Goal: Task Accomplishment & Management: Manage account settings

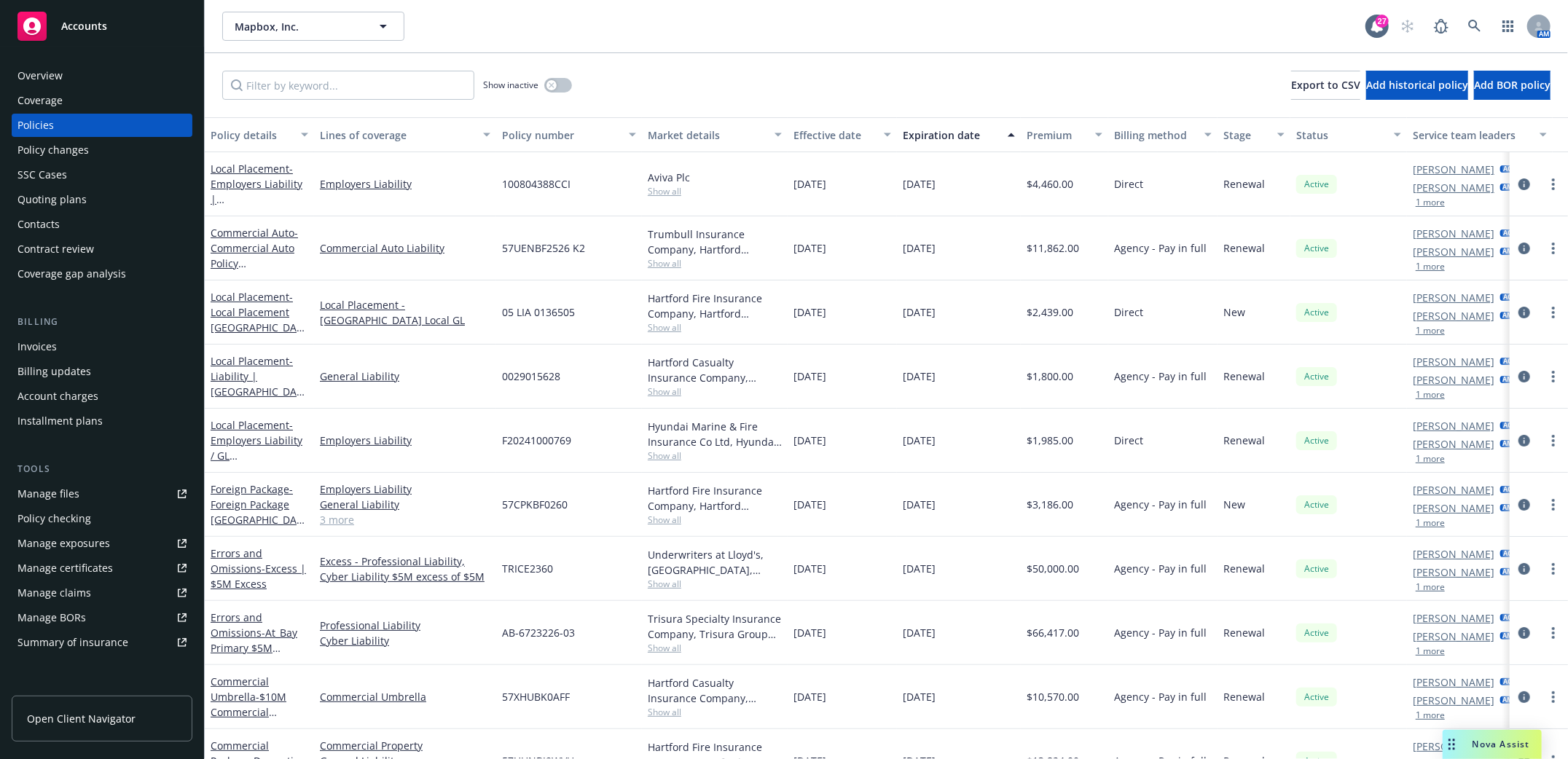
click at [56, 204] on div "Quoting plans" at bounding box center [52, 200] width 69 height 23
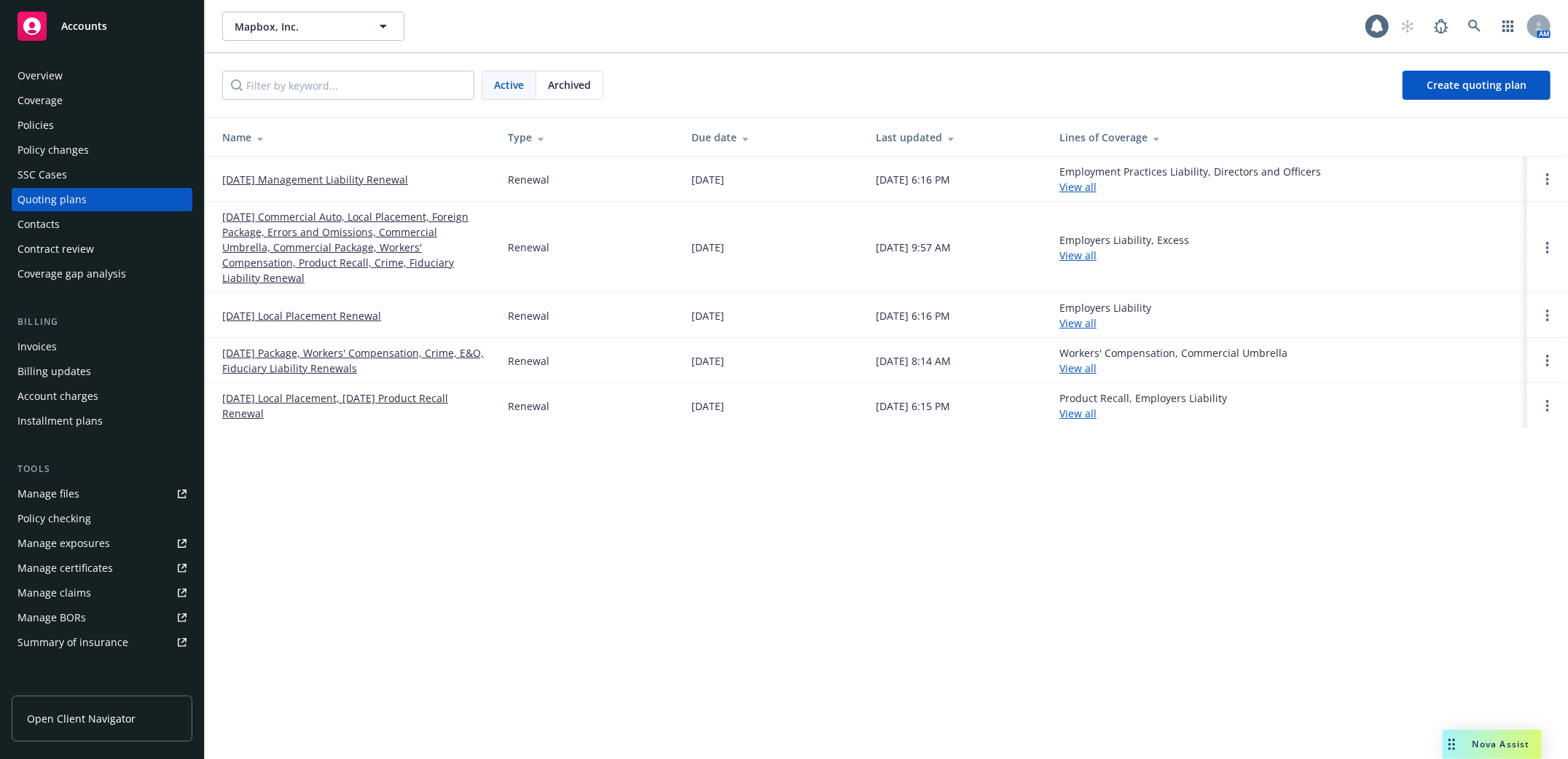
click at [335, 224] on link "09/25/25 Commercial Auto, Local Placement, Foreign Package, Errors and Omission…" at bounding box center [353, 247] width 262 height 77
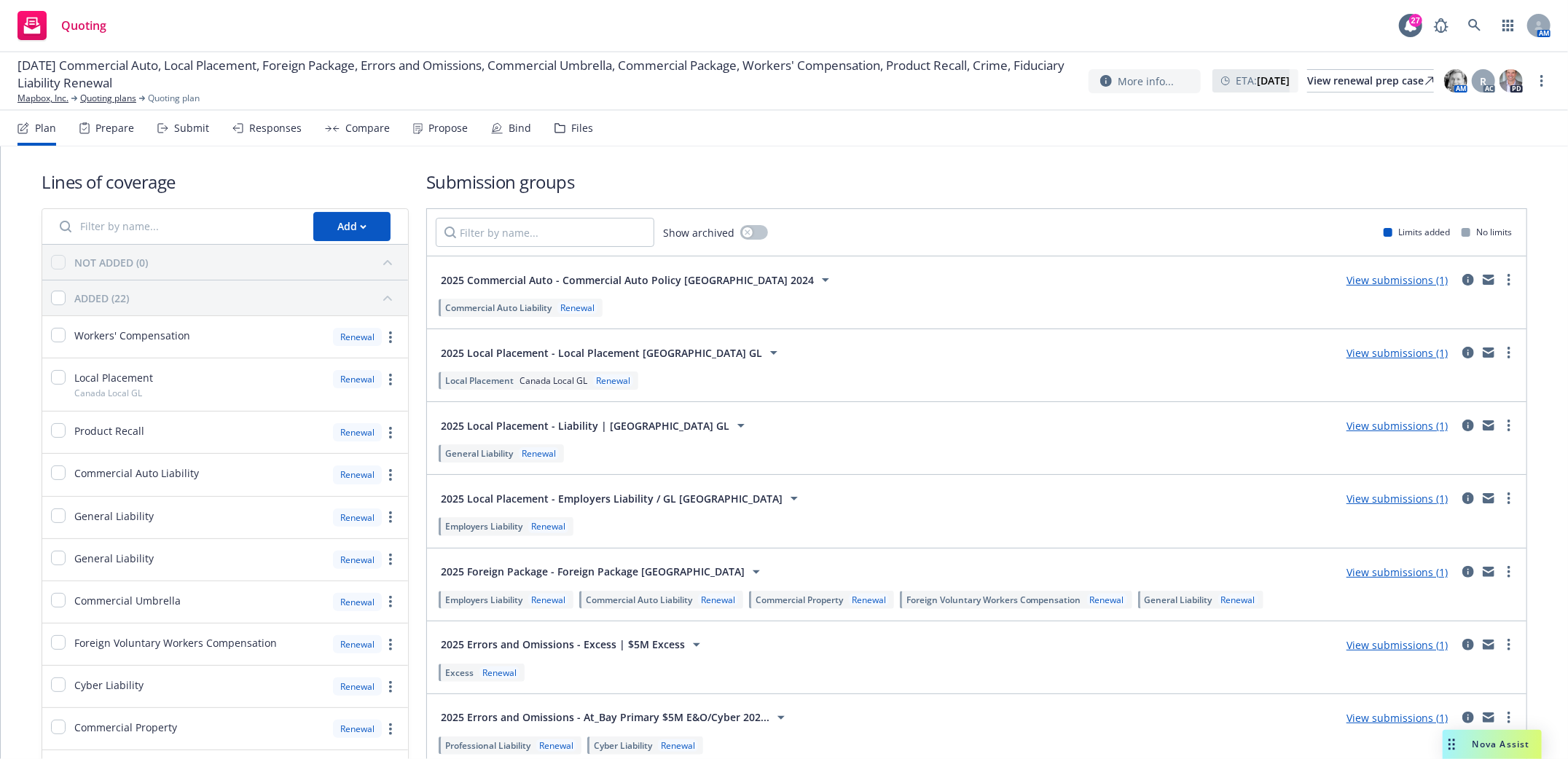
click at [194, 127] on div "Submit" at bounding box center [191, 128] width 35 height 12
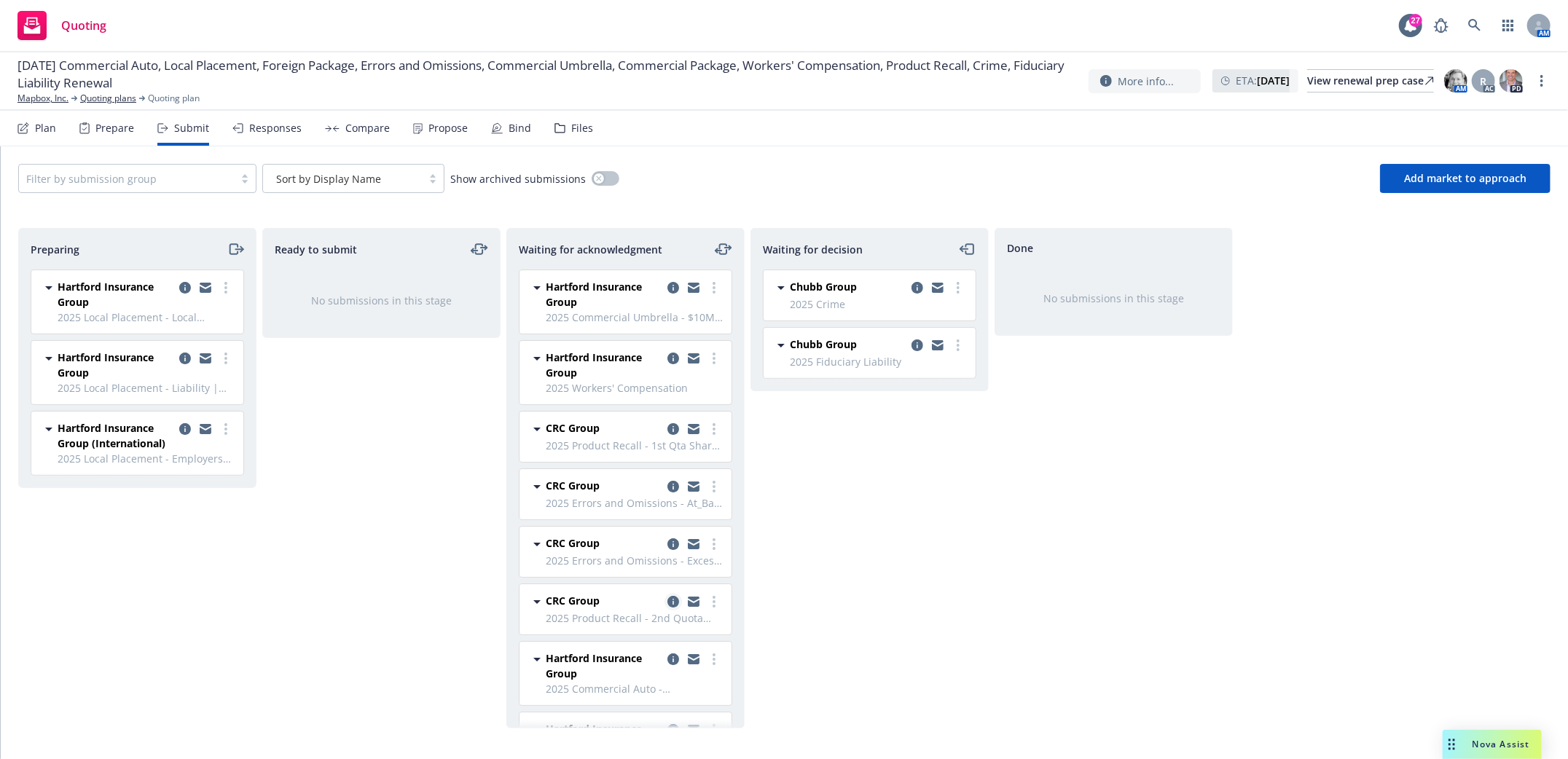
click at [667, 601] on icon "copy logging email" at bounding box center [673, 601] width 12 height 12
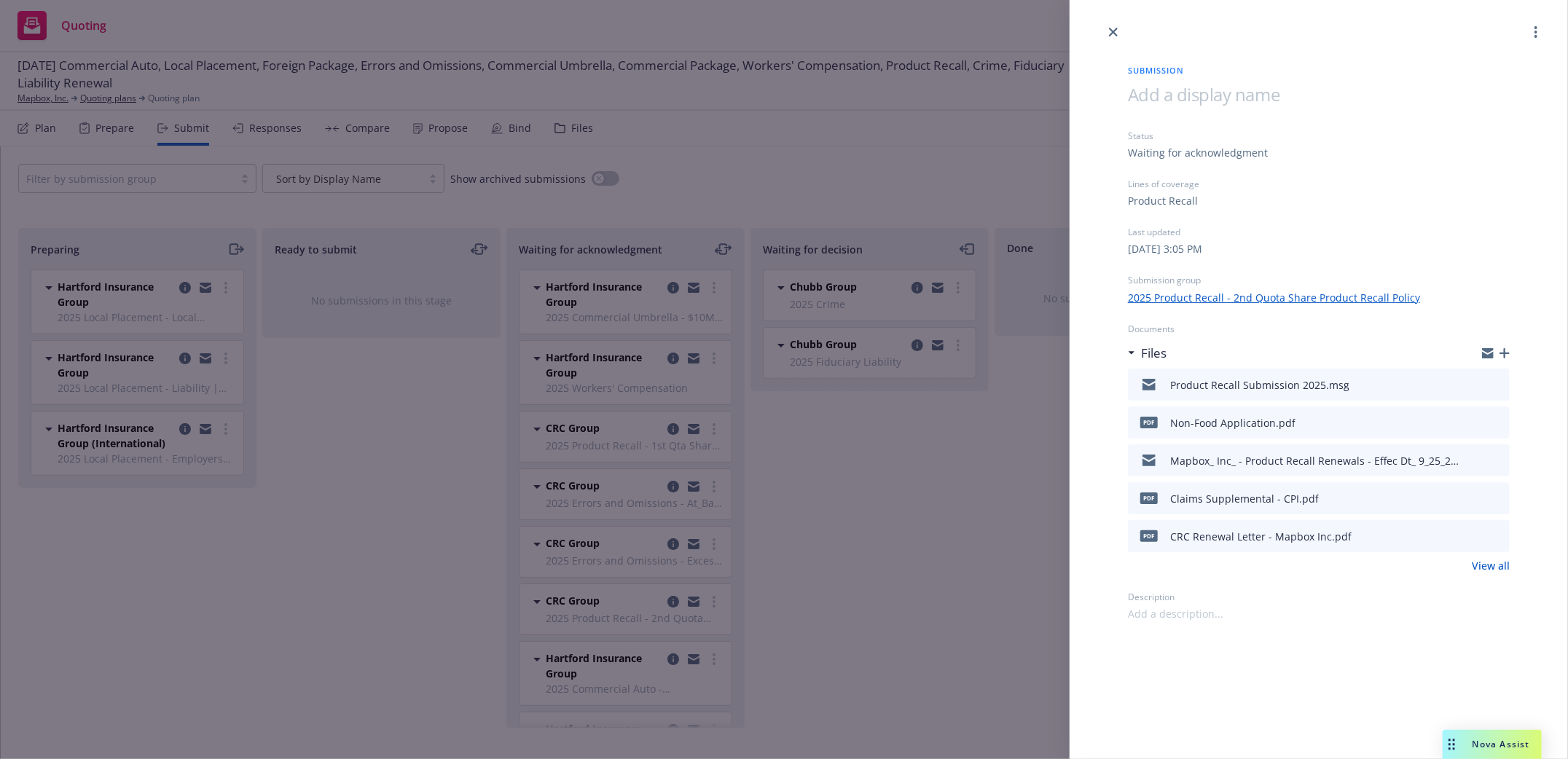
click at [1503, 354] on icon "button" at bounding box center [1504, 353] width 10 height 10
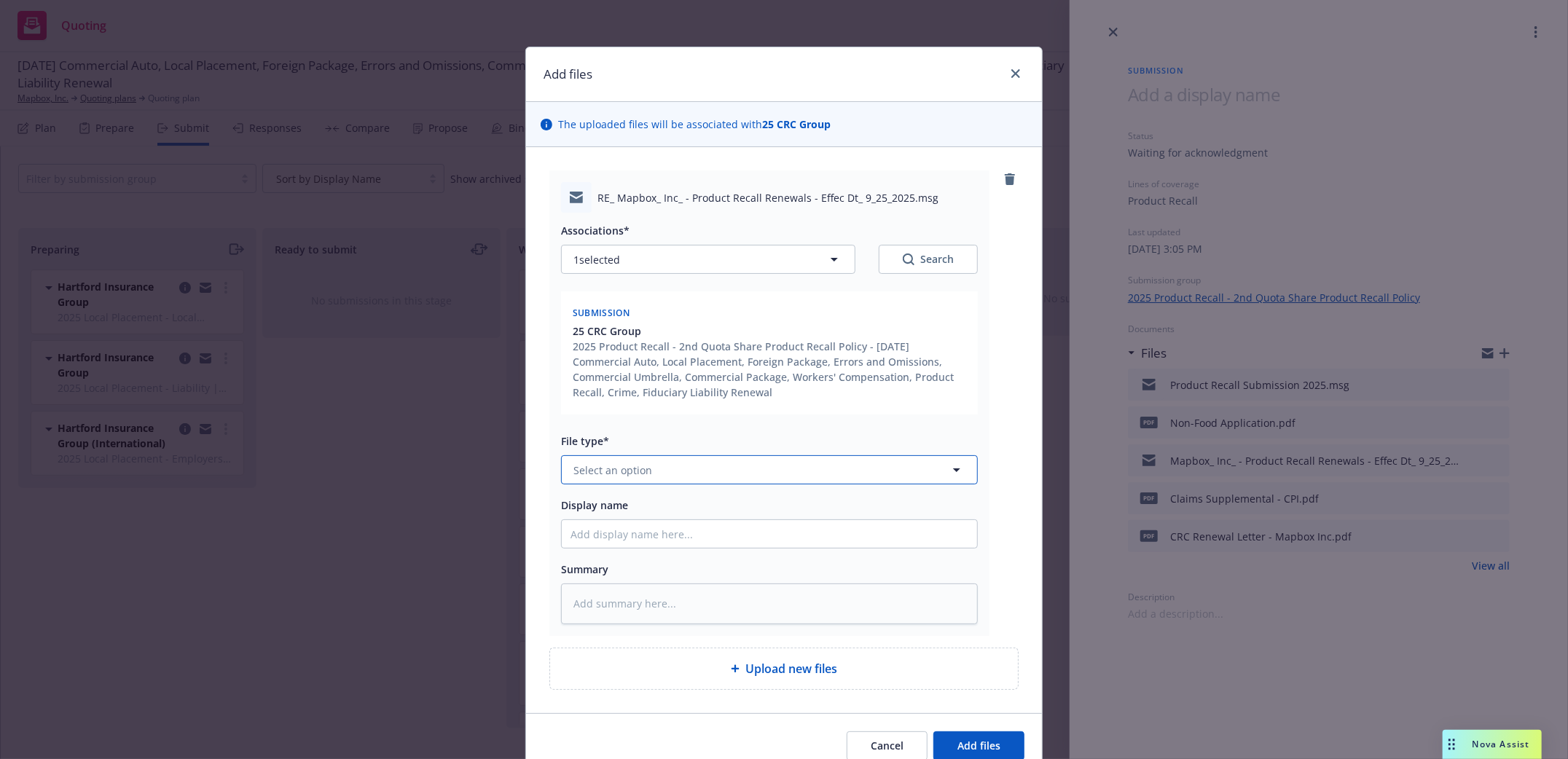
click at [758, 475] on button "Select an option" at bounding box center [769, 470] width 416 height 29
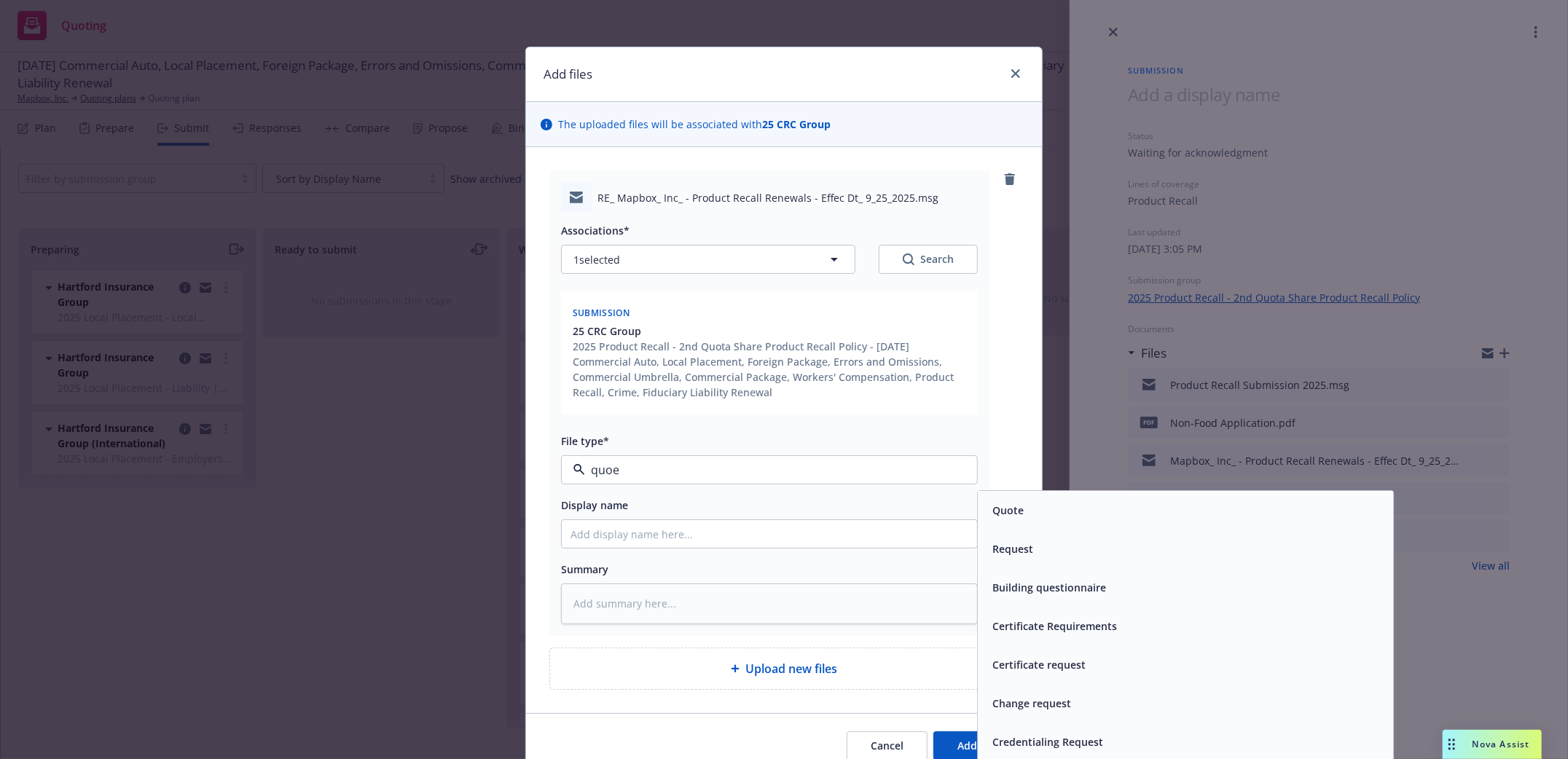
type input "quoet"
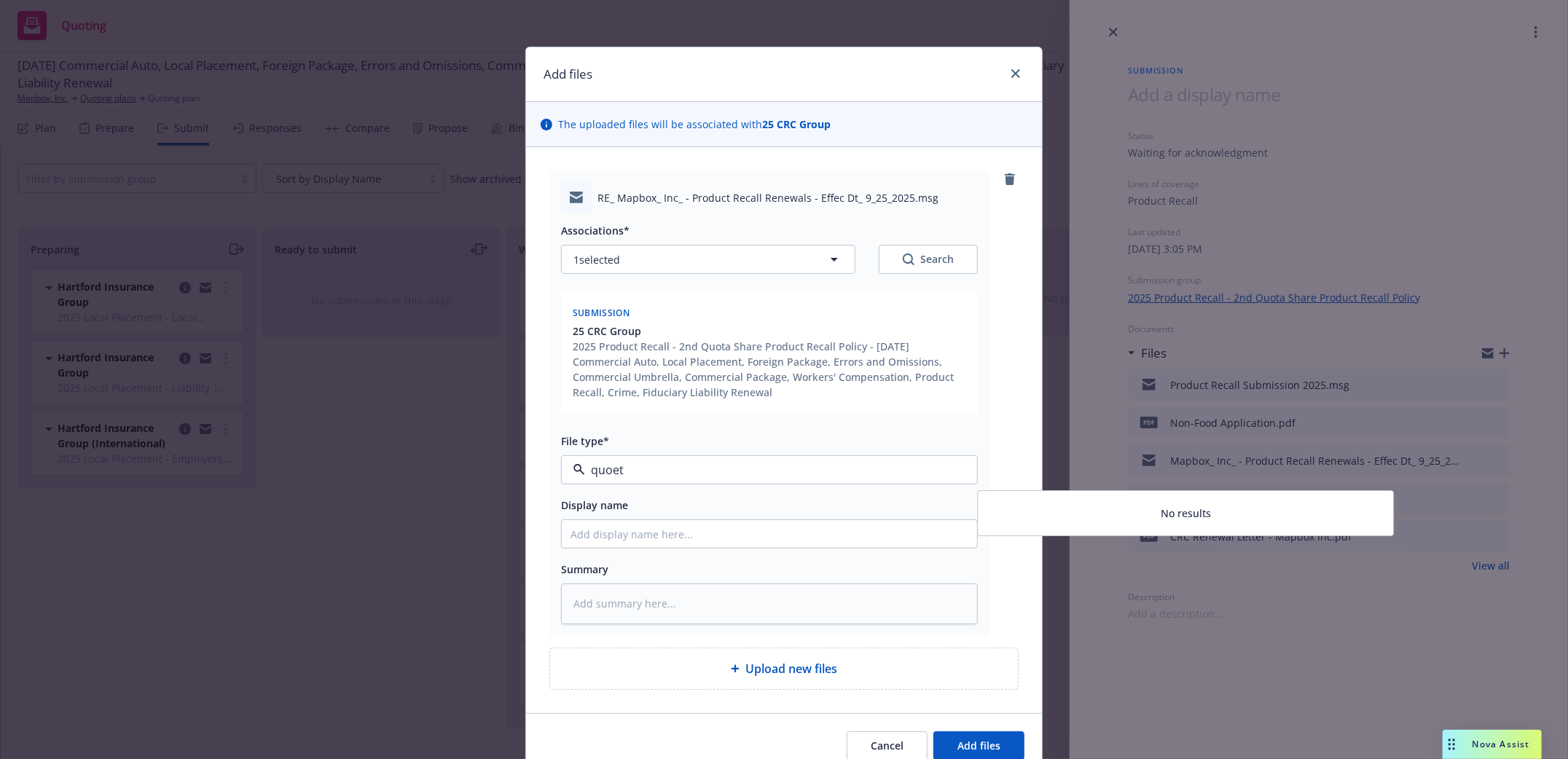
drag, startPoint x: 605, startPoint y: 471, endPoint x: 726, endPoint y: 480, distance: 121.3
click at [746, 475] on input "quoet" at bounding box center [766, 470] width 363 height 18
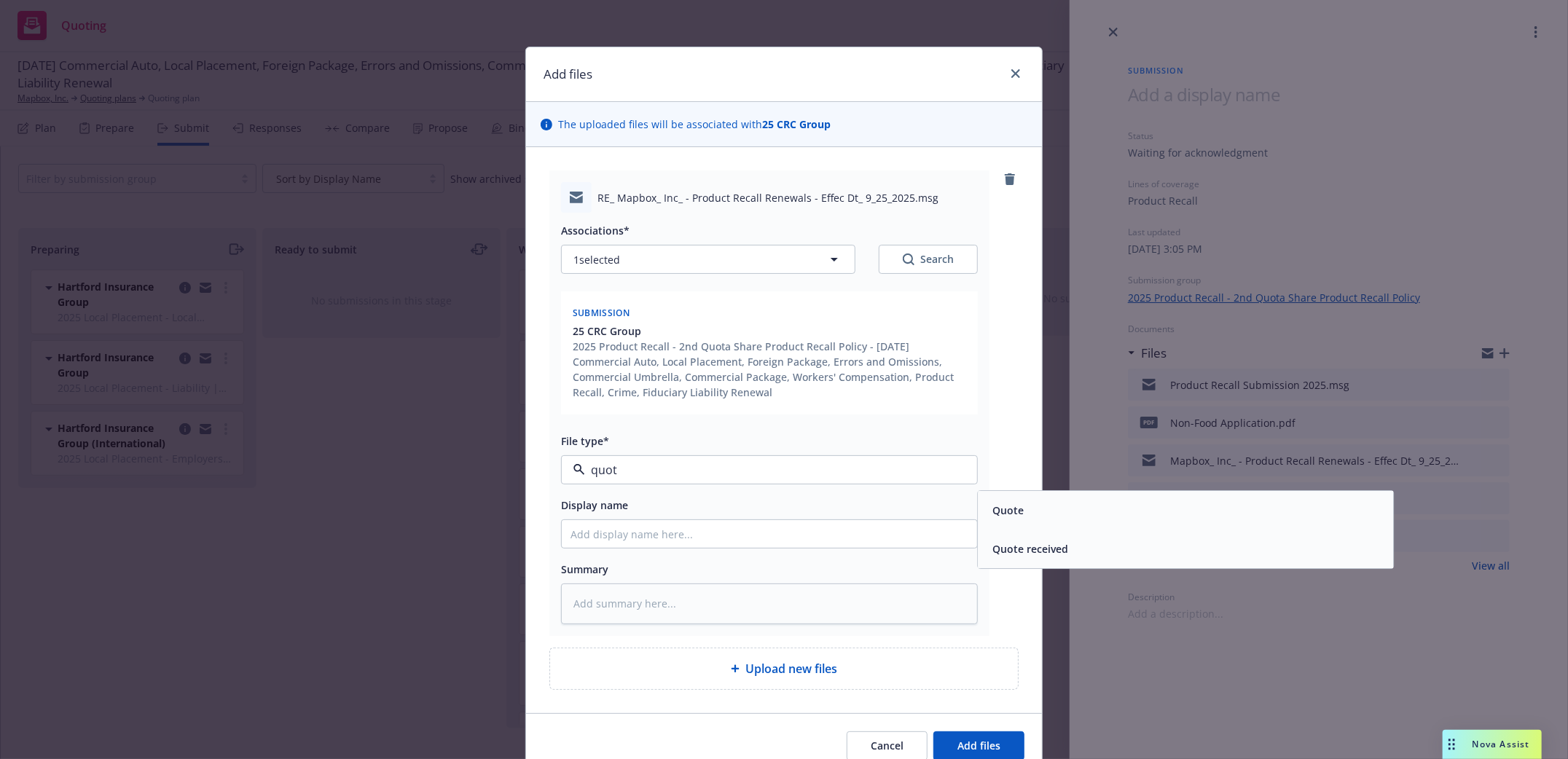
type input "quote"
click at [1001, 517] on span "Quote" at bounding box center [1008, 511] width 31 height 15
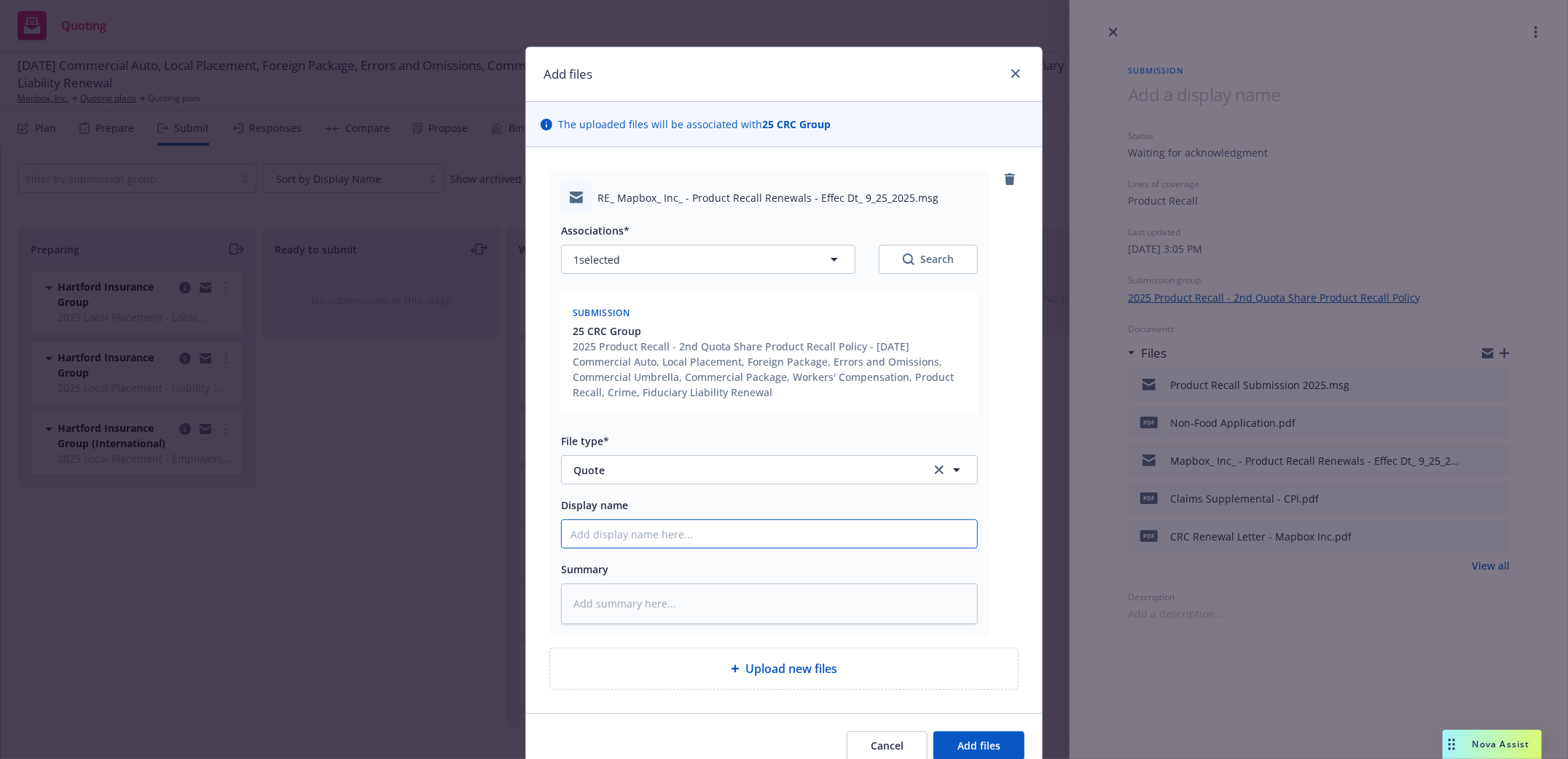
click at [732, 545] on input "Display name" at bounding box center [769, 534] width 416 height 28
type textarea "x"
type input "Re"
type textarea "x"
type input "Rec"
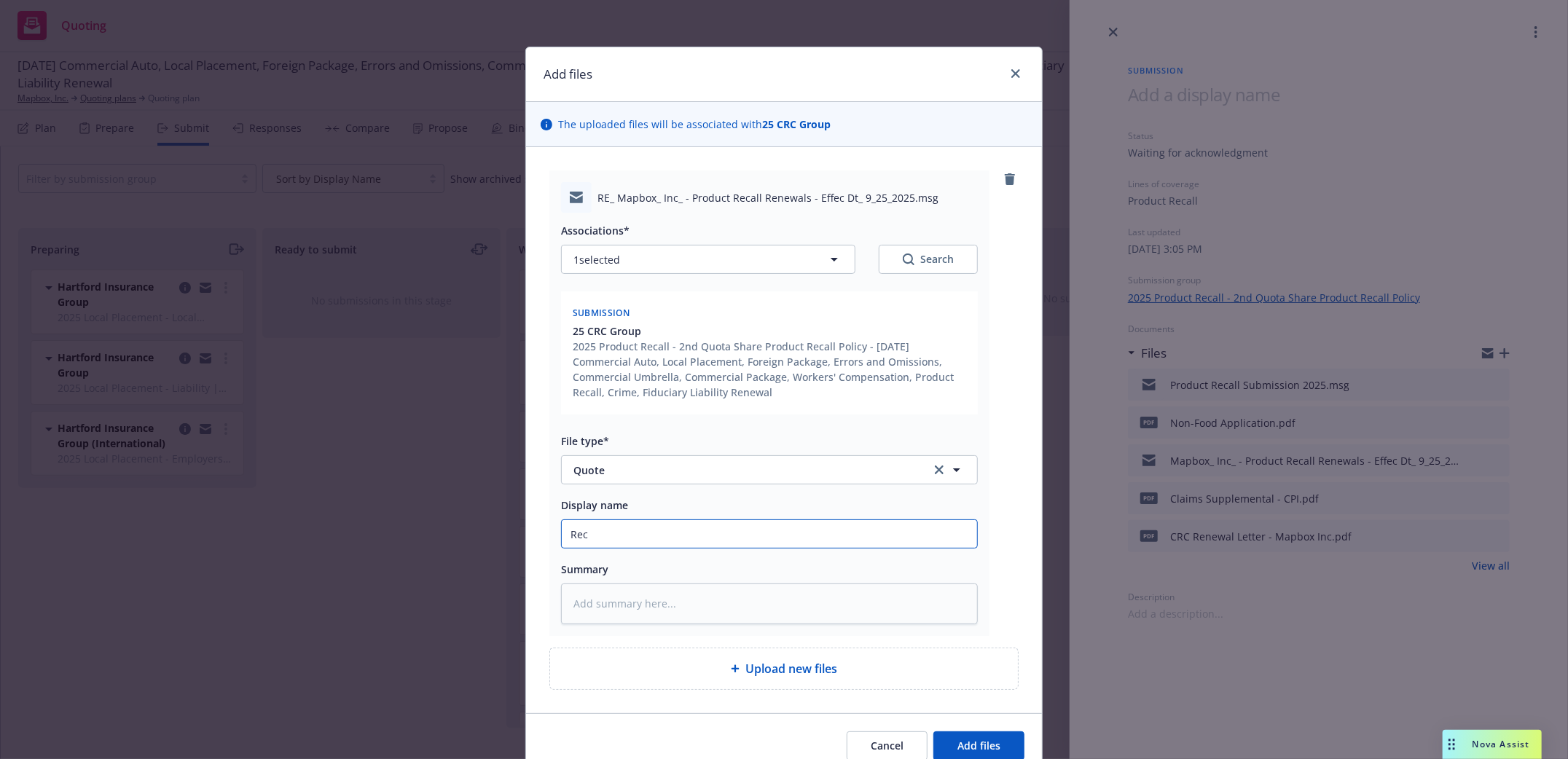
type textarea "x"
type input "Reca"
type textarea "x"
type input "Recal"
type textarea "x"
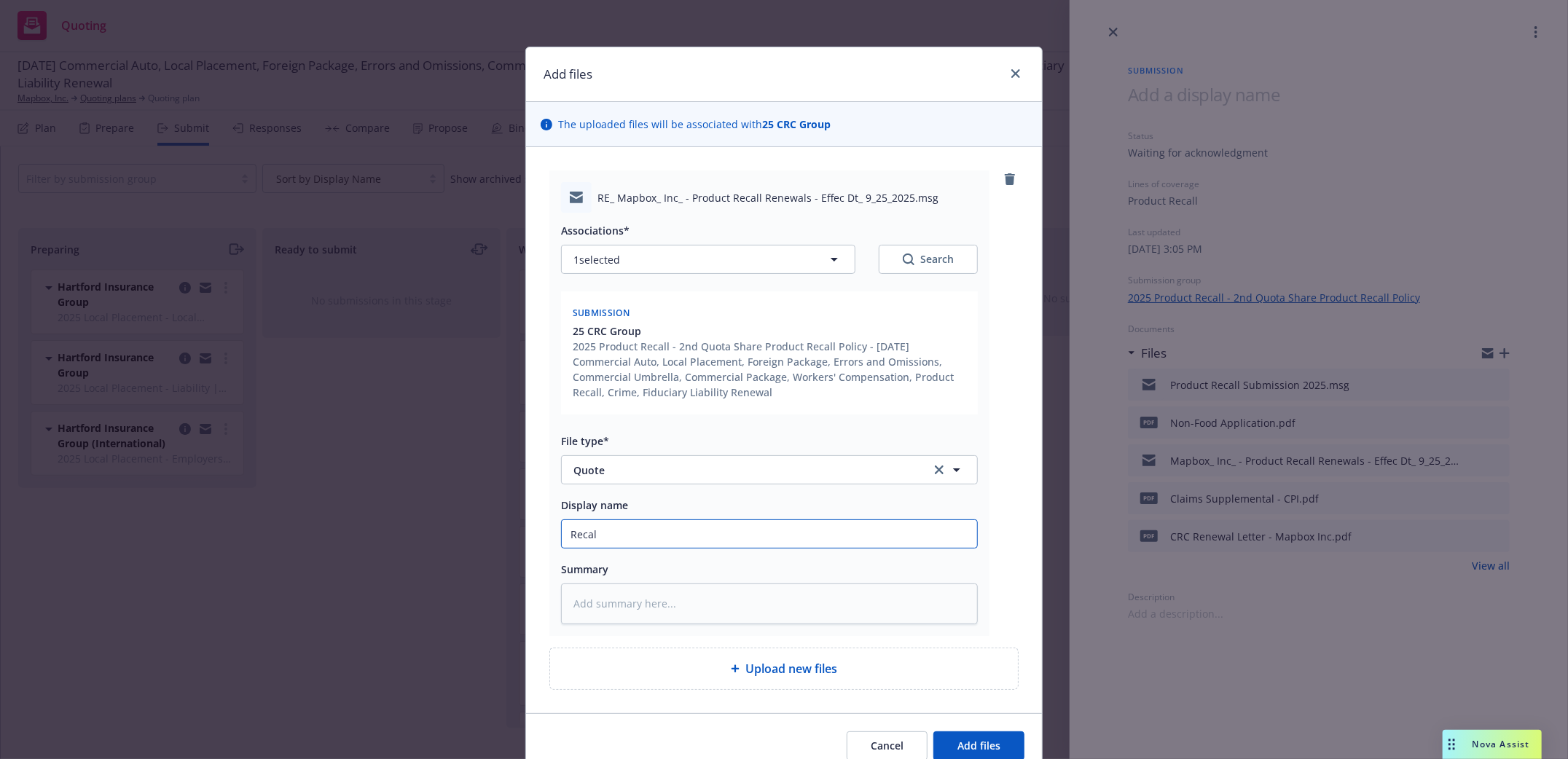
type input "Recall"
type textarea "x"
type input "Recall"
type textarea "x"
type input "Recall Q"
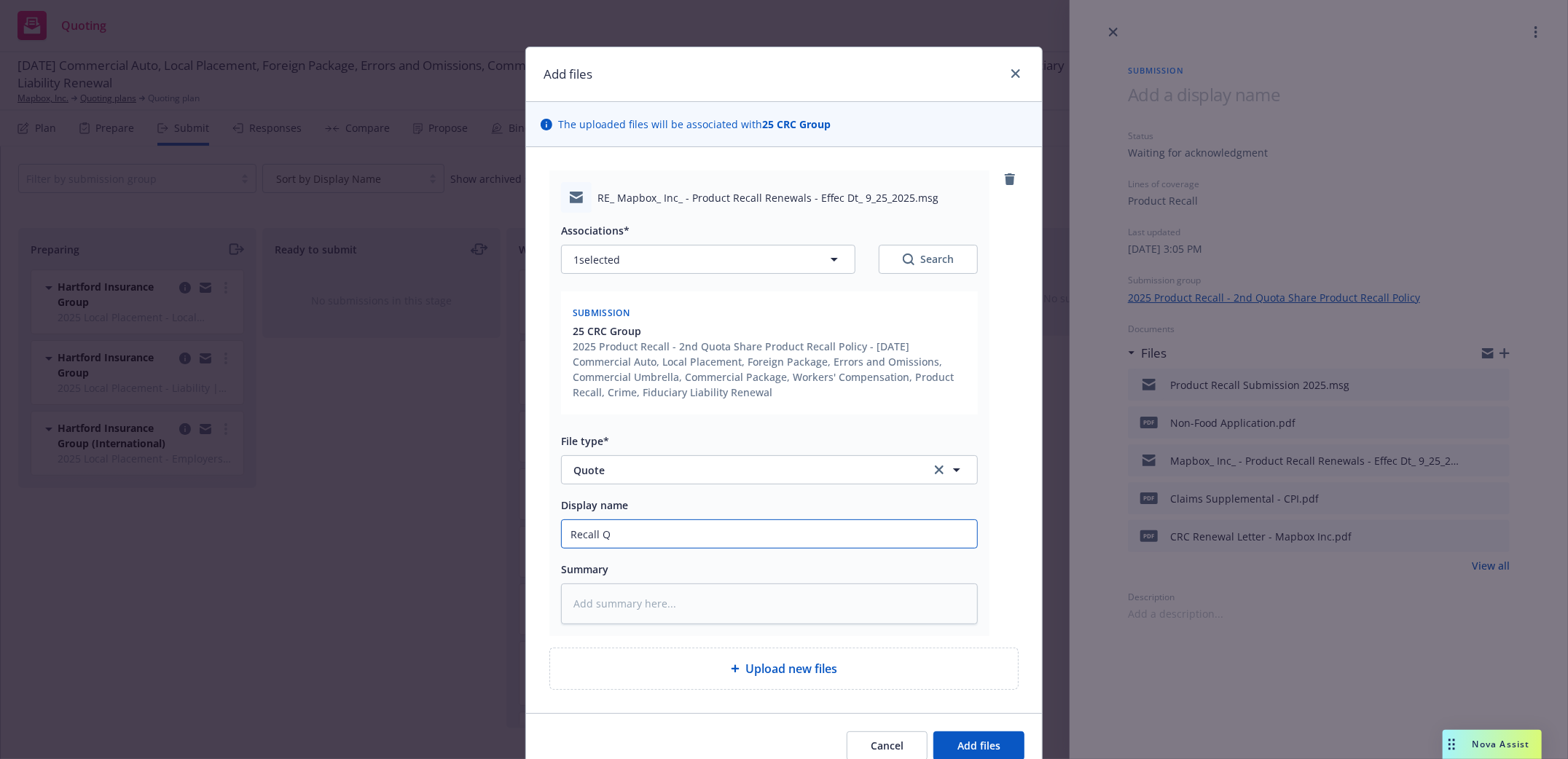
type textarea "x"
type input "Recall Qu"
type textarea "x"
type input "Recall Quo"
type textarea "x"
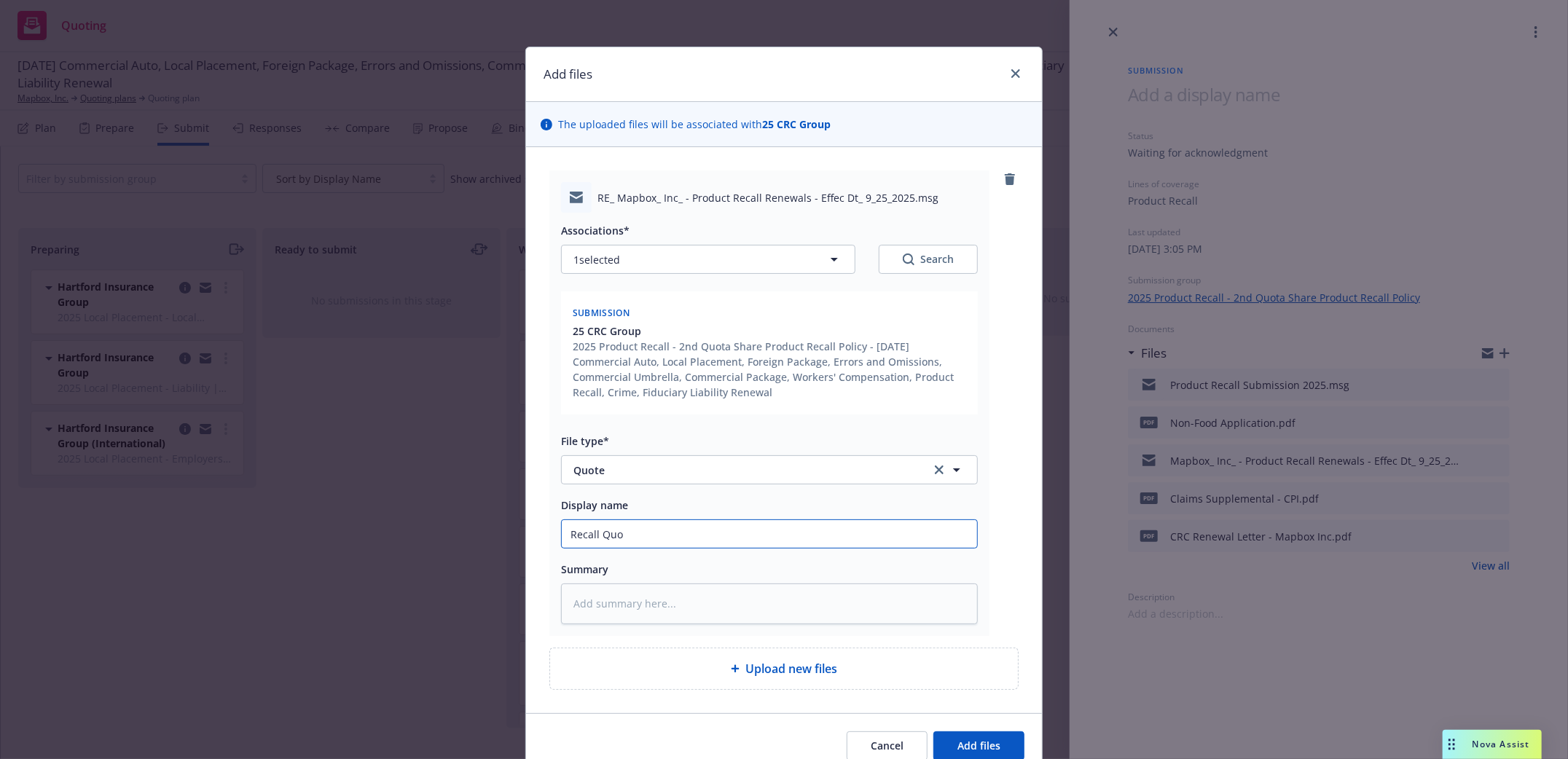
type input "Recall Quot"
type textarea "x"
type input "Recall Quote"
type textarea "x"
type input "Recall Quote"
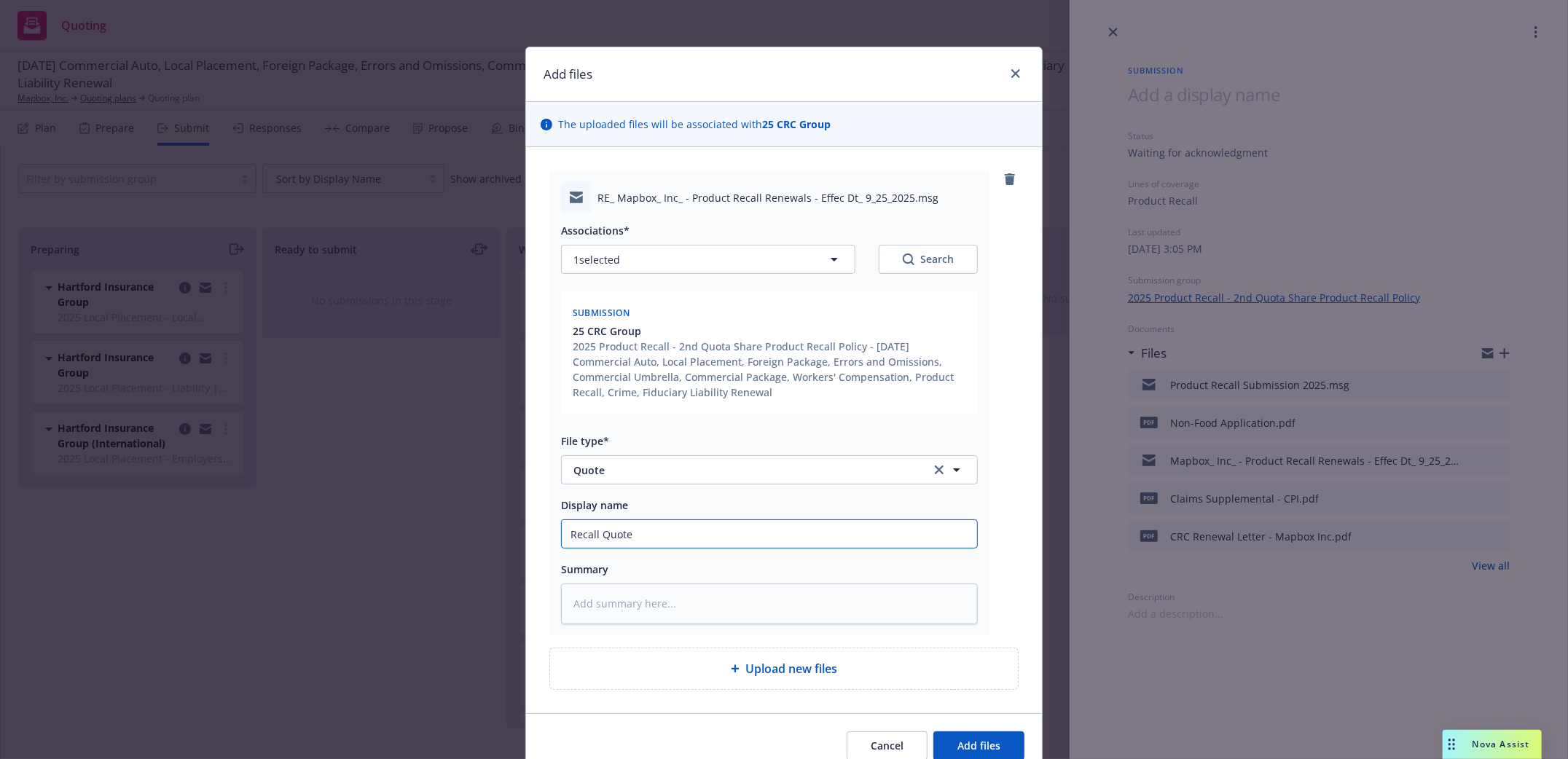
type textarea "x"
type input "Recall Quote f"
type textarea "x"
type input "Recall Quote fi"
type textarea "x"
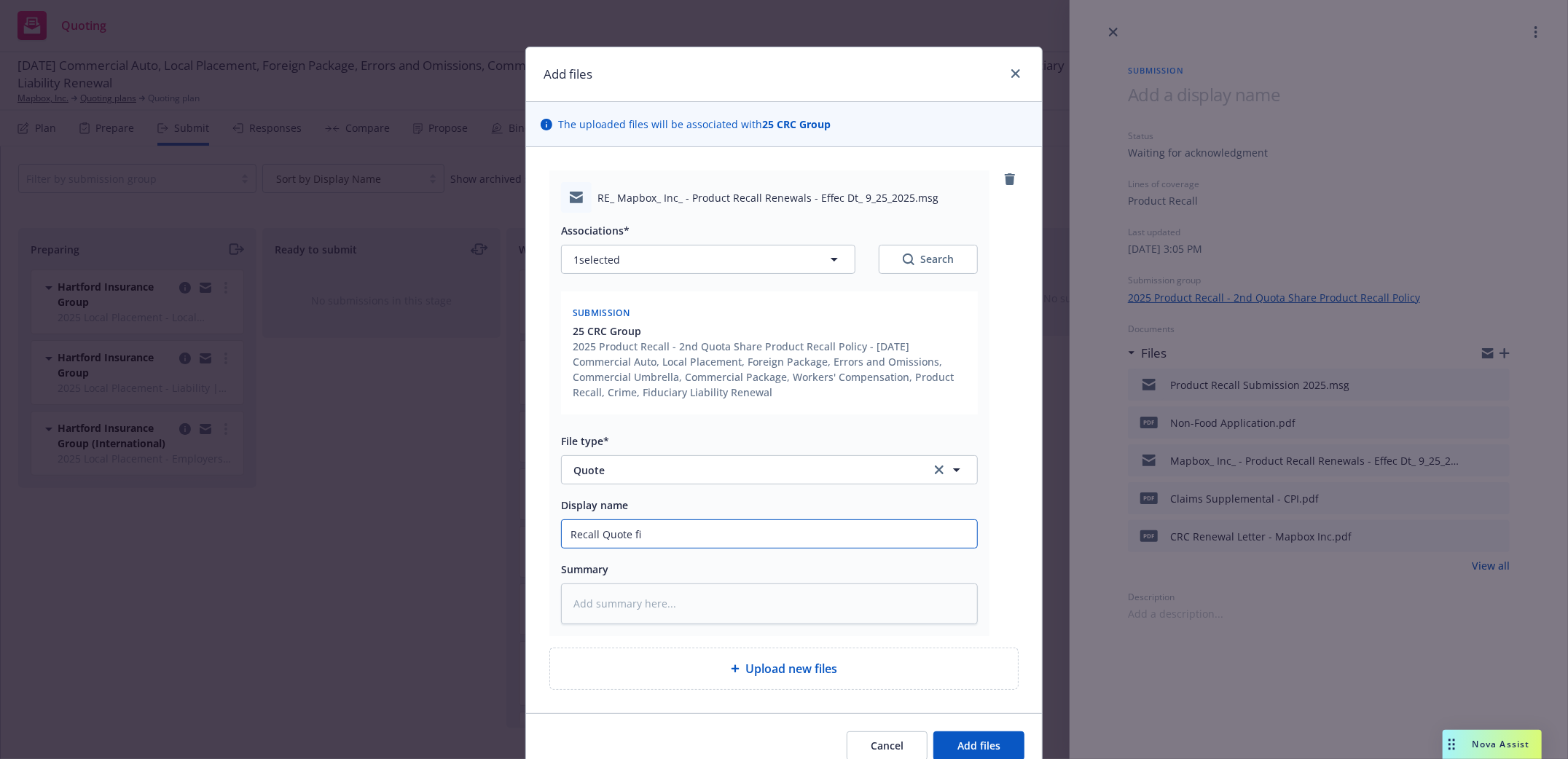
type input "Recall Quote fir"
type textarea "x"
type input "Recall Quote firs"
type textarea "x"
type input "Recall Quote first"
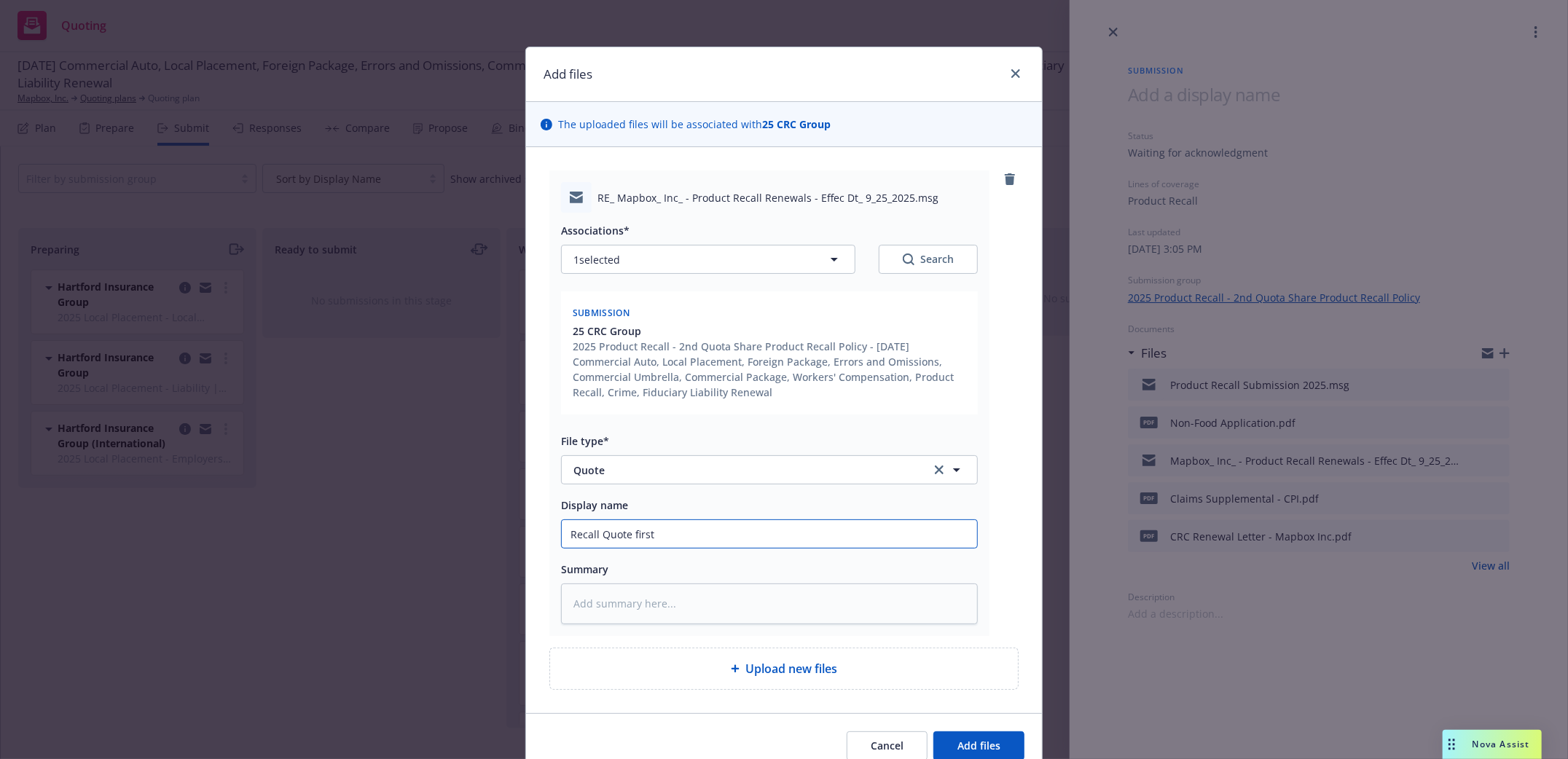
type textarea "x"
type input "Recall Quote first t"
type textarea "x"
type input "Recall Quote first tw"
type textarea "x"
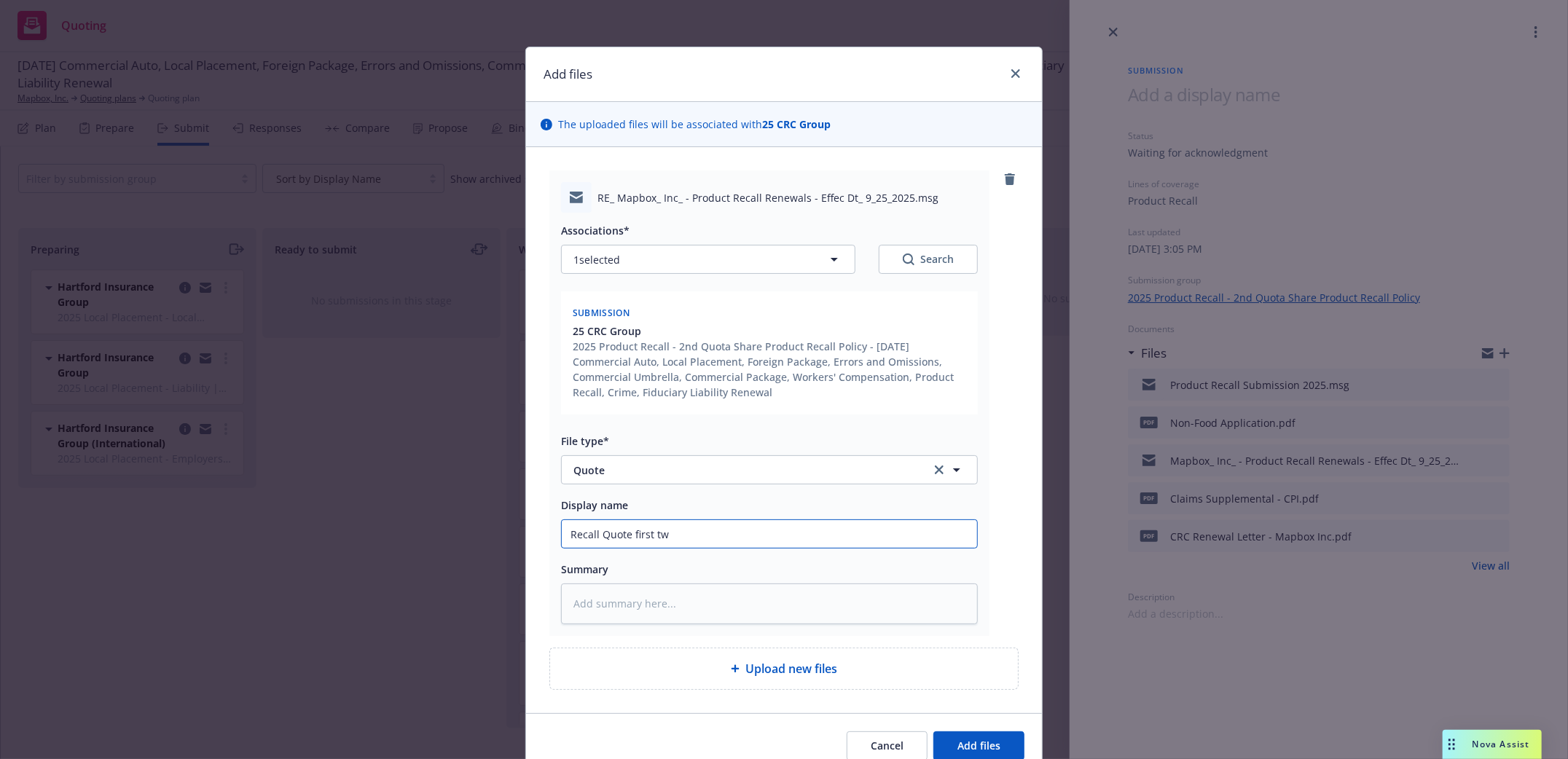
type input "Recall Quote first two"
type textarea "x"
type input "Recall Quote first two"
type textarea "x"
type input "Recall Quote first two q"
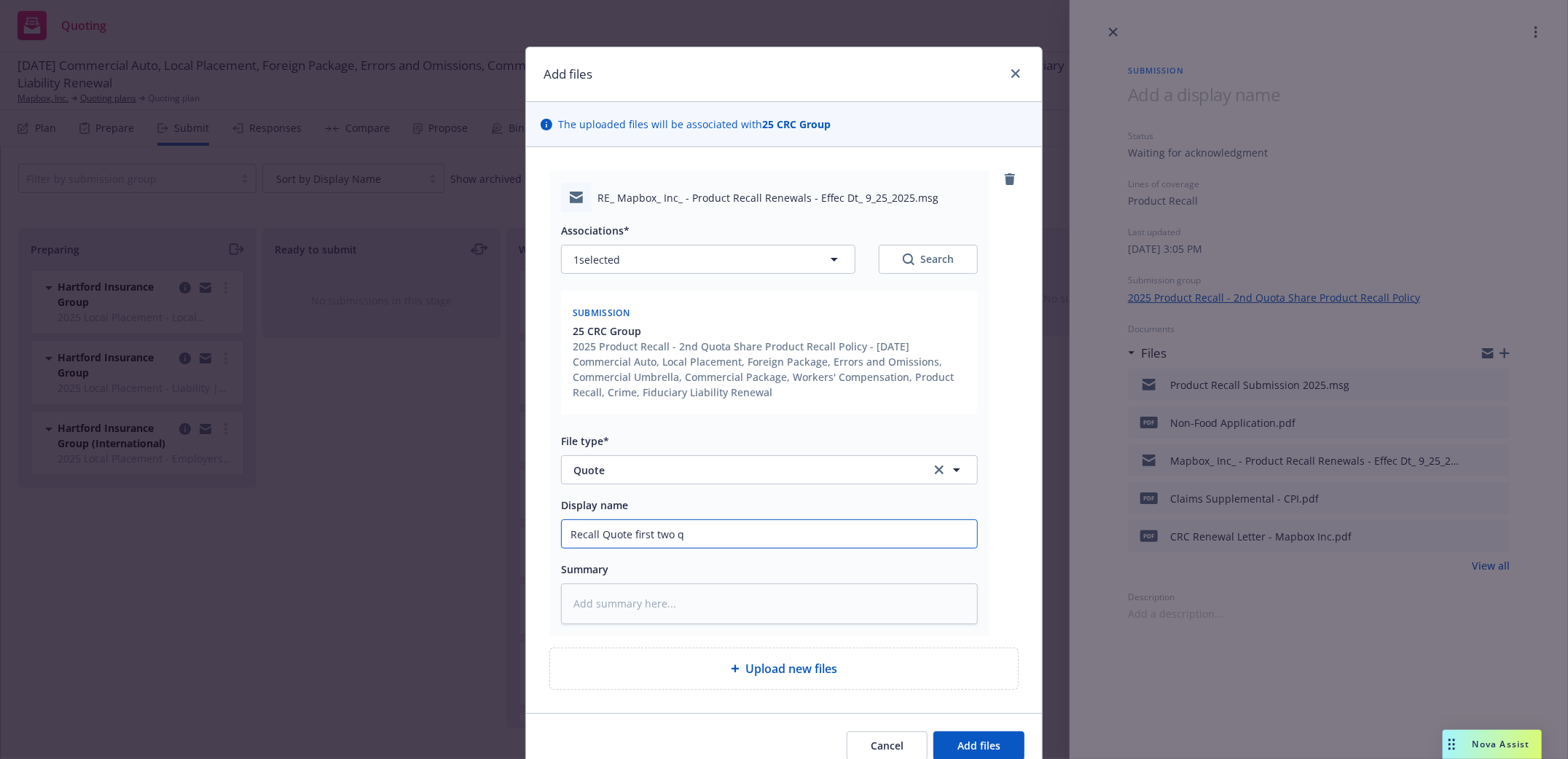
type textarea "x"
type input "Recall Quote first two qu"
type textarea "x"
type input "Recall Quote first two quo"
type textarea "x"
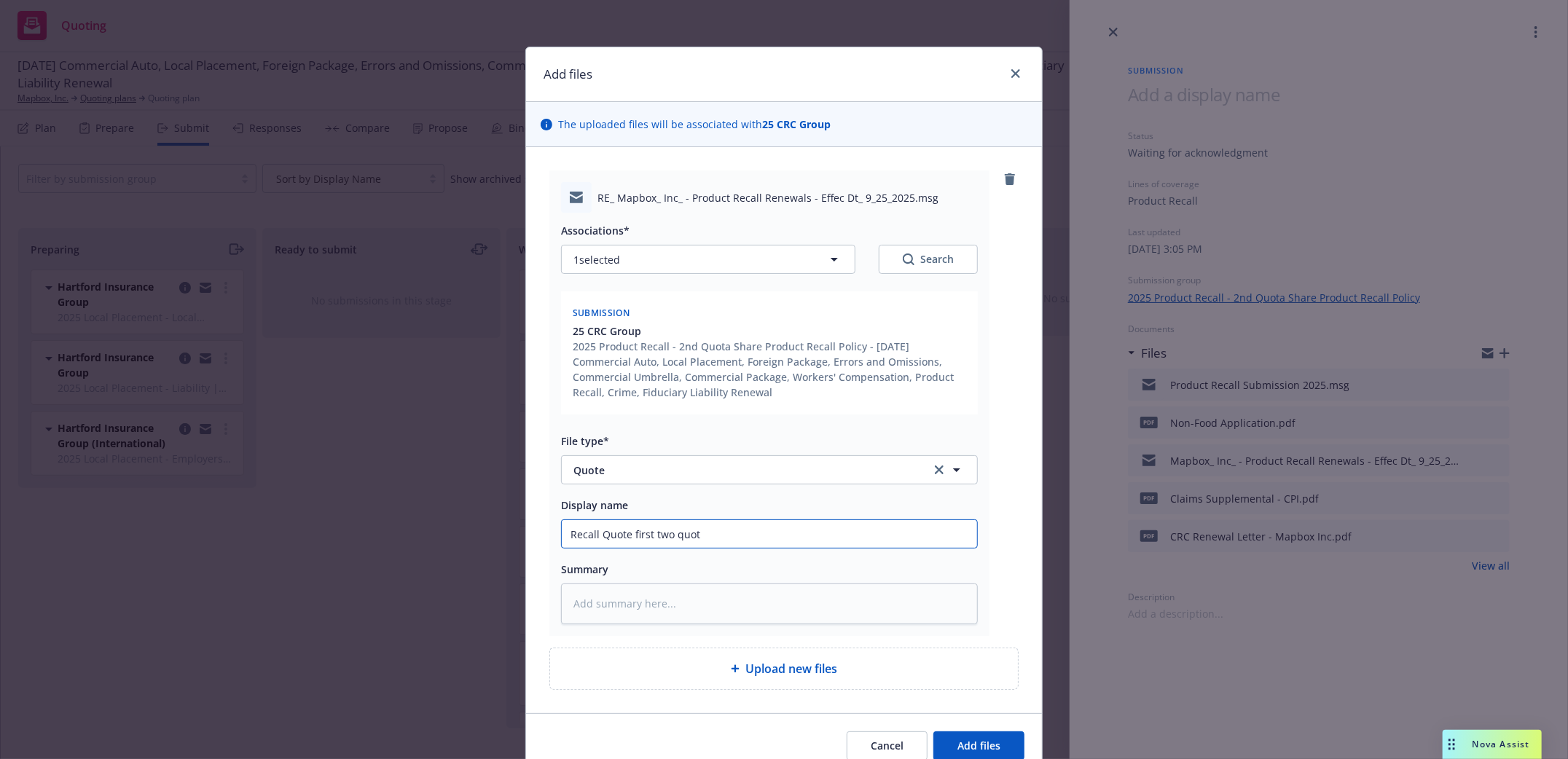
type input "Recall Quote first two quota"
type textarea "x"
type input "Recall Quote first two quota"
type textarea "x"
type input "Recall Quote first two quota s"
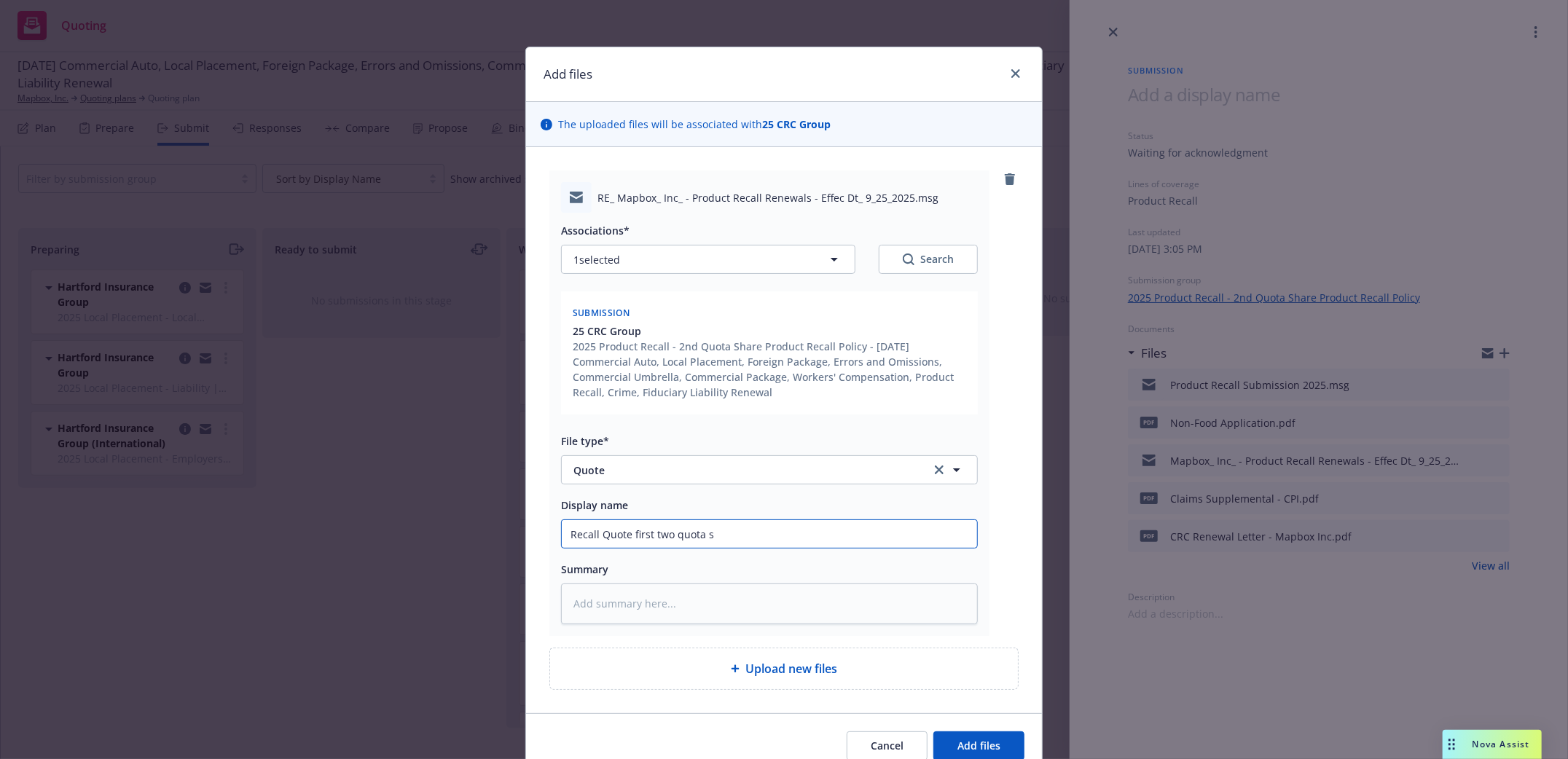
type textarea "x"
type input "Recall Quote first two quota sh"
type textarea "x"
type input "Recall Quote first two quota sha"
type textarea "x"
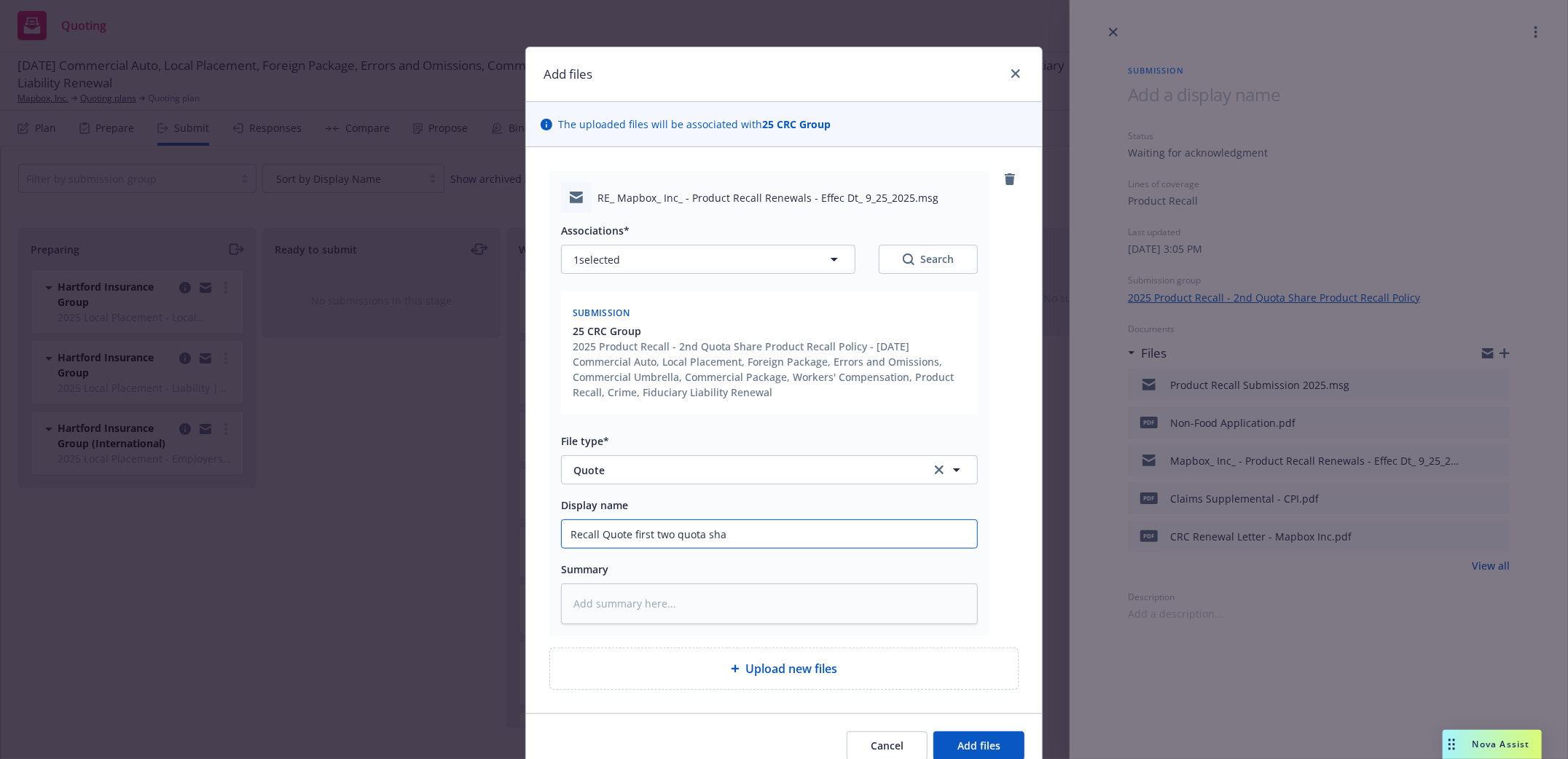
type input "Recall Quote first two quota shar"
type textarea "x"
type input "Recall Quote first two quota share"
click at [991, 750] on span "Add files" at bounding box center [979, 746] width 43 height 14
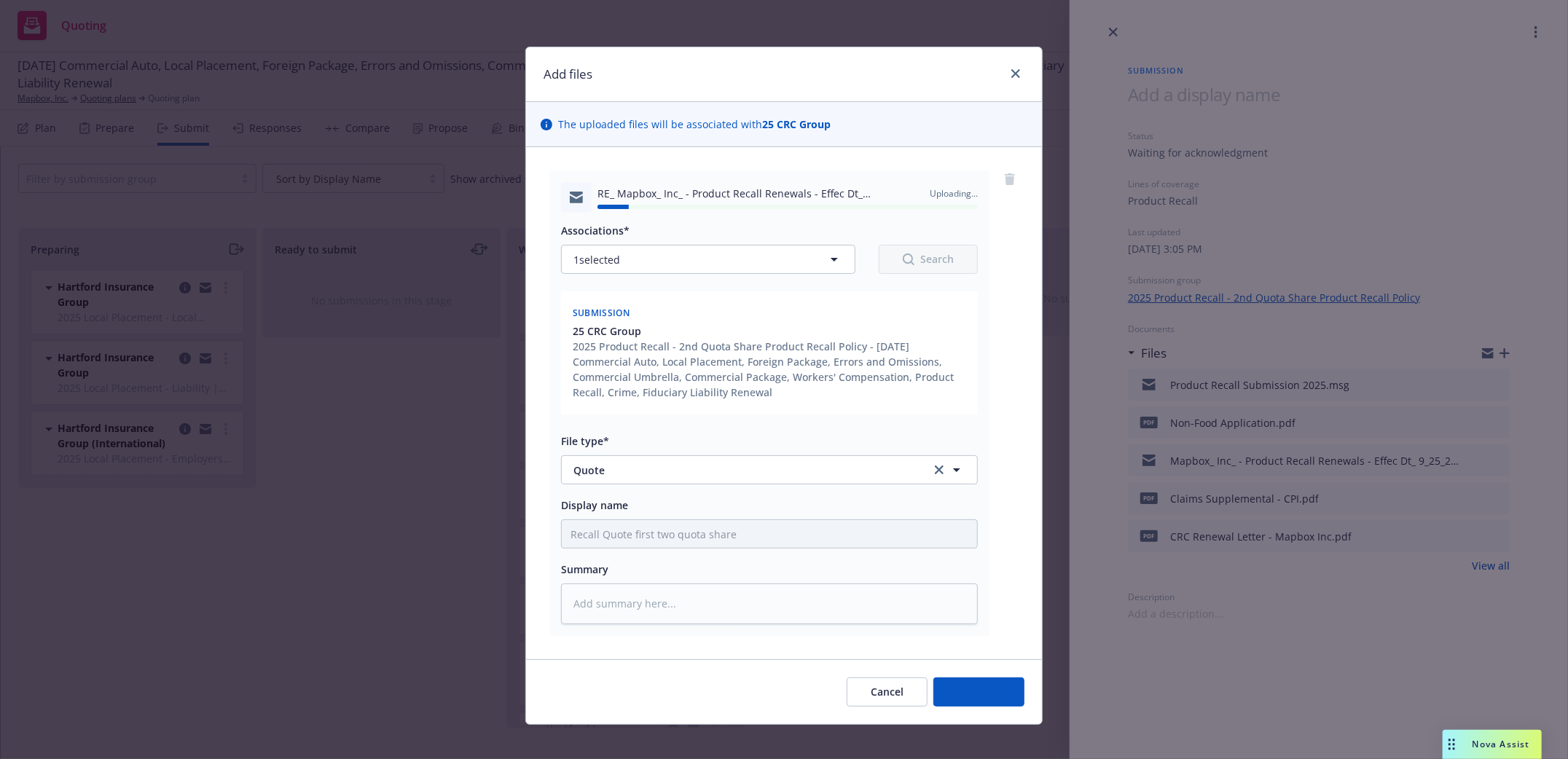
type textarea "x"
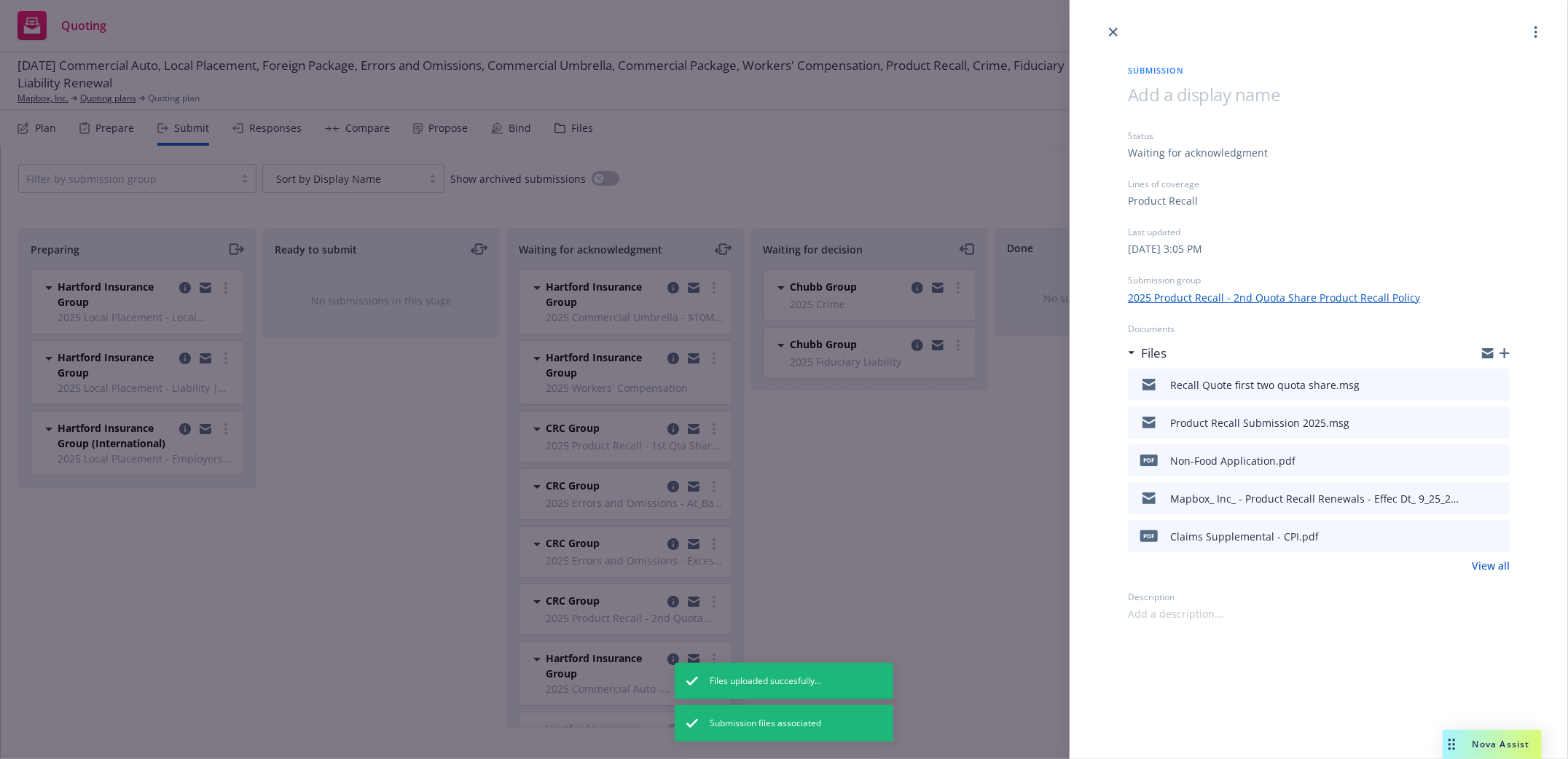
click at [360, 508] on div "Submission Status Waiting for acknowledgment Lines of coverage Product Recall L…" at bounding box center [784, 379] width 1568 height 759
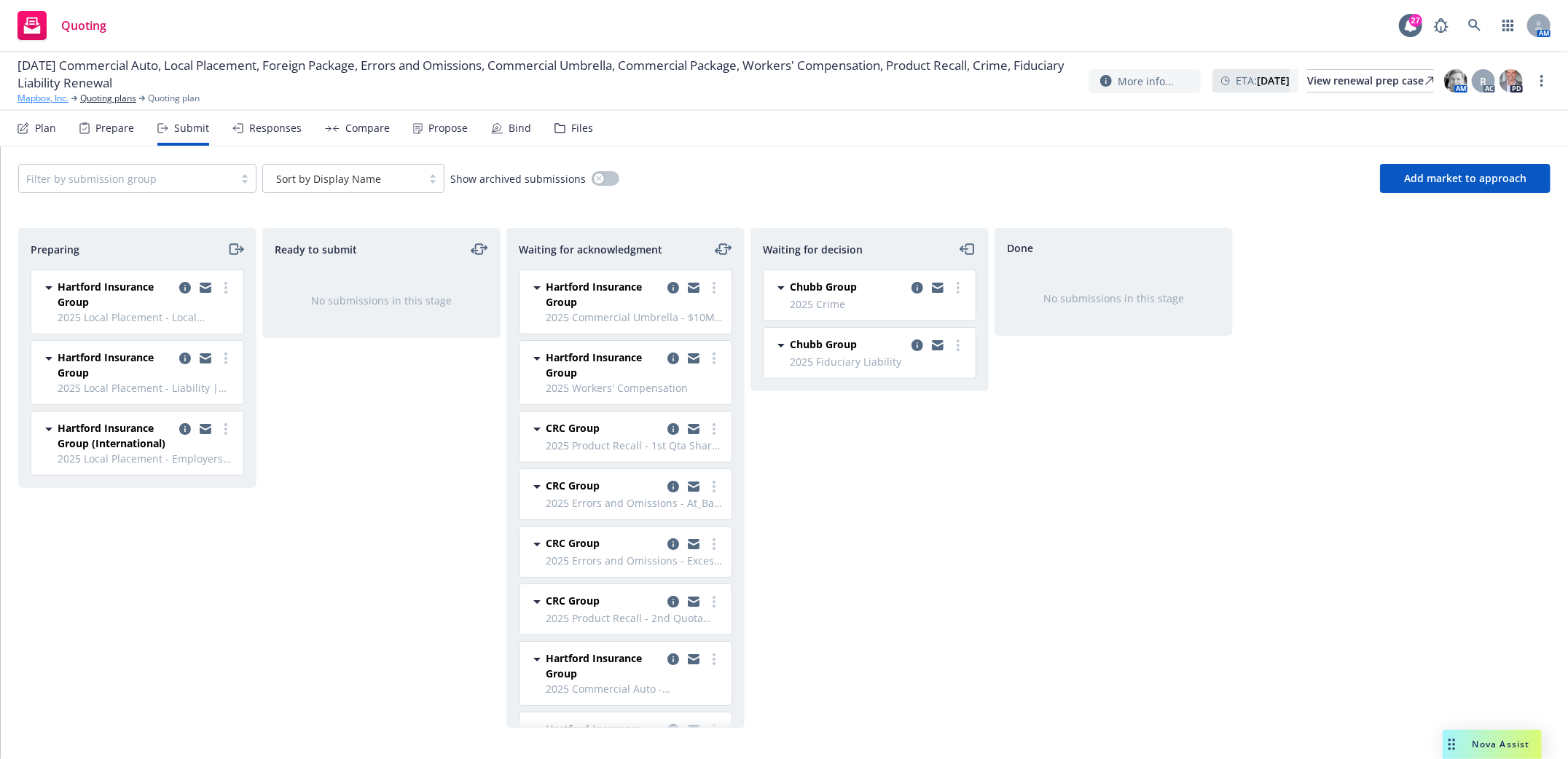
click at [29, 99] on link "Mapbox, Inc." at bounding box center [43, 98] width 51 height 13
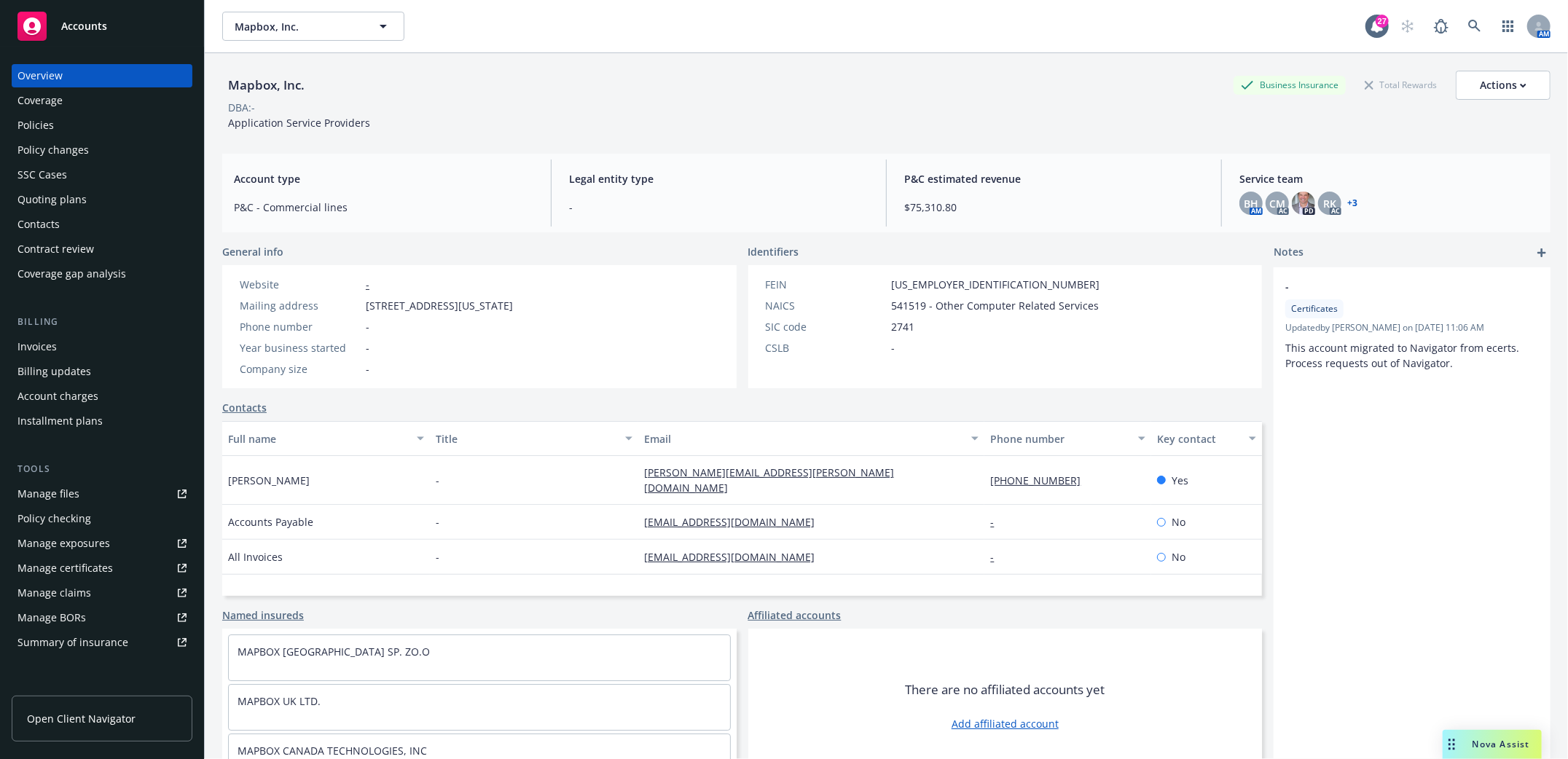
click at [36, 128] on div "Policies" at bounding box center [36, 125] width 36 height 23
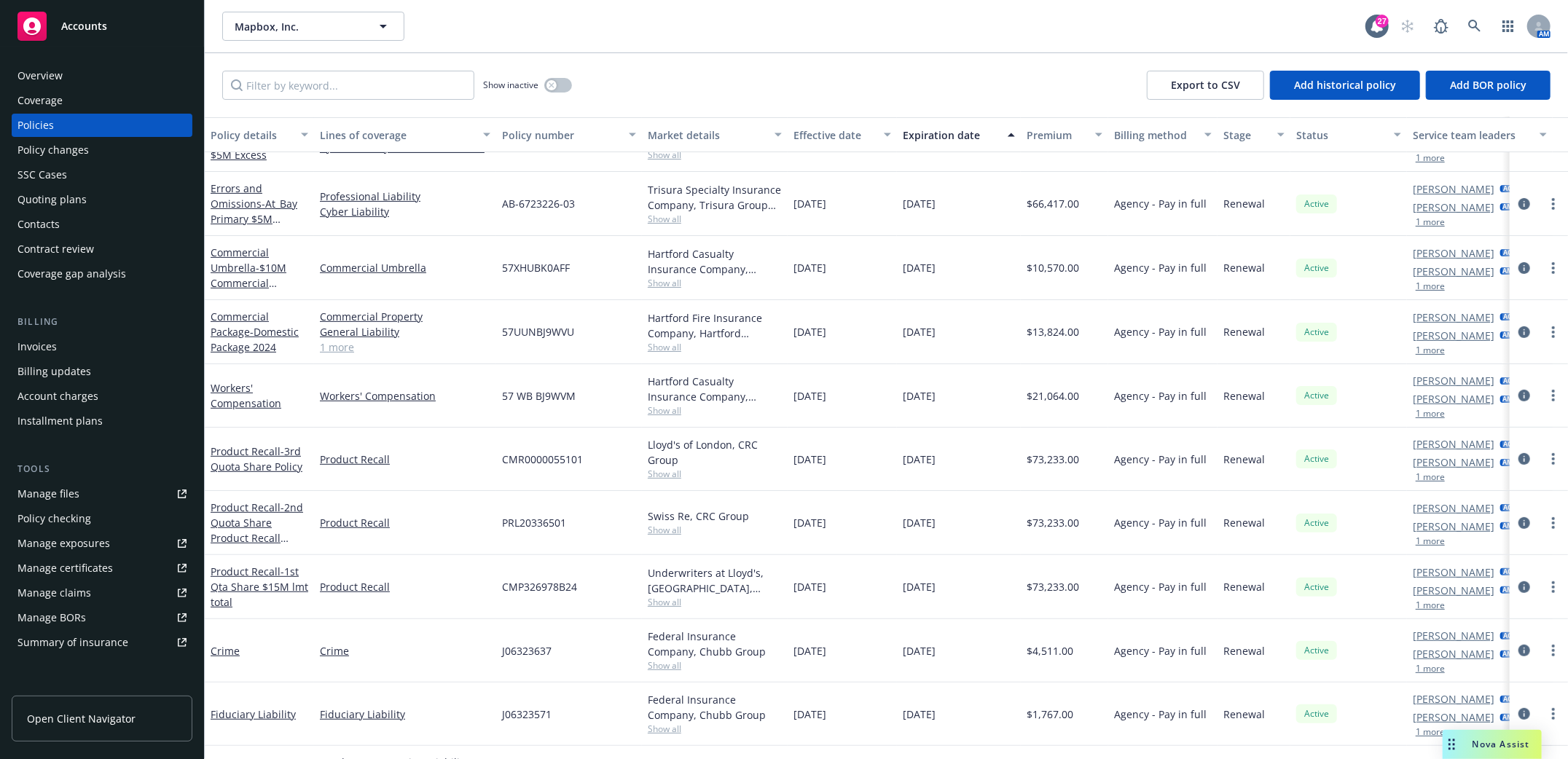
scroll to position [485, 0]
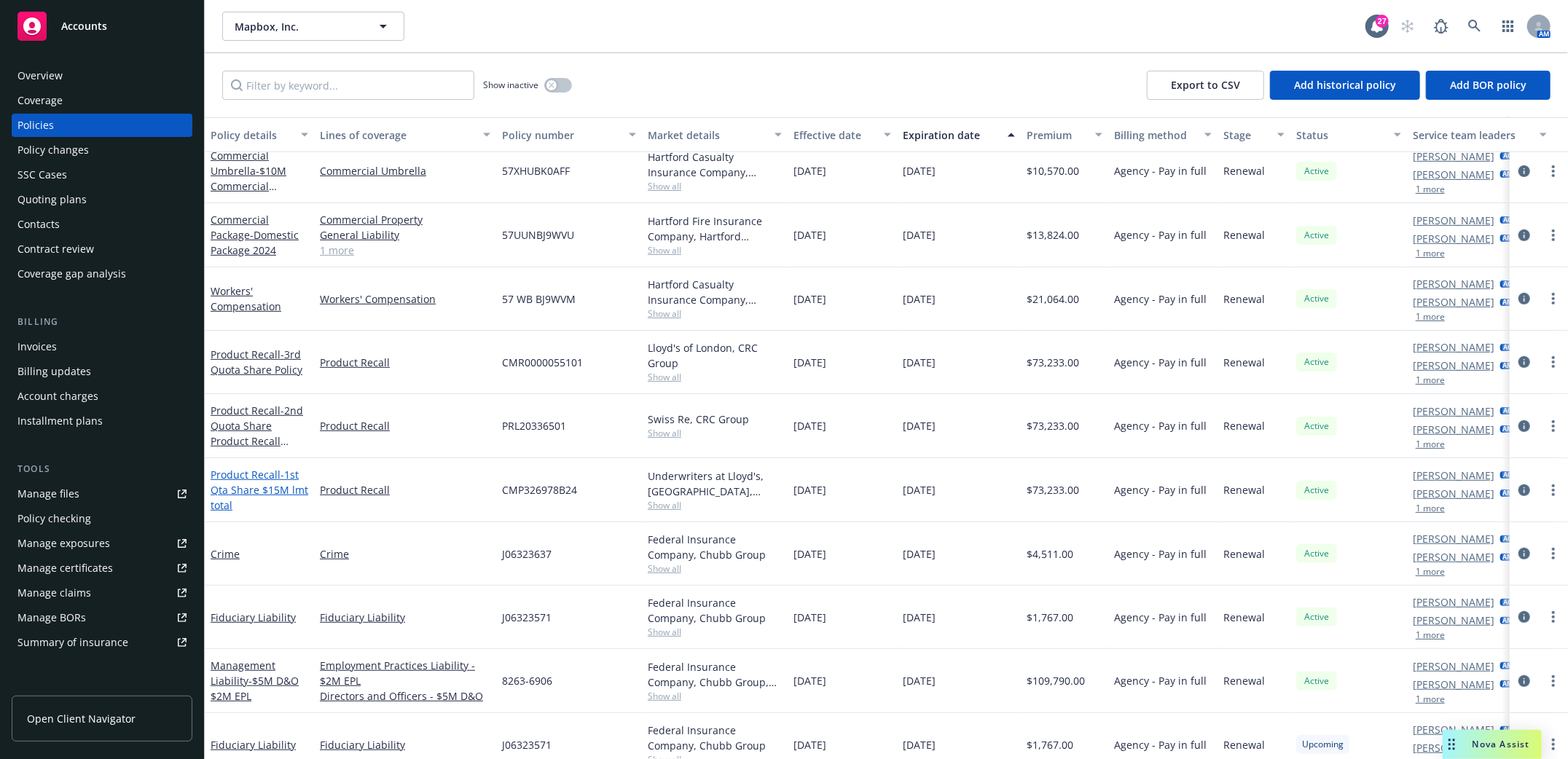
click at [236, 470] on link "Product Recall - 1st Qta Share $15M lmt total" at bounding box center [259, 489] width 98 height 44
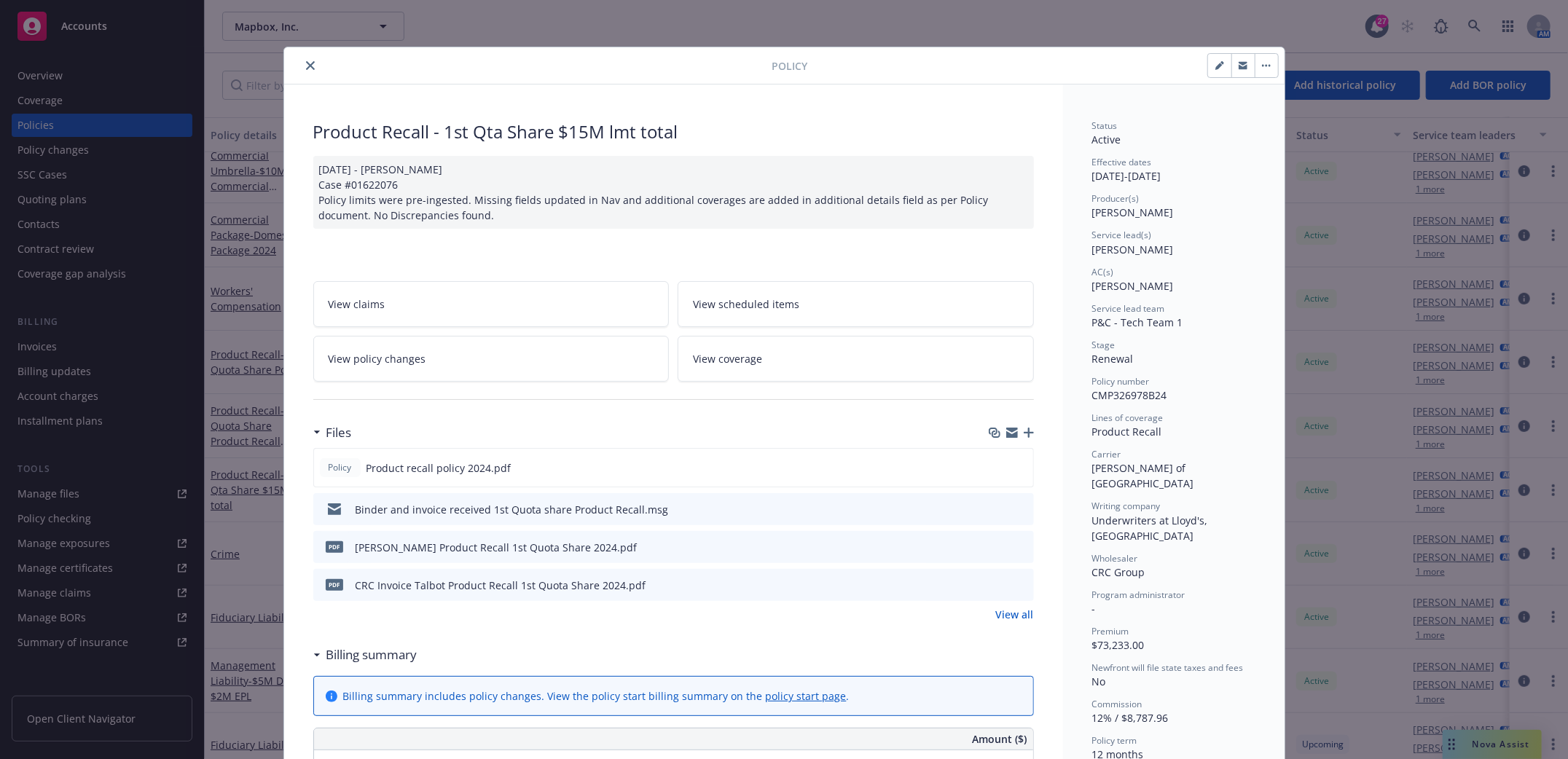
click at [306, 65] on icon "close" at bounding box center [310, 65] width 9 height 9
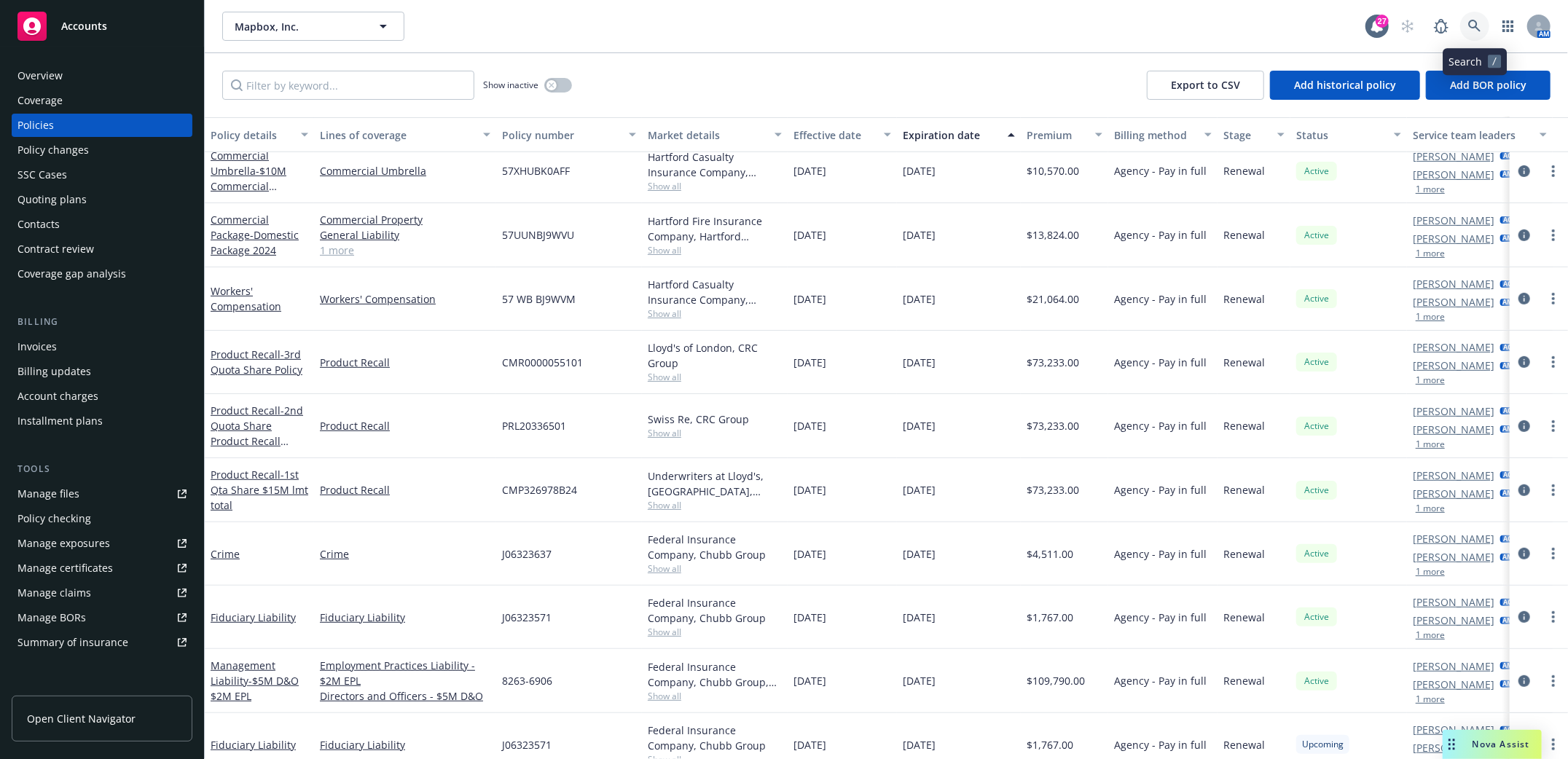
click at [1475, 22] on icon at bounding box center [1474, 26] width 12 height 12
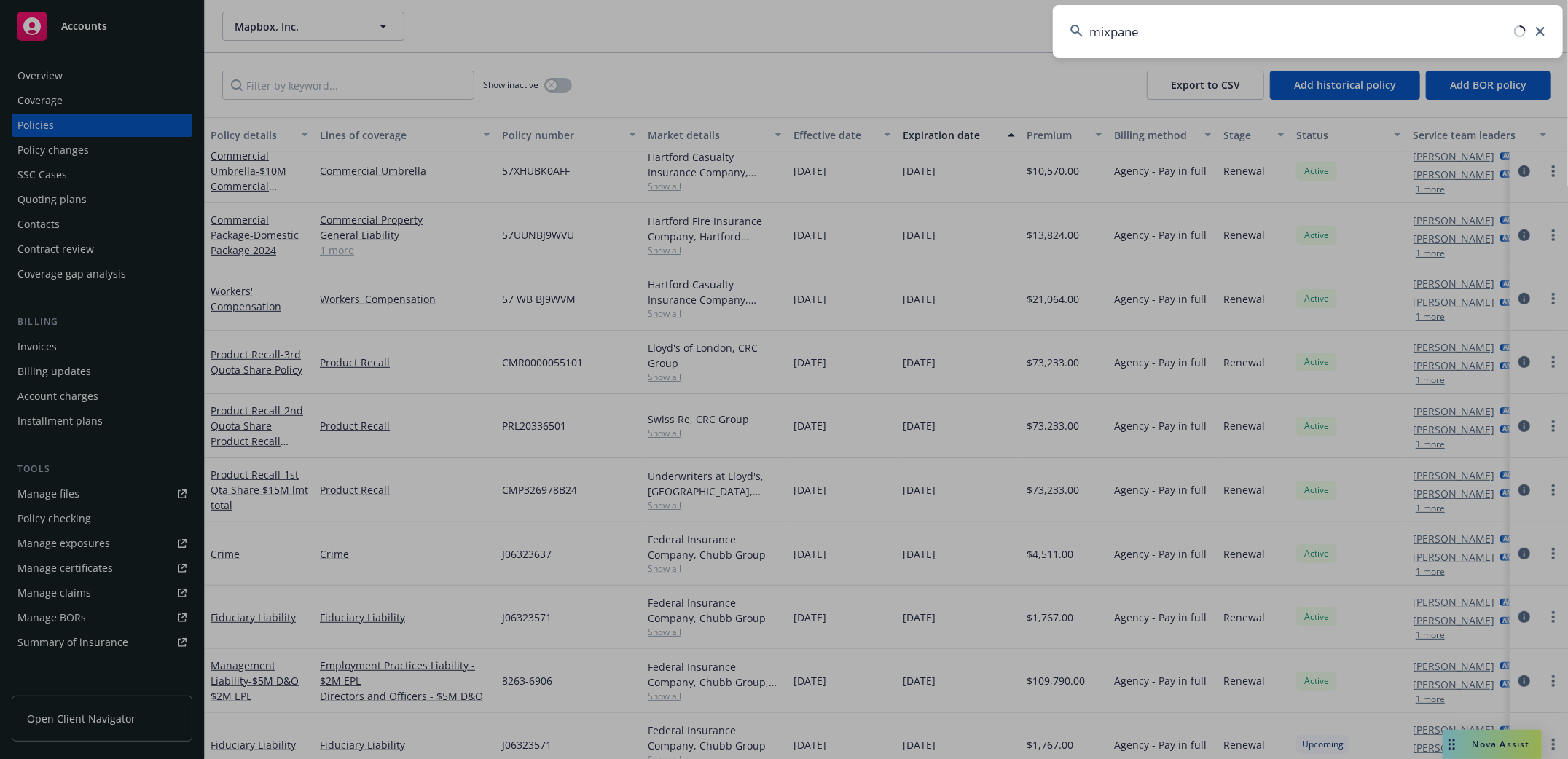
type input "mixpanel"
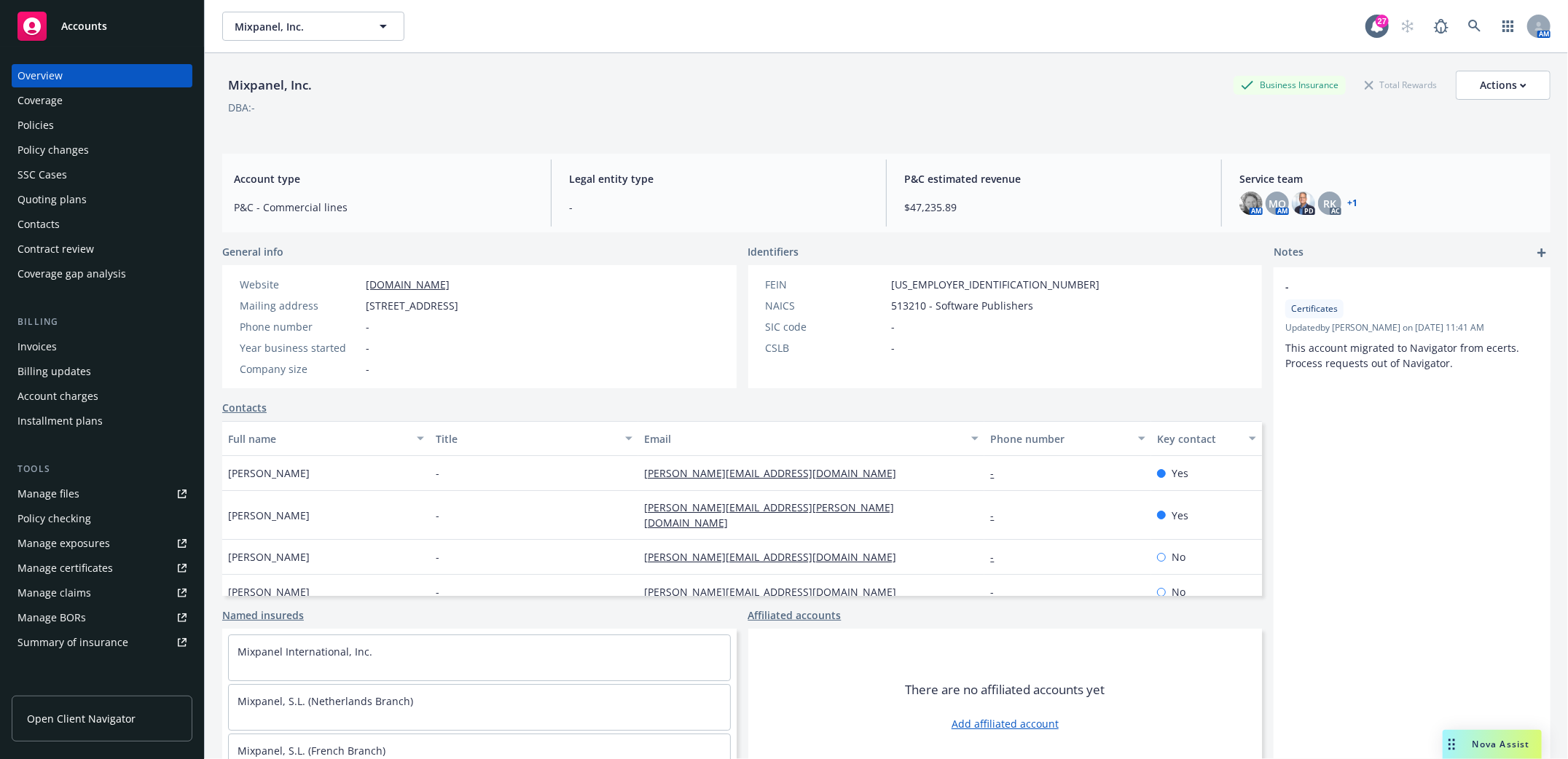
click at [19, 124] on div "Policies" at bounding box center [36, 125] width 36 height 23
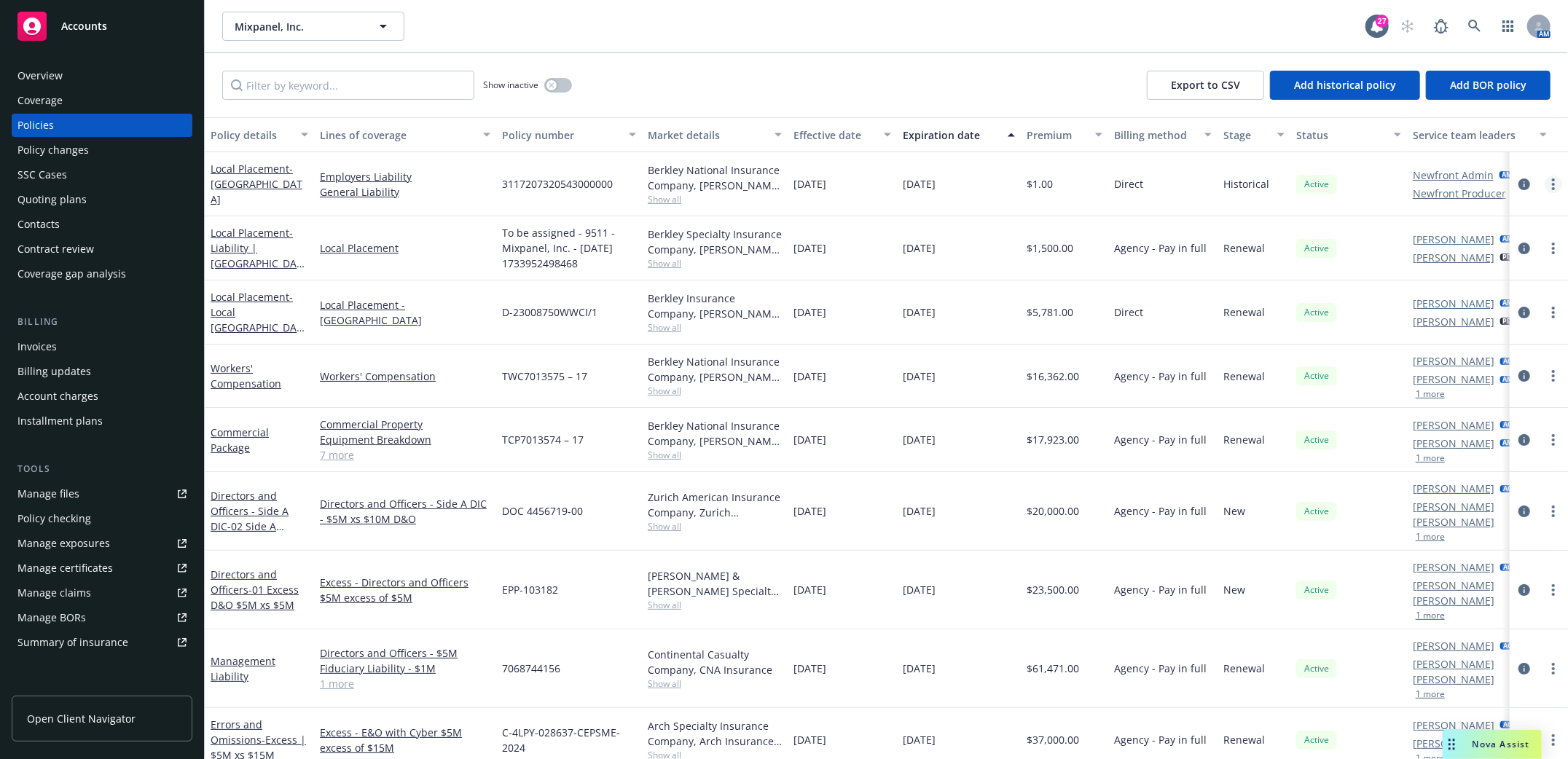
click at [1552, 188] on circle "more" at bounding box center [1553, 189] width 3 height 3
click at [1433, 264] on link "End policy" at bounding box center [1460, 270] width 171 height 29
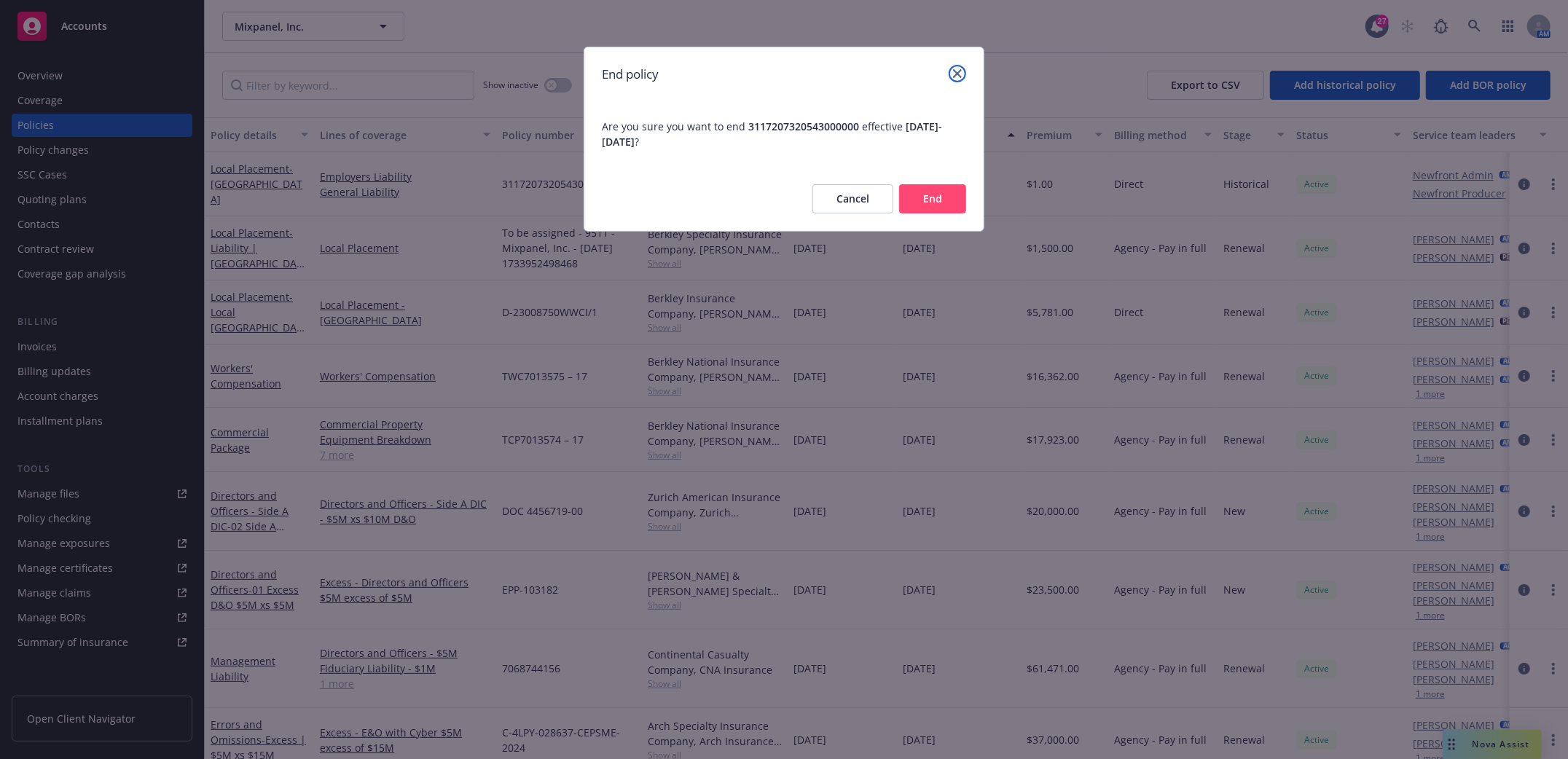
click at [961, 71] on icon "close" at bounding box center [957, 73] width 9 height 9
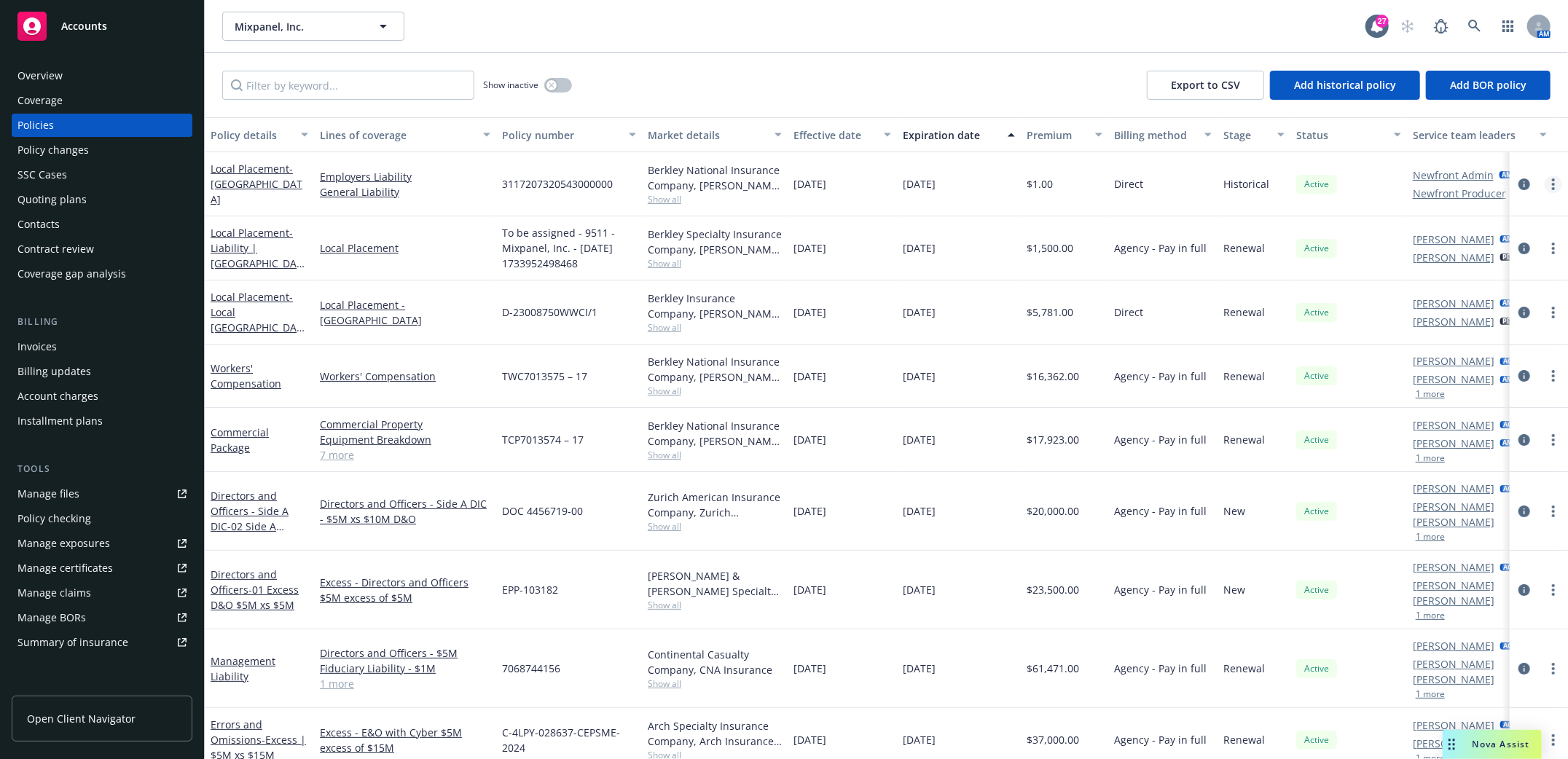
click at [1552, 183] on icon "more" at bounding box center [1553, 184] width 3 height 12
click at [1433, 268] on link "End policy" at bounding box center [1460, 270] width 171 height 29
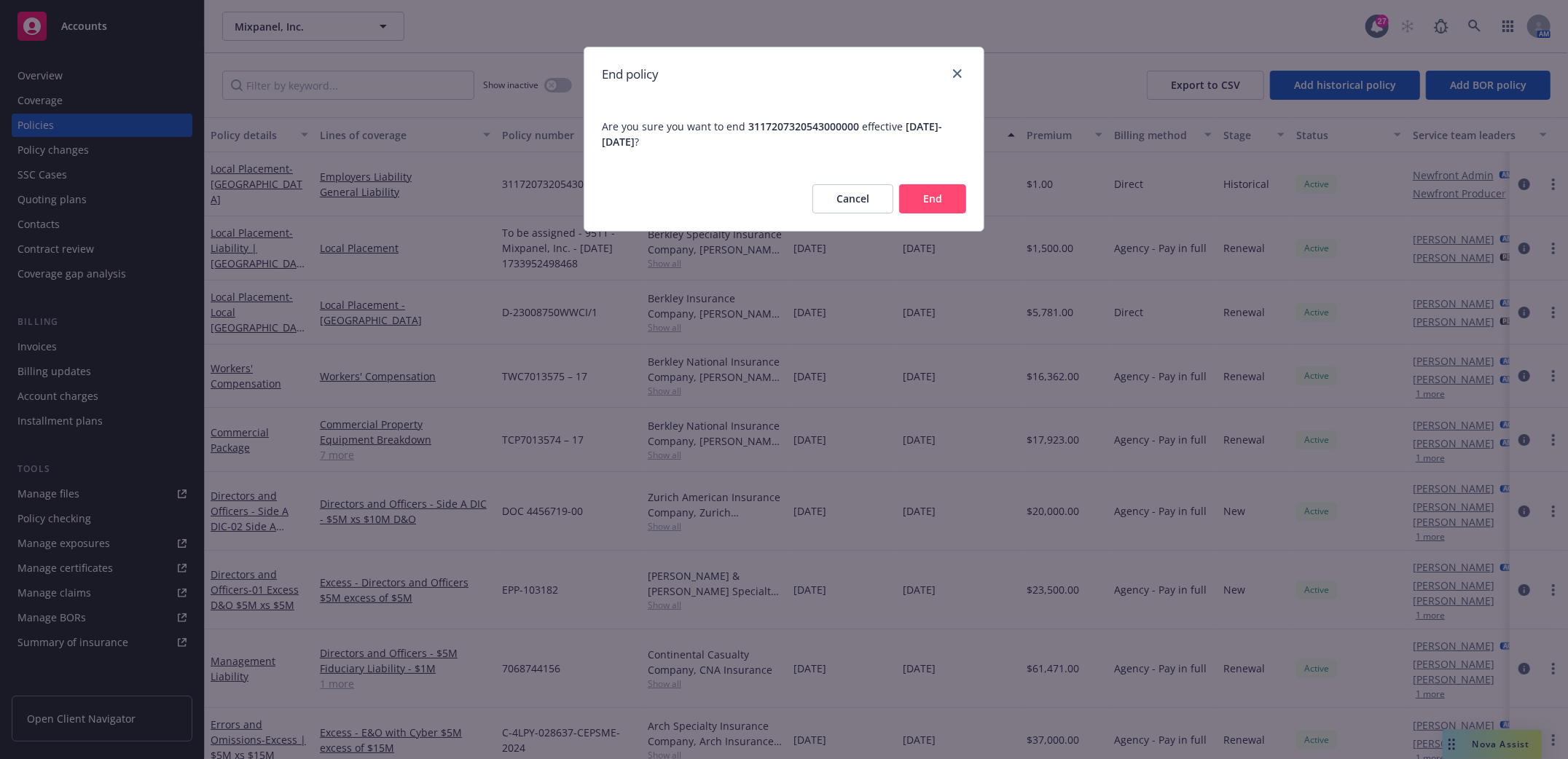
click at [939, 196] on button "End" at bounding box center [933, 199] width 67 height 29
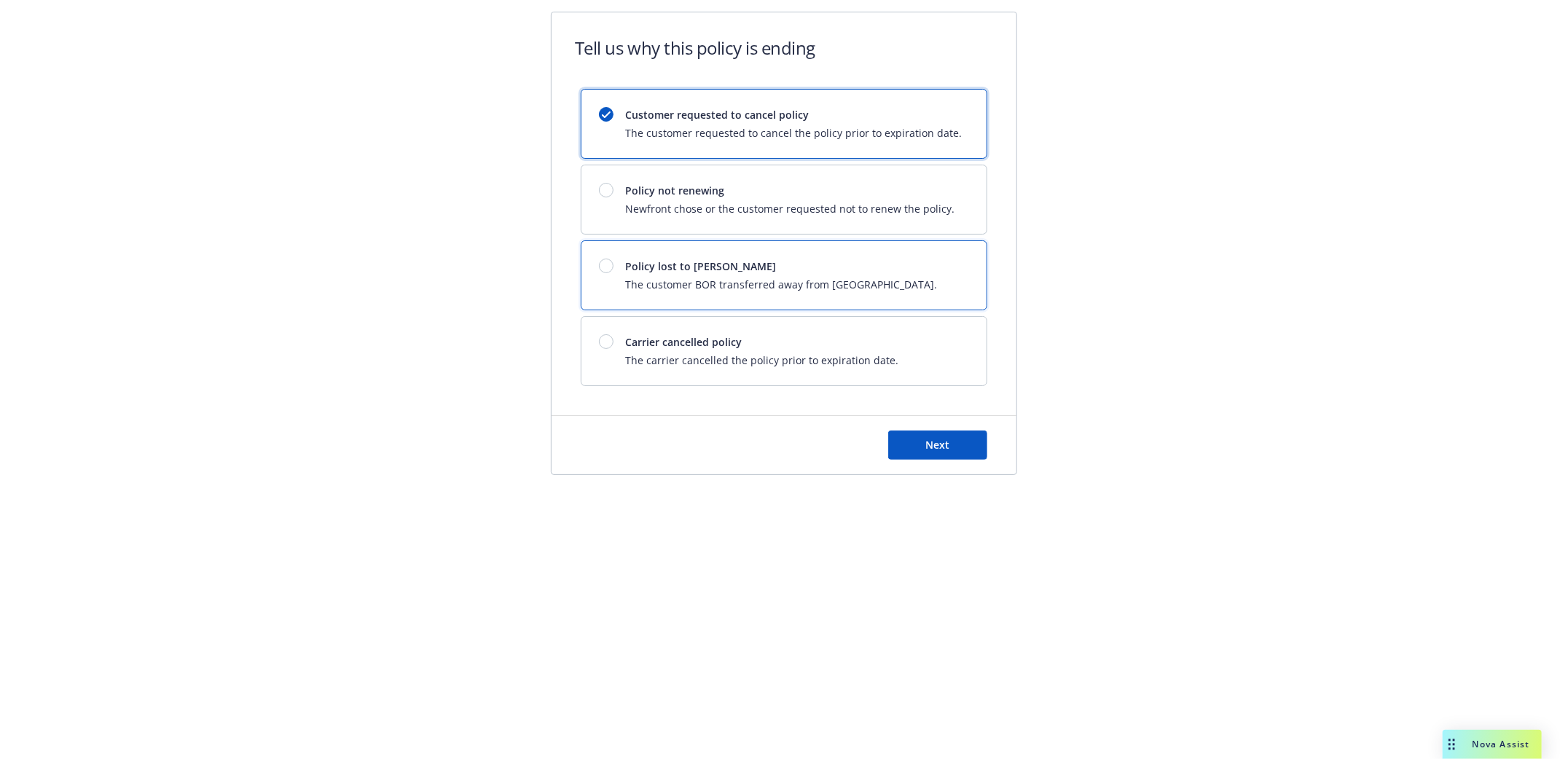
click at [608, 268] on div at bounding box center [606, 265] width 15 height 15
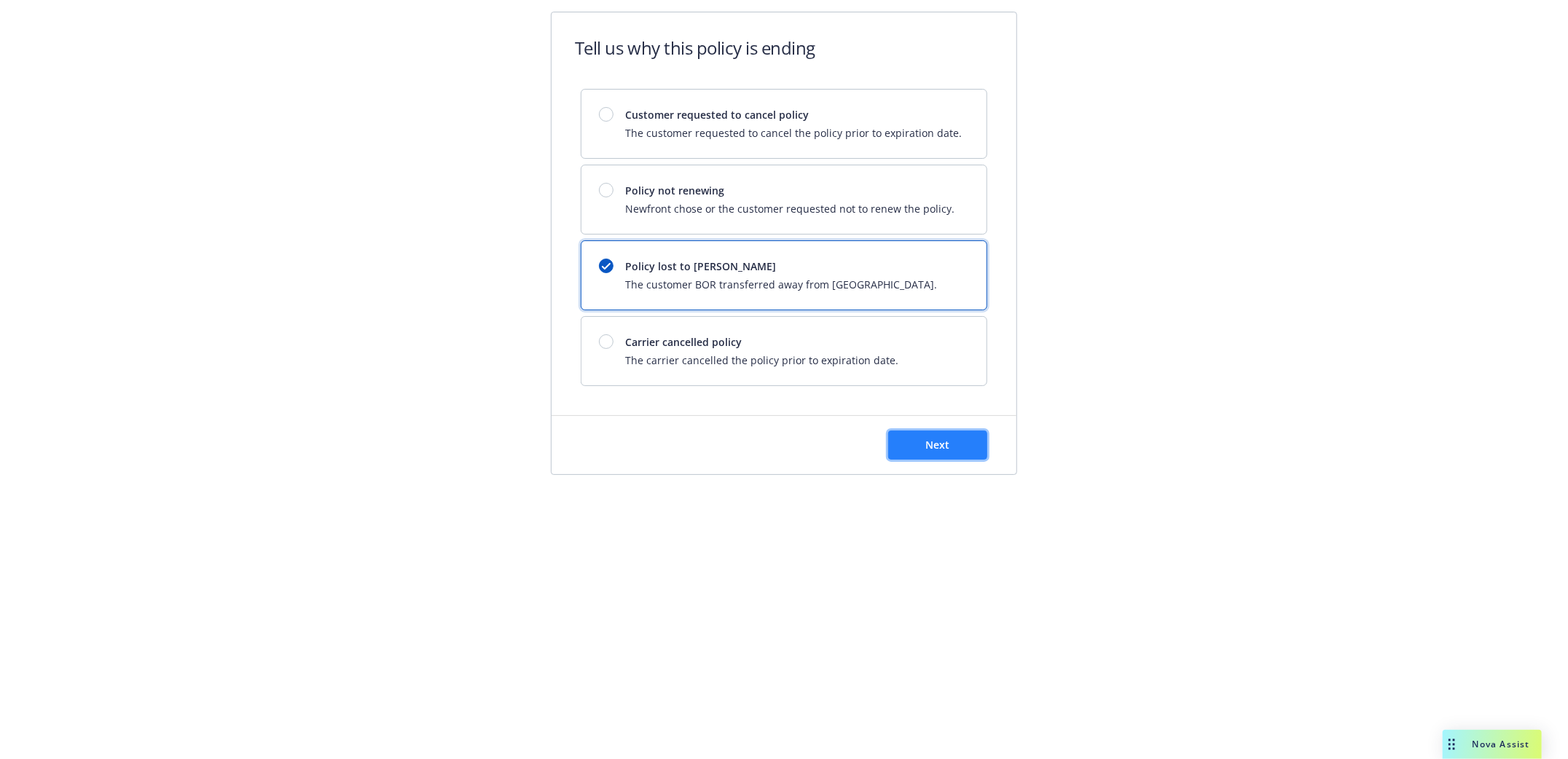
click at [936, 447] on span "Next" at bounding box center [937, 445] width 24 height 14
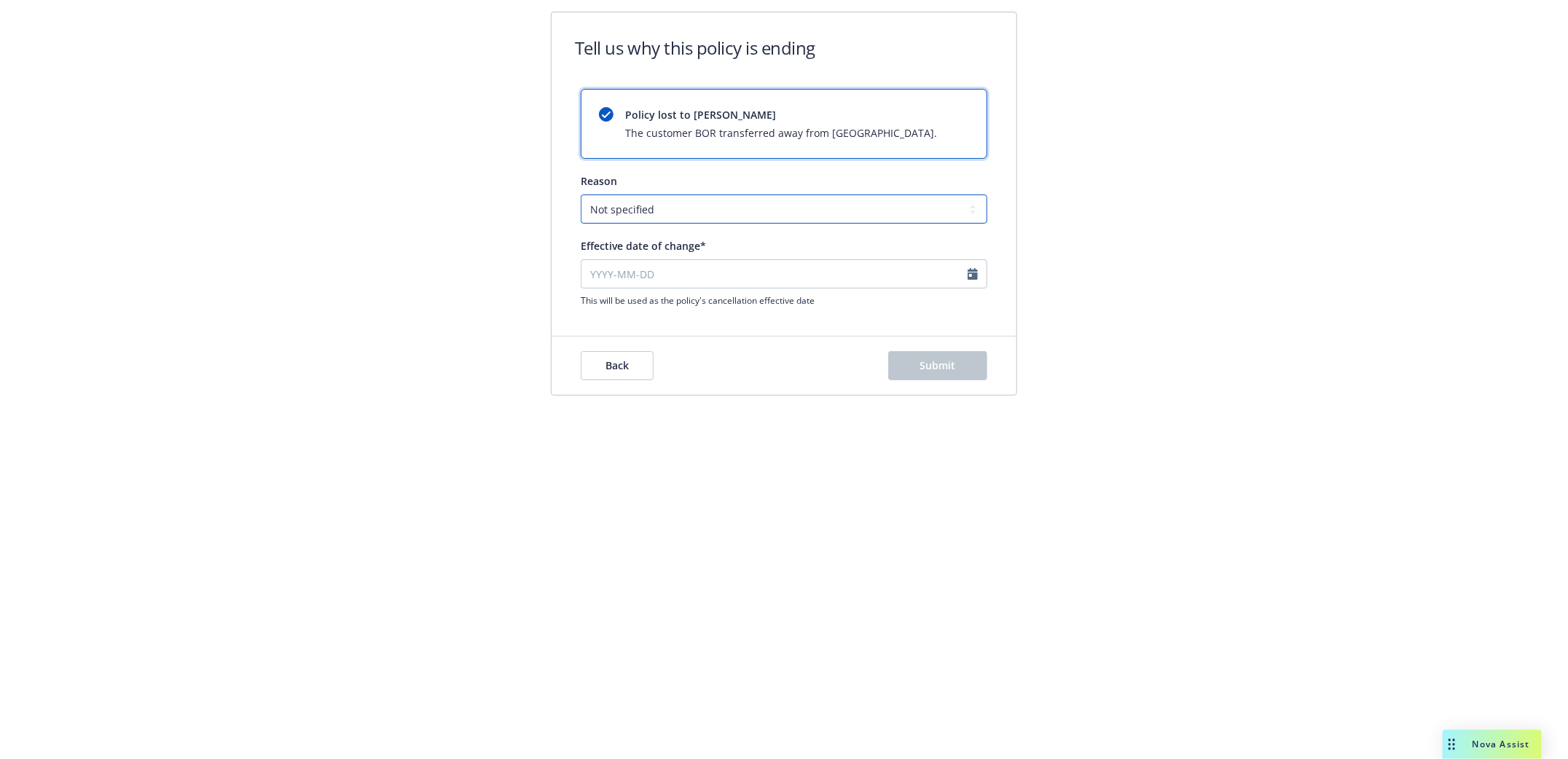
click at [627, 212] on select "Not specified Service Pricing Buyer change M&A, Bankruptcy, or Out of business …" at bounding box center [783, 209] width 406 height 29
click at [580, 194] on select "Not specified Service Pricing Buyer change M&A, Bankruptcy, or Out of business …" at bounding box center [783, 209] width 406 height 29
click at [640, 272] on input "Effective date of change*" at bounding box center [783, 274] width 406 height 29
select select "September"
select select "2025"
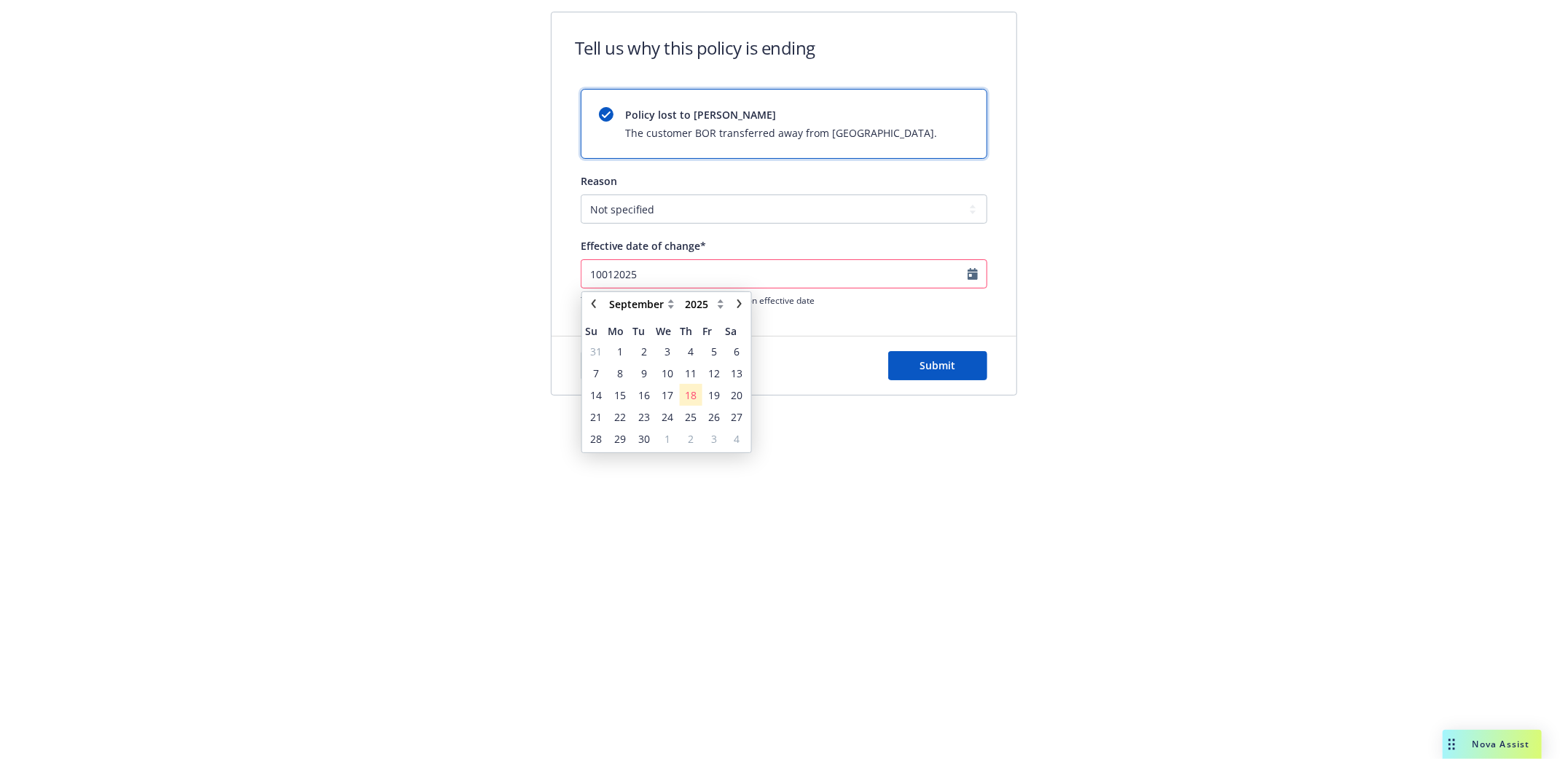
type input "10012025"
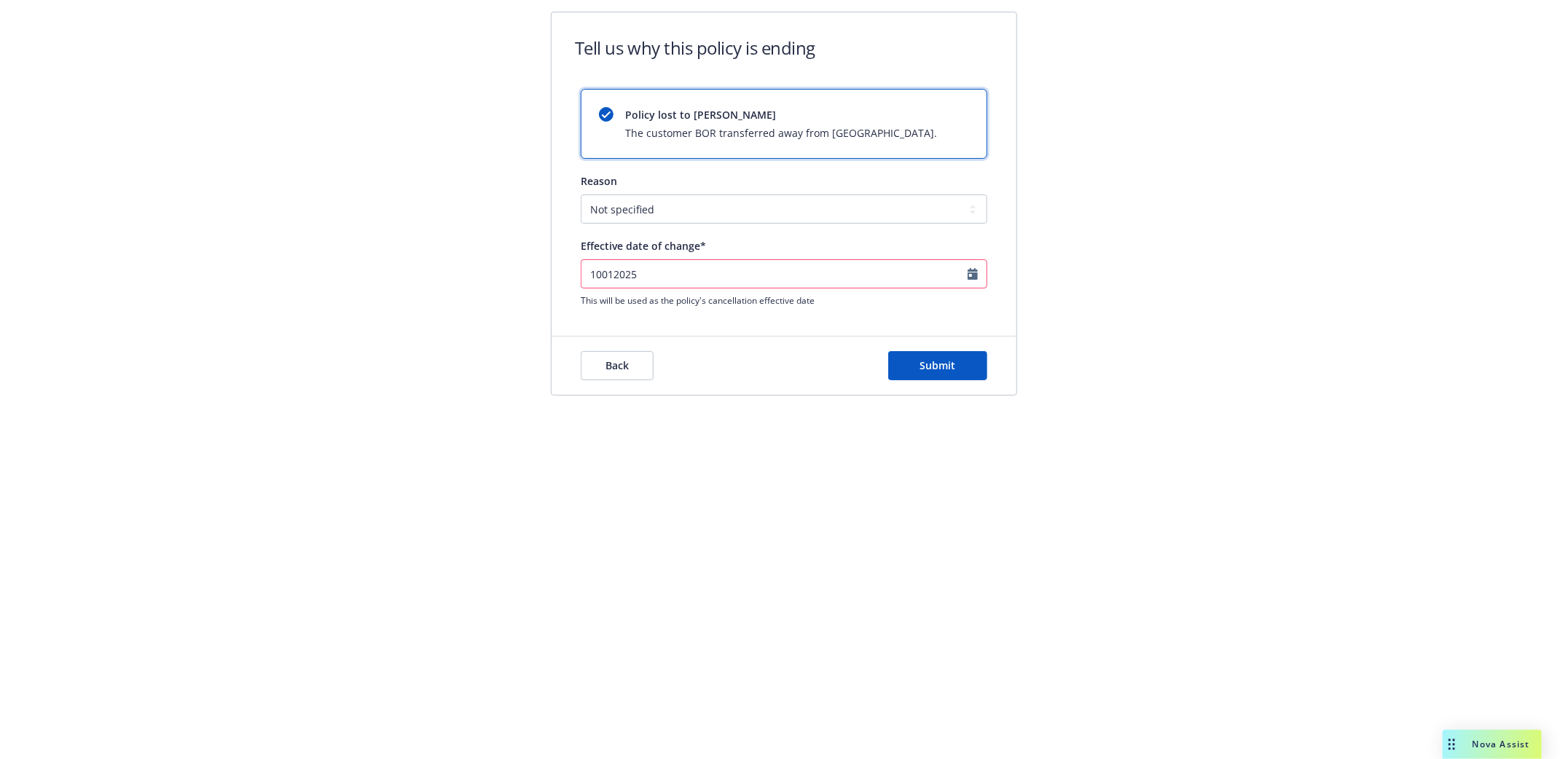
click at [1048, 214] on div "Tell us why this policy is ending Policy lost to BOR The customer BOR transferr…" at bounding box center [783, 171] width 560 height 319
click at [924, 377] on button "Submit" at bounding box center [938, 366] width 99 height 29
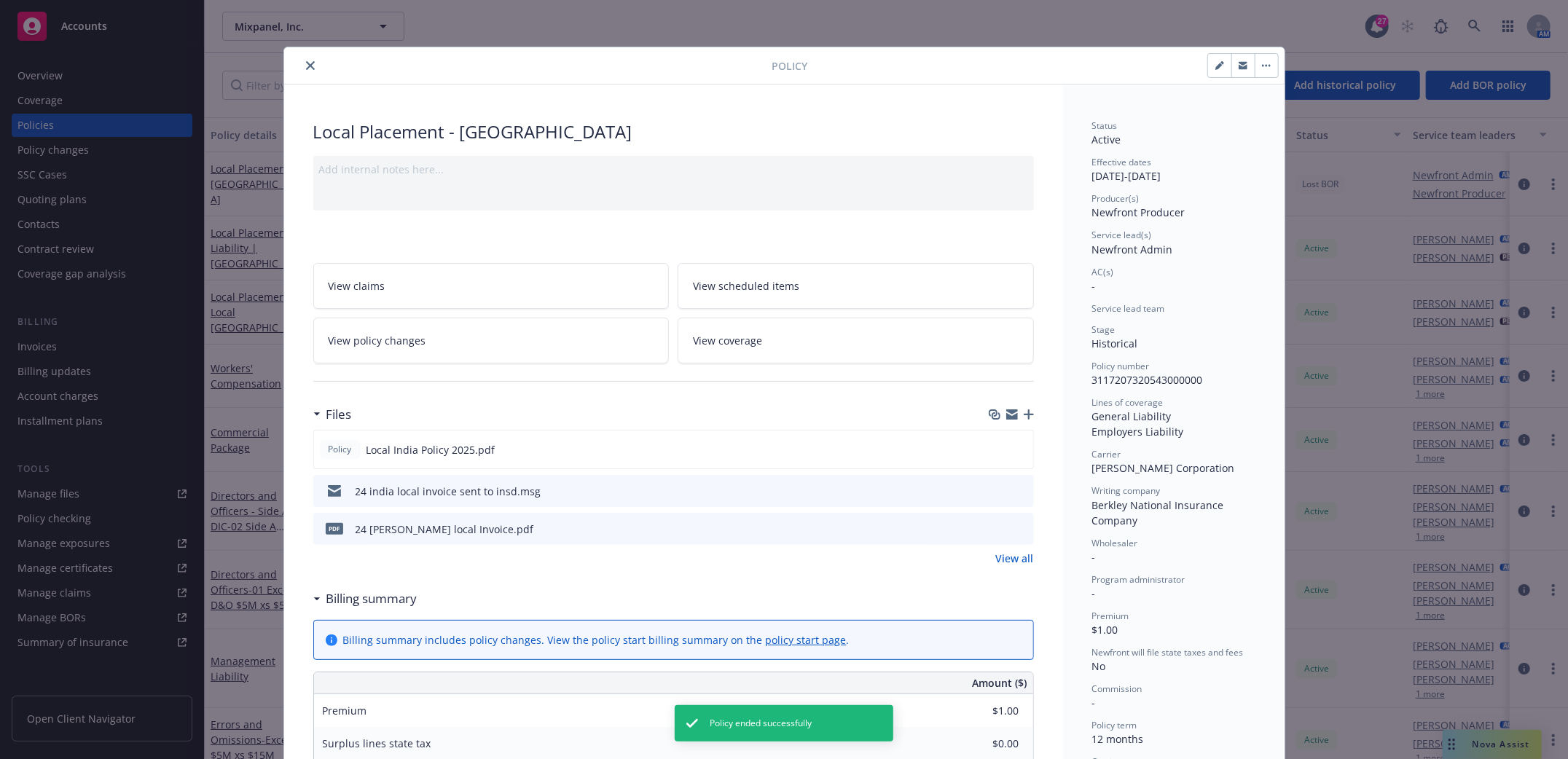
scroll to position [43, 0]
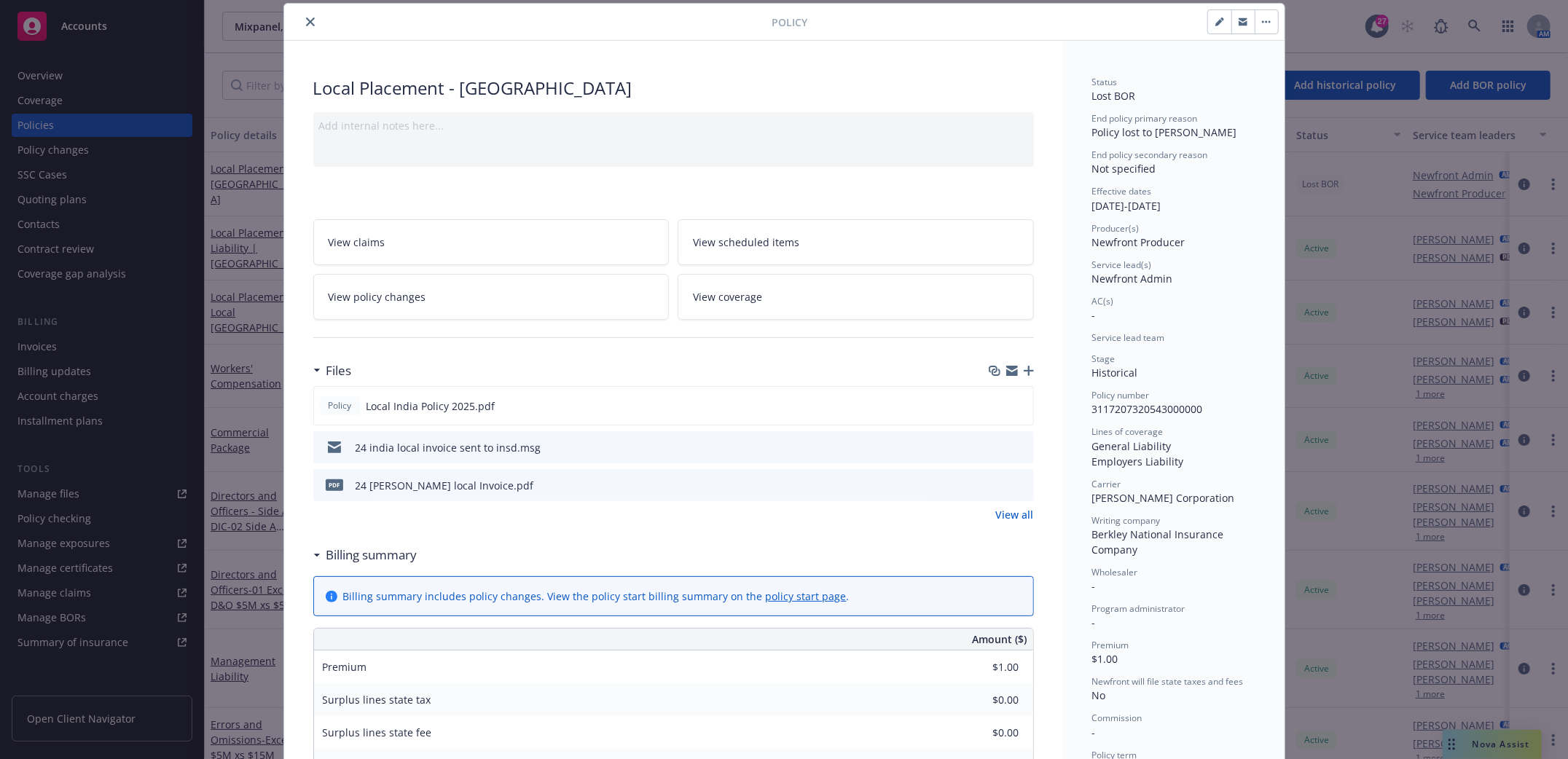
click at [306, 19] on icon "close" at bounding box center [310, 22] width 9 height 9
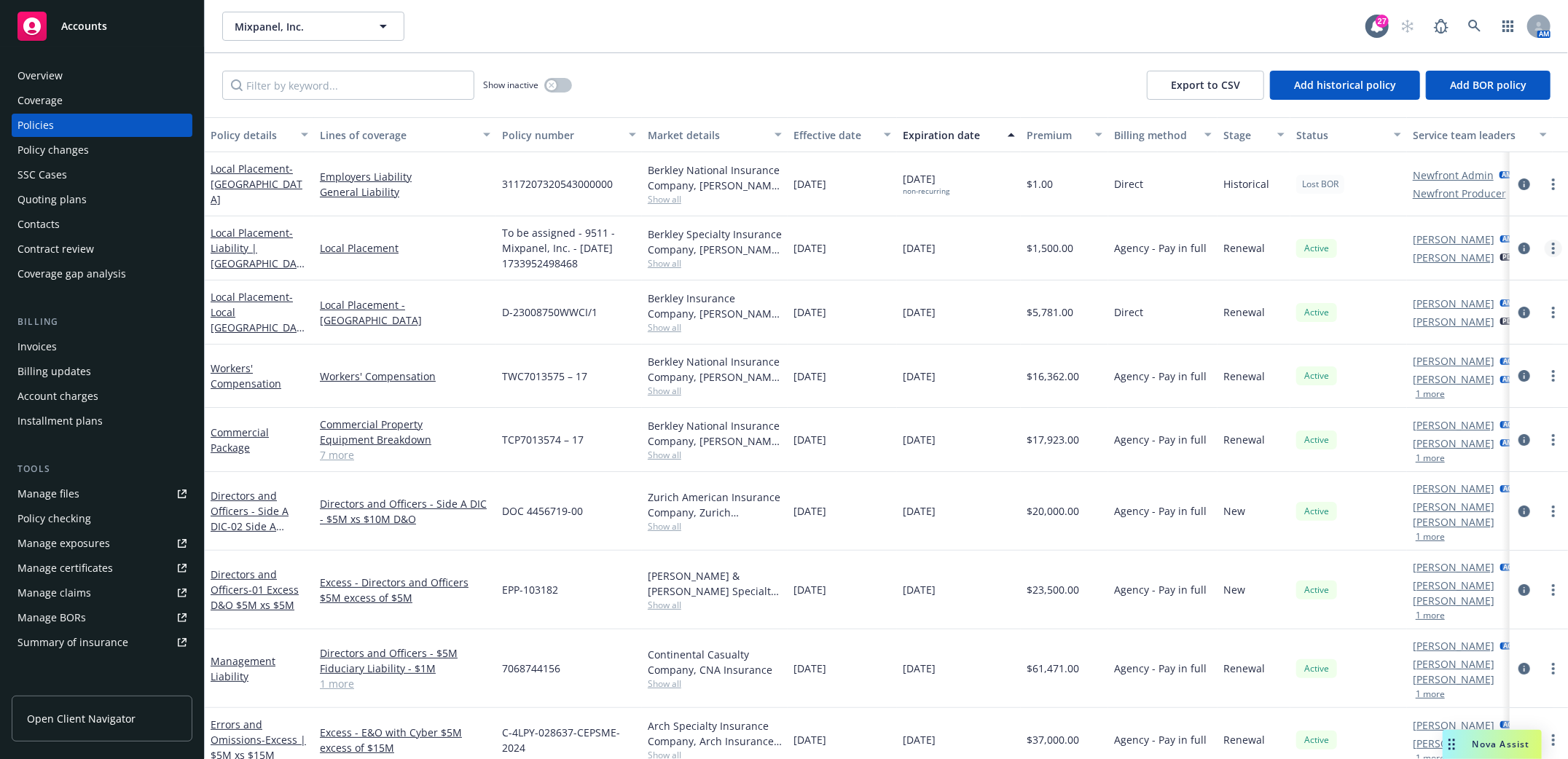
click at [1545, 246] on link "more" at bounding box center [1553, 248] width 18 height 18
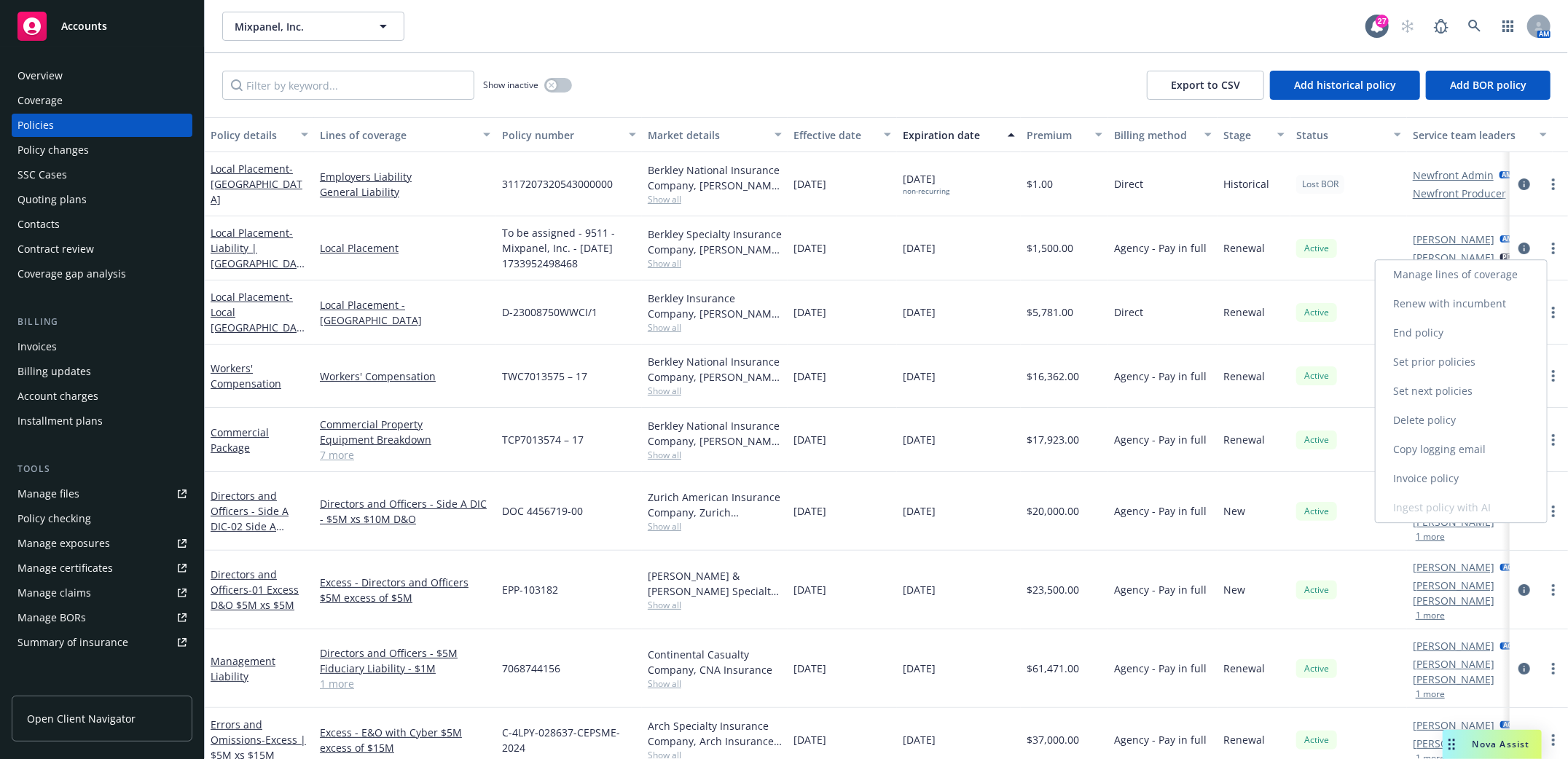
click at [1433, 328] on link "End policy" at bounding box center [1460, 333] width 171 height 29
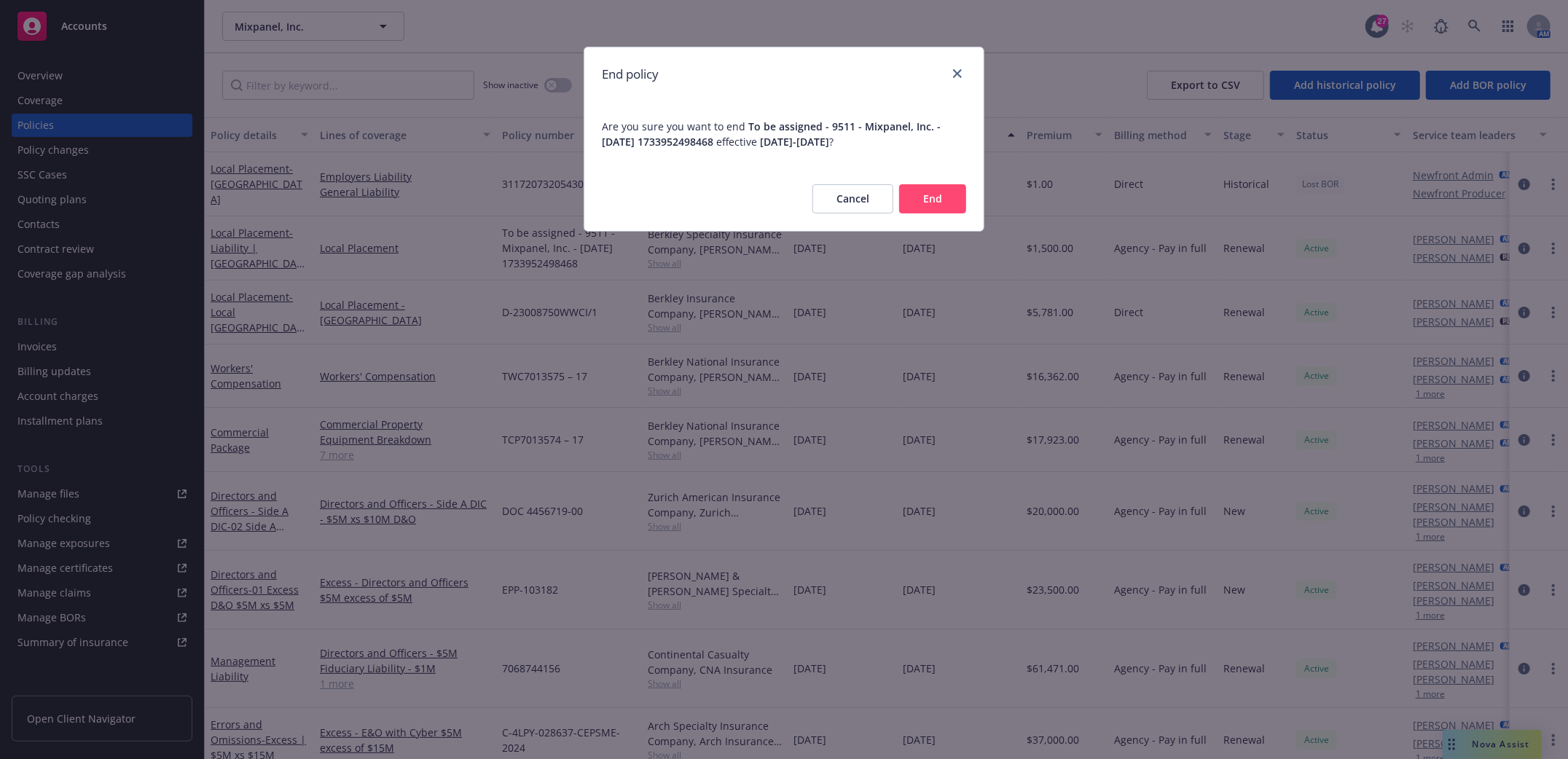
click at [947, 197] on button "End" at bounding box center [933, 199] width 67 height 29
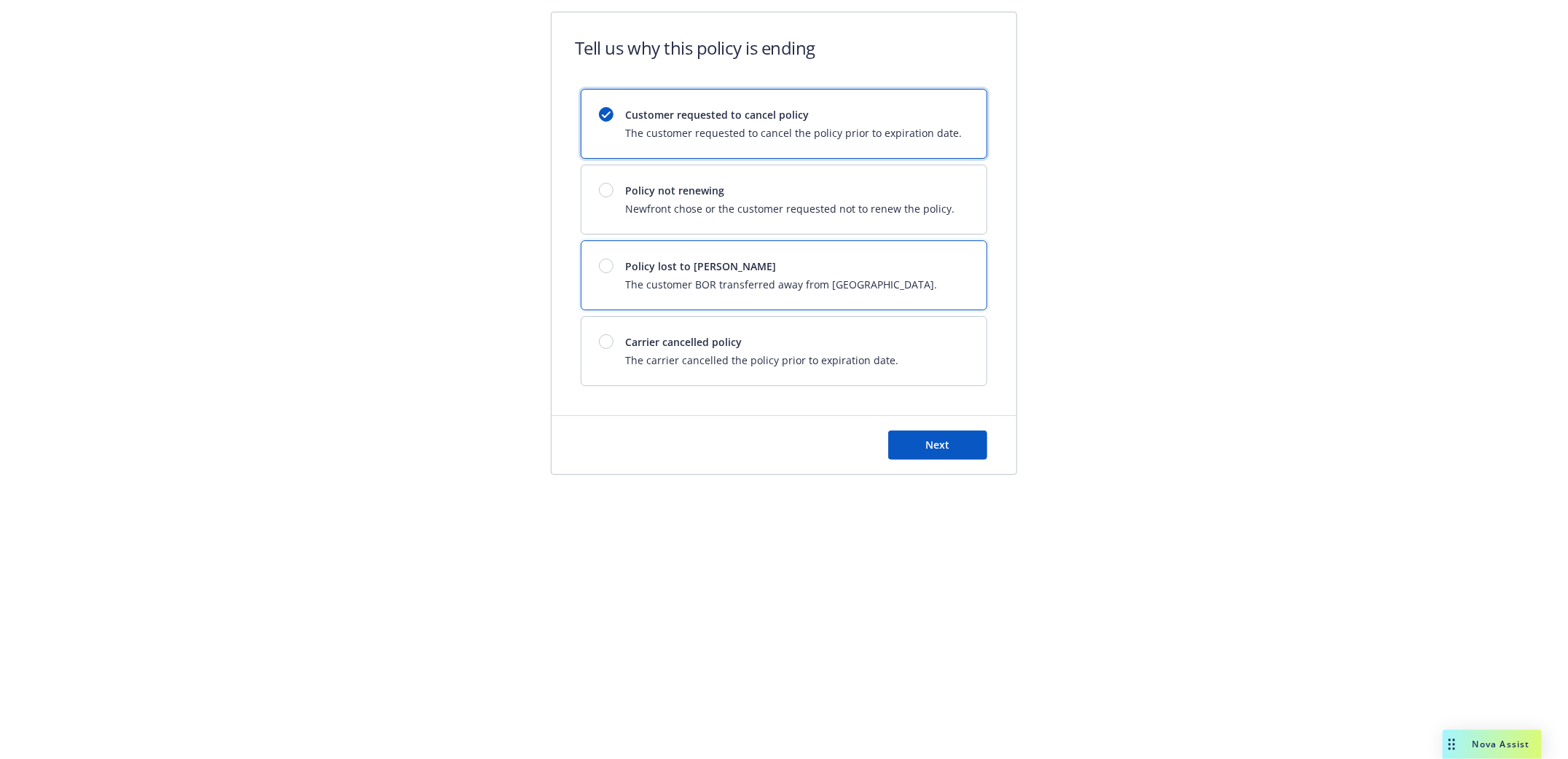
click at [602, 265] on div at bounding box center [606, 265] width 15 height 15
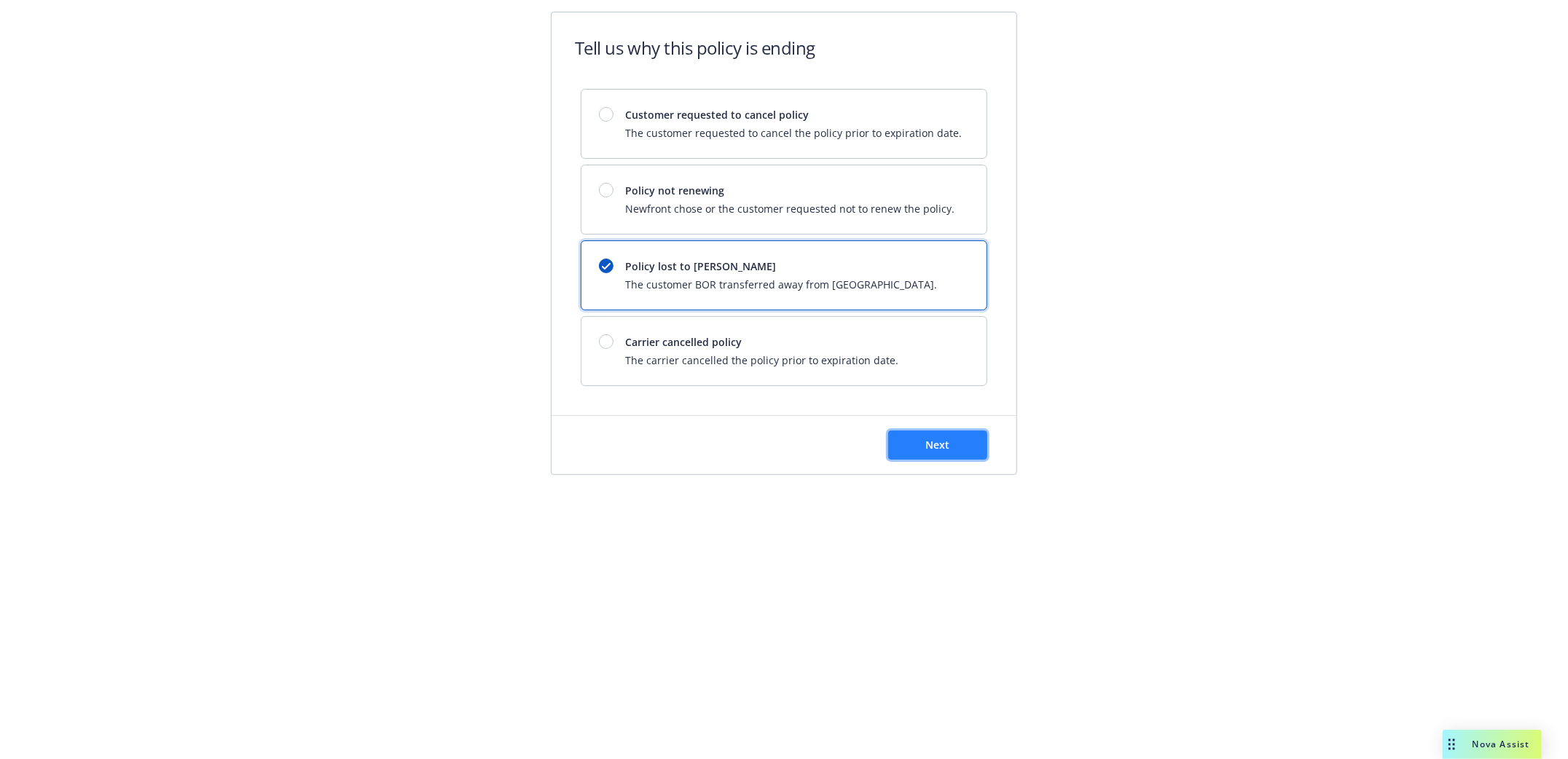
click at [929, 448] on span "Next" at bounding box center [937, 445] width 24 height 14
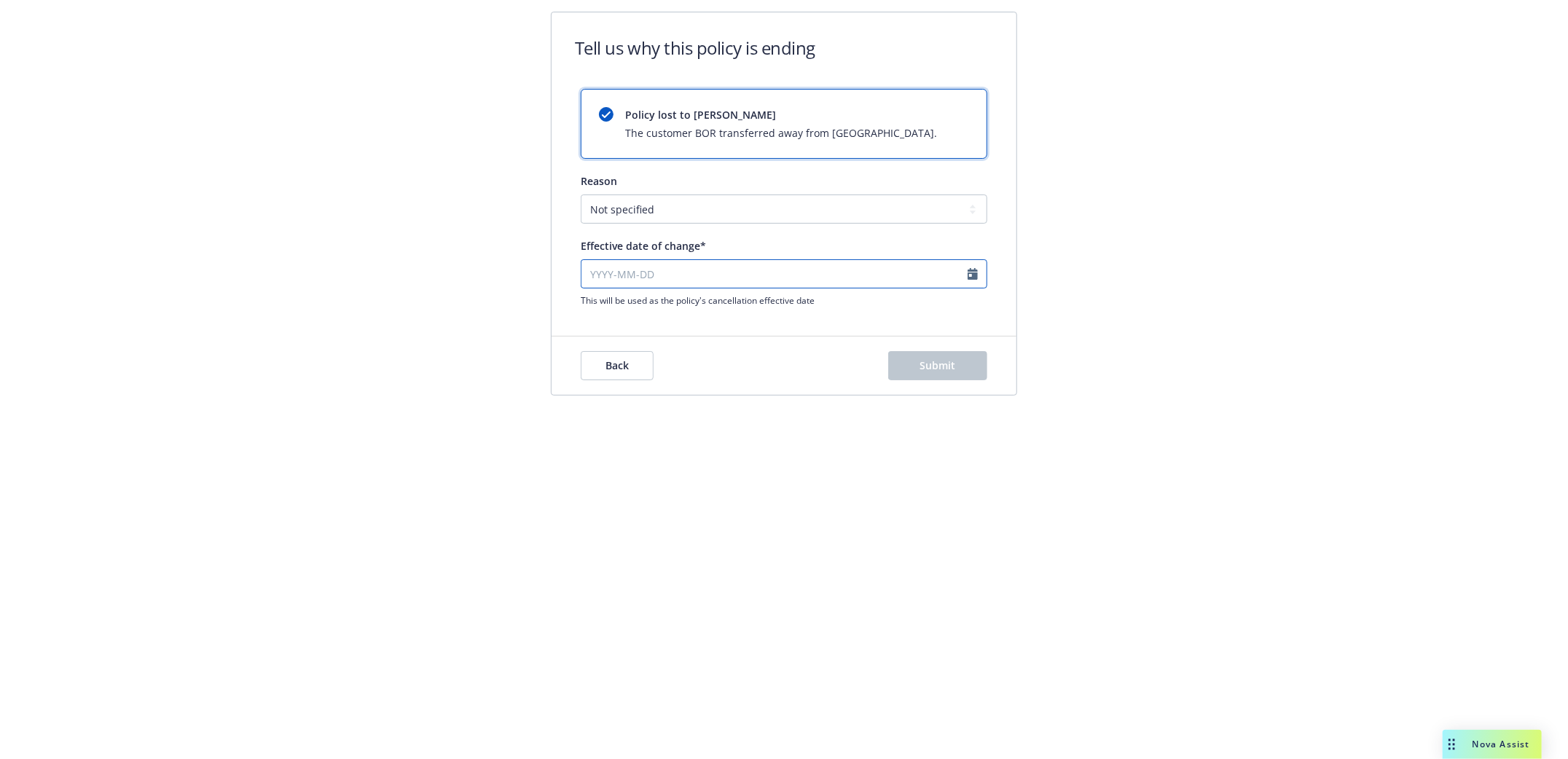
click at [602, 275] on input "Effective date of change*" at bounding box center [783, 274] width 406 height 29
select select "September"
select select "2025"
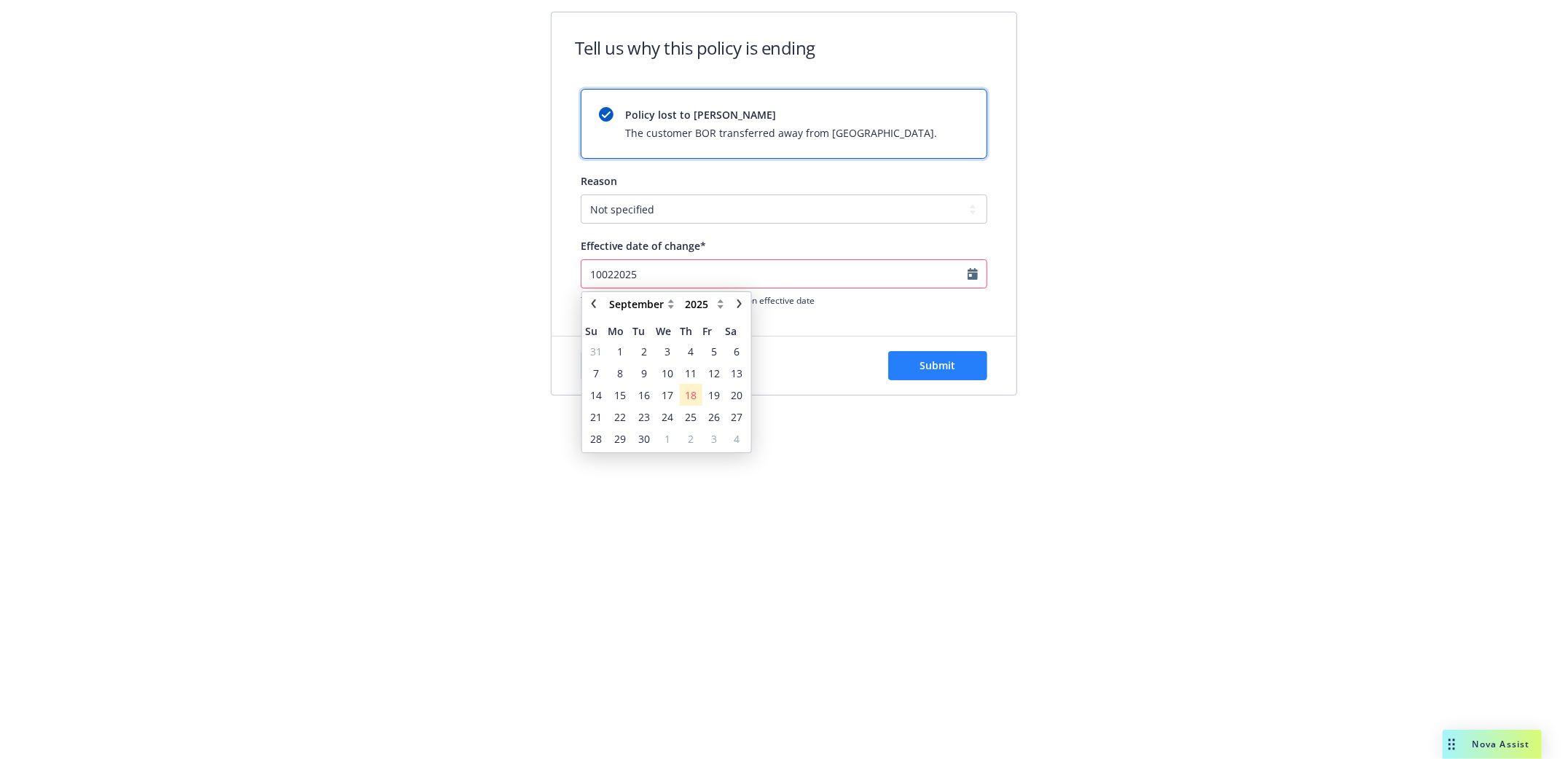
type input "10022025"
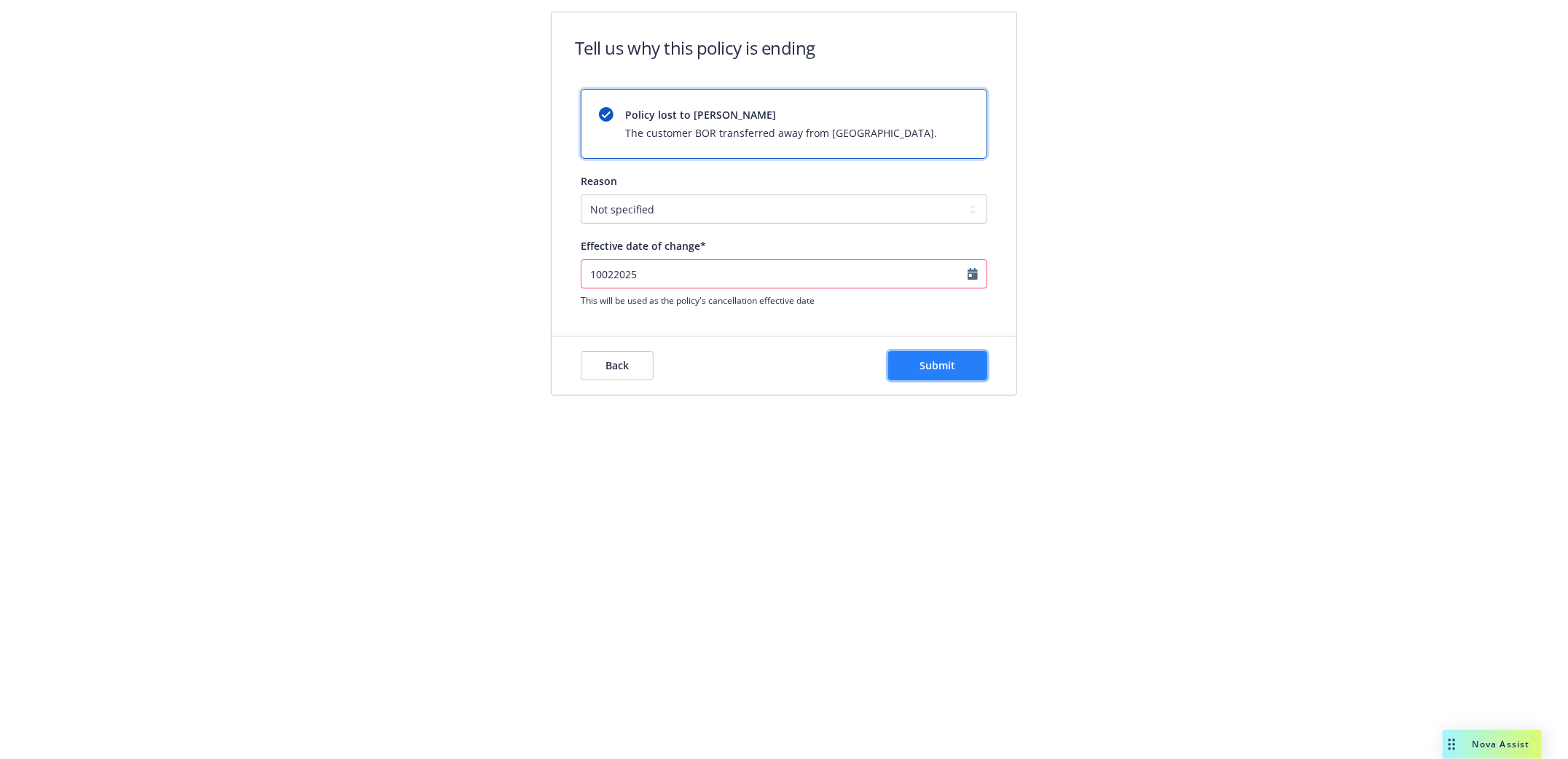
click at [967, 365] on button "Submit" at bounding box center [938, 366] width 99 height 29
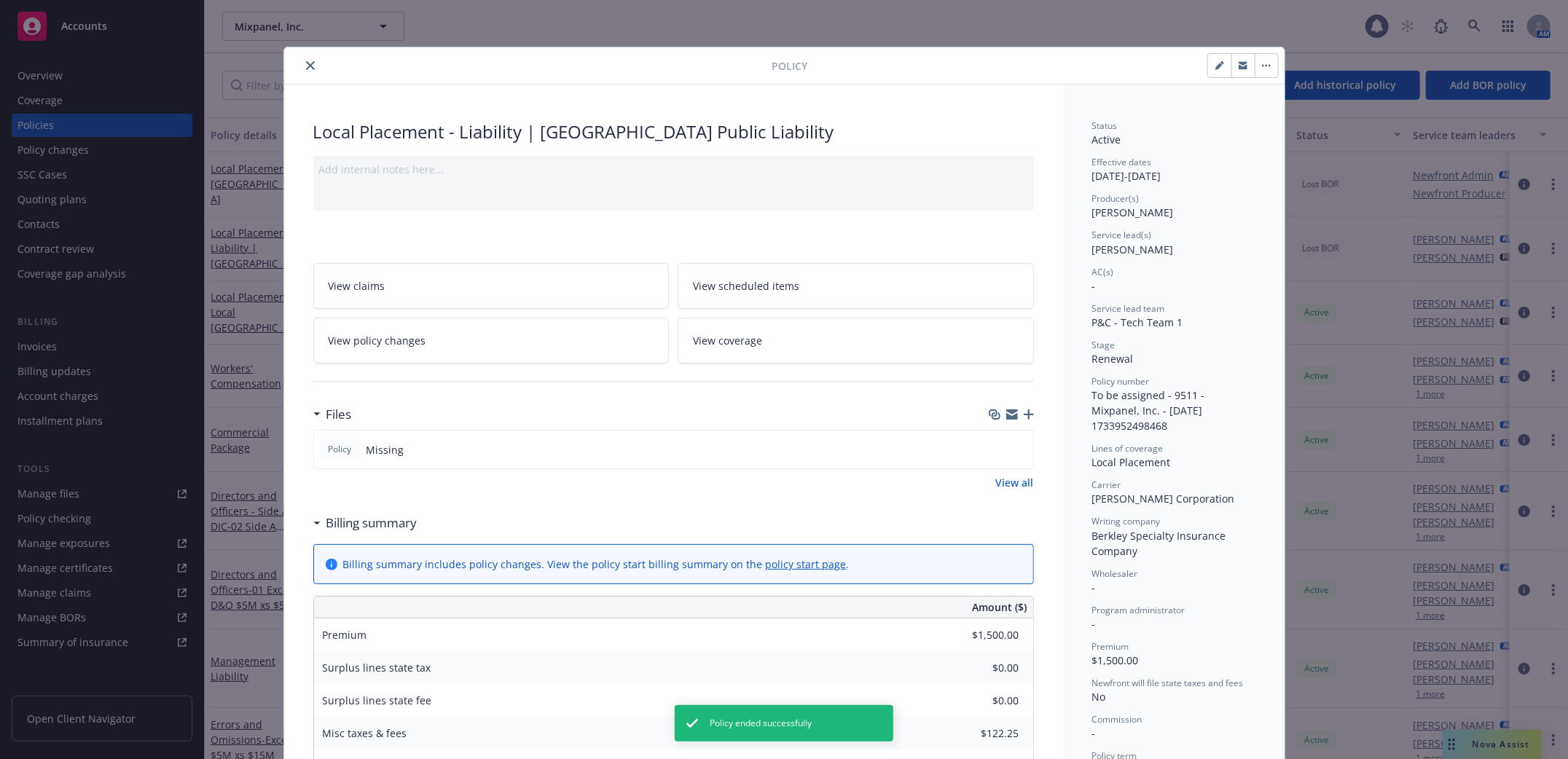
scroll to position [43, 0]
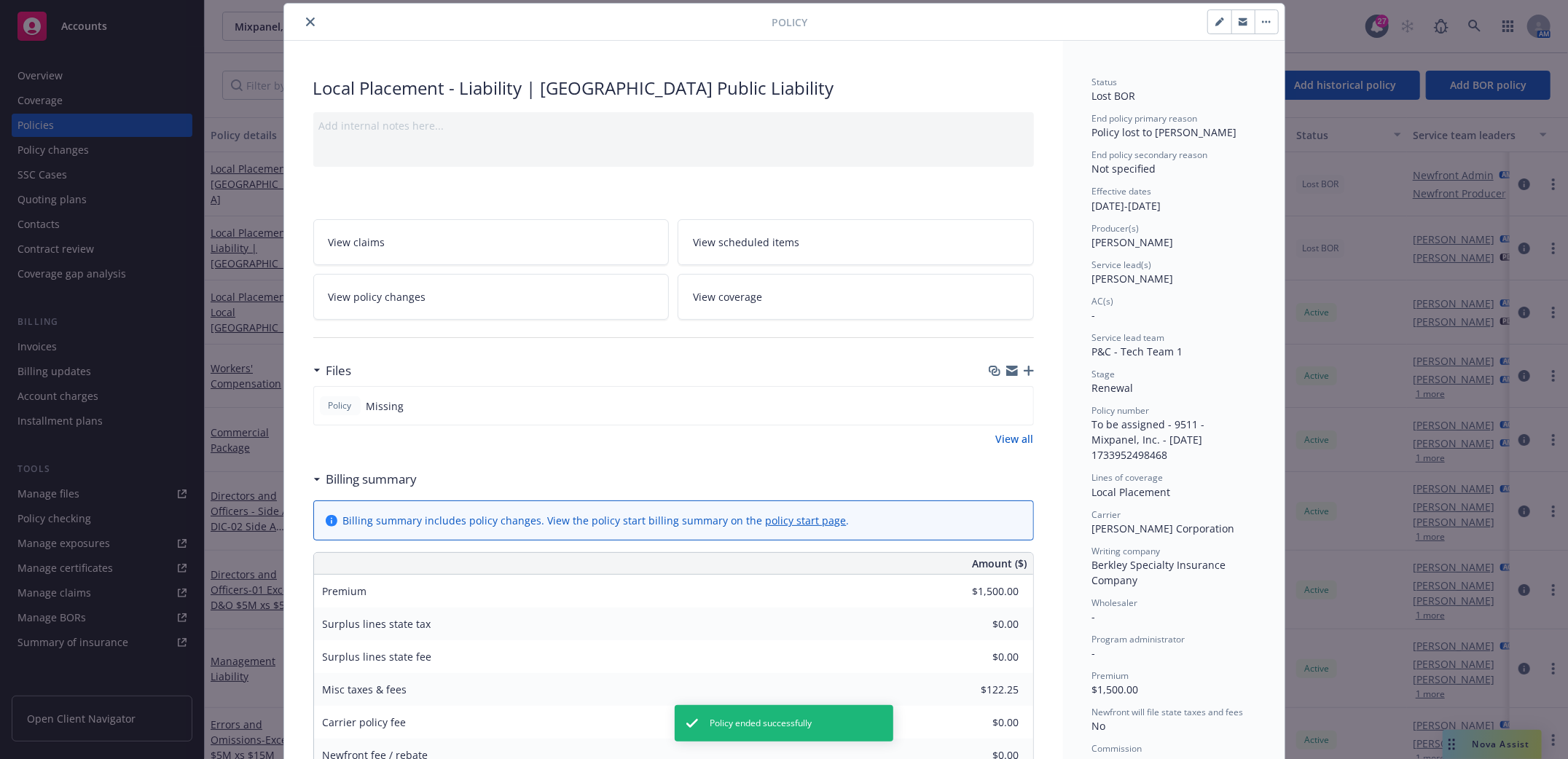
click at [306, 19] on icon "close" at bounding box center [310, 22] width 9 height 9
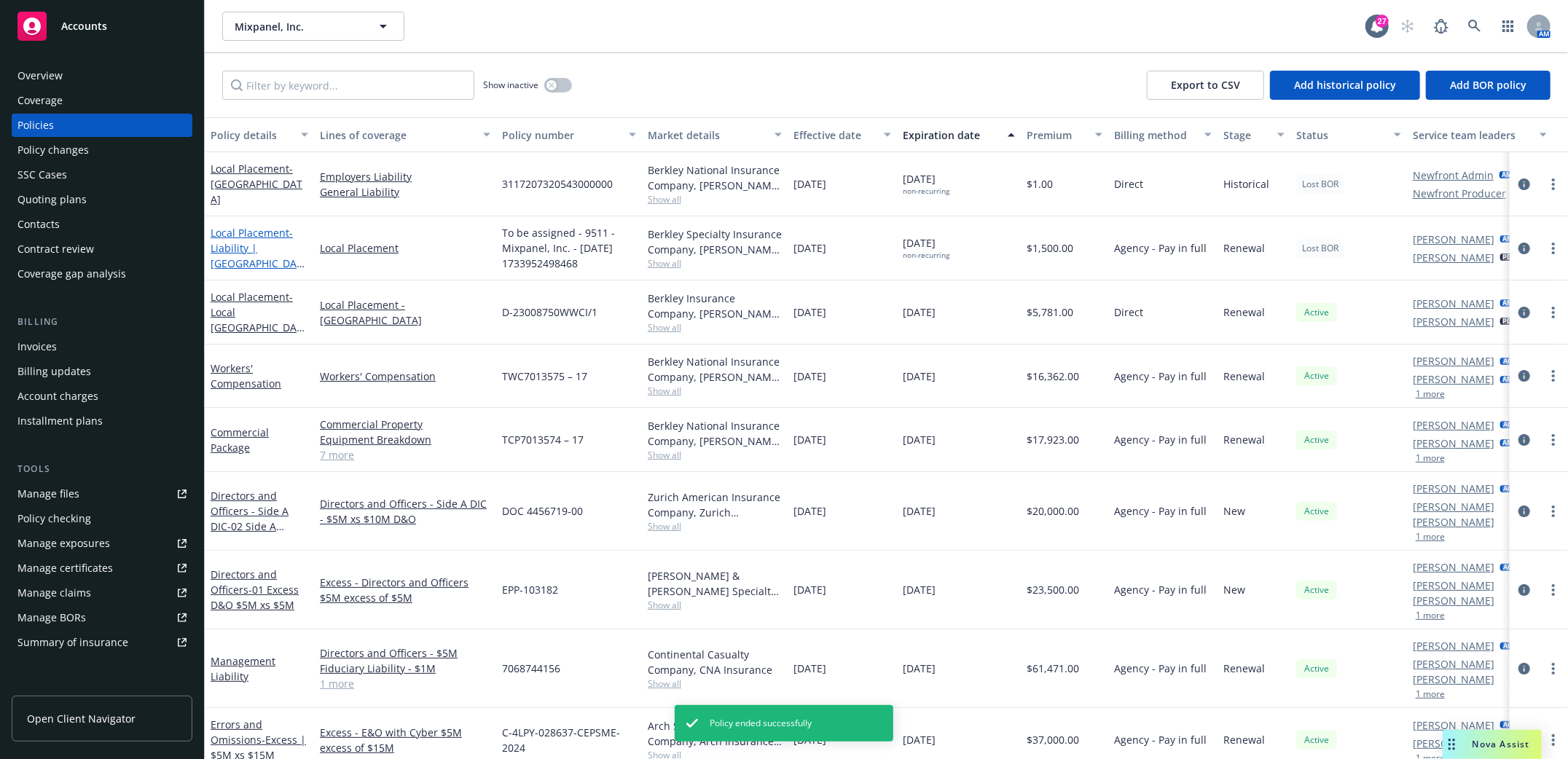
click at [226, 240] on span "- Liability | [GEOGRAPHIC_DATA] Public Liability" at bounding box center [257, 255] width 94 height 60
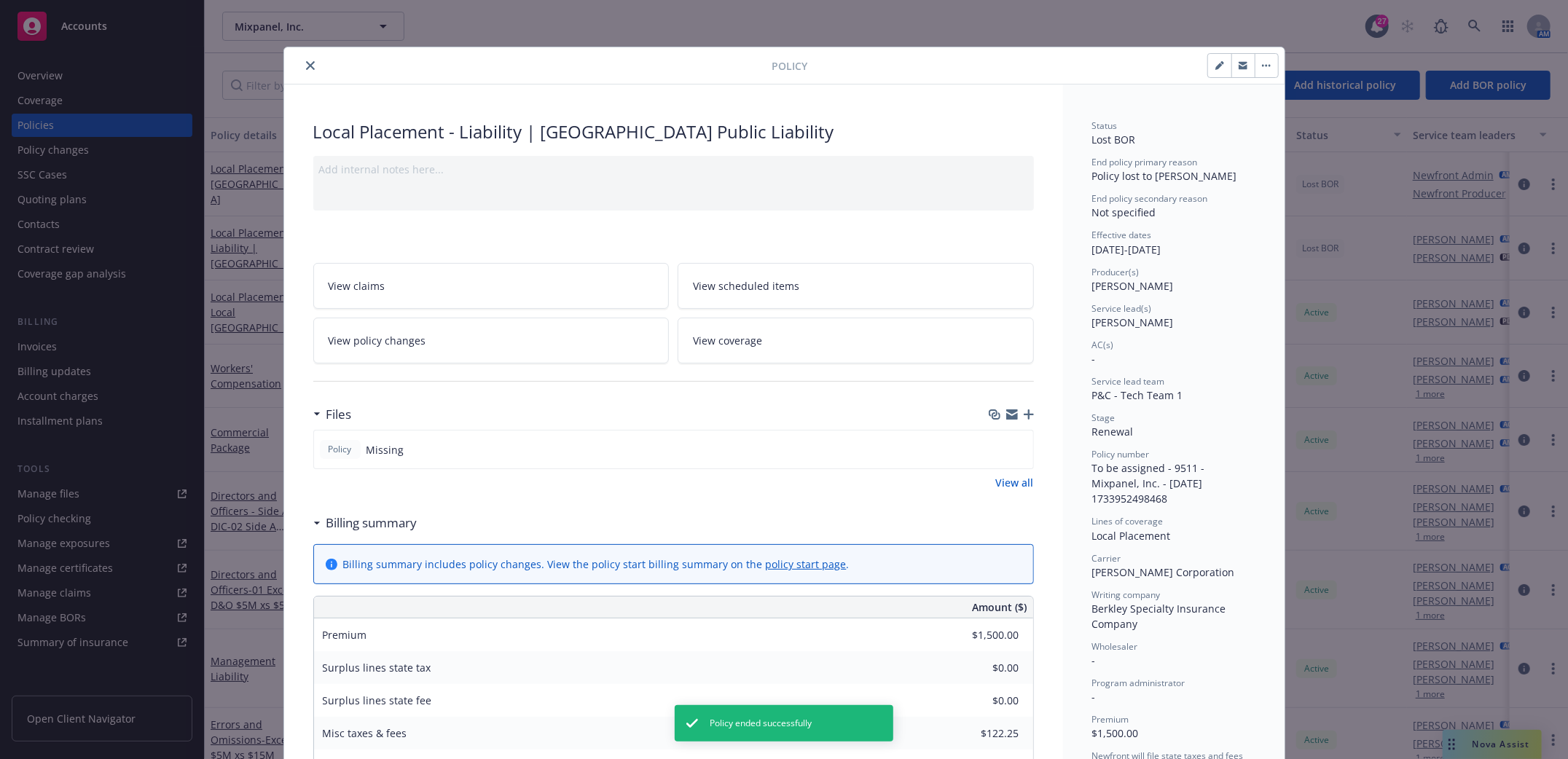
scroll to position [43, 0]
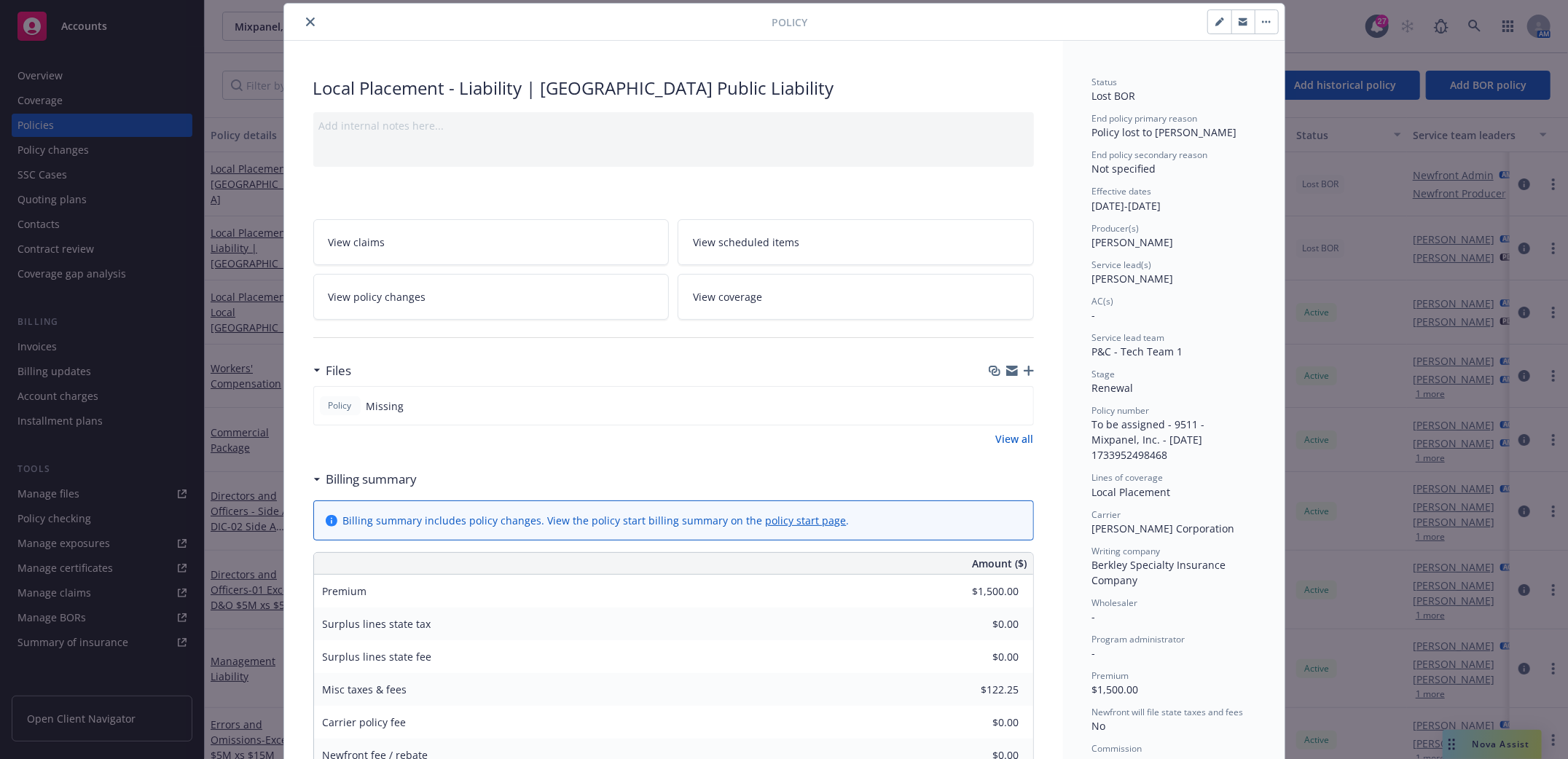
click at [307, 22] on button "close" at bounding box center [310, 22] width 18 height 18
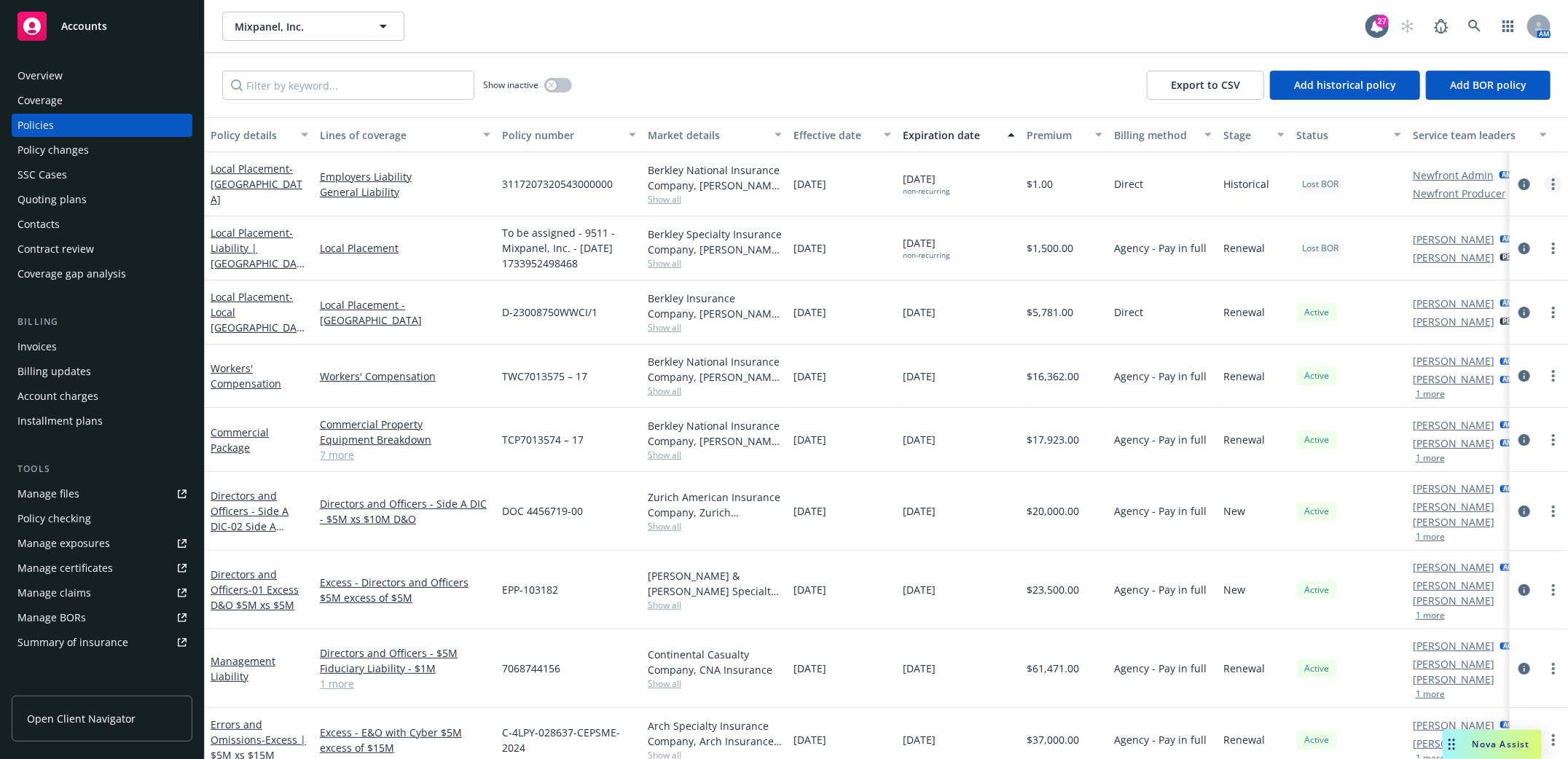
click at [1545, 183] on link "more" at bounding box center [1553, 184] width 18 height 18
click at [1422, 270] on link "End policy" at bounding box center [1460, 270] width 171 height 29
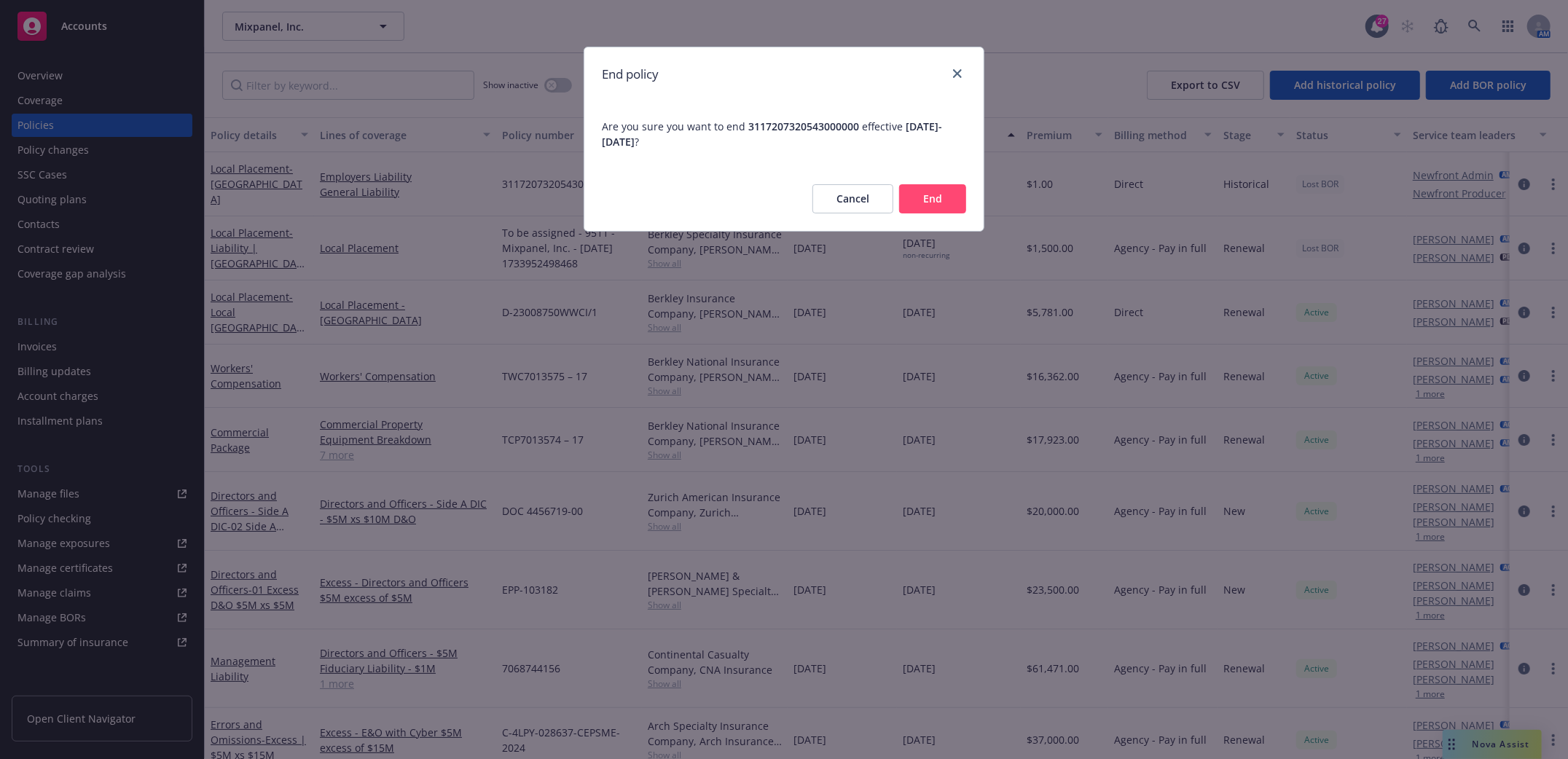
click at [941, 203] on button "End" at bounding box center [933, 199] width 67 height 29
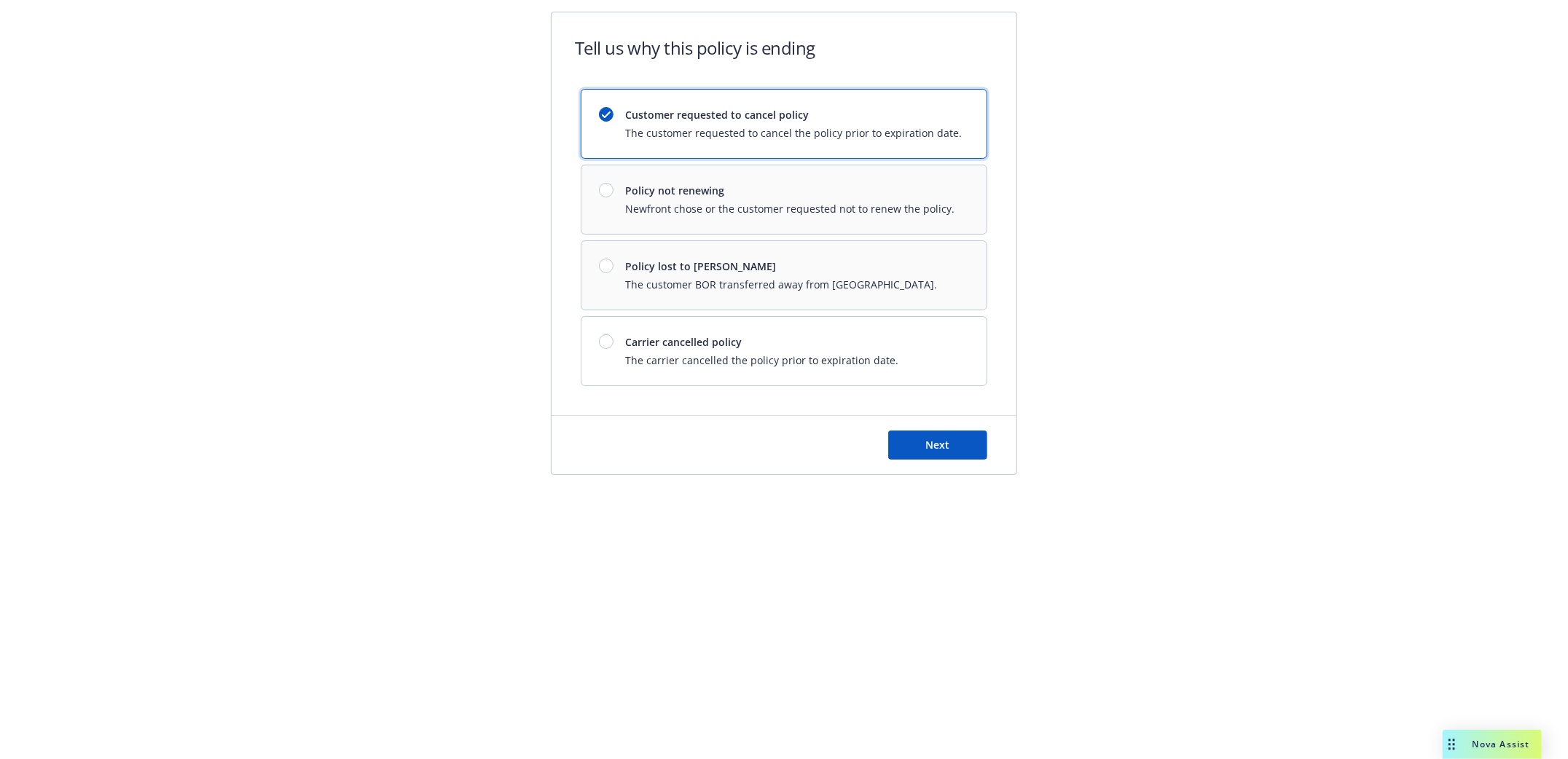
click at [601, 264] on div "Customer requested to cancel policy The customer requested to cancel the policy…" at bounding box center [783, 238] width 406 height 297
click at [607, 267] on div "Customer requested to cancel policy The customer requested to cancel the policy…" at bounding box center [783, 238] width 406 height 297
click at [609, 268] on div "Customer requested to cancel policy The customer requested to cancel the policy…" at bounding box center [783, 238] width 406 height 297
click at [609, 266] on div "Customer requested to cancel policy The customer requested to cancel the policy…" at bounding box center [783, 238] width 406 height 297
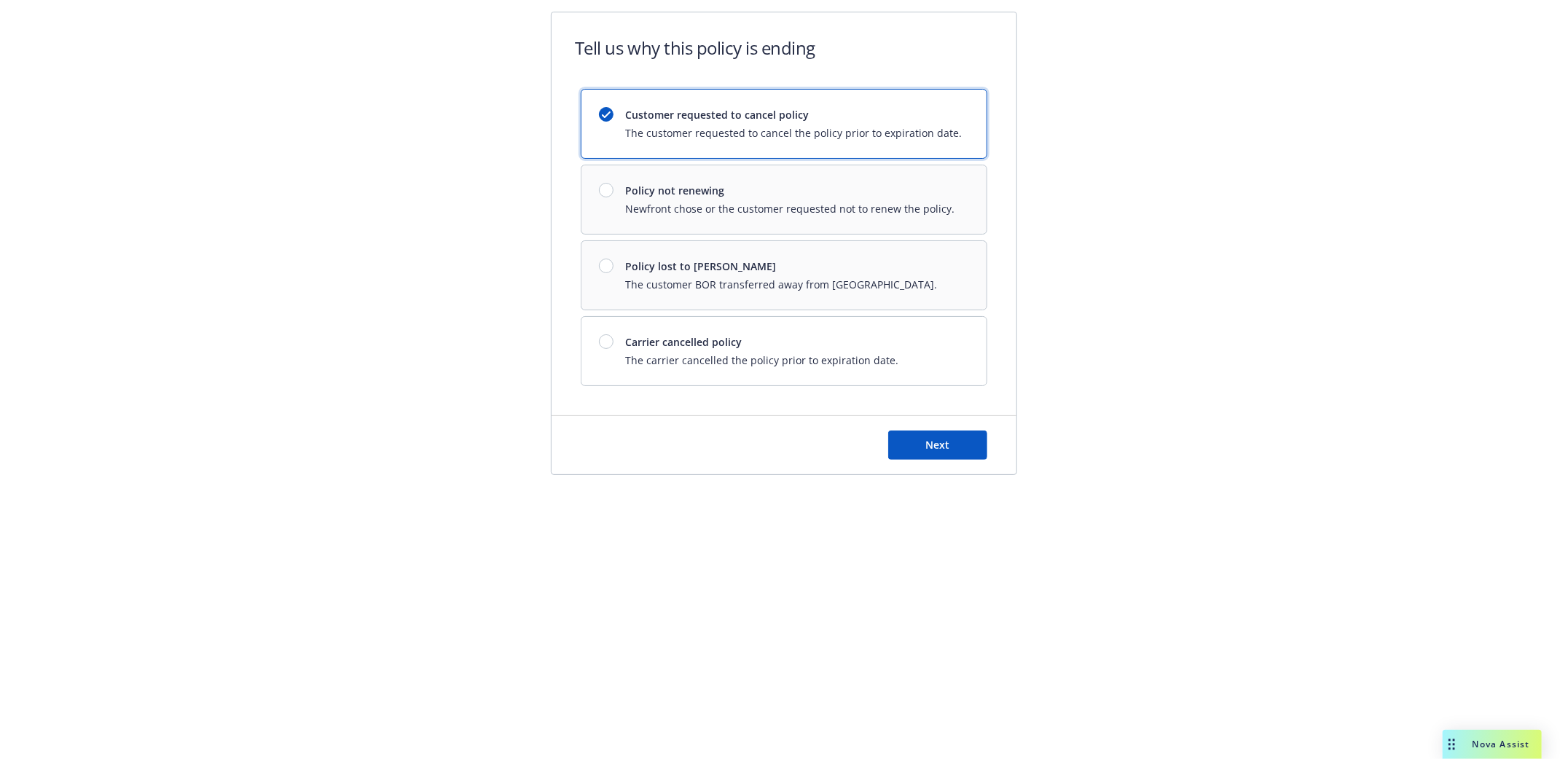
click at [609, 266] on div "Customer requested to cancel policy The customer requested to cancel the policy…" at bounding box center [783, 238] width 406 height 297
click at [612, 340] on div at bounding box center [606, 341] width 15 height 15
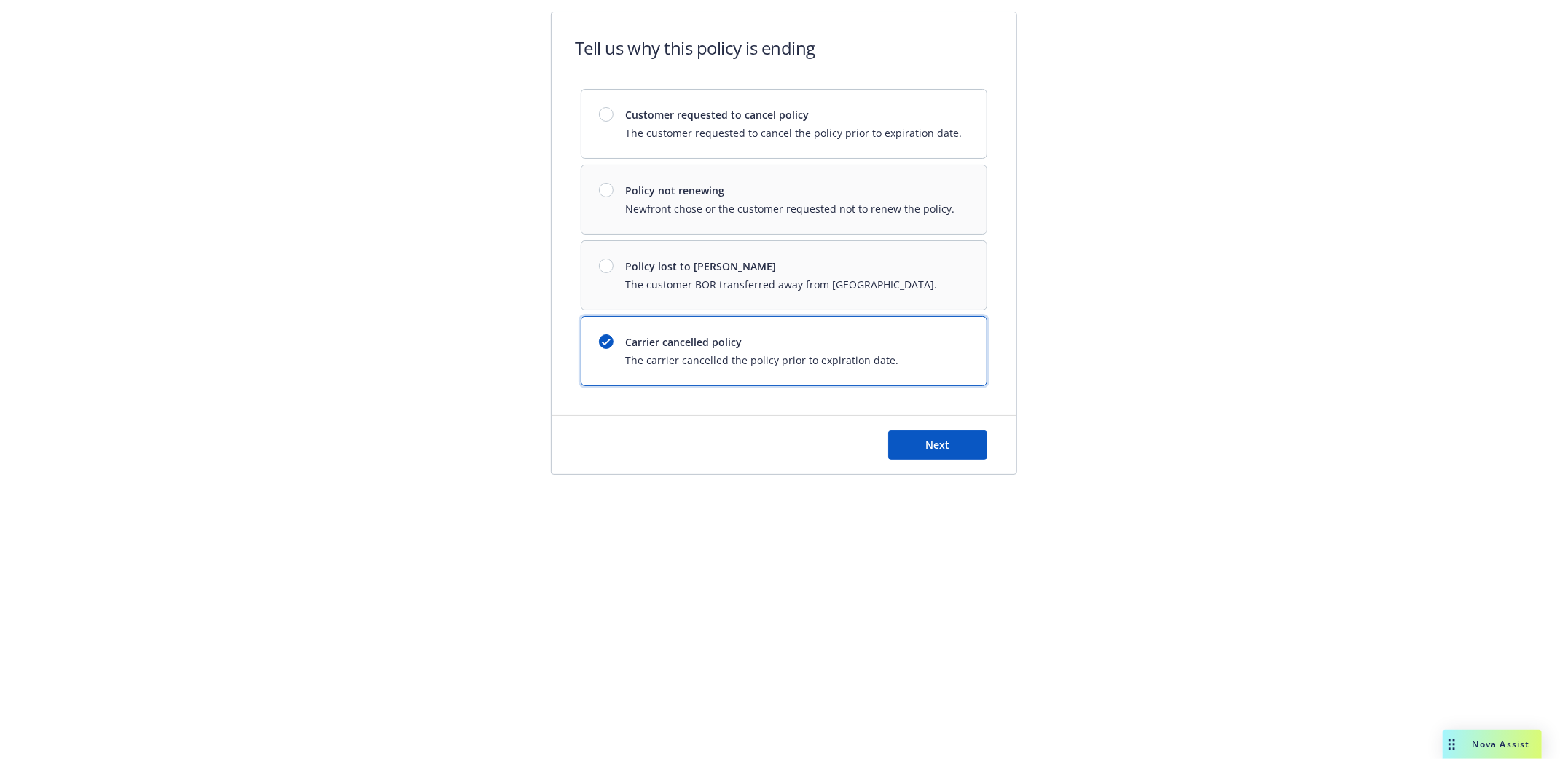
click at [605, 265] on div "Customer requested to cancel policy The customer requested to cancel the policy…" at bounding box center [783, 238] width 406 height 297
click at [606, 265] on div "Customer requested to cancel policy The customer requested to cancel the policy…" at bounding box center [783, 238] width 406 height 297
click at [607, 267] on div "Customer requested to cancel policy The customer requested to cancel the policy…" at bounding box center [783, 238] width 406 height 297
click at [606, 268] on div "Customer requested to cancel policy The customer requested to cancel the policy…" at bounding box center [783, 238] width 406 height 297
click at [605, 269] on div "Customer requested to cancel policy The customer requested to cancel the policy…" at bounding box center [783, 238] width 406 height 297
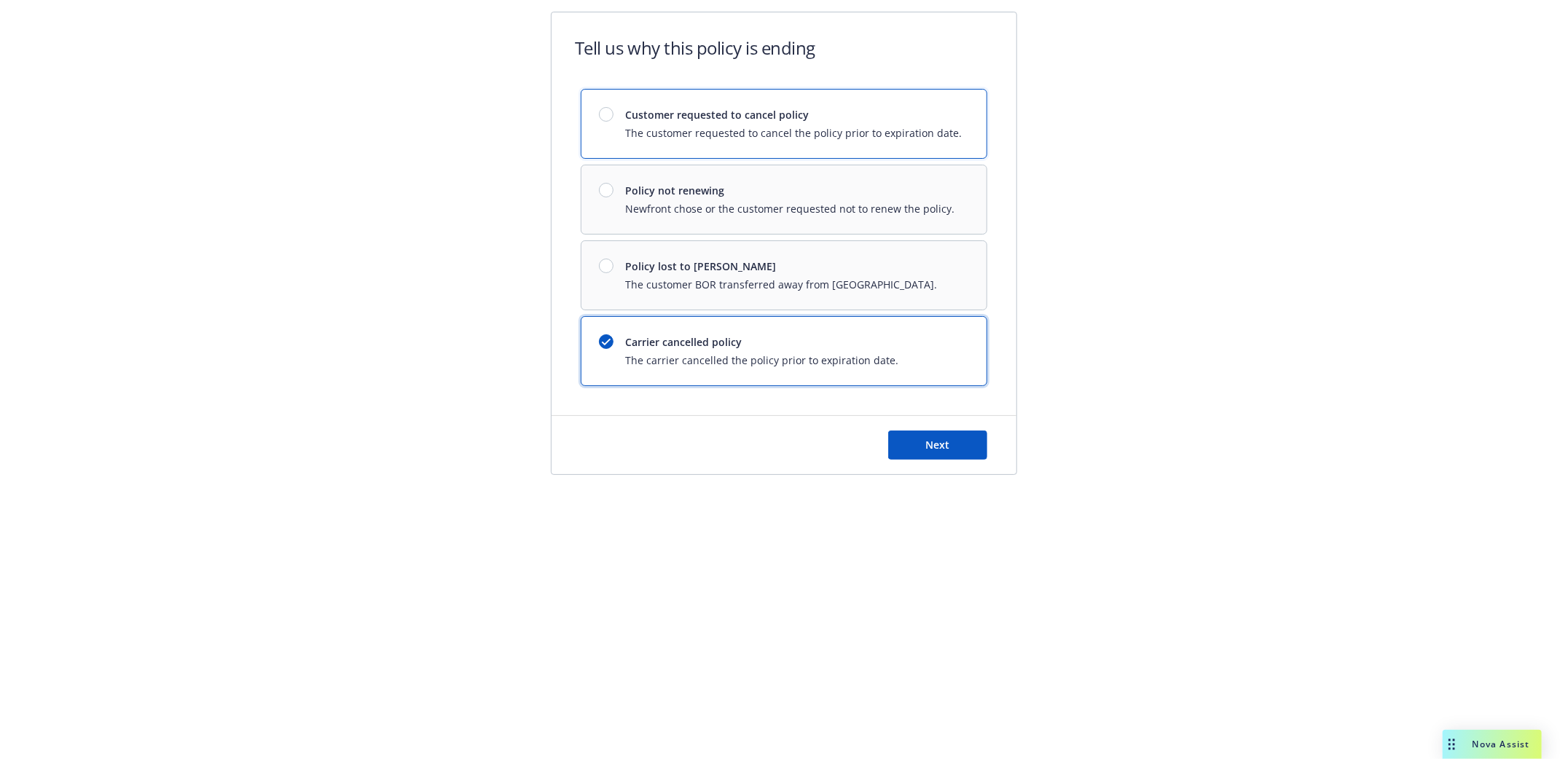
click at [736, 127] on span "The customer requested to cancel the policy prior to expiration date." at bounding box center [793, 133] width 337 height 15
click at [792, 285] on div "Customer requested to cancel policy The customer requested to cancel the policy…" at bounding box center [783, 238] width 406 height 297
click at [777, 267] on div "Customer requested to cancel policy The customer requested to cancel the policy…" at bounding box center [783, 238] width 406 height 297
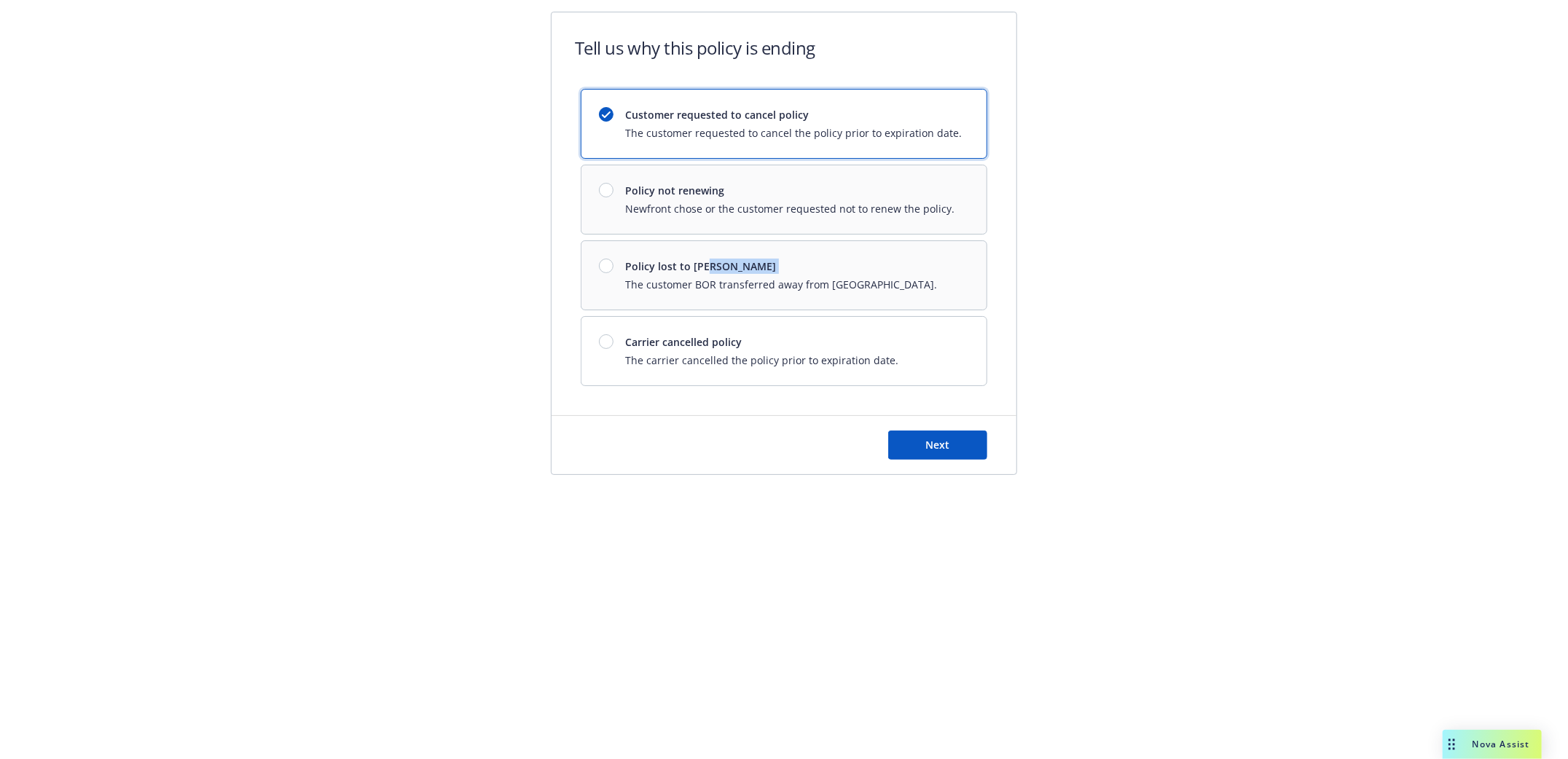
click at [777, 267] on div "Customer requested to cancel policy The customer requested to cancel the policy…" at bounding box center [783, 238] width 406 height 297
click at [1224, 340] on div "Tell us why this policy is ending Customer requested to cancel policy The custo…" at bounding box center [784, 292] width 1568 height 584
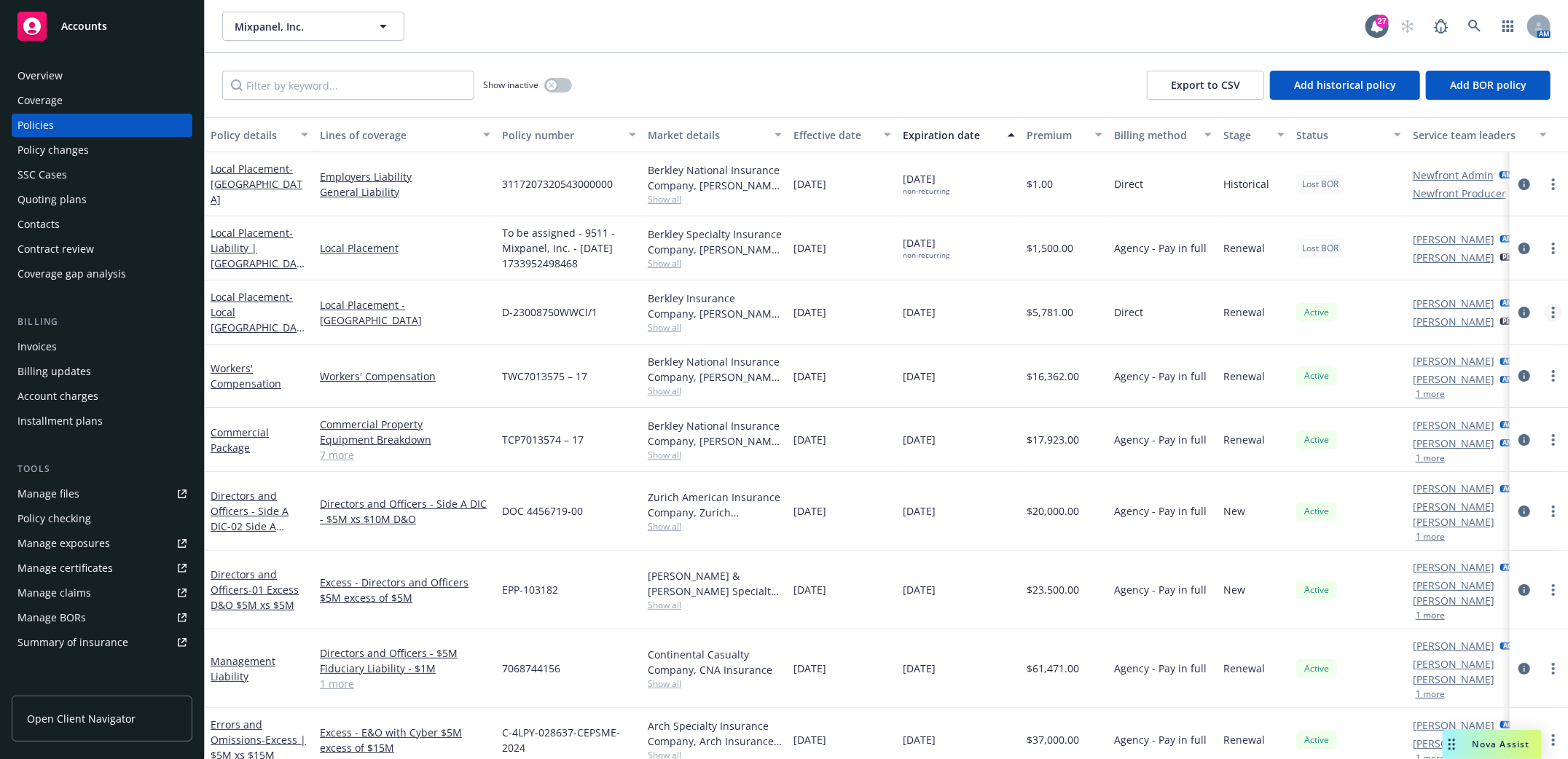
click at [1545, 313] on link "more" at bounding box center [1553, 313] width 18 height 18
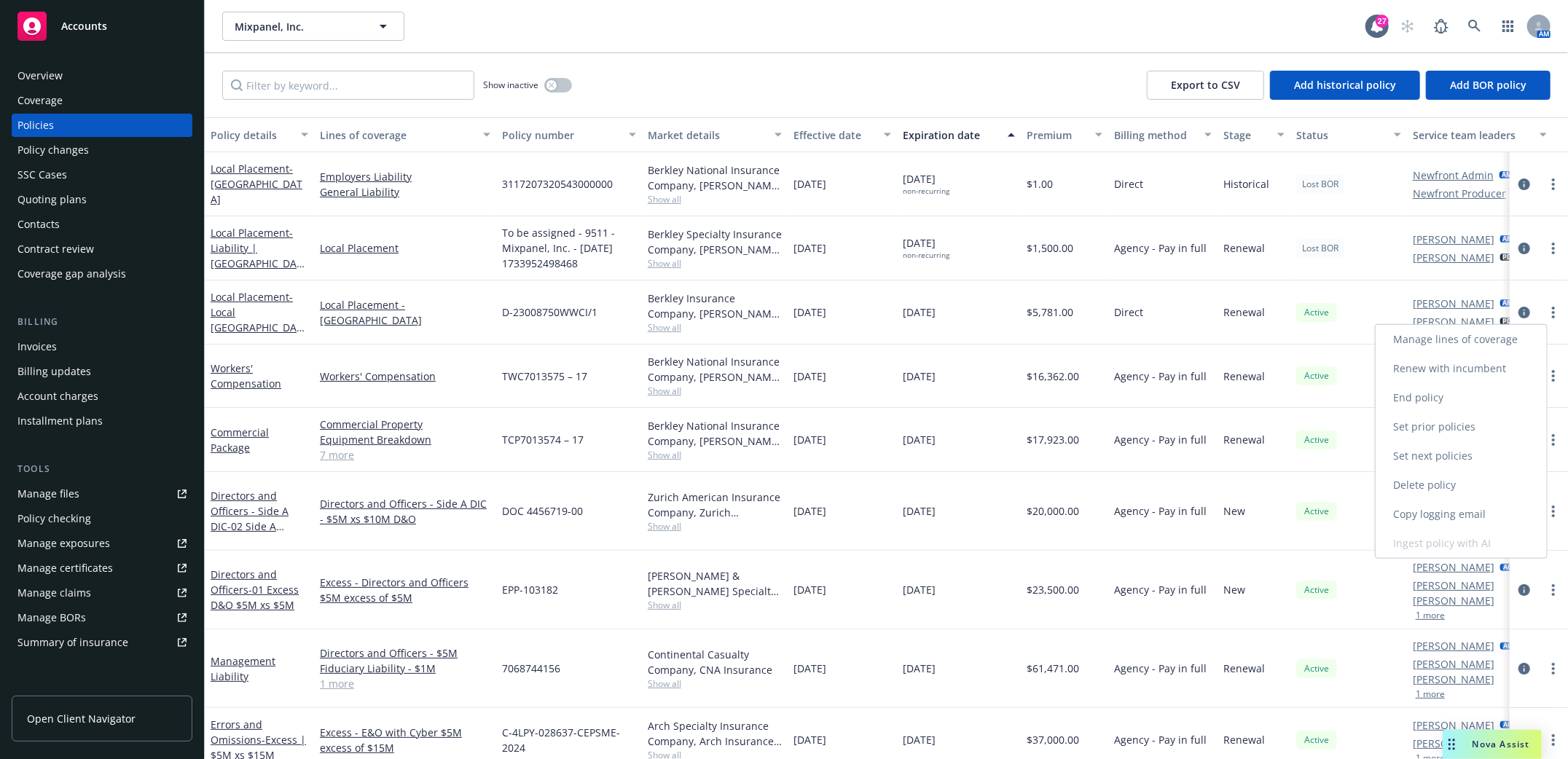
click at [1405, 398] on link "End policy" at bounding box center [1460, 398] width 171 height 29
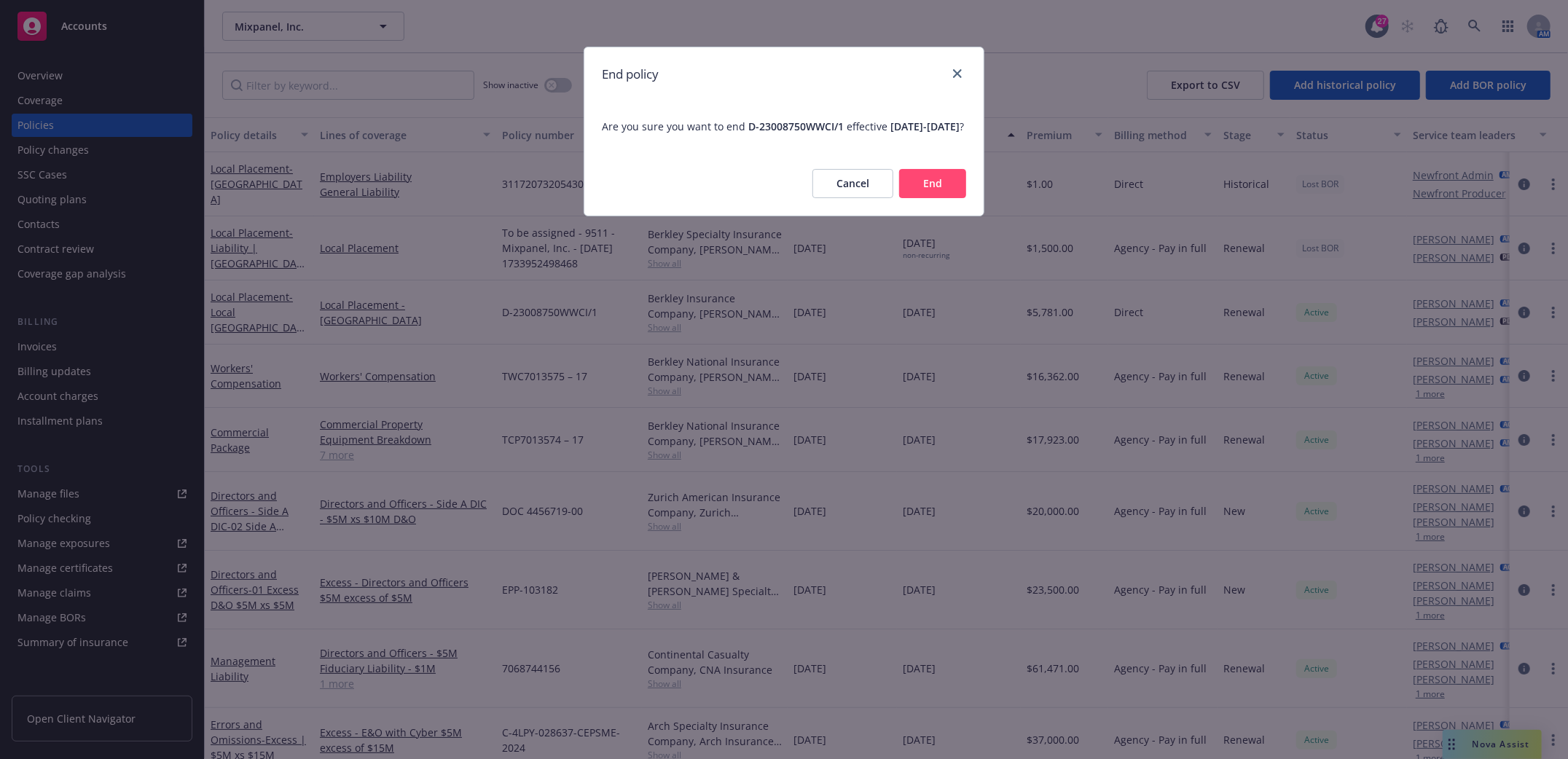
click at [936, 197] on button "End" at bounding box center [933, 183] width 67 height 29
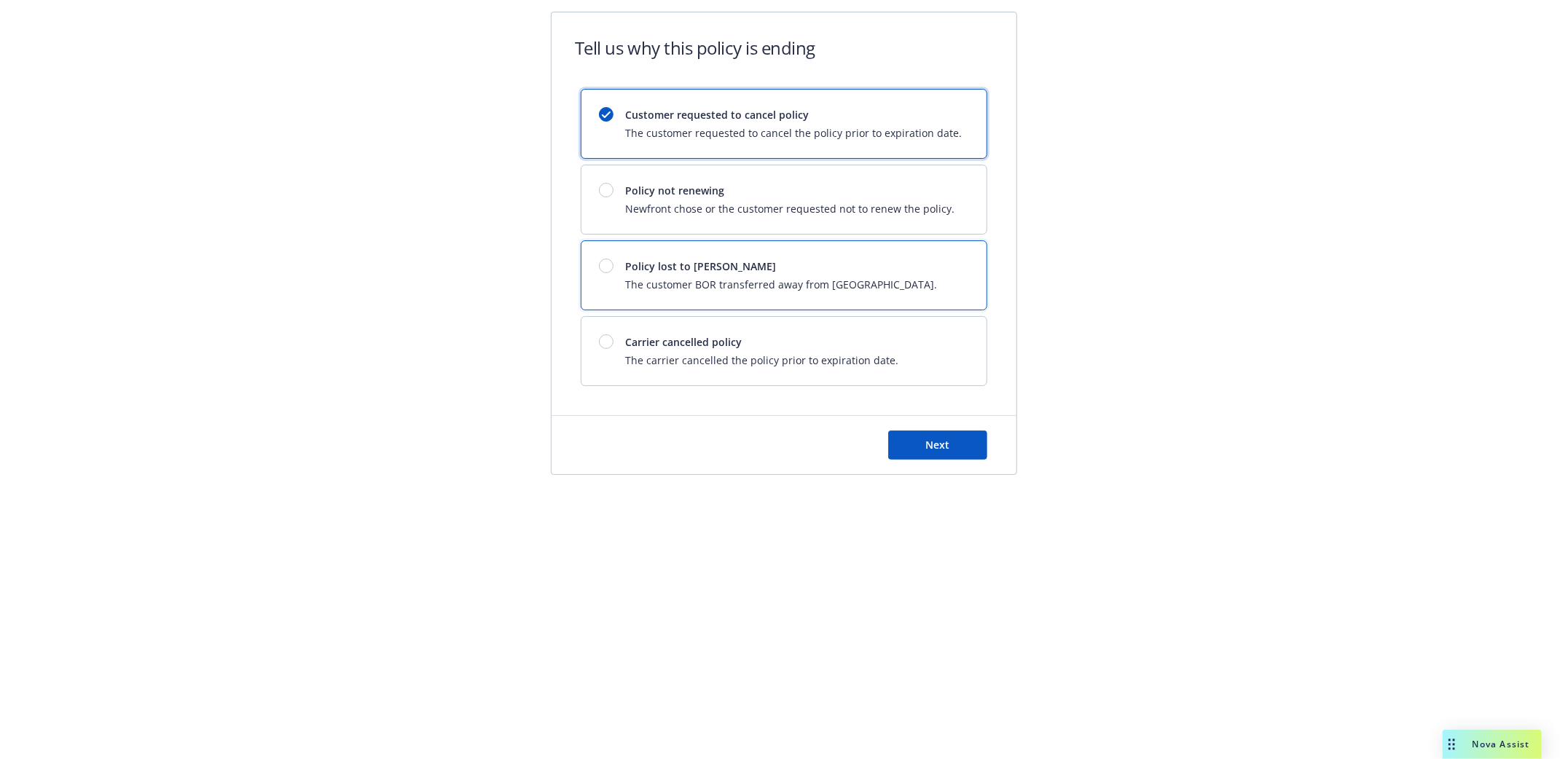
click at [727, 271] on div "Policy lost to BOR The customer BOR transferred away from Newfront." at bounding box center [781, 275] width 312 height 33
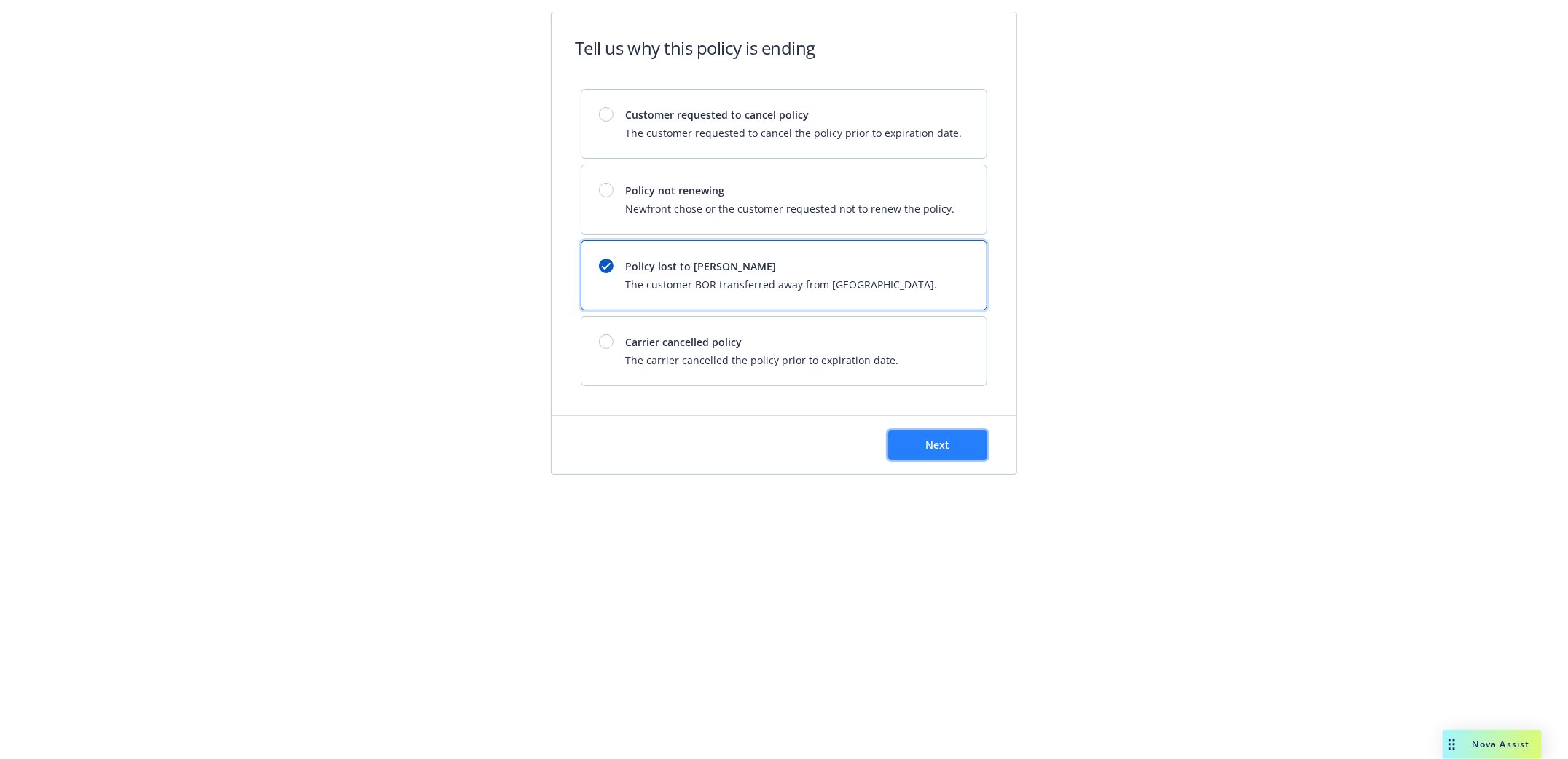
click at [979, 448] on button "Next" at bounding box center [938, 445] width 99 height 29
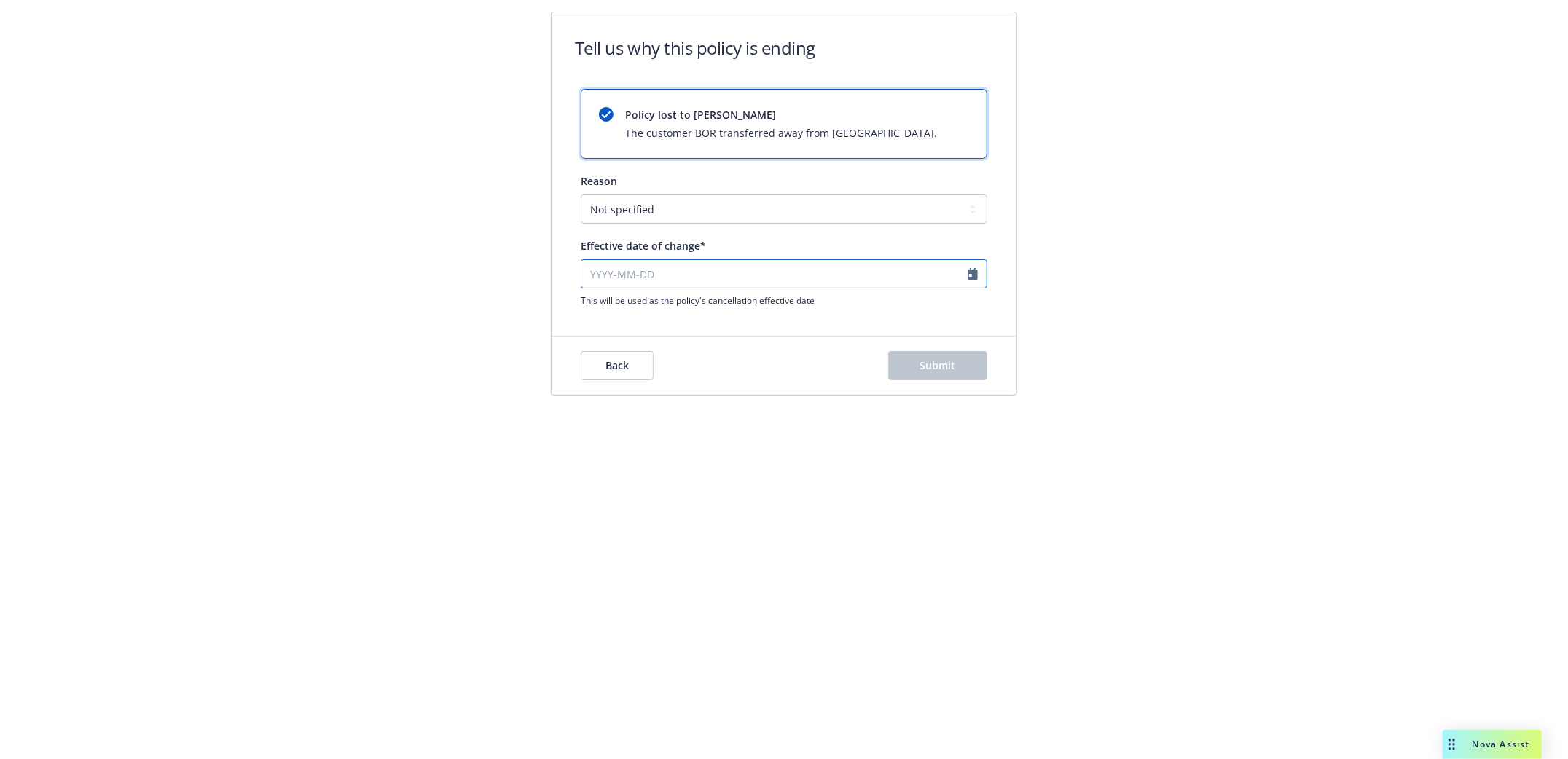
select select "September"
select select "2025"
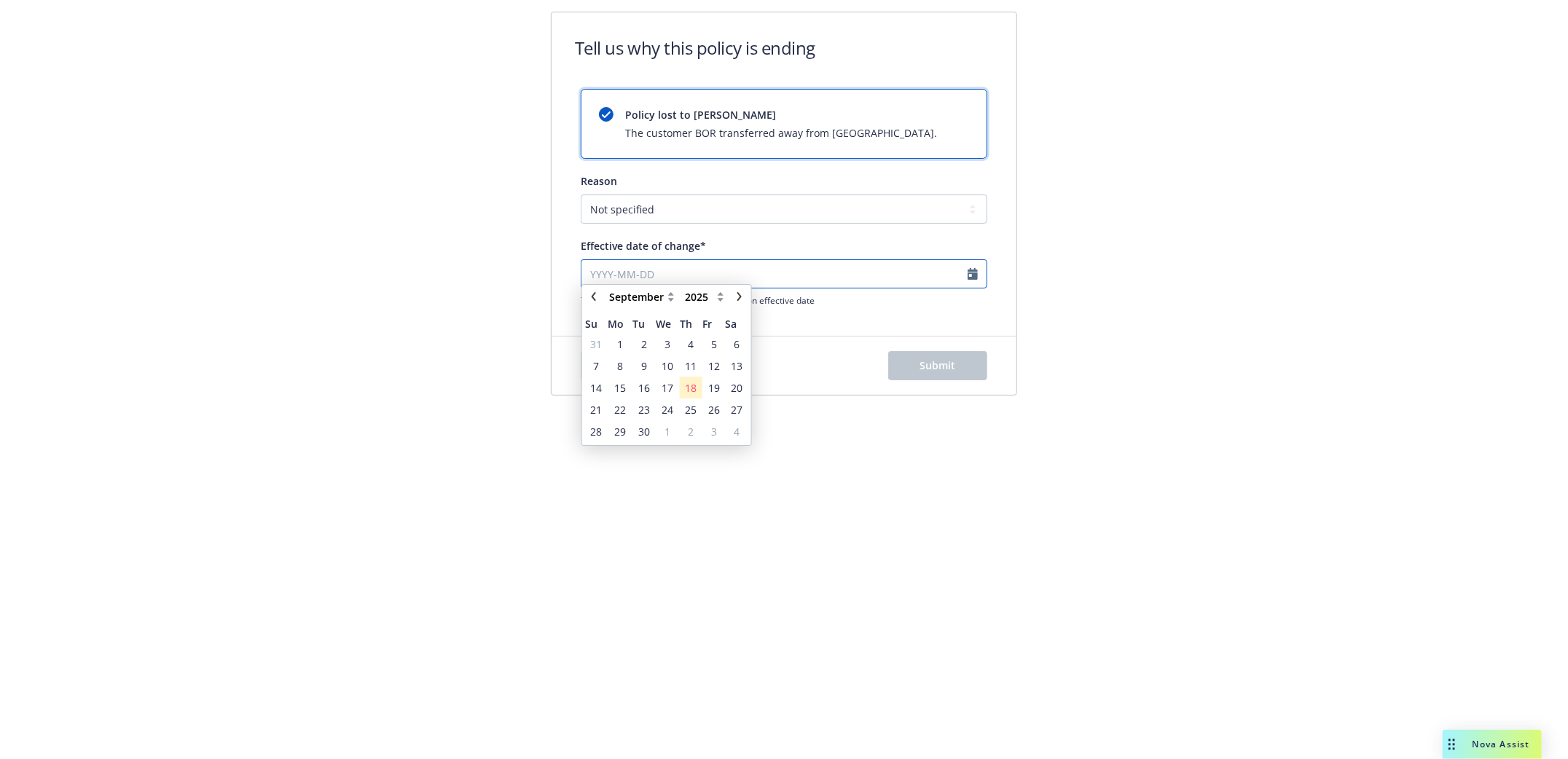
click at [629, 275] on input "Effective date of change*" at bounding box center [783, 274] width 406 height 29
type input "10022025"
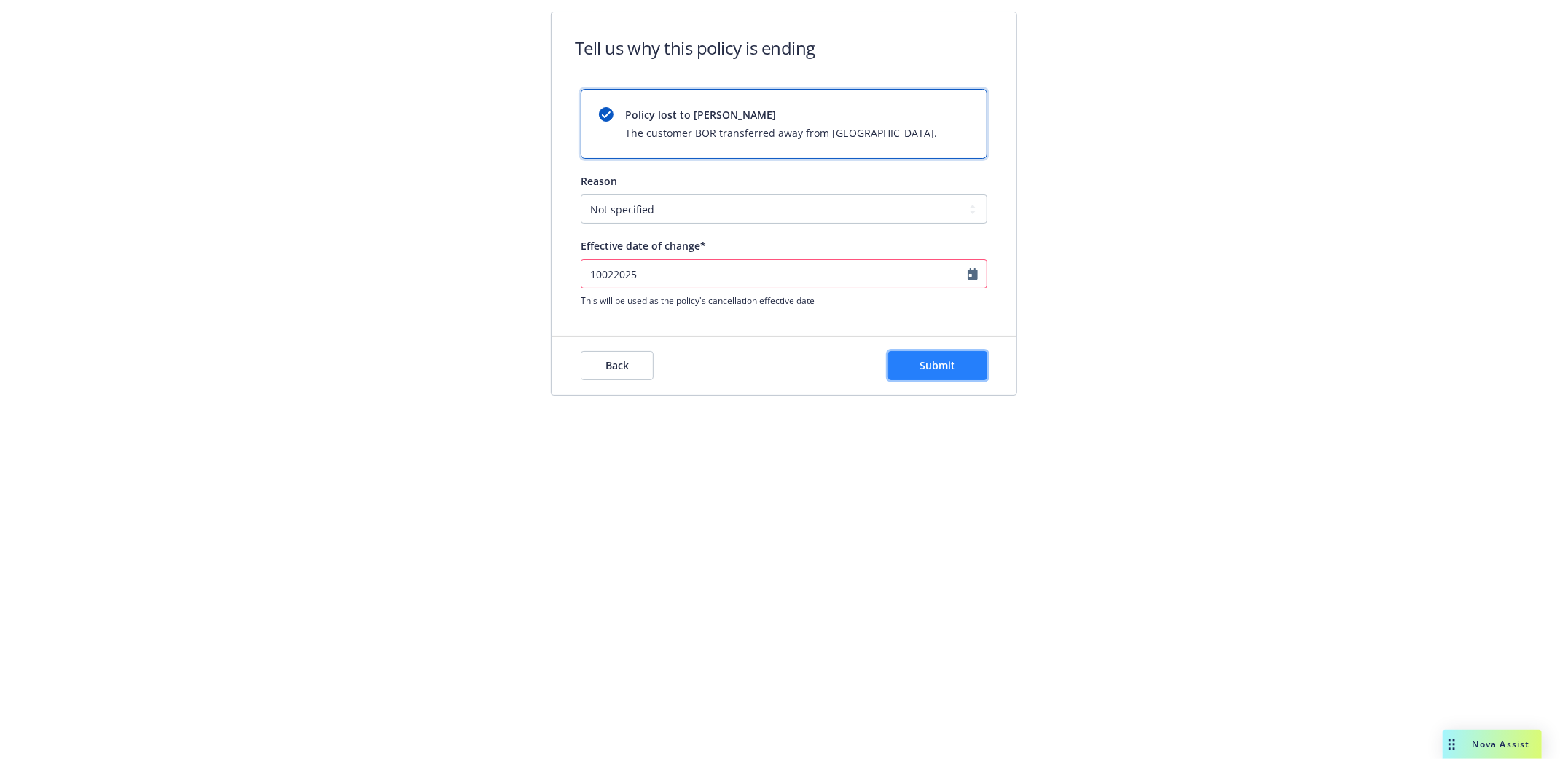
click at [957, 372] on button "Submit" at bounding box center [938, 366] width 99 height 29
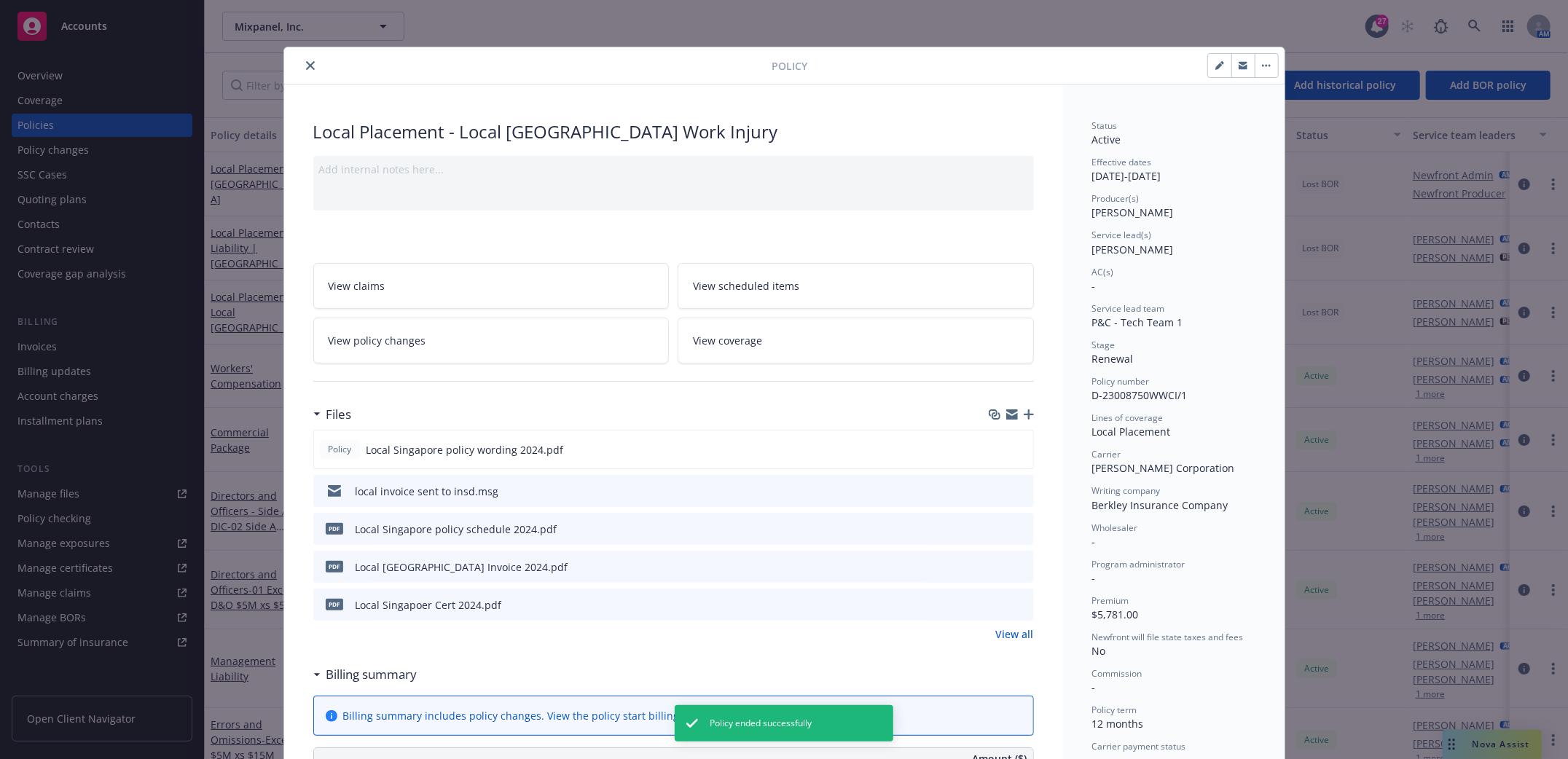
scroll to position [43, 0]
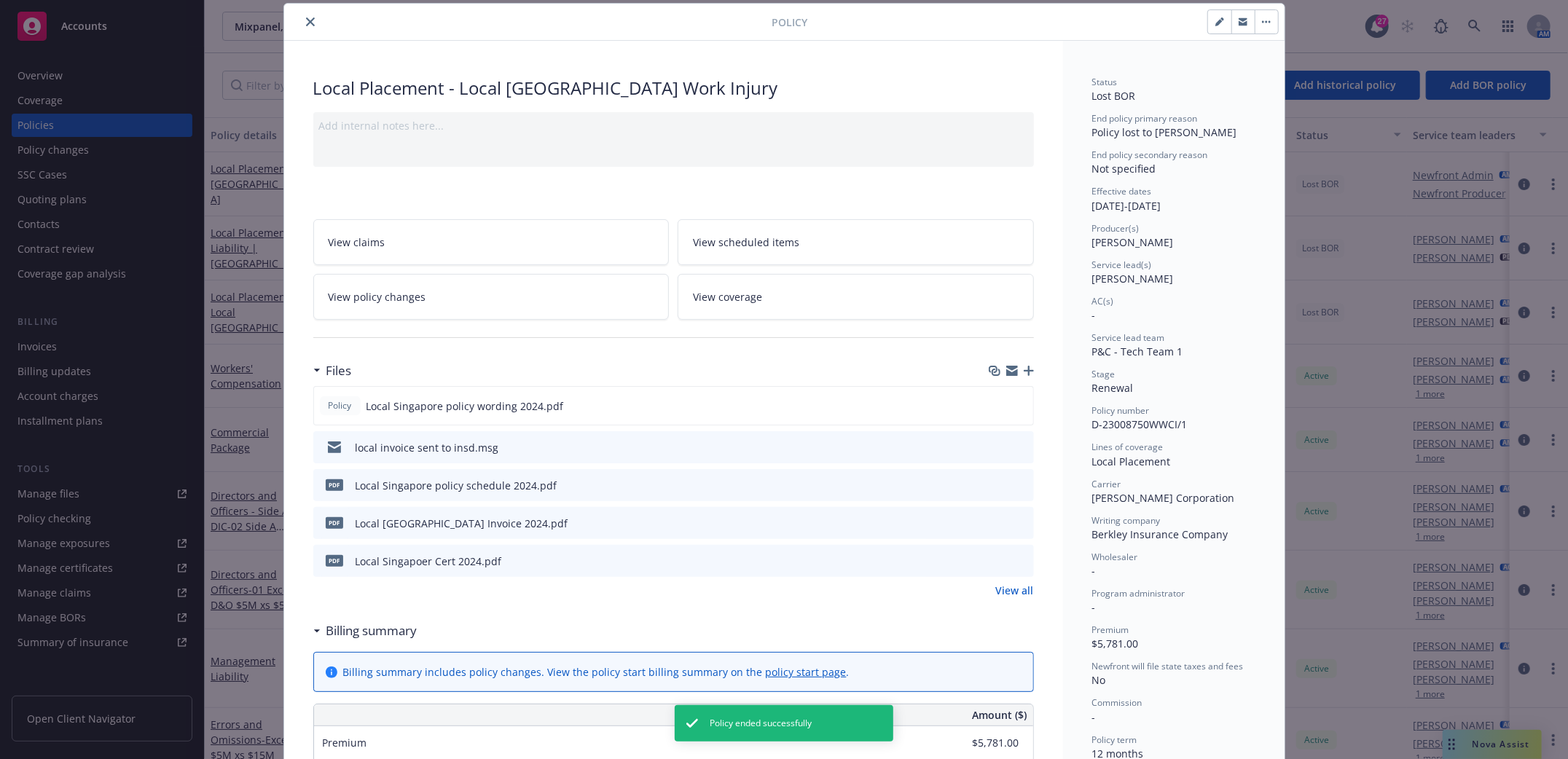
click at [302, 21] on button "close" at bounding box center [310, 22] width 18 height 18
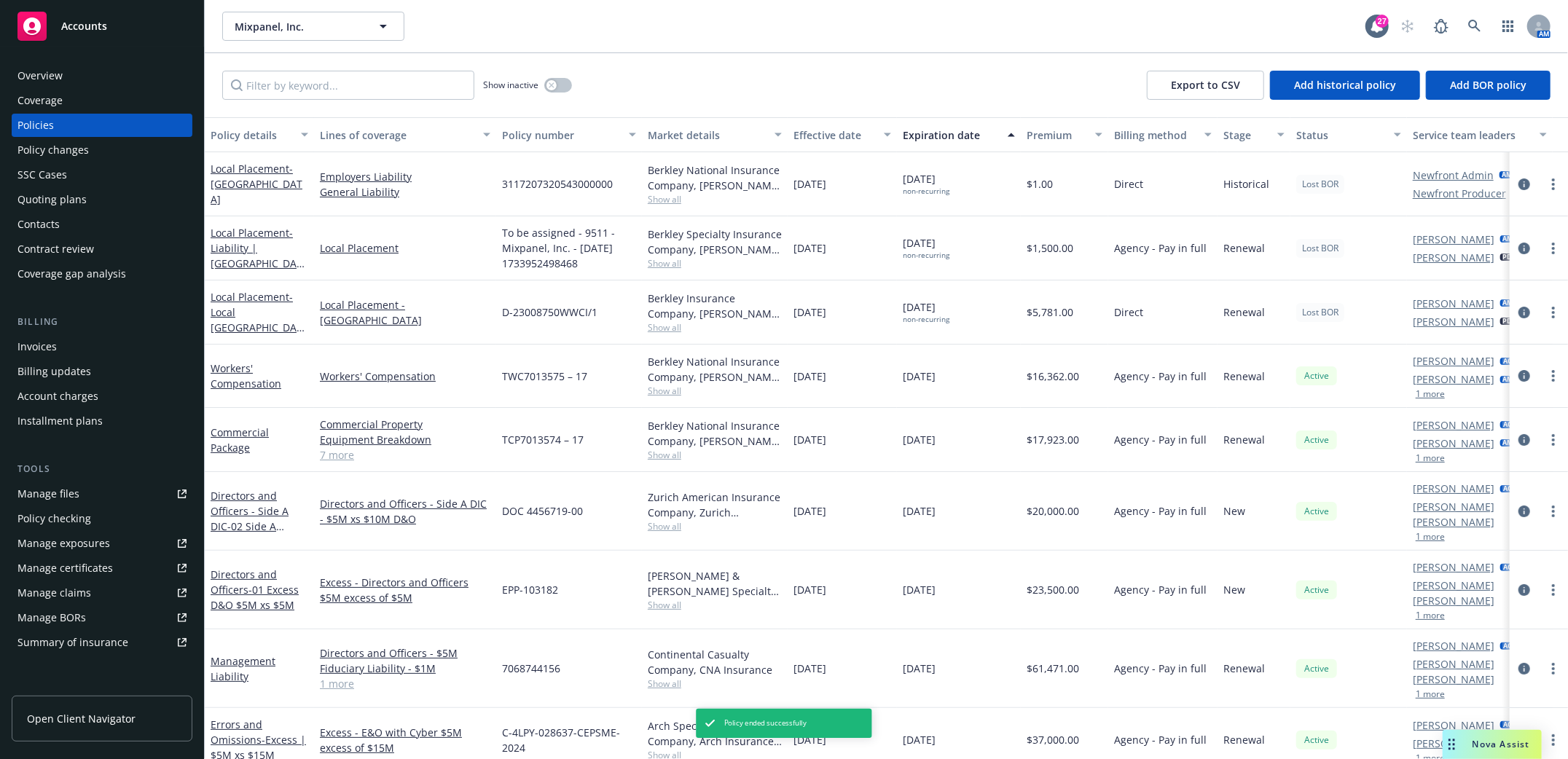
click at [1552, 375] on icon "more" at bounding box center [1553, 375] width 3 height 12
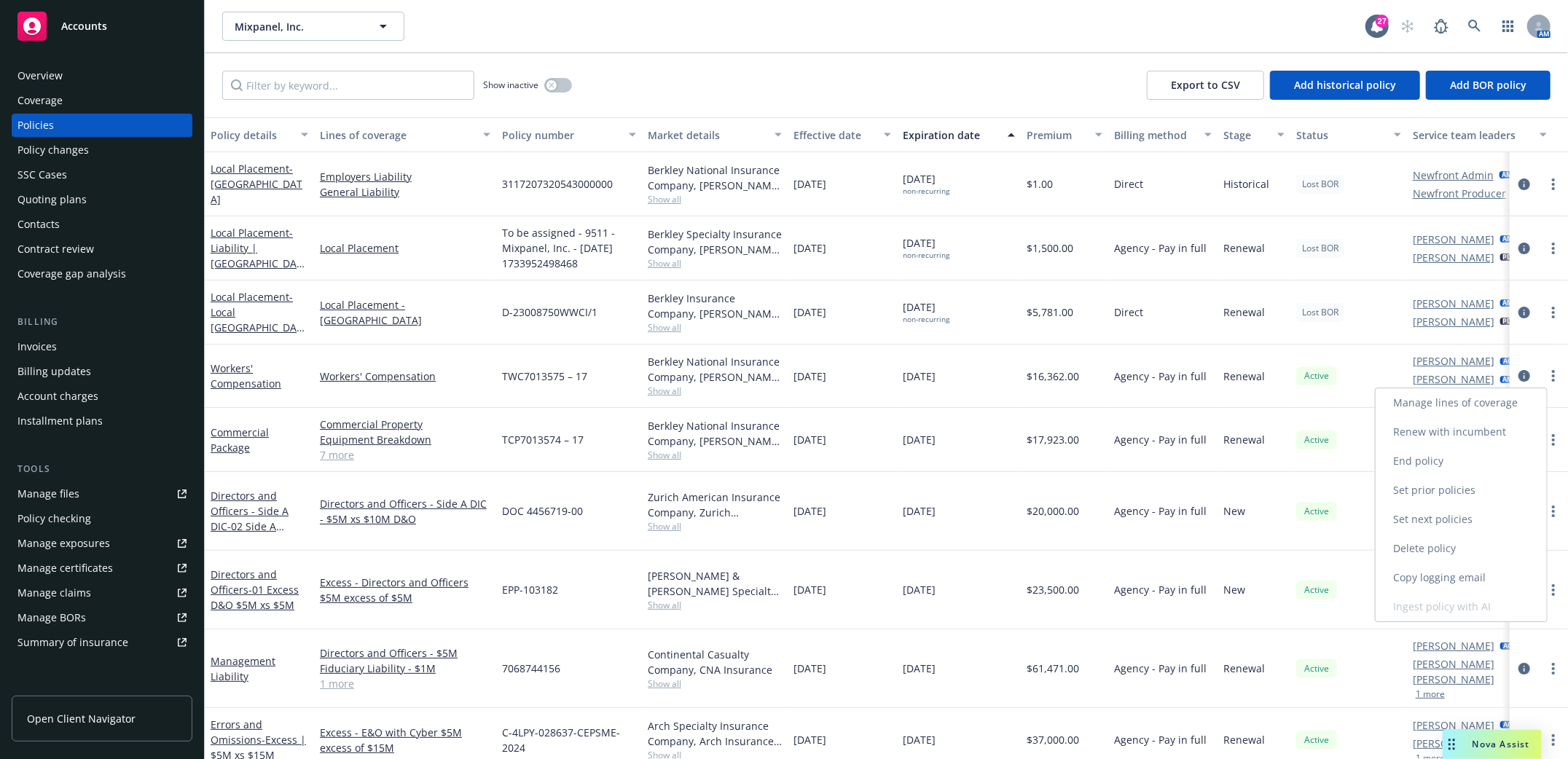
click at [1419, 460] on link "End policy" at bounding box center [1460, 461] width 171 height 29
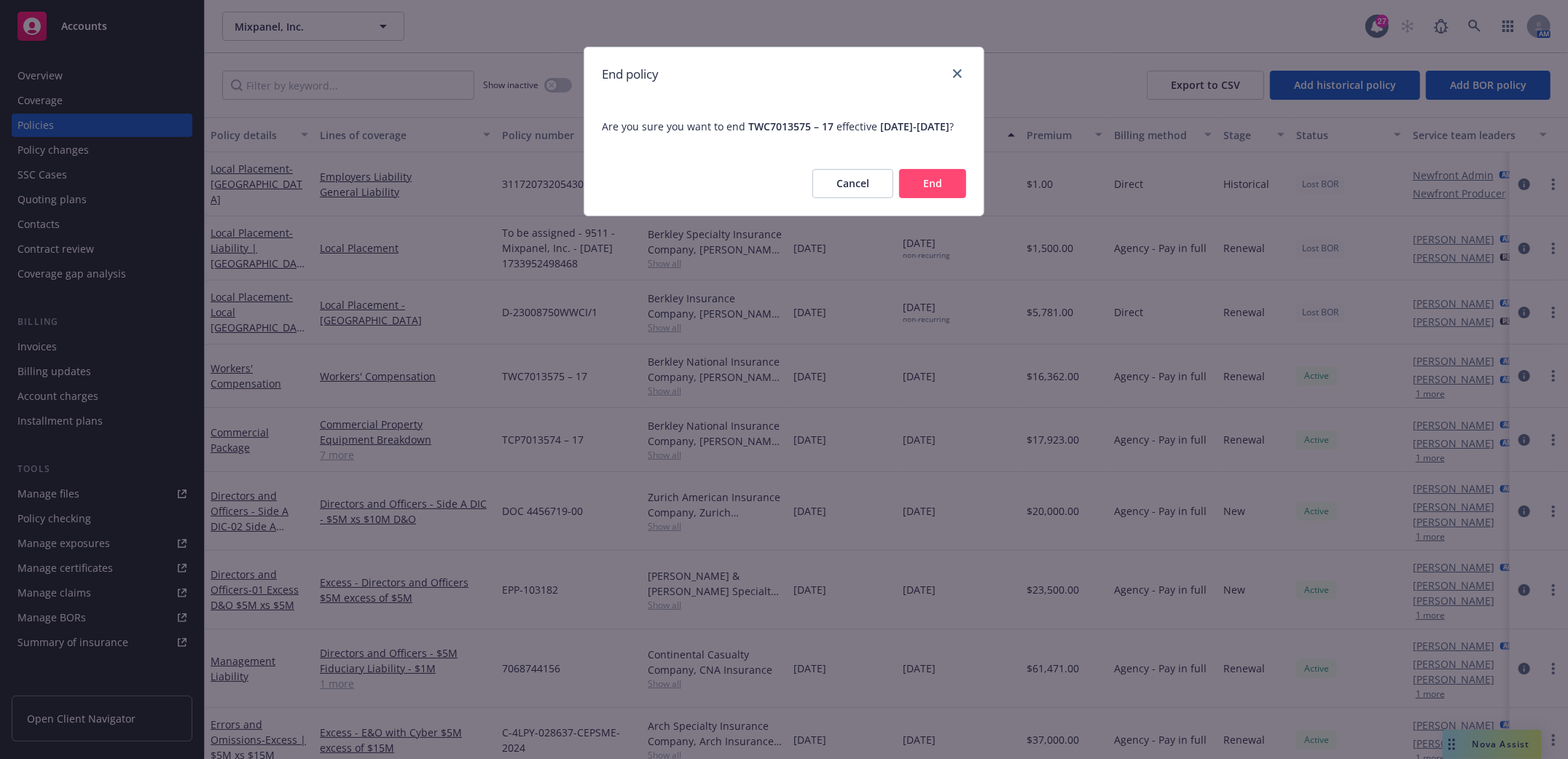
click at [948, 195] on button "End" at bounding box center [933, 183] width 67 height 29
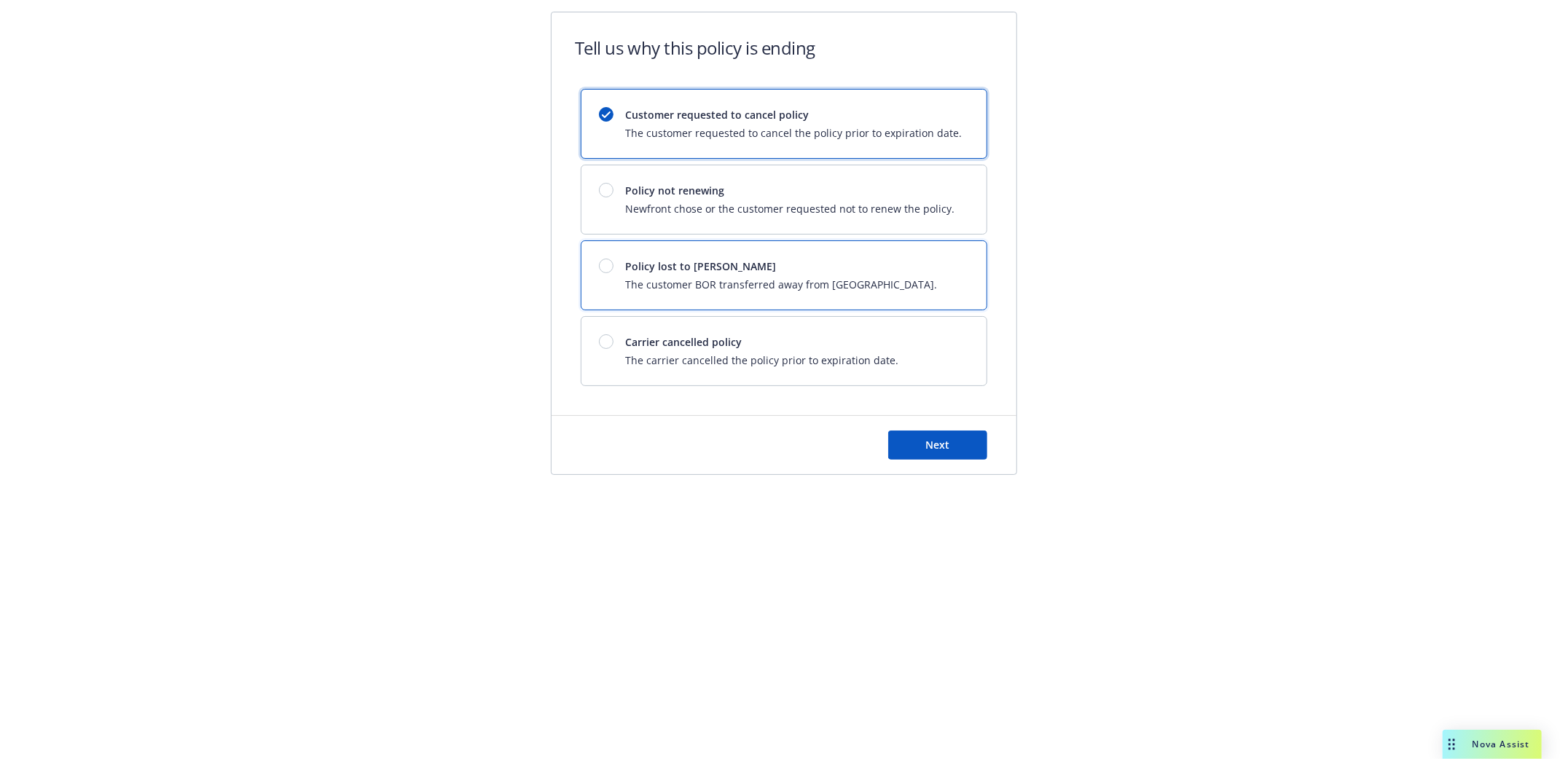
click at [601, 265] on div at bounding box center [606, 265] width 15 height 15
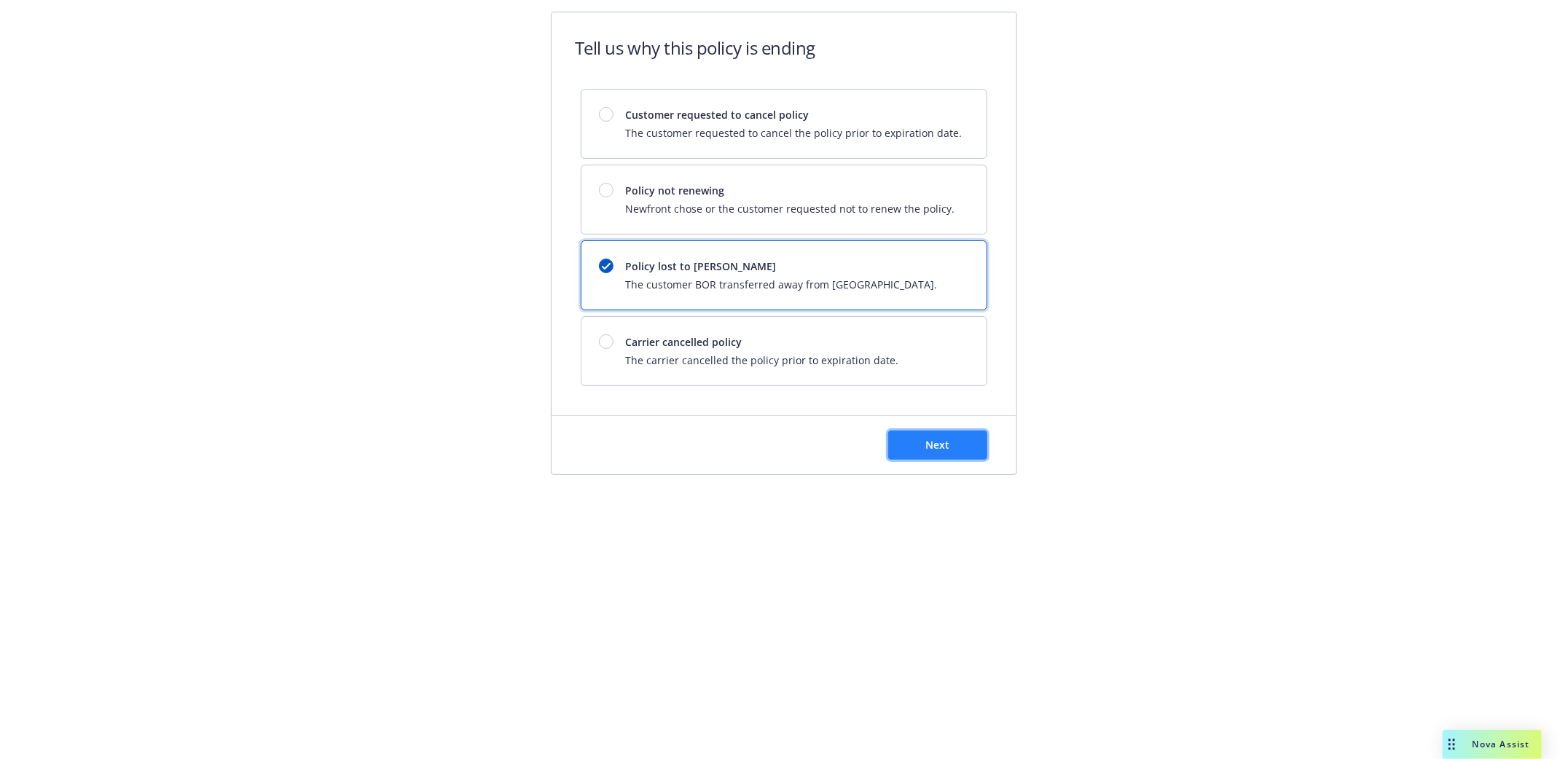
click at [944, 441] on span "Next" at bounding box center [937, 445] width 24 height 14
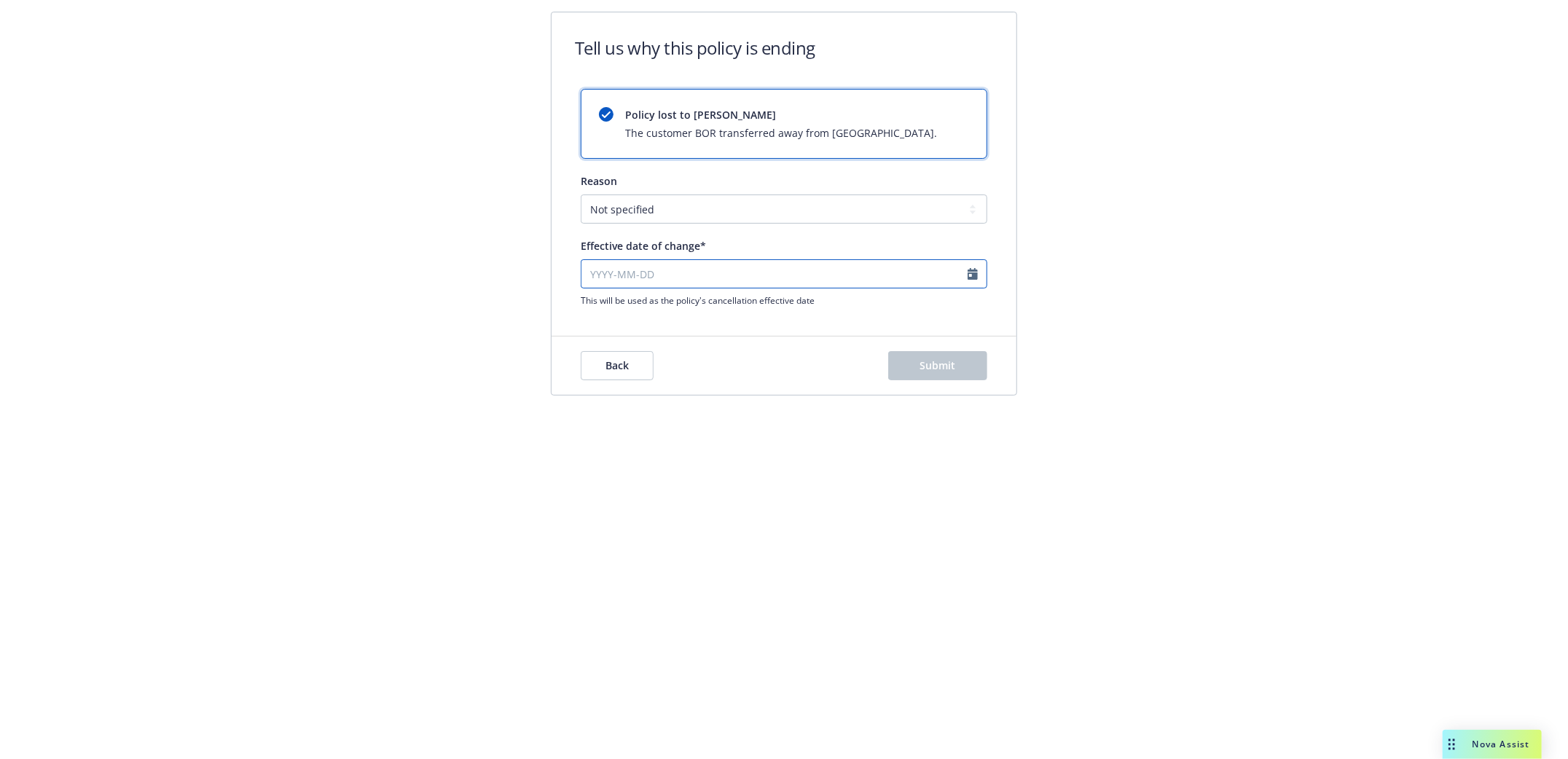
select select "September"
select select "2025"
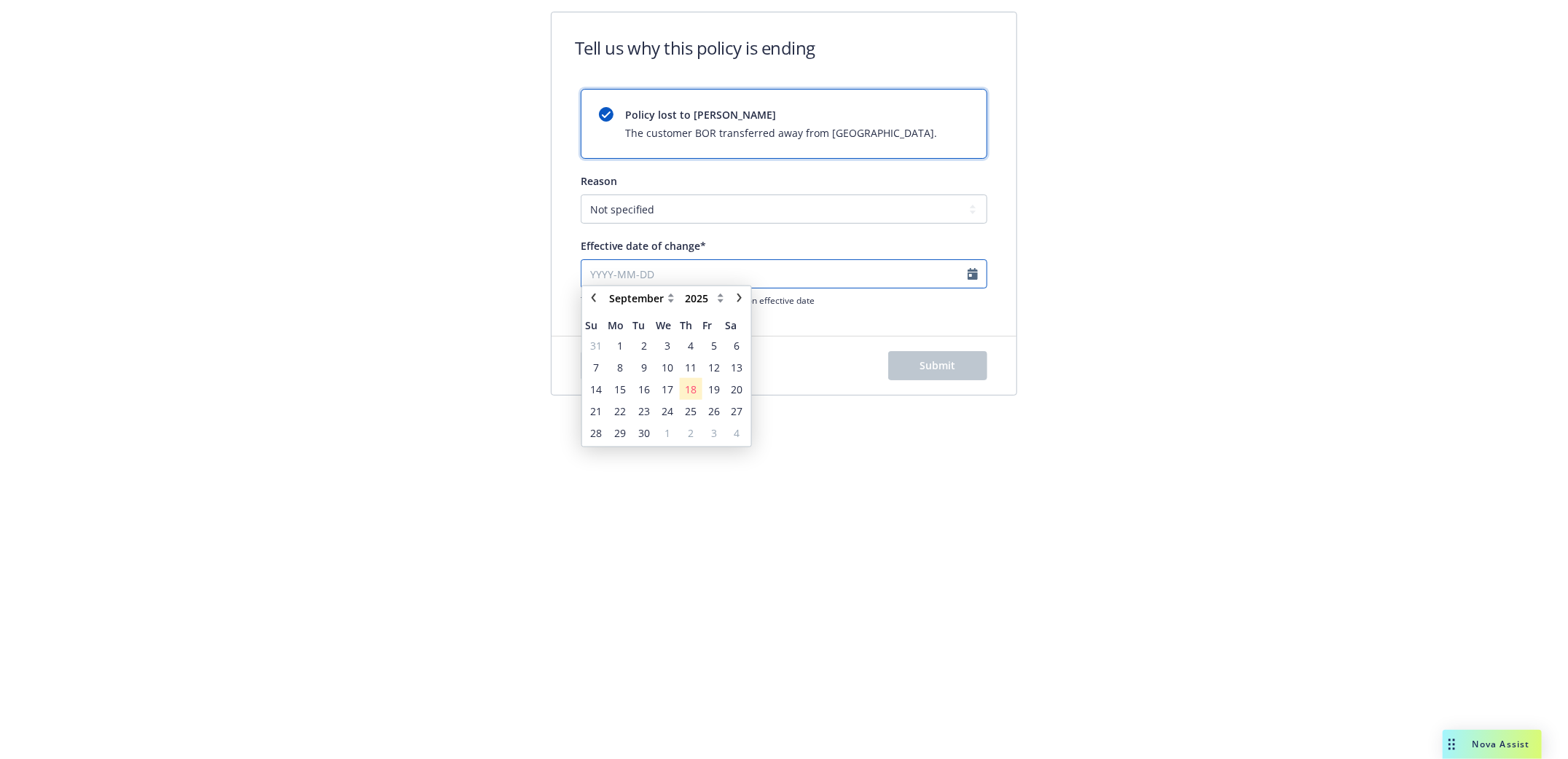
click at [600, 271] on input "Effective date of change*" at bounding box center [783, 274] width 406 height 29
type input "10022025"
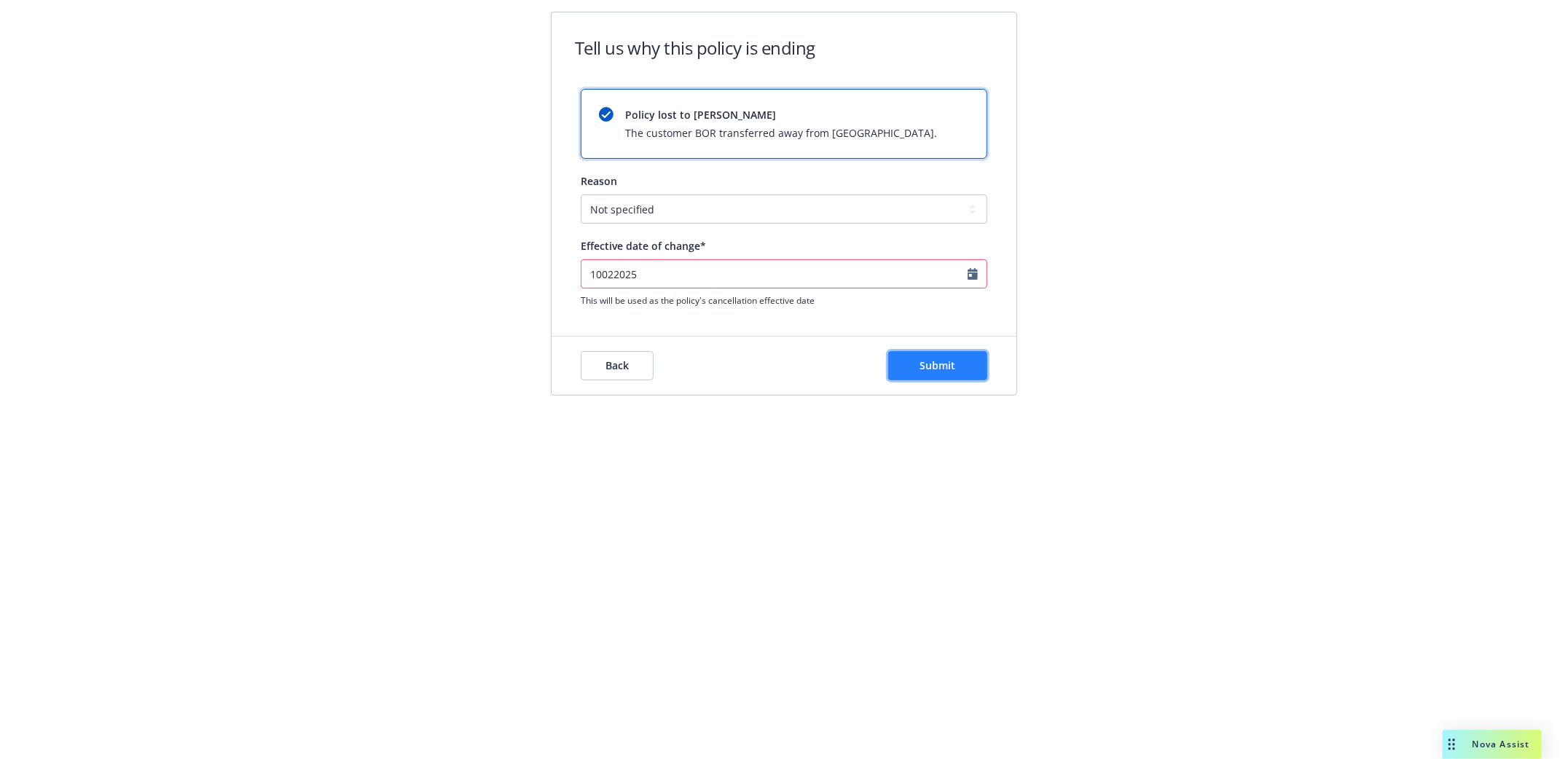
click at [941, 363] on span "Submit" at bounding box center [938, 365] width 36 height 14
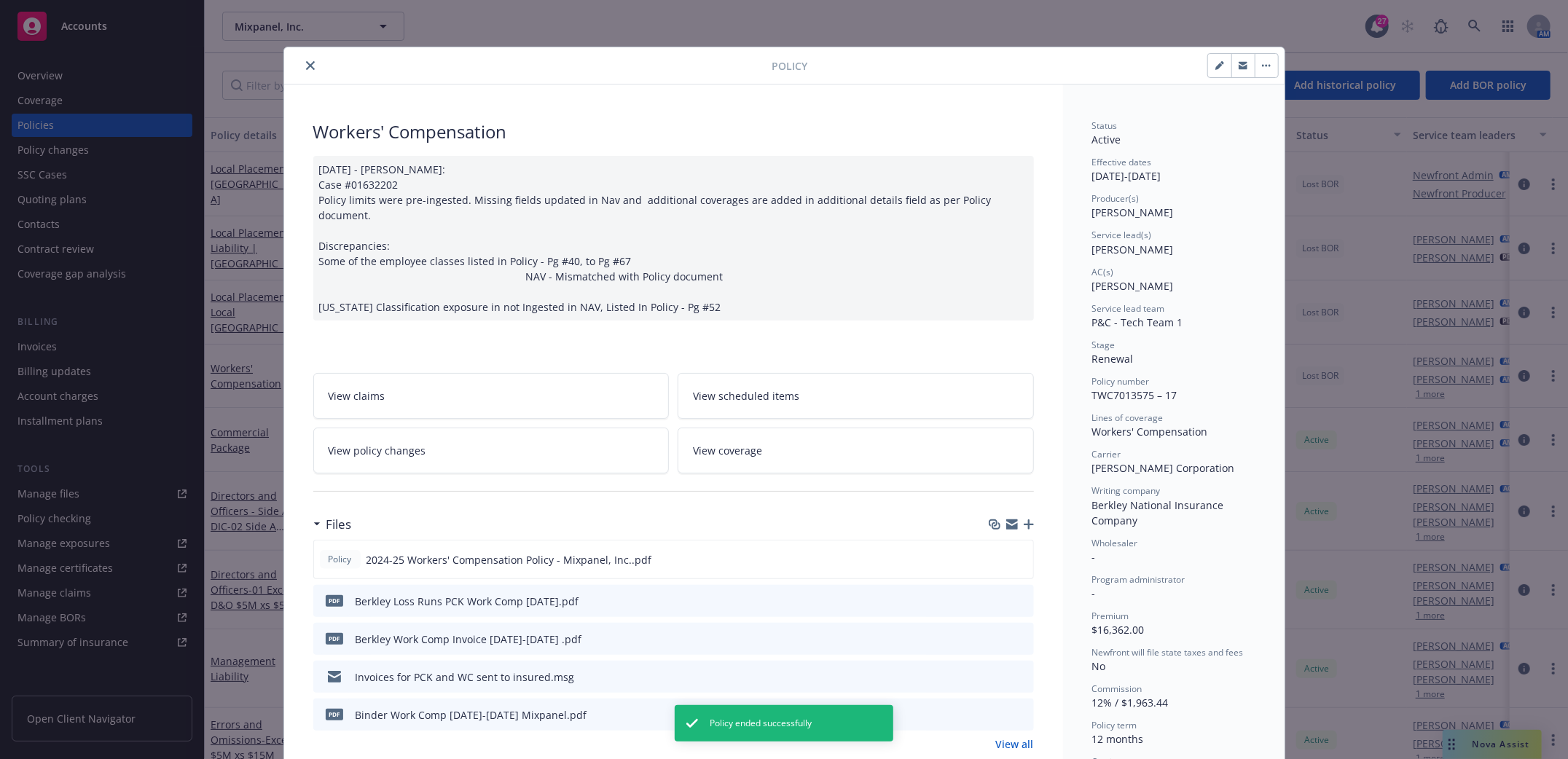
scroll to position [43, 0]
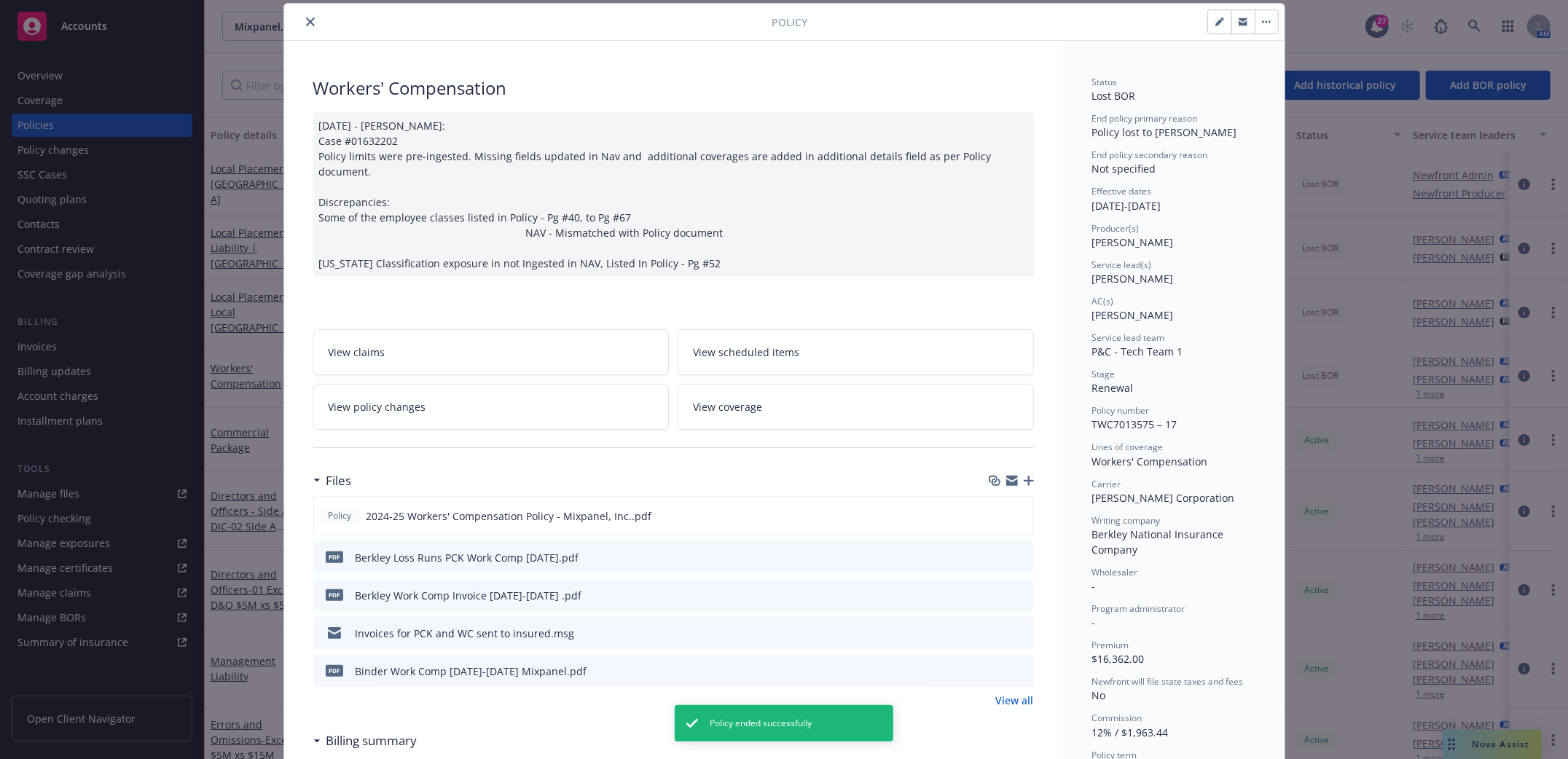
click at [306, 20] on icon "close" at bounding box center [310, 22] width 9 height 9
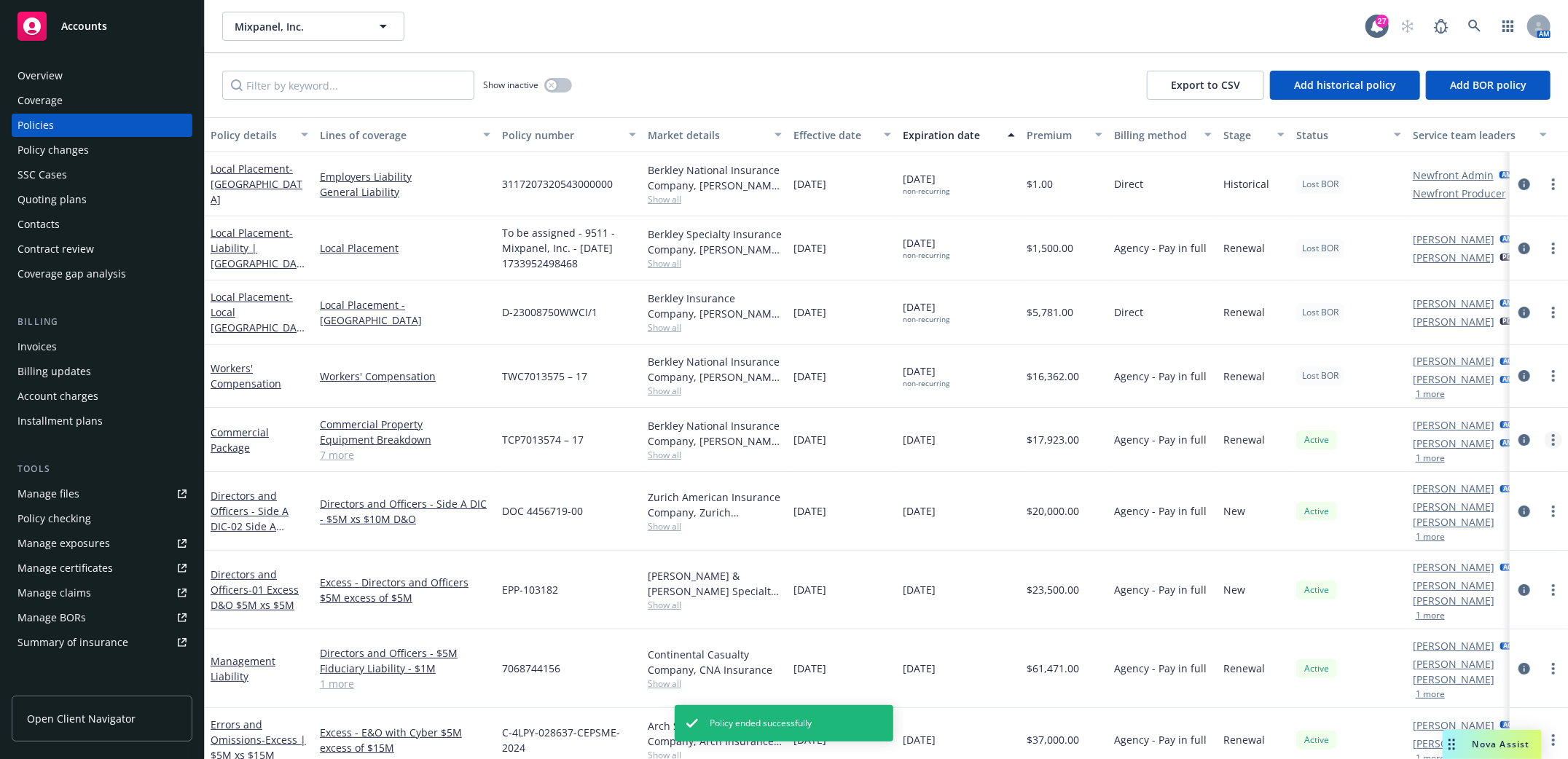
click at [1545, 440] on link "more" at bounding box center [1553, 439] width 18 height 18
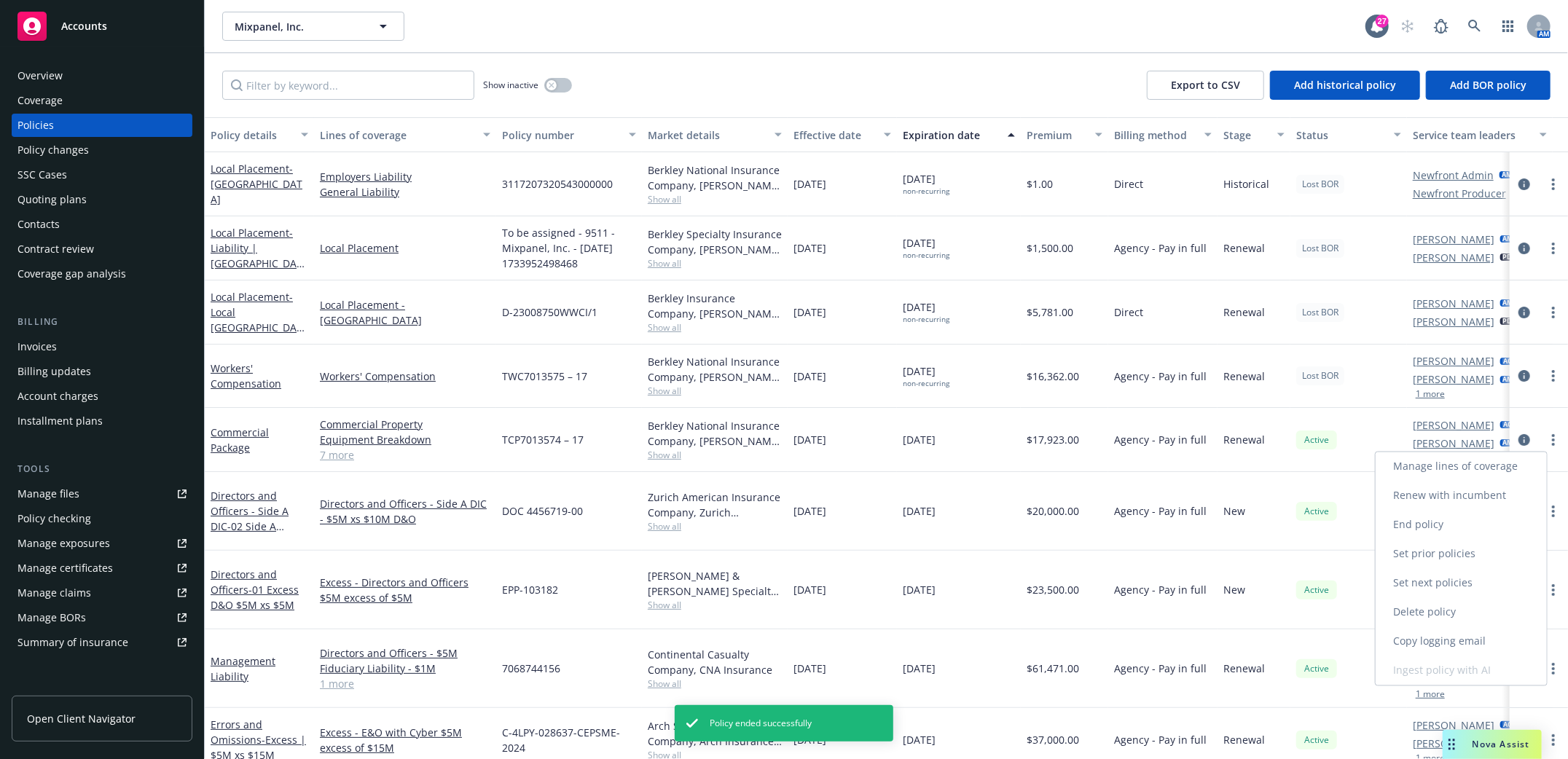
click at [1418, 523] on link "End policy" at bounding box center [1460, 525] width 171 height 29
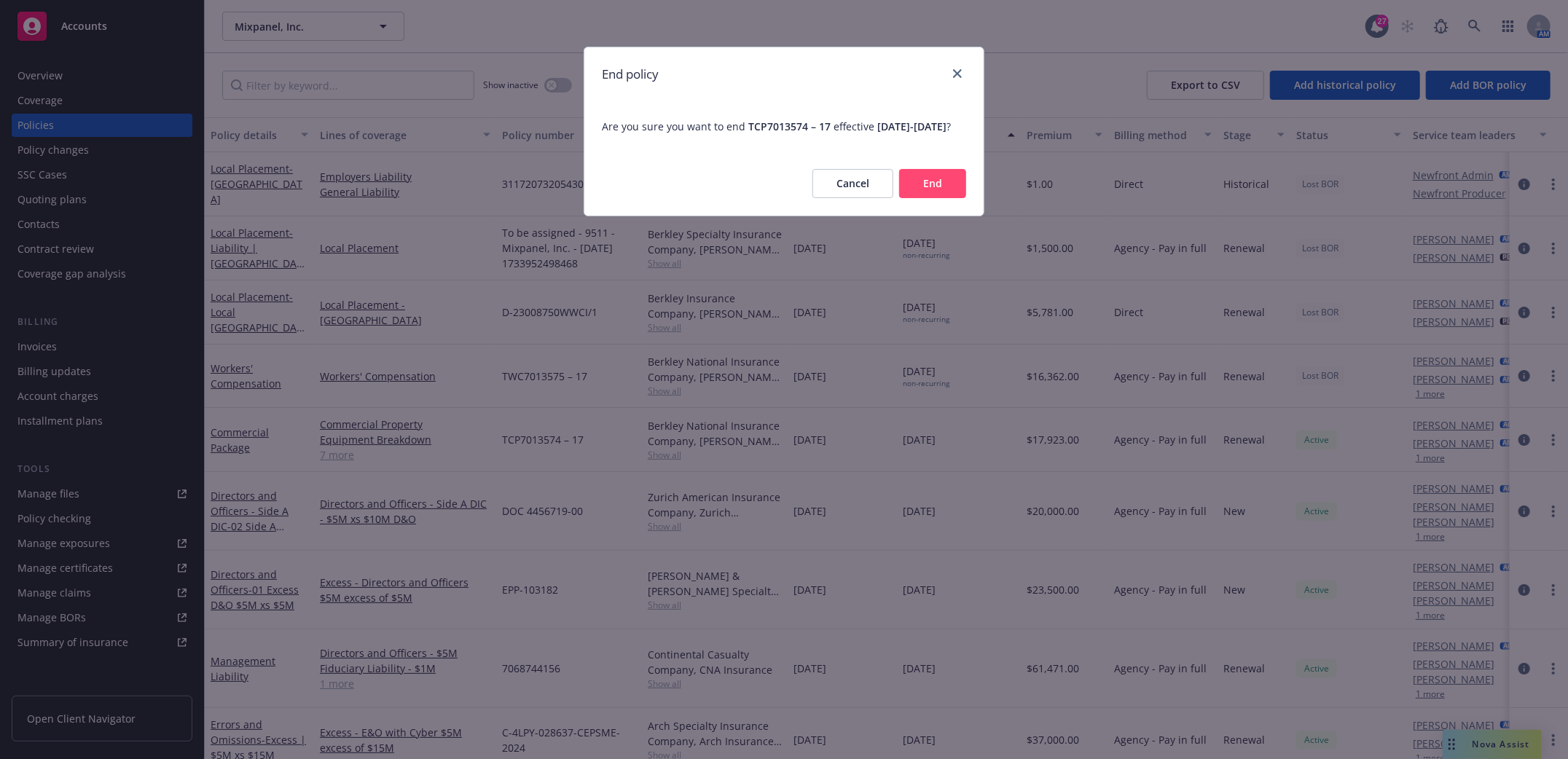
click at [936, 191] on button "End" at bounding box center [933, 183] width 67 height 29
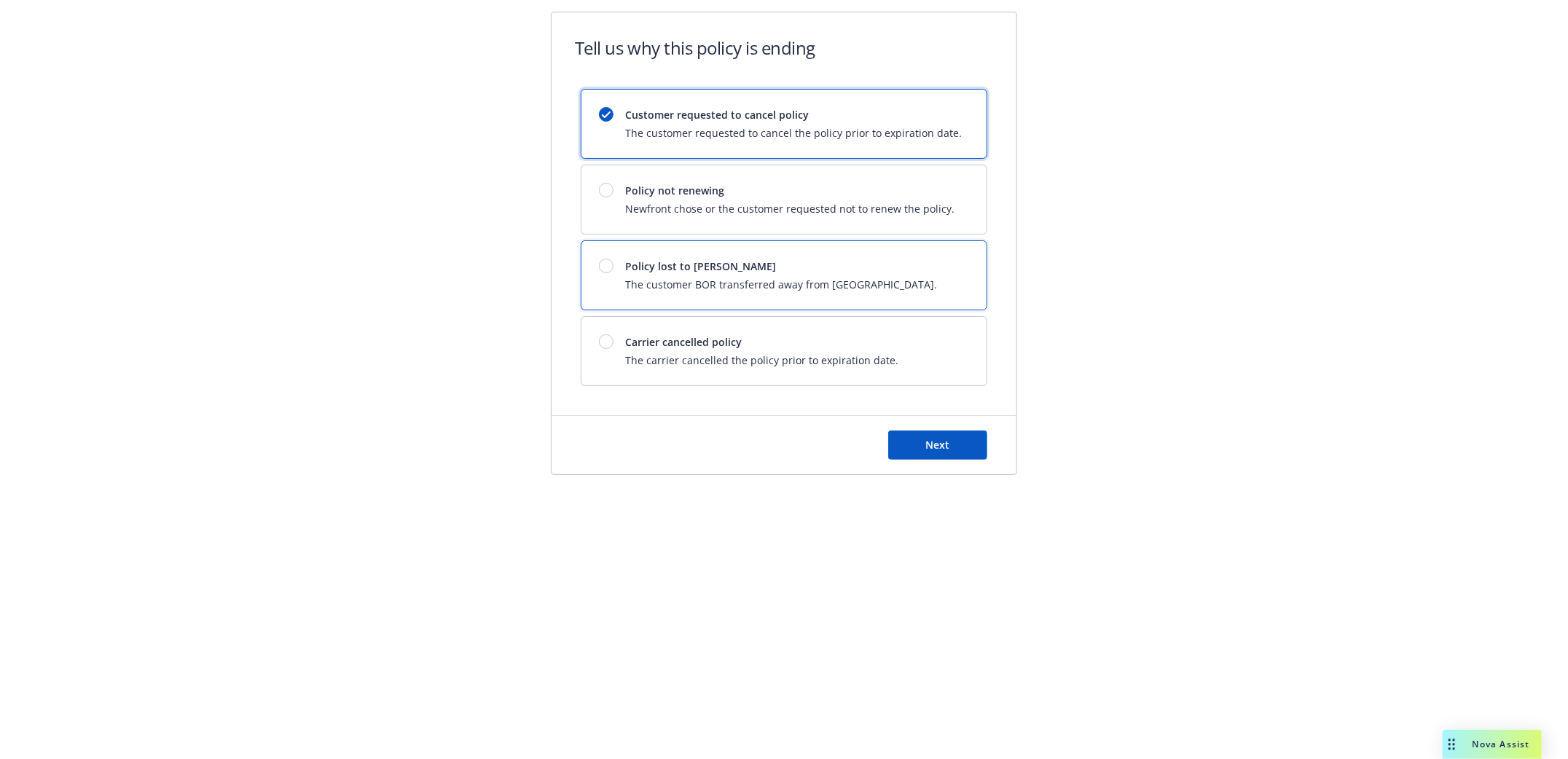
click at [736, 267] on span "Policy lost to [PERSON_NAME]" at bounding box center [781, 266] width 312 height 15
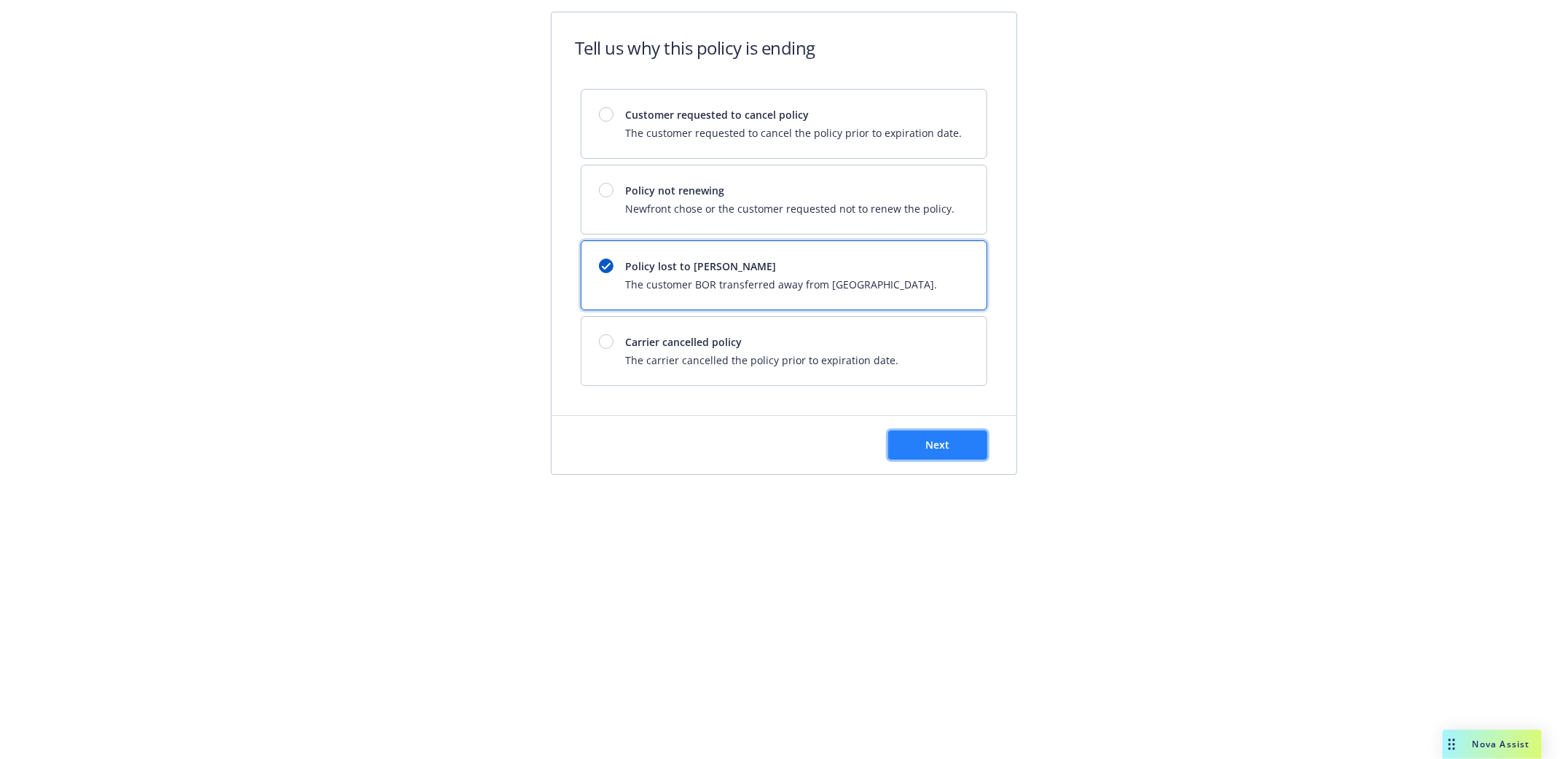
click at [943, 452] on span "Next" at bounding box center [937, 445] width 24 height 14
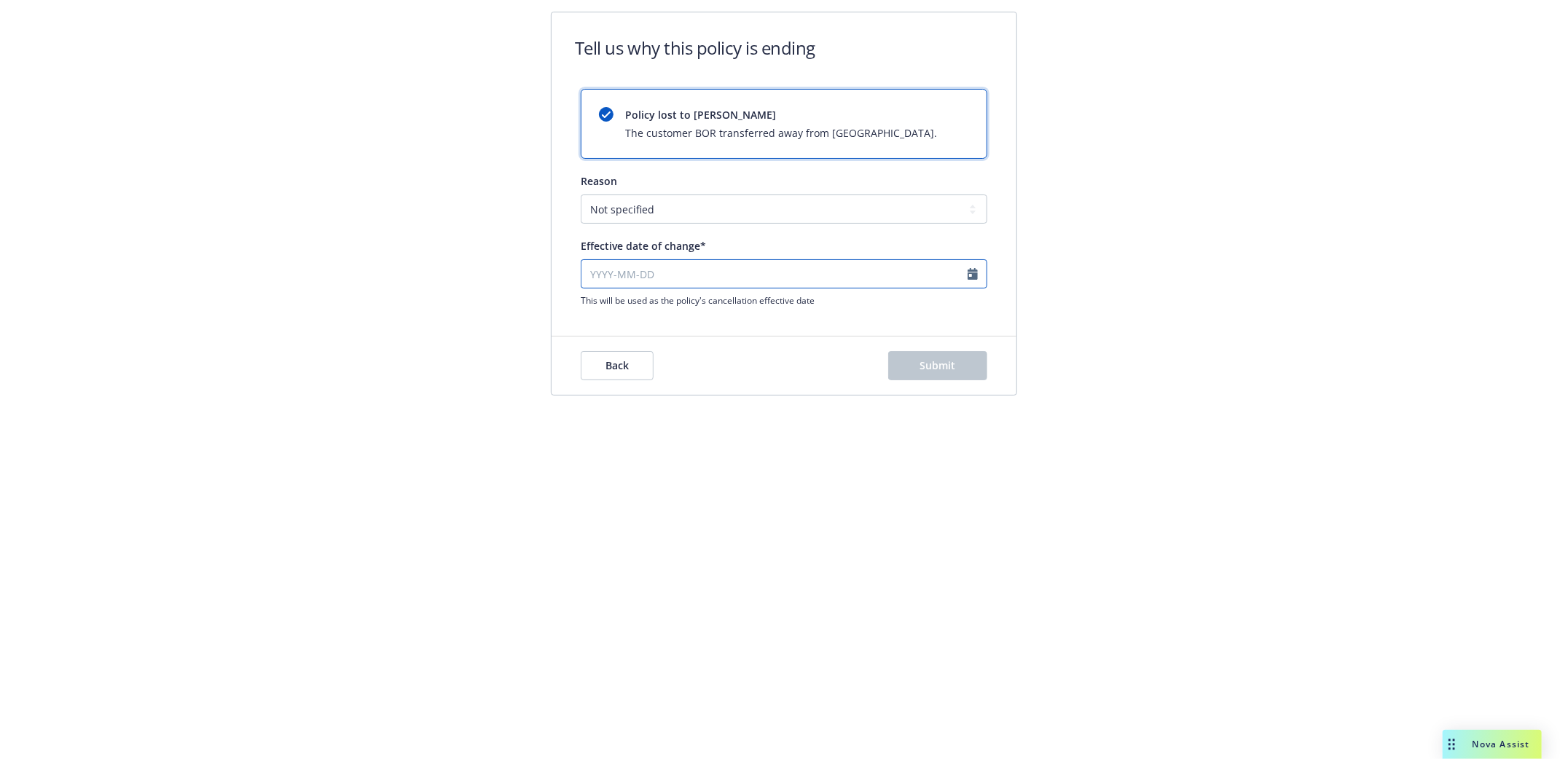
click at [613, 272] on input "Effective date of change*" at bounding box center [783, 274] width 406 height 29
select select "September"
select select "2025"
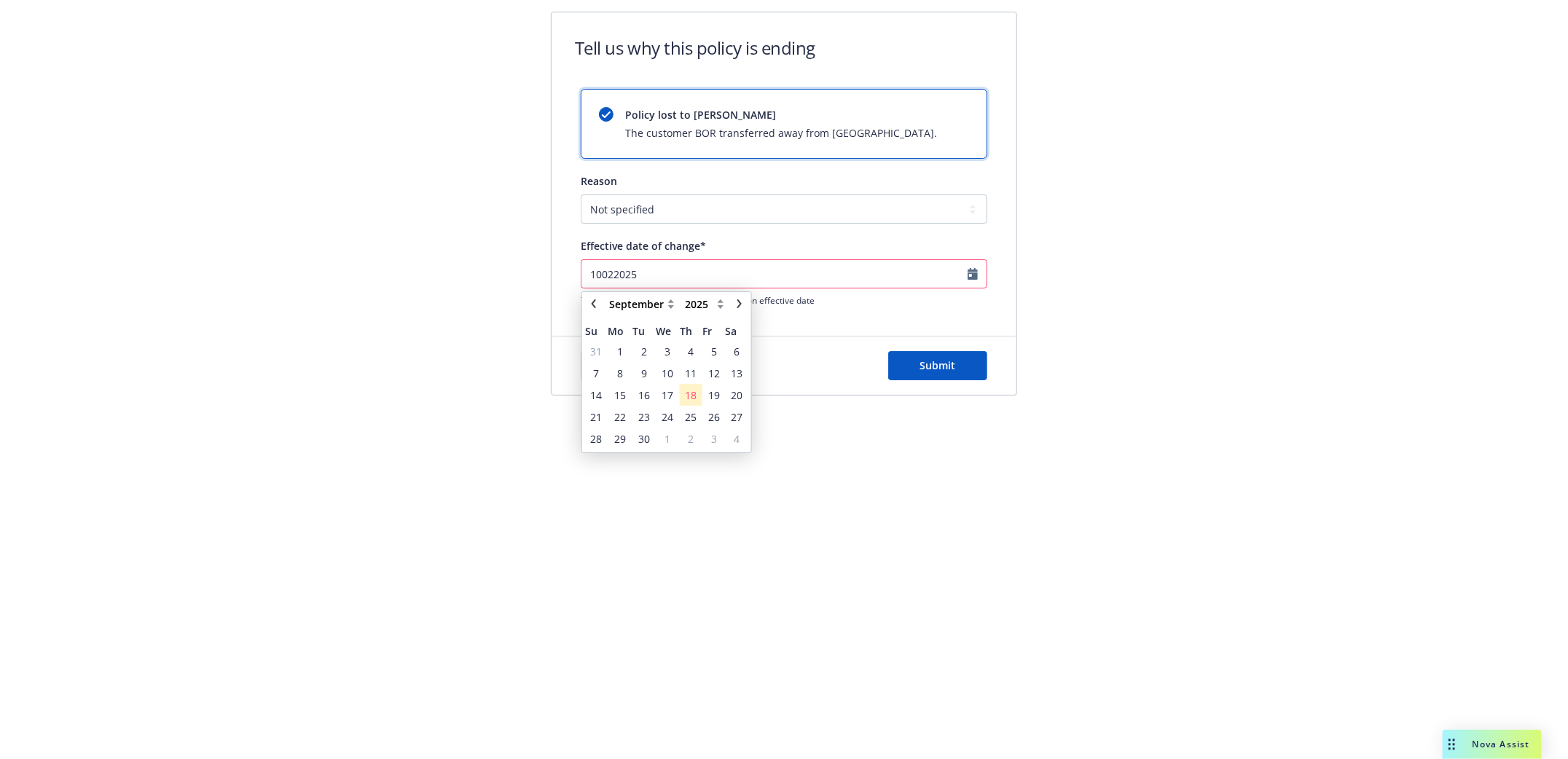
type input "10022025"
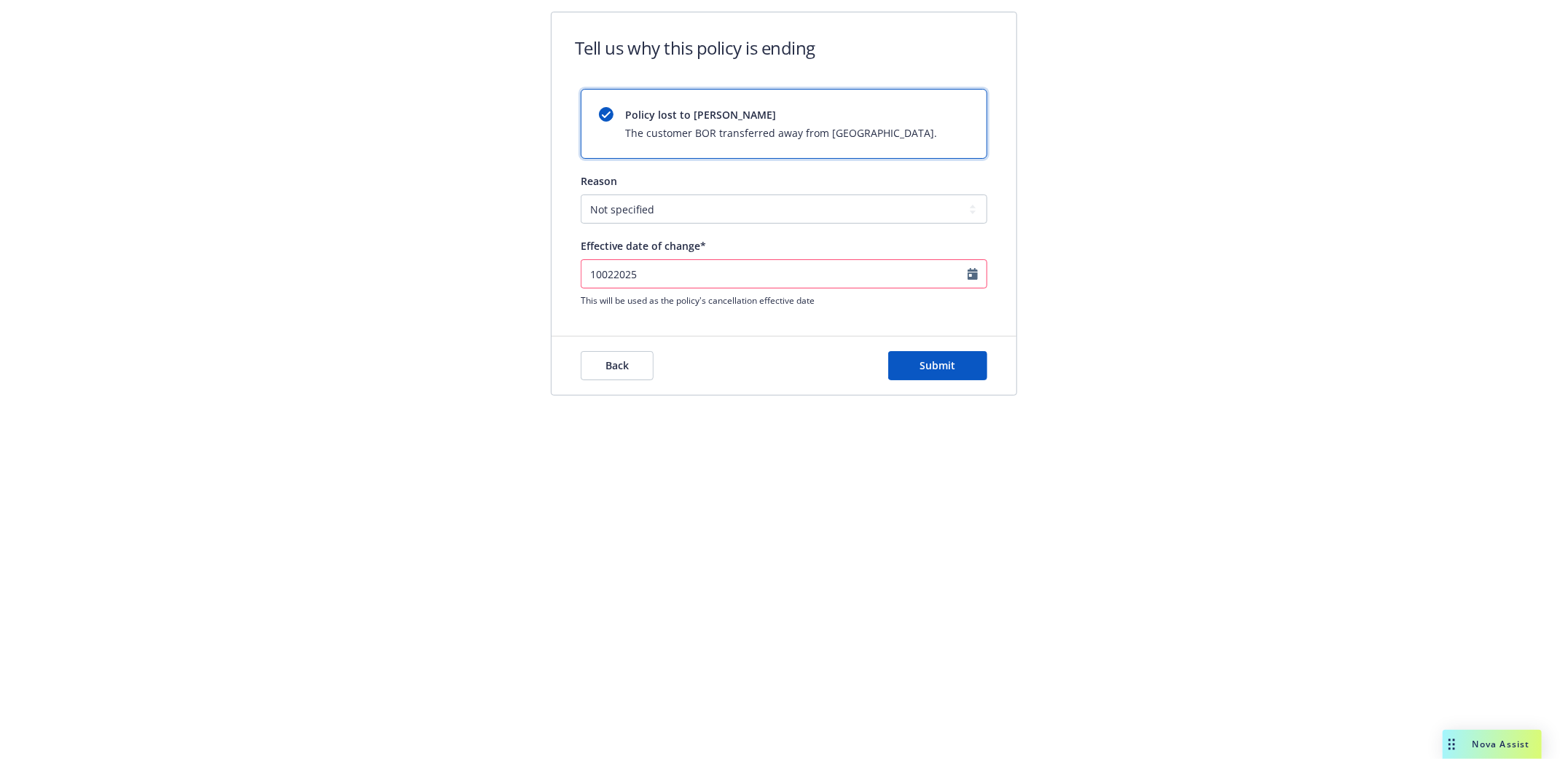
click at [960, 347] on div "Back Submit" at bounding box center [784, 365] width 465 height 58
click at [967, 360] on button "Submit" at bounding box center [938, 366] width 99 height 29
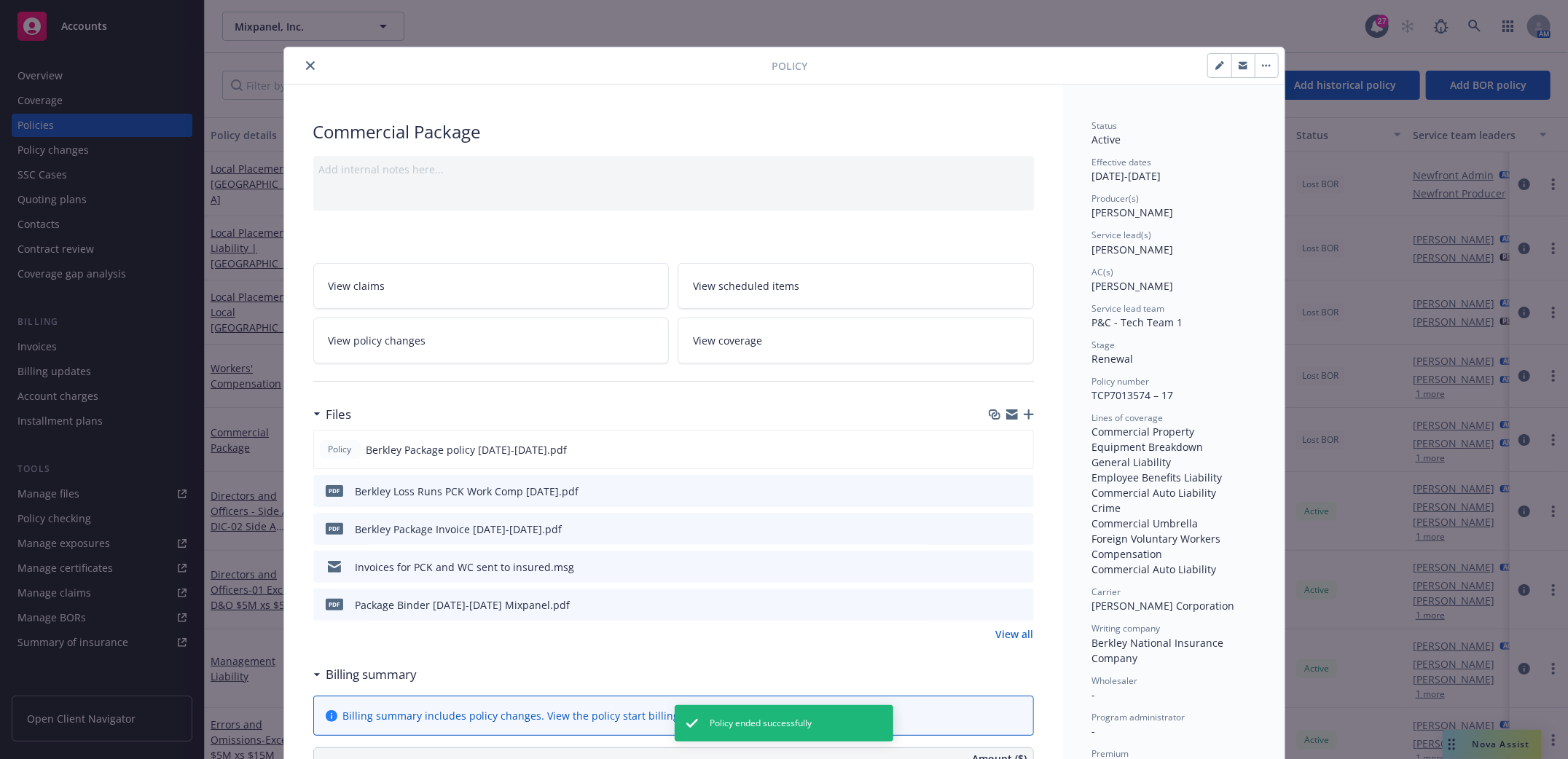
scroll to position [43, 0]
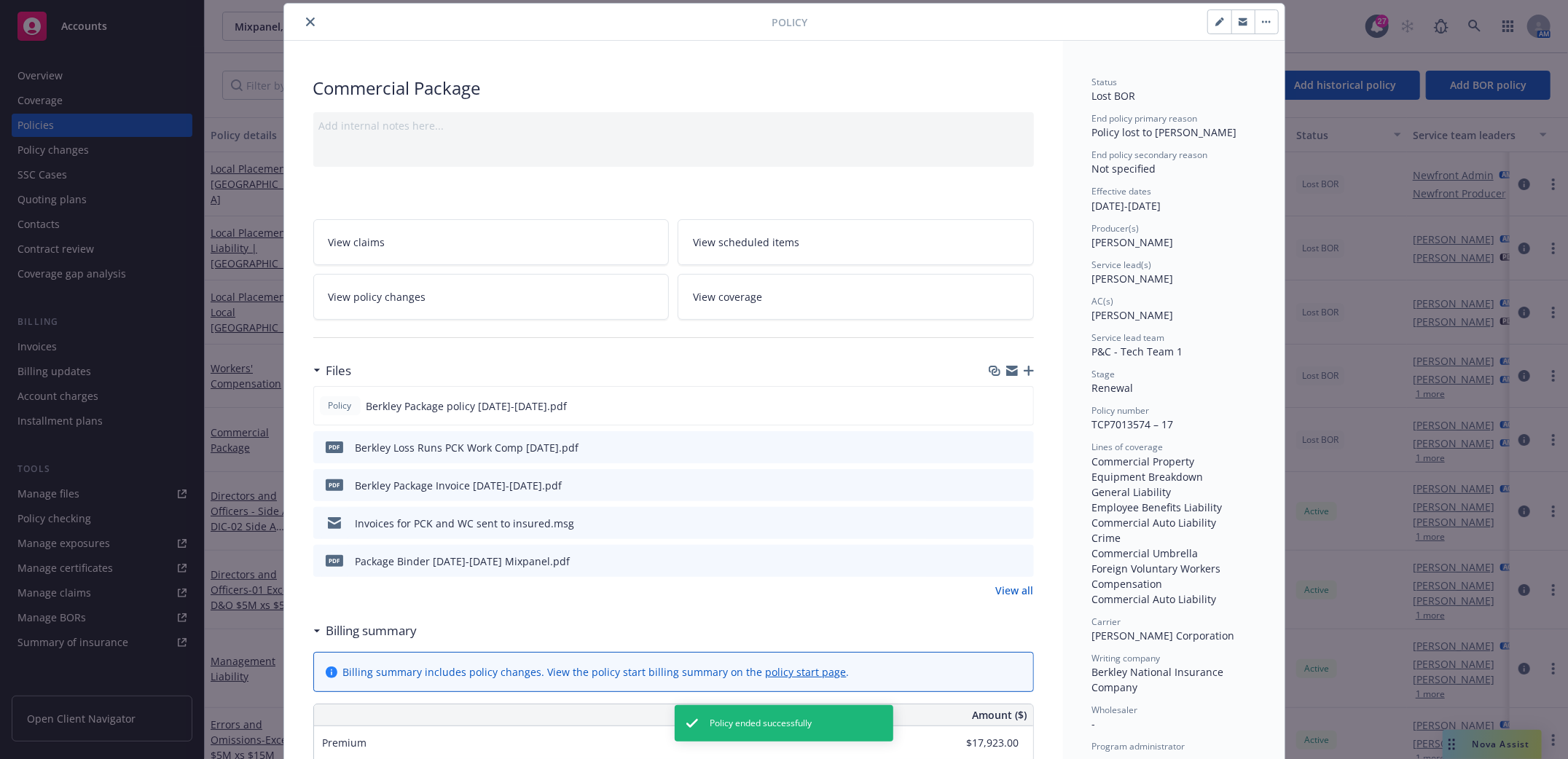
click at [306, 21] on icon "close" at bounding box center [310, 22] width 9 height 9
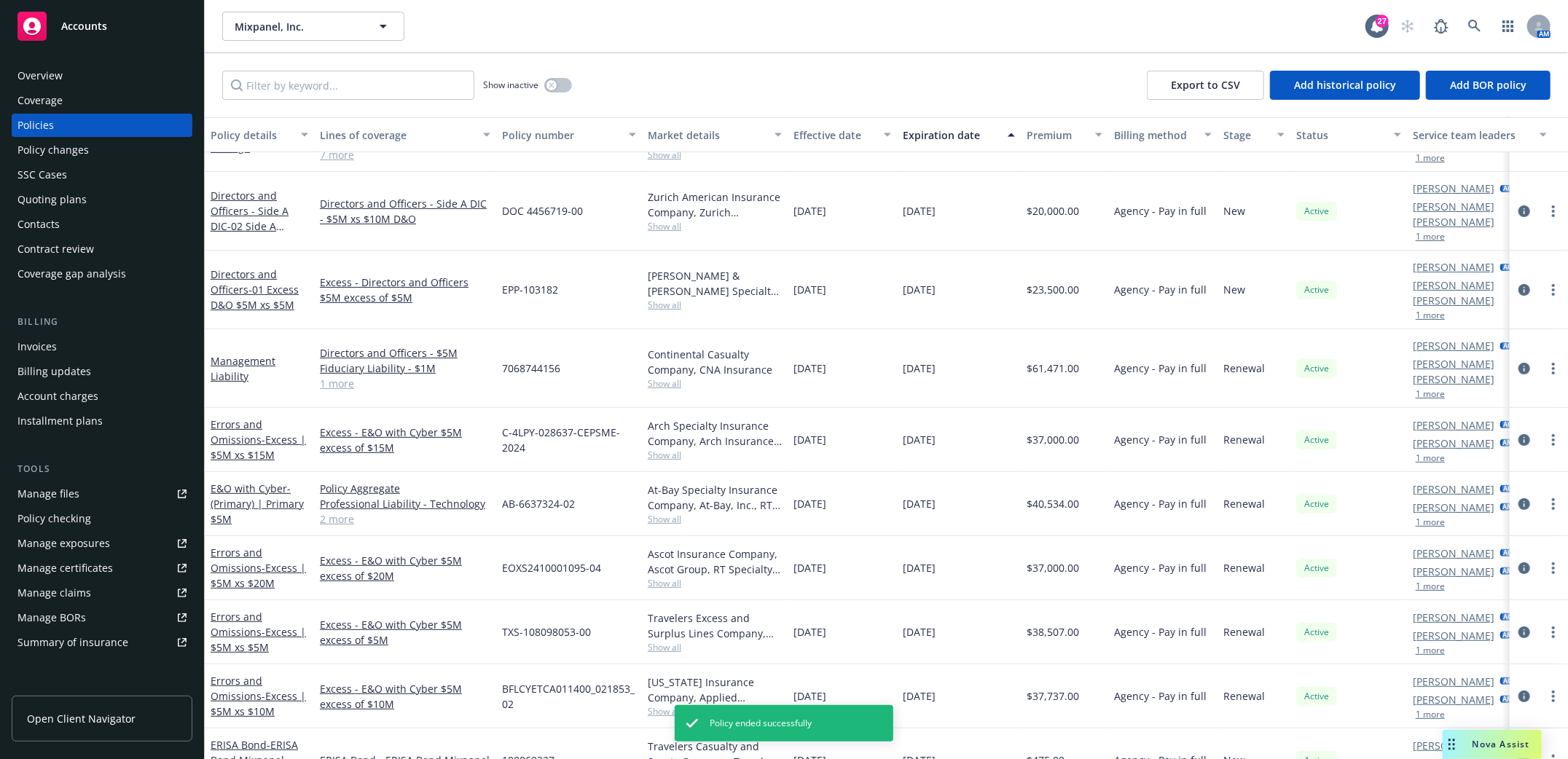
scroll to position [288, 0]
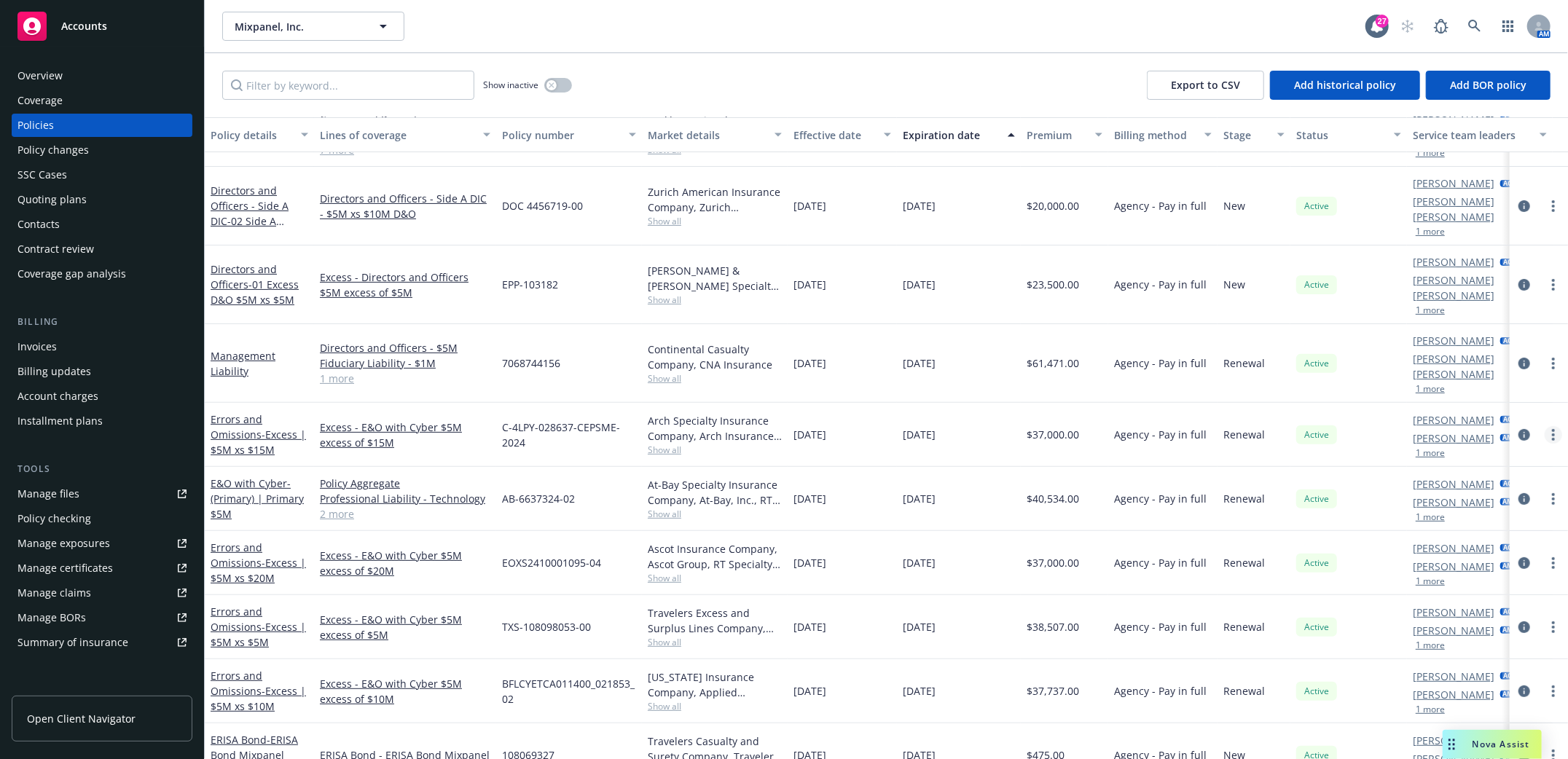
click at [1545, 426] on link "more" at bounding box center [1553, 435] width 18 height 18
click at [1410, 482] on link "End policy" at bounding box center [1460, 480] width 171 height 29
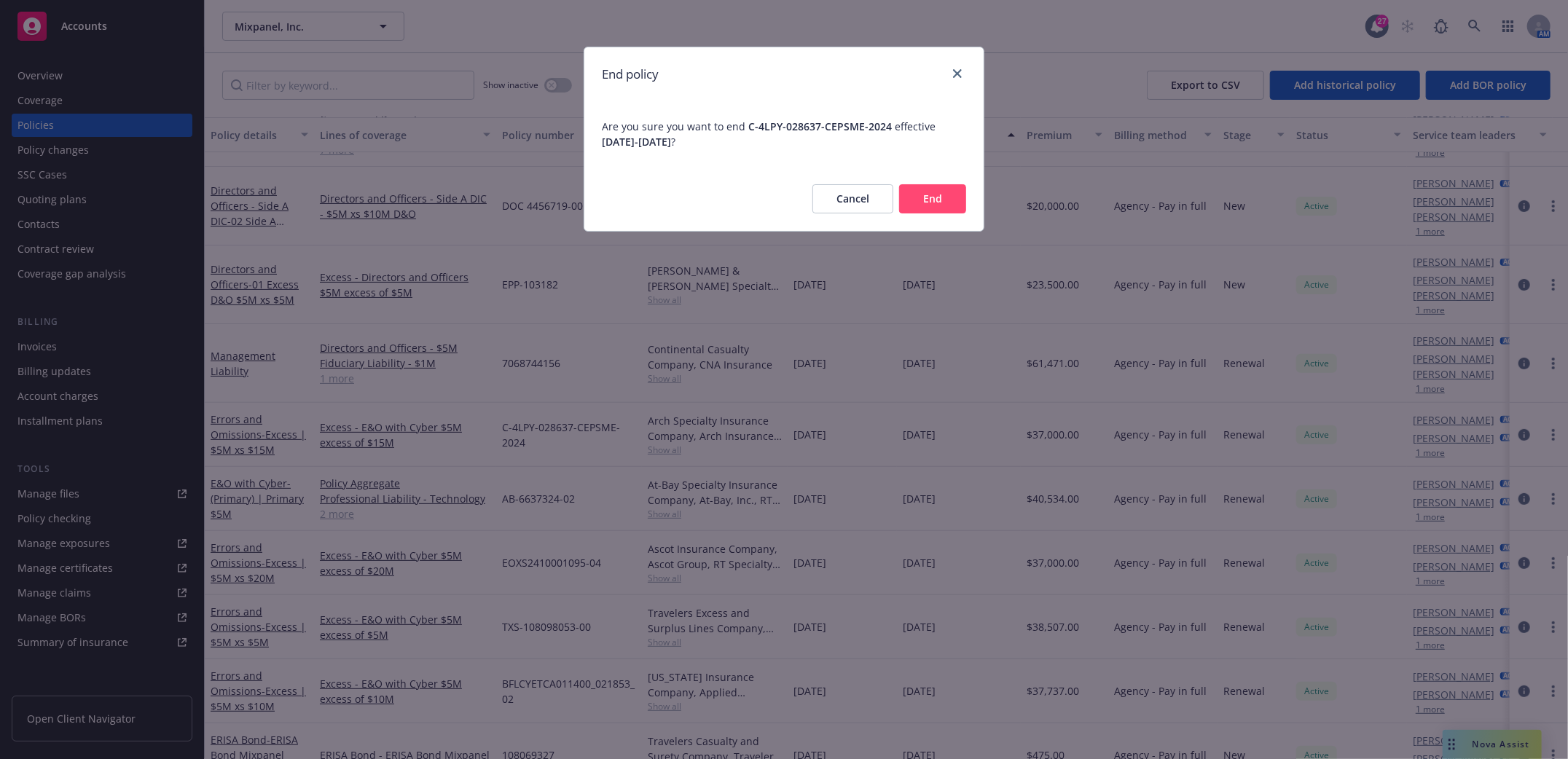
click at [934, 202] on button "End" at bounding box center [933, 199] width 67 height 29
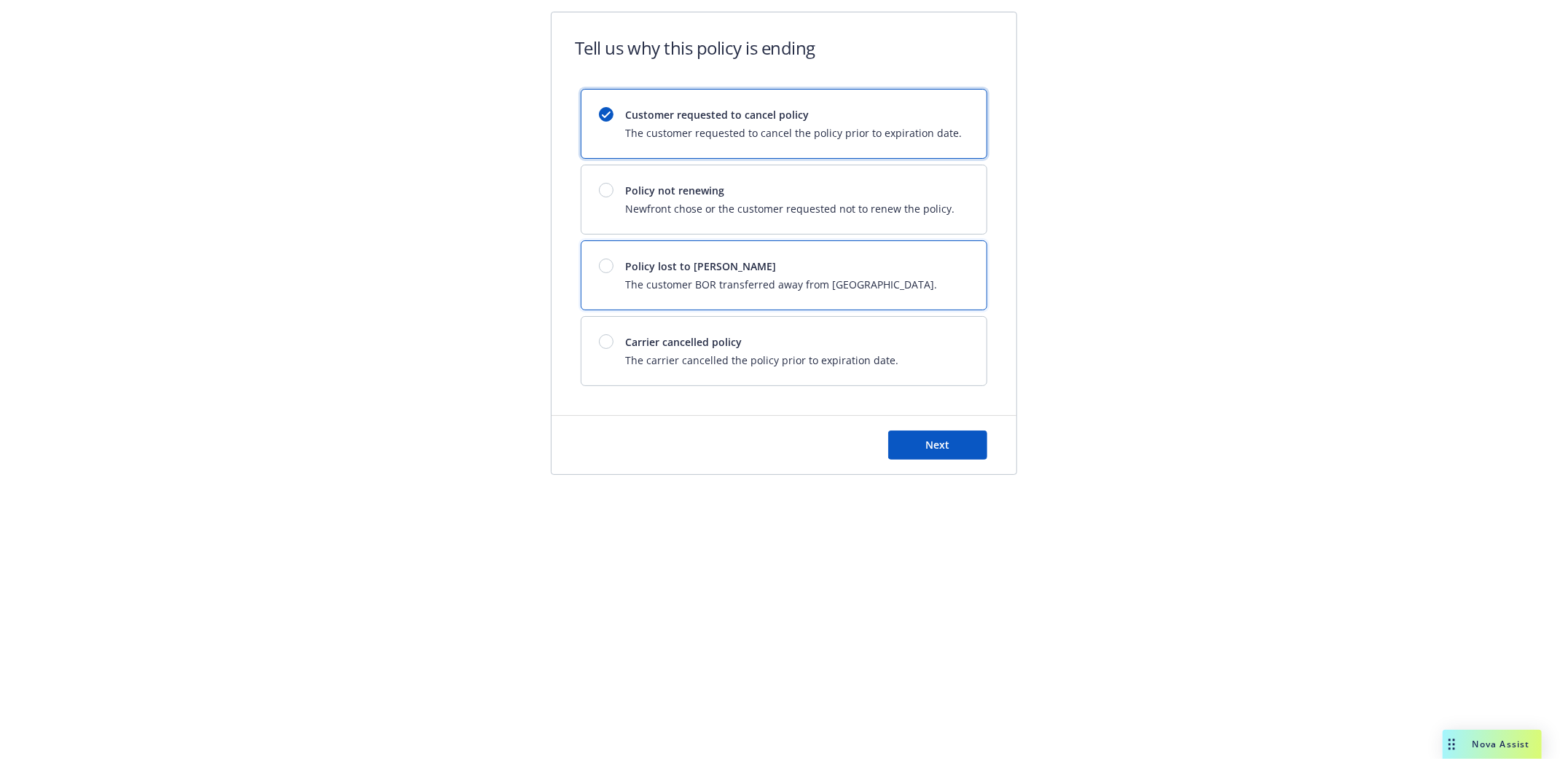
click at [701, 268] on span "Policy lost to [PERSON_NAME]" at bounding box center [781, 266] width 312 height 15
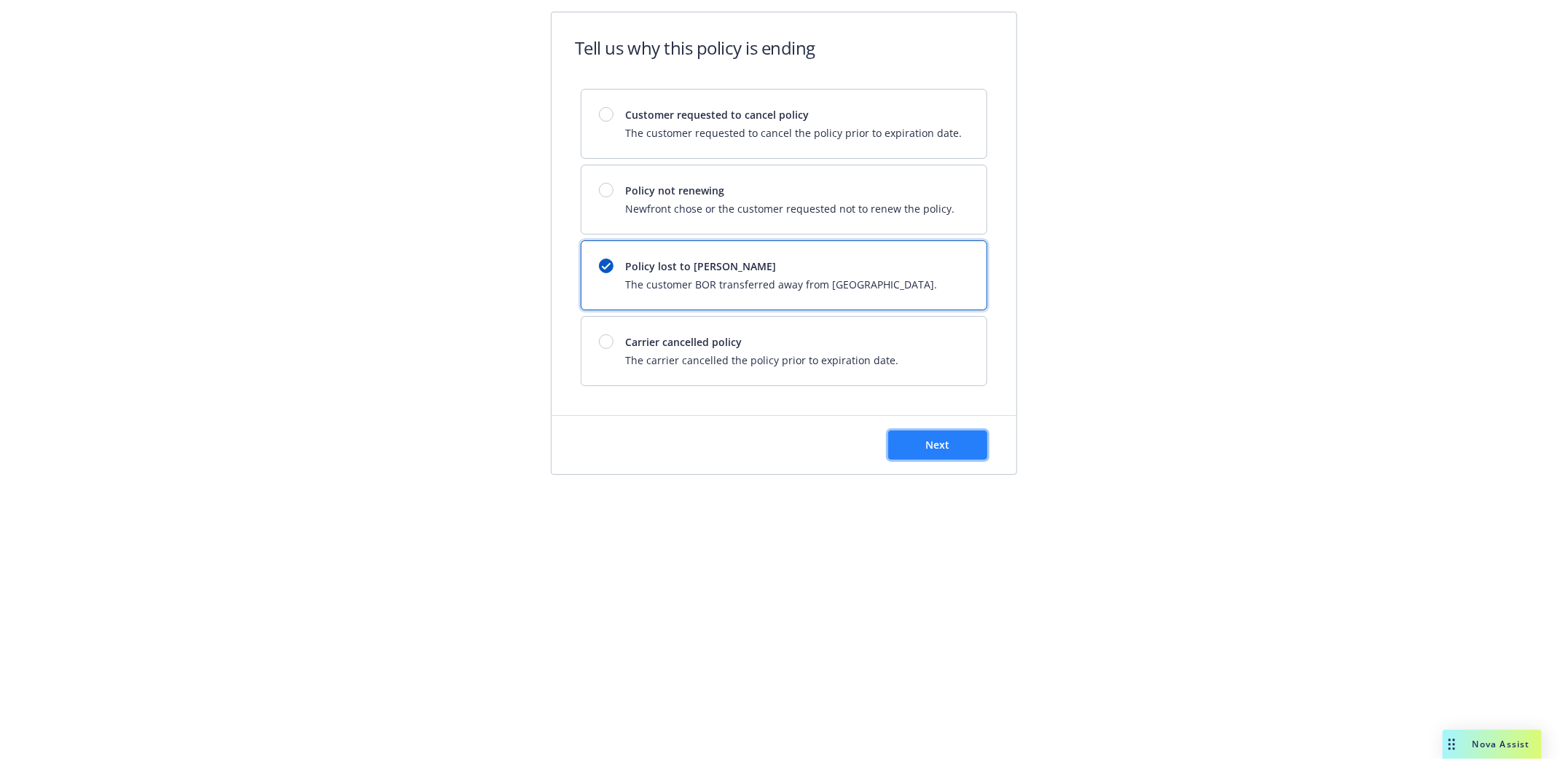
click at [950, 458] on button "Next" at bounding box center [938, 445] width 99 height 29
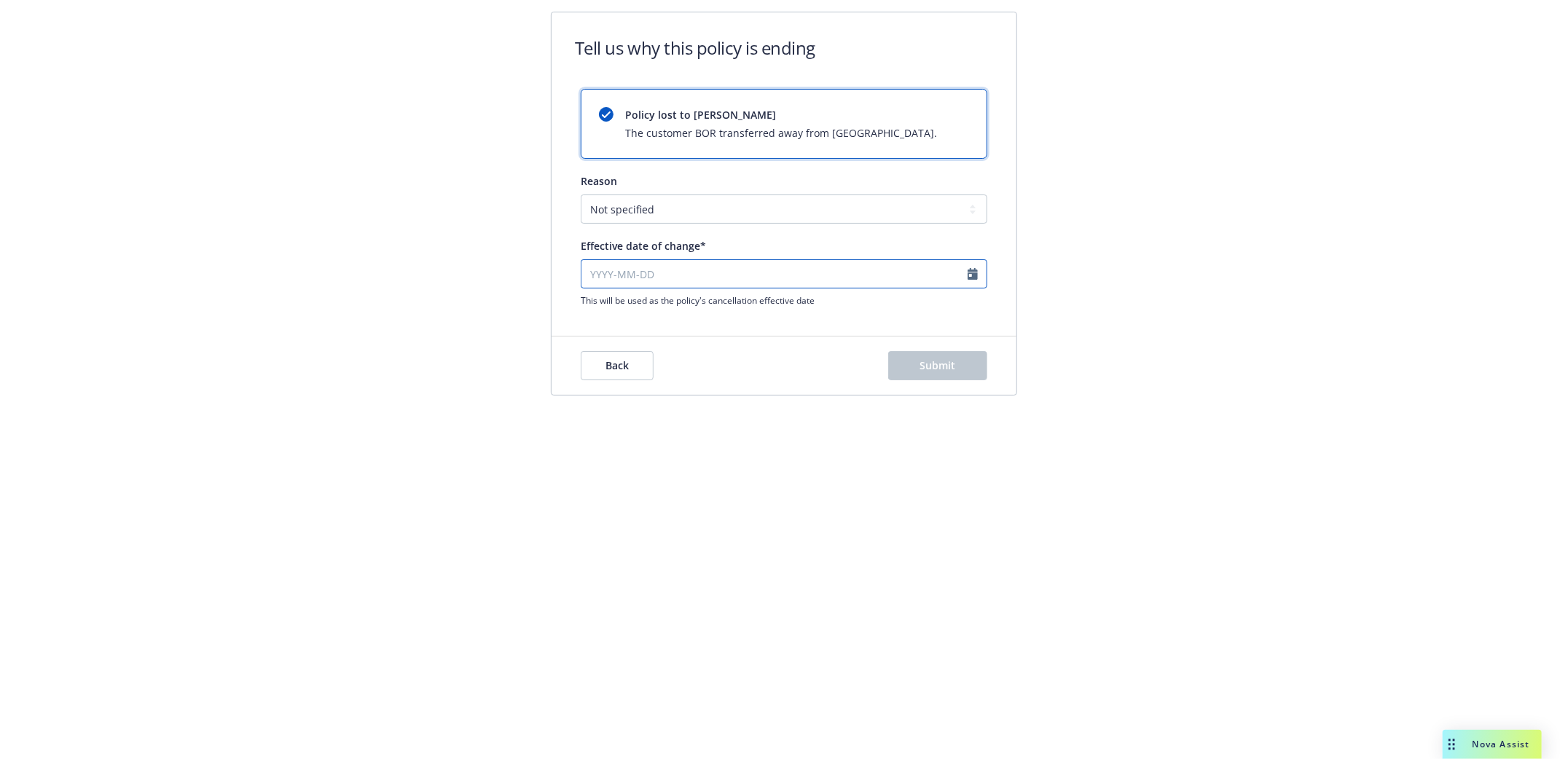
click at [587, 279] on input "Effective date of change*" at bounding box center [783, 274] width 406 height 29
select select "September"
select select "2025"
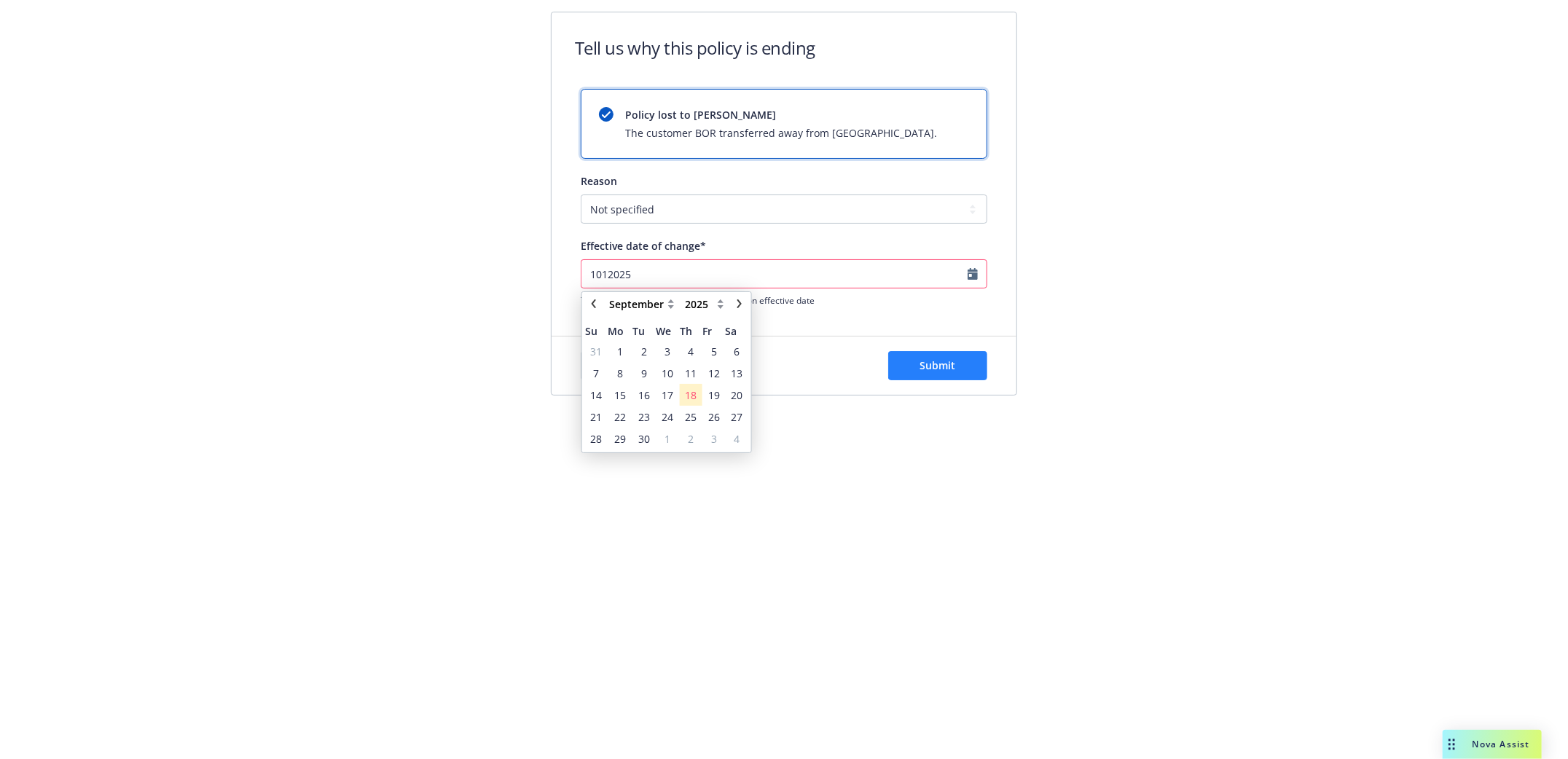
type input "1012025"
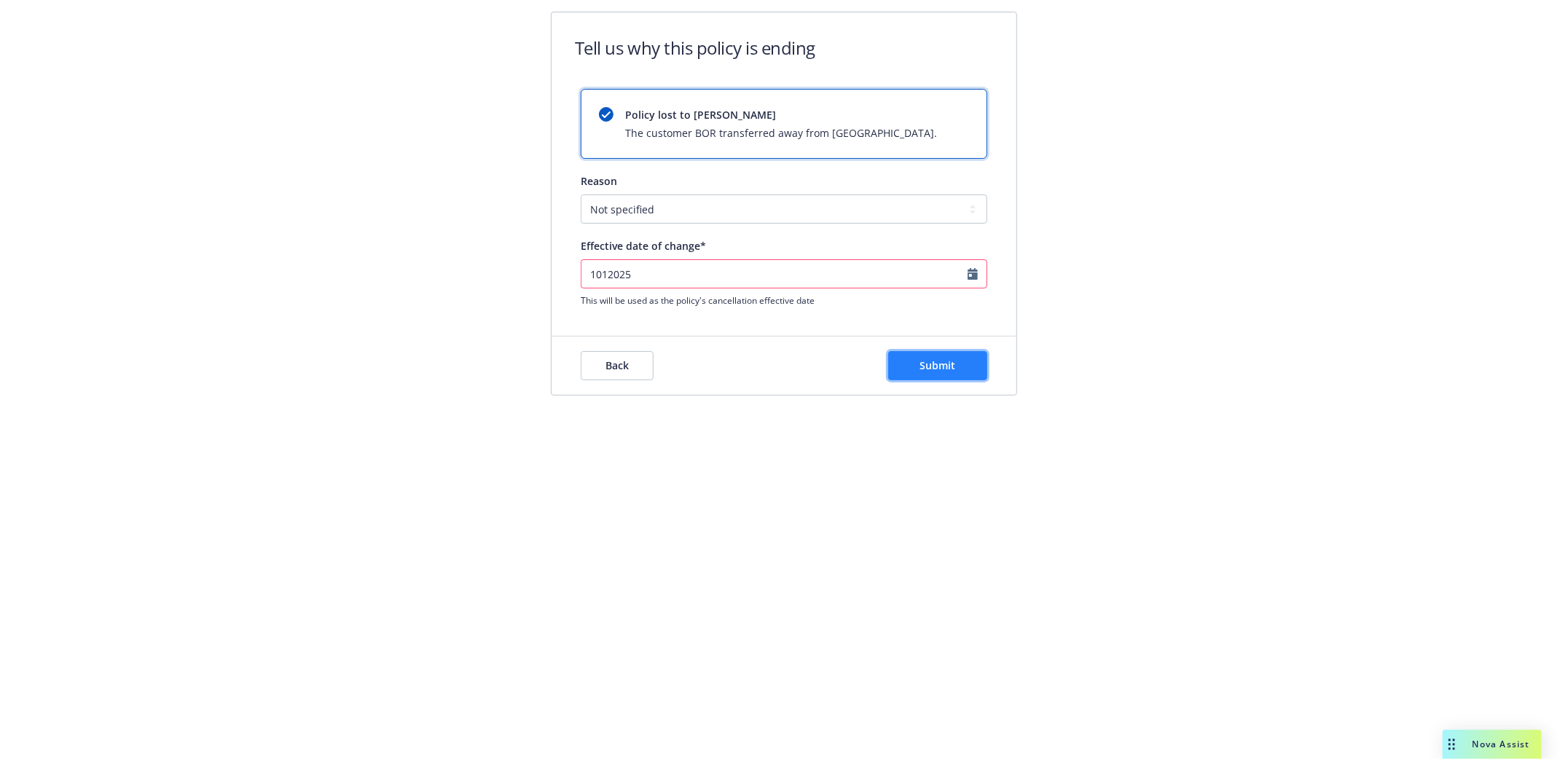
click at [970, 370] on button "Submit" at bounding box center [938, 366] width 99 height 29
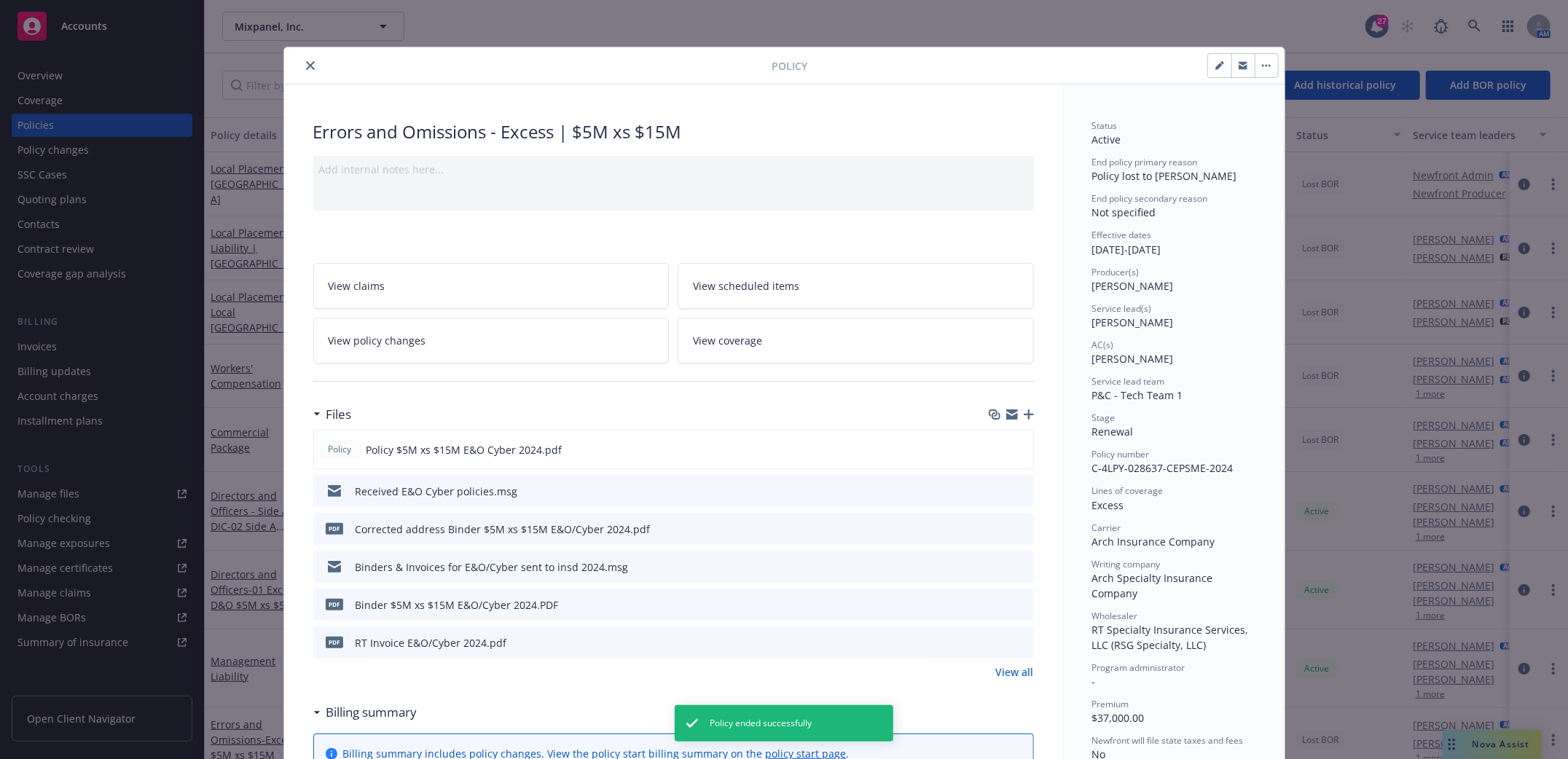
scroll to position [43, 0]
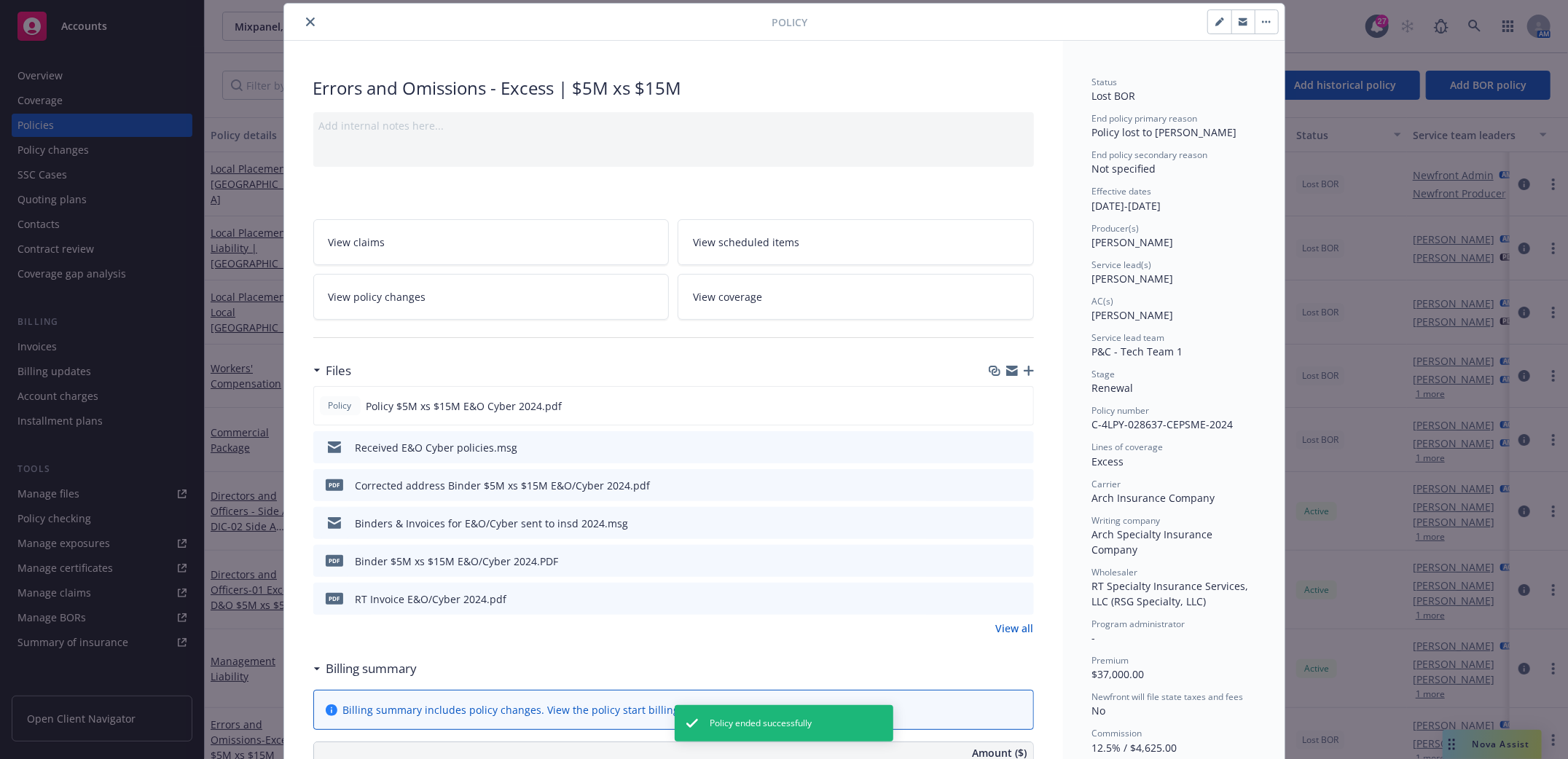
click at [306, 19] on icon "close" at bounding box center [310, 22] width 9 height 9
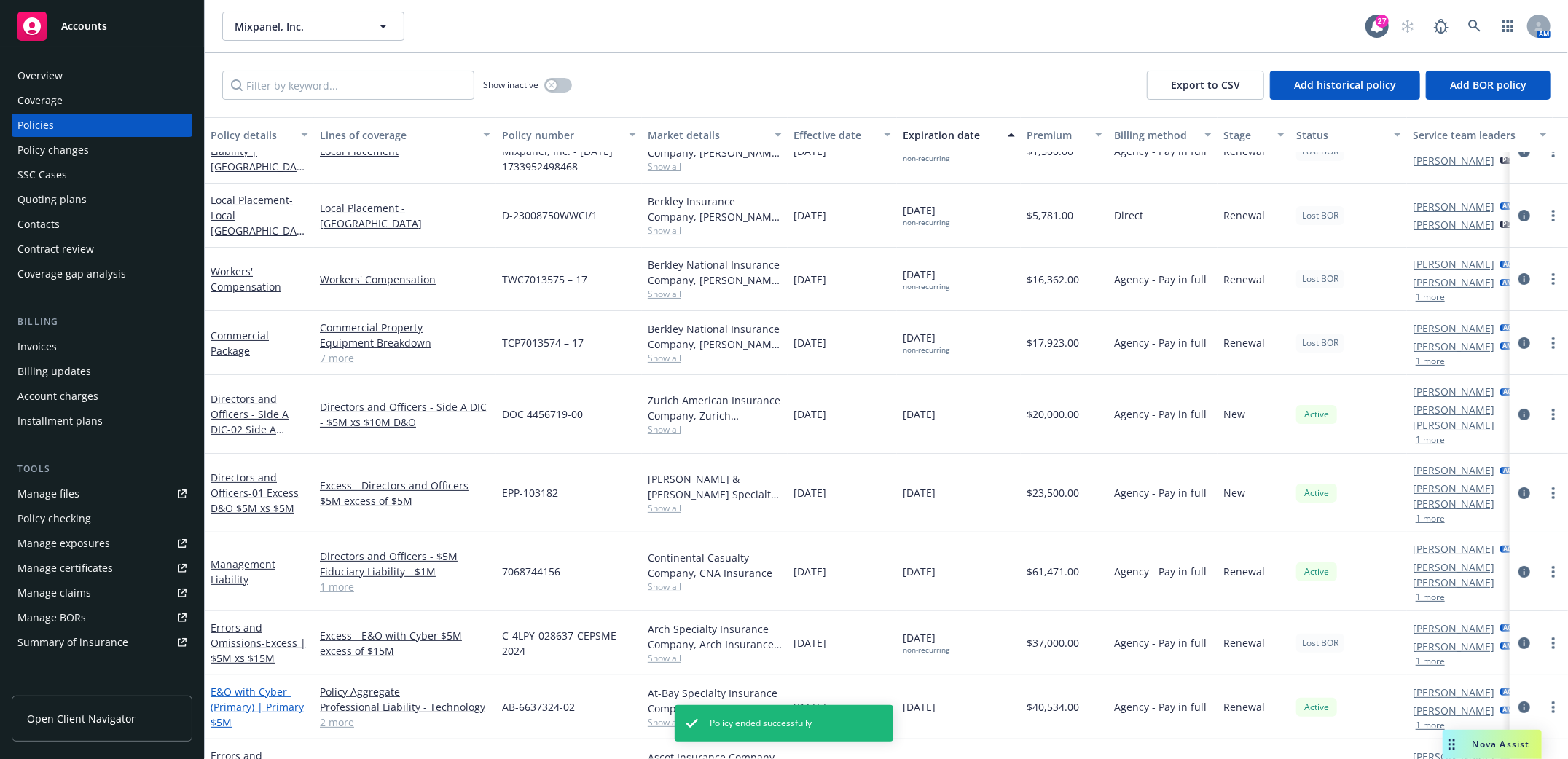
scroll to position [193, 0]
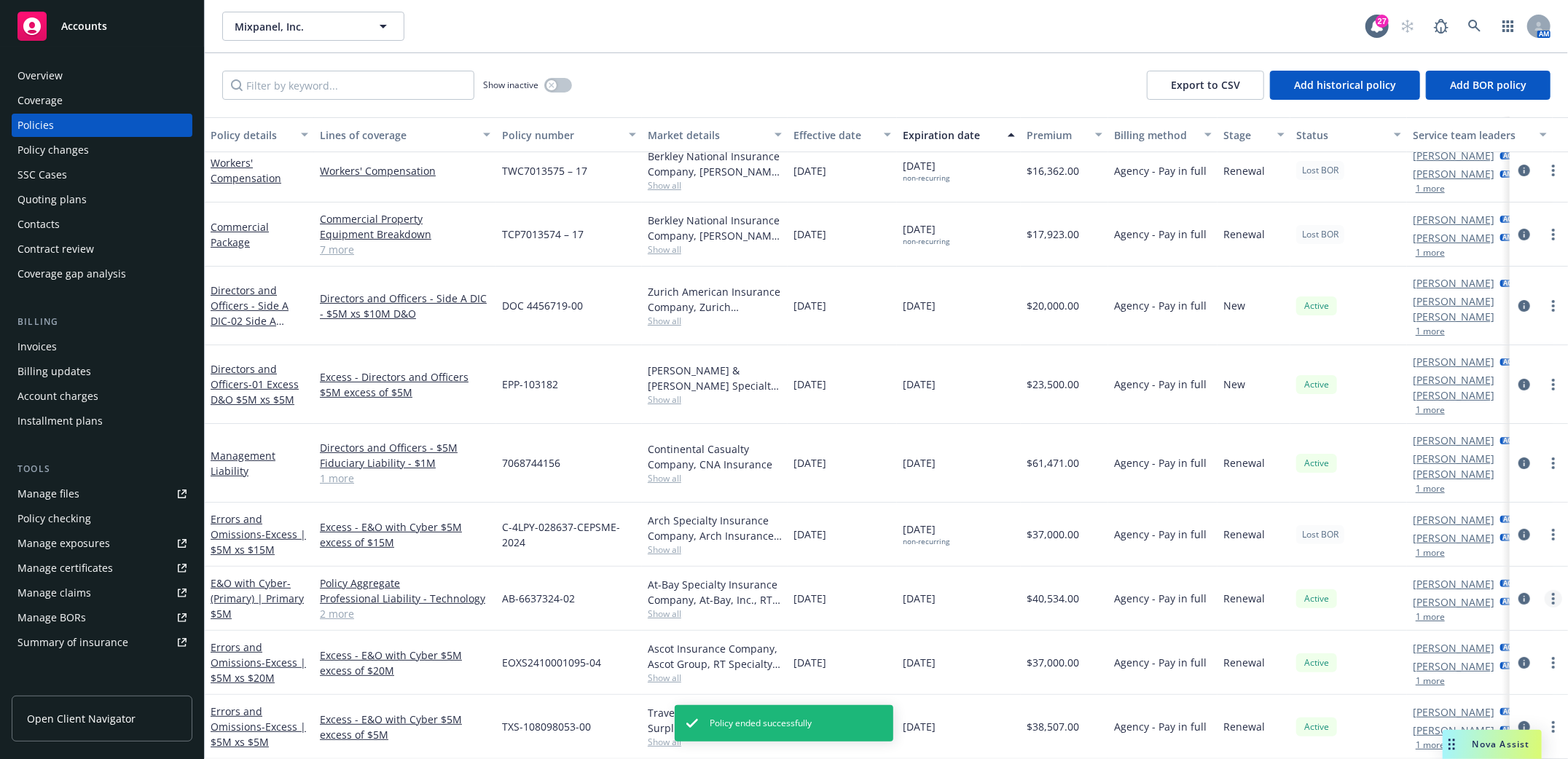
click at [1545, 590] on link "more" at bounding box center [1553, 598] width 18 height 18
click at [1423, 391] on link "End policy" at bounding box center [1475, 395] width 171 height 29
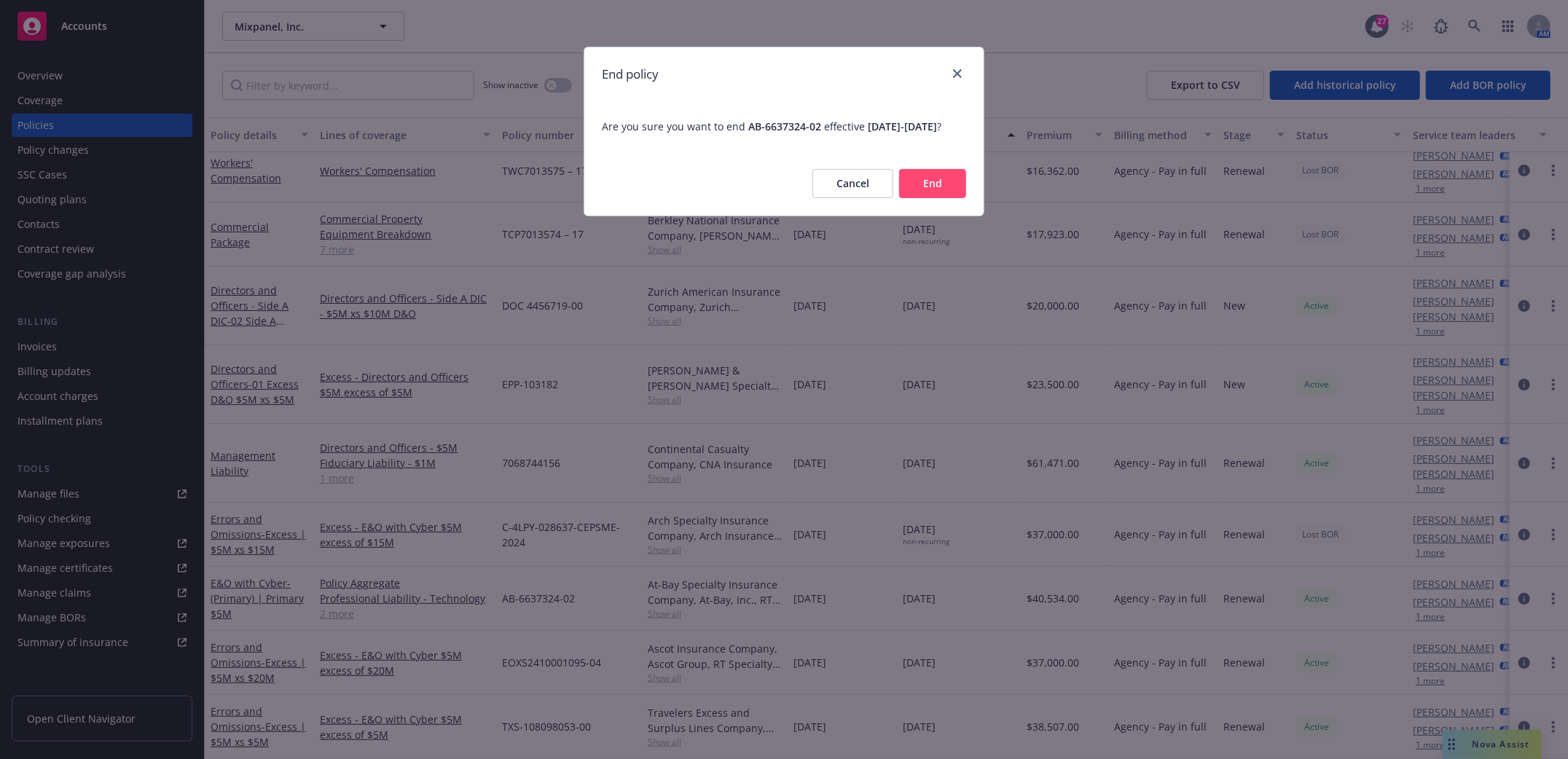
click at [943, 198] on button "End" at bounding box center [933, 183] width 67 height 29
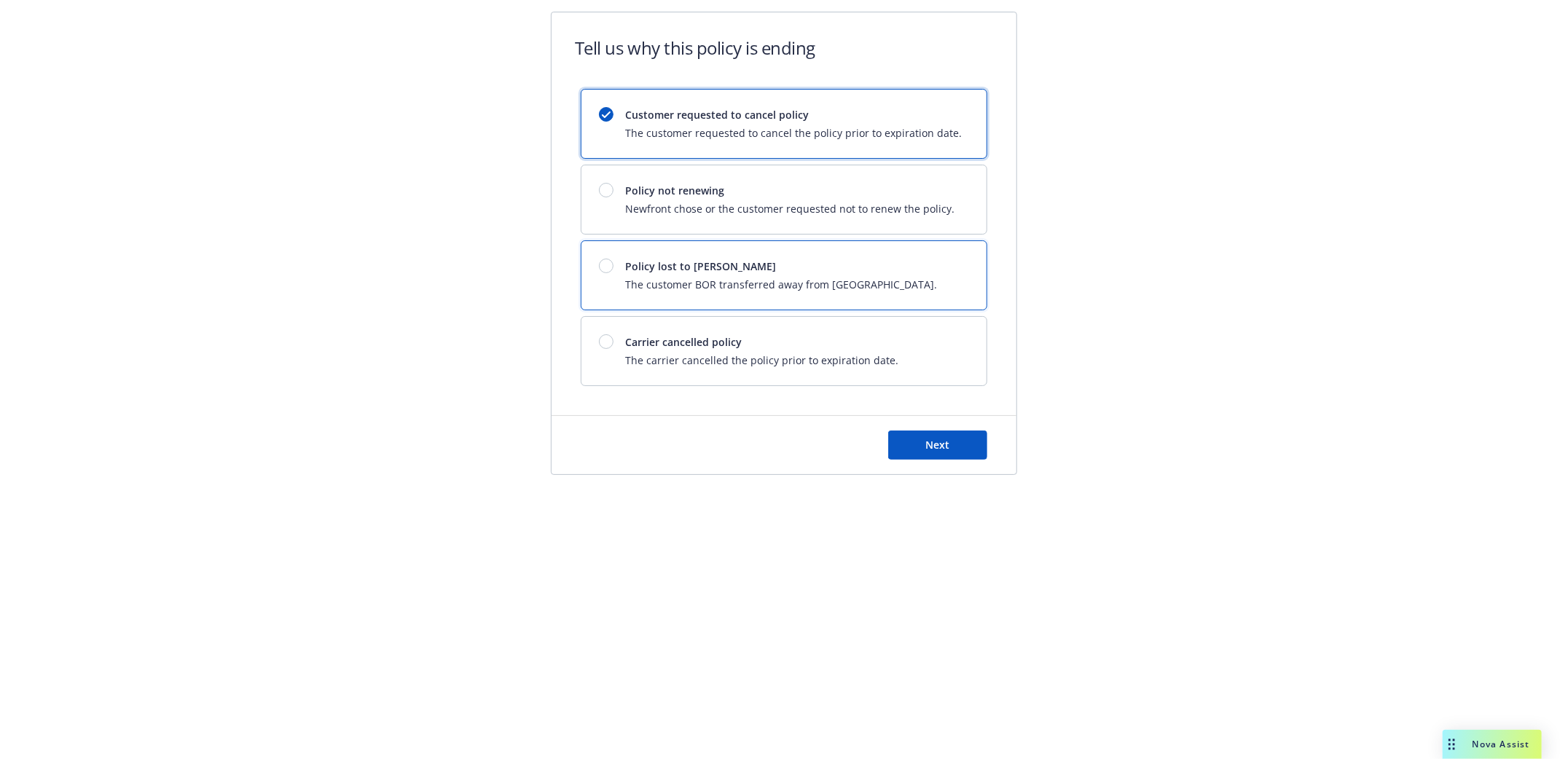
click at [673, 266] on span "Policy lost to [PERSON_NAME]" at bounding box center [781, 266] width 312 height 15
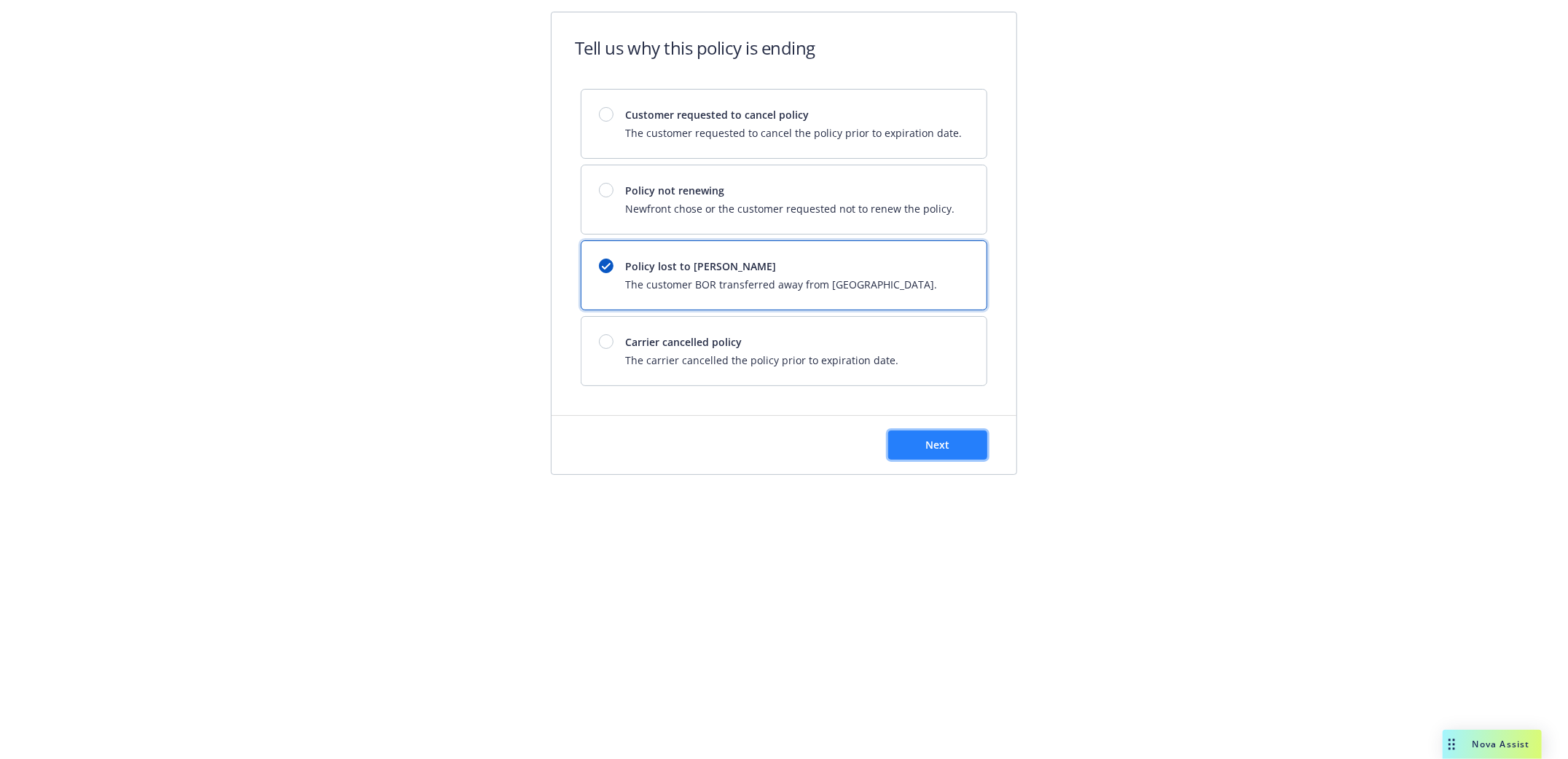
click at [966, 453] on button "Next" at bounding box center [938, 445] width 99 height 29
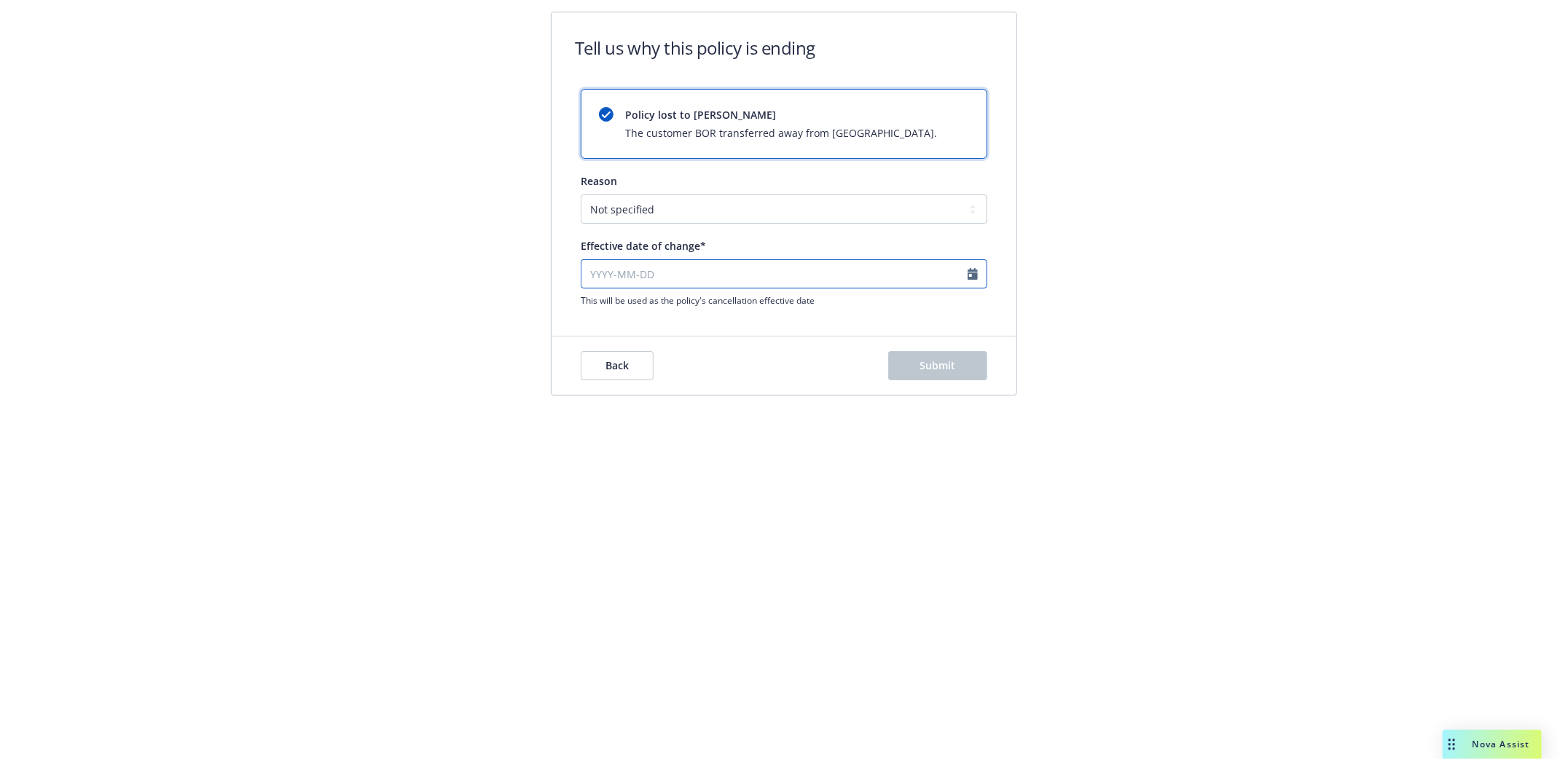
select select "September"
select select "2025"
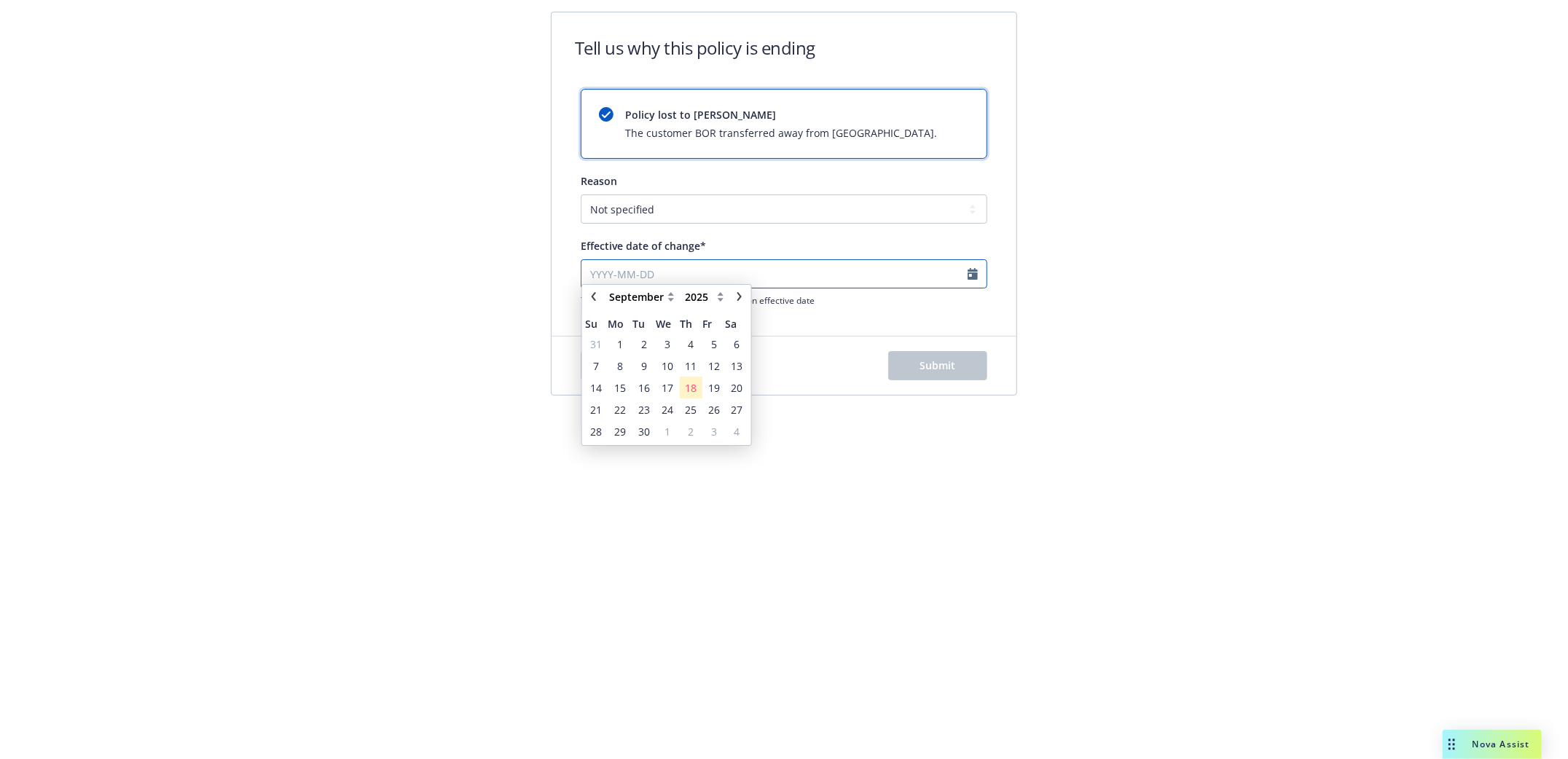
click at [591, 272] on input "Effective date of change*" at bounding box center [783, 274] width 406 height 29
type input "11012025"
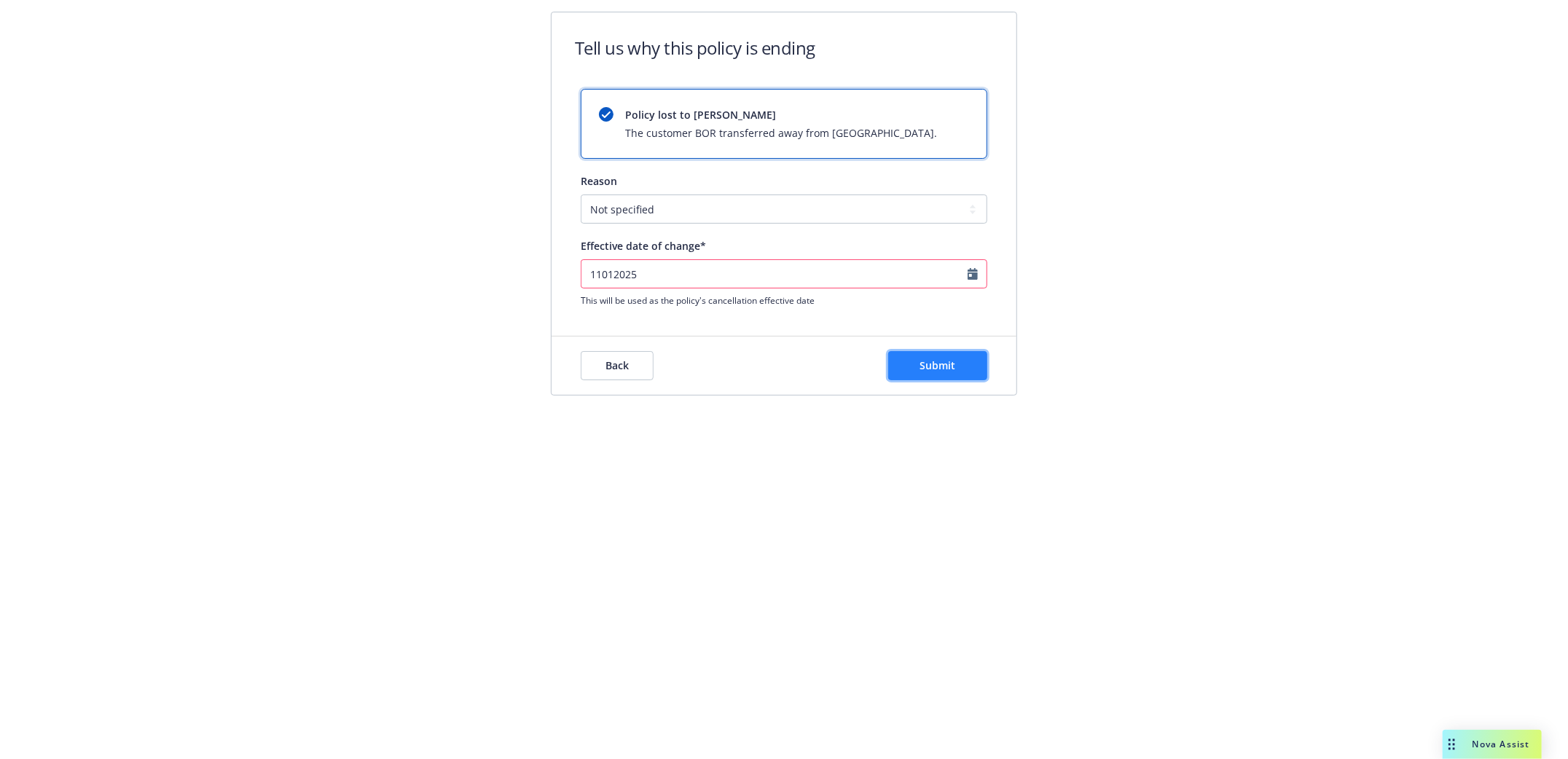
drag, startPoint x: 916, startPoint y: 357, endPoint x: 923, endPoint y: 357, distance: 7.0
click at [921, 357] on button "Submit" at bounding box center [938, 366] width 99 height 29
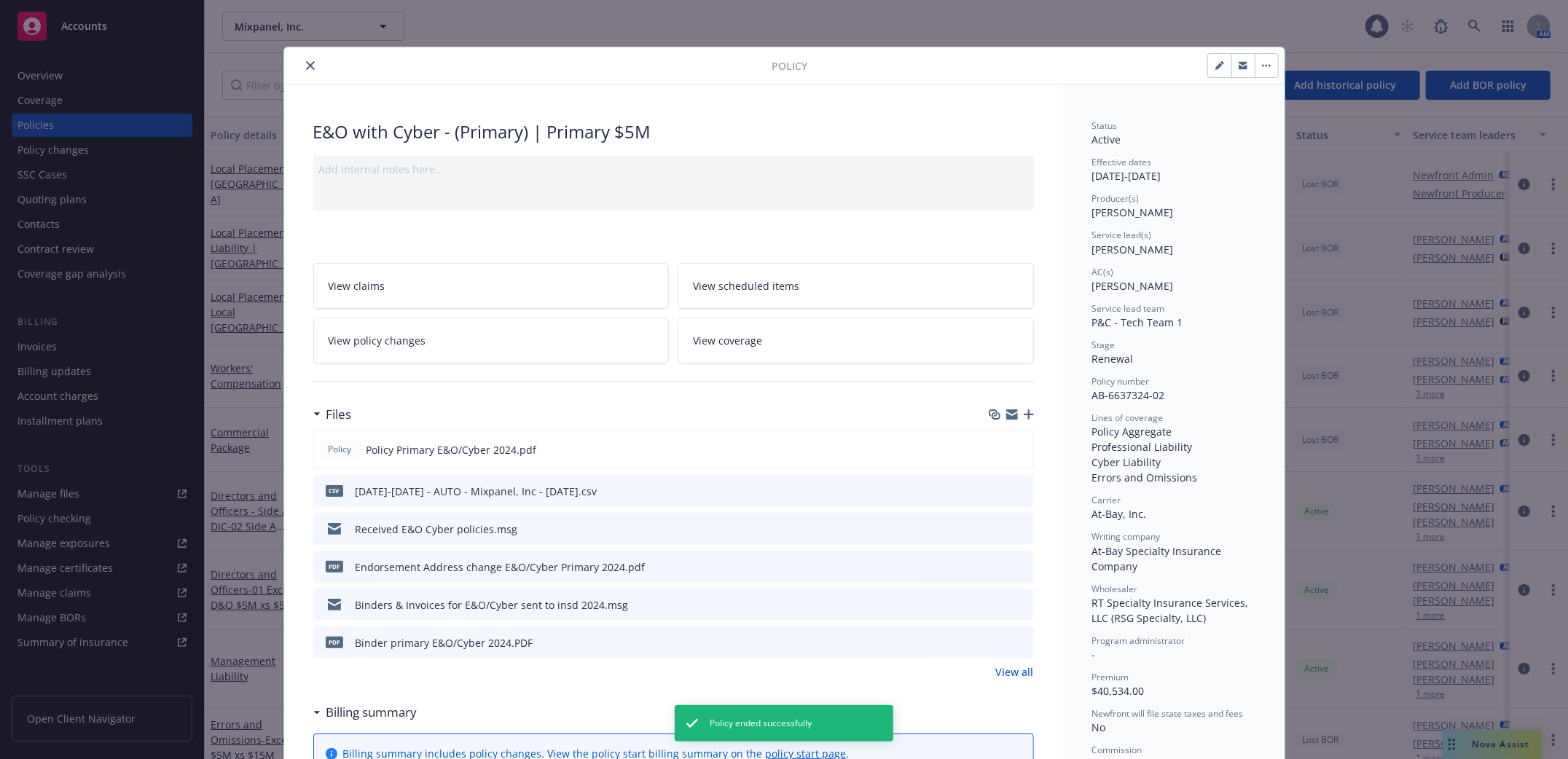
scroll to position [43, 0]
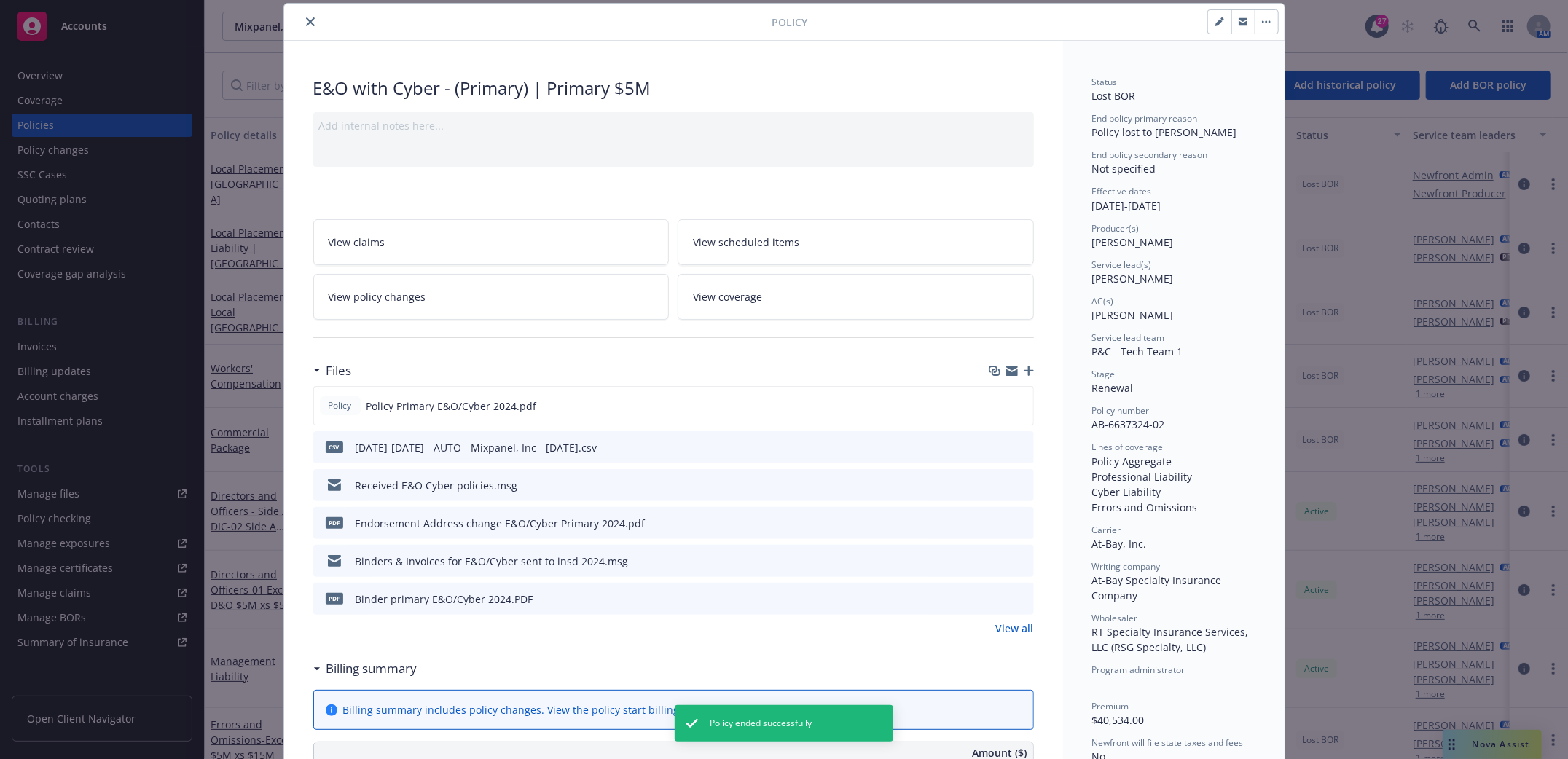
click at [306, 18] on icon "close" at bounding box center [310, 22] width 9 height 9
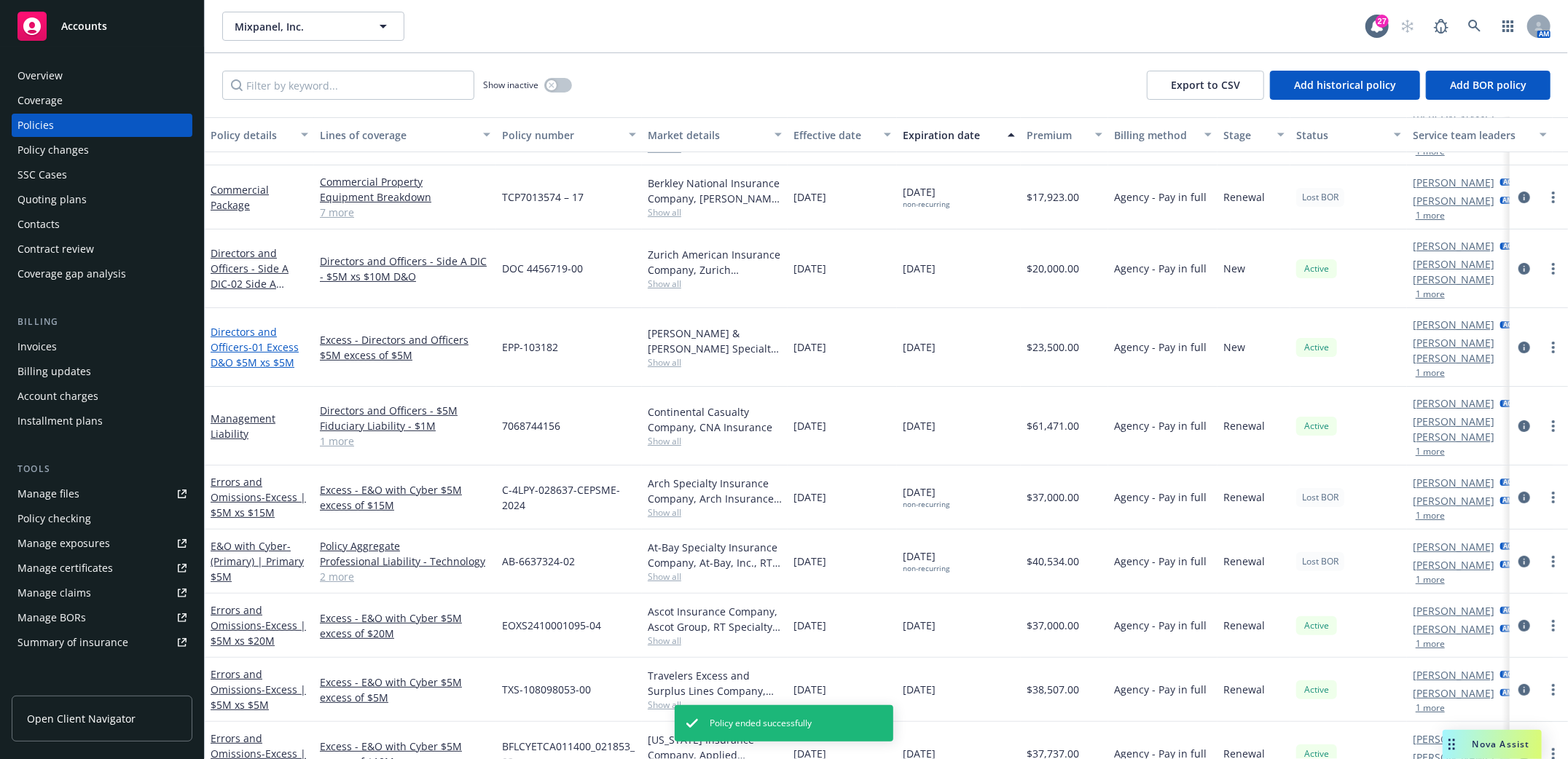
scroll to position [288, 0]
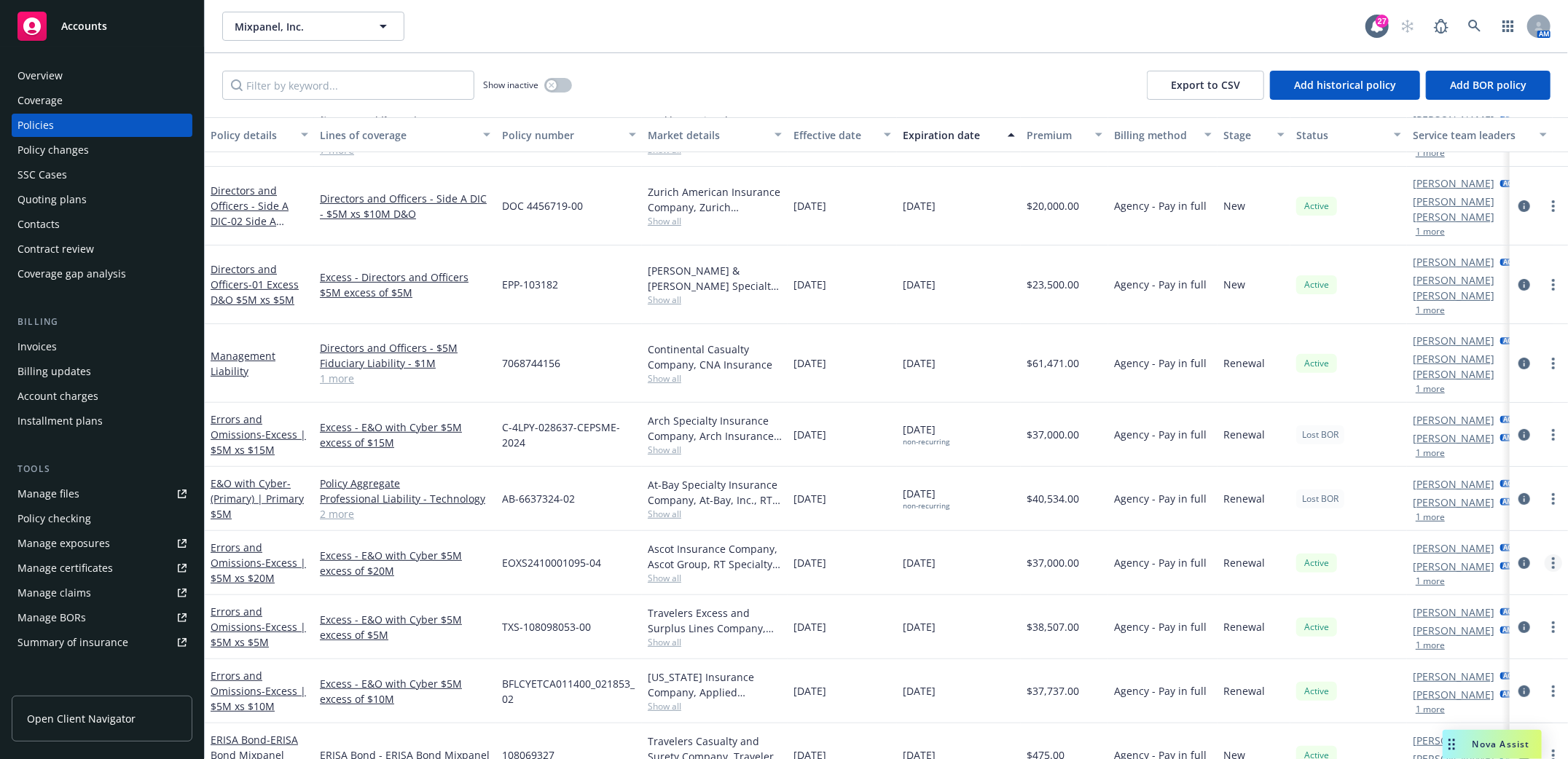
click at [1545, 554] on link "more" at bounding box center [1553, 562] width 18 height 18
click at [1439, 360] on link "End policy" at bounding box center [1475, 359] width 171 height 29
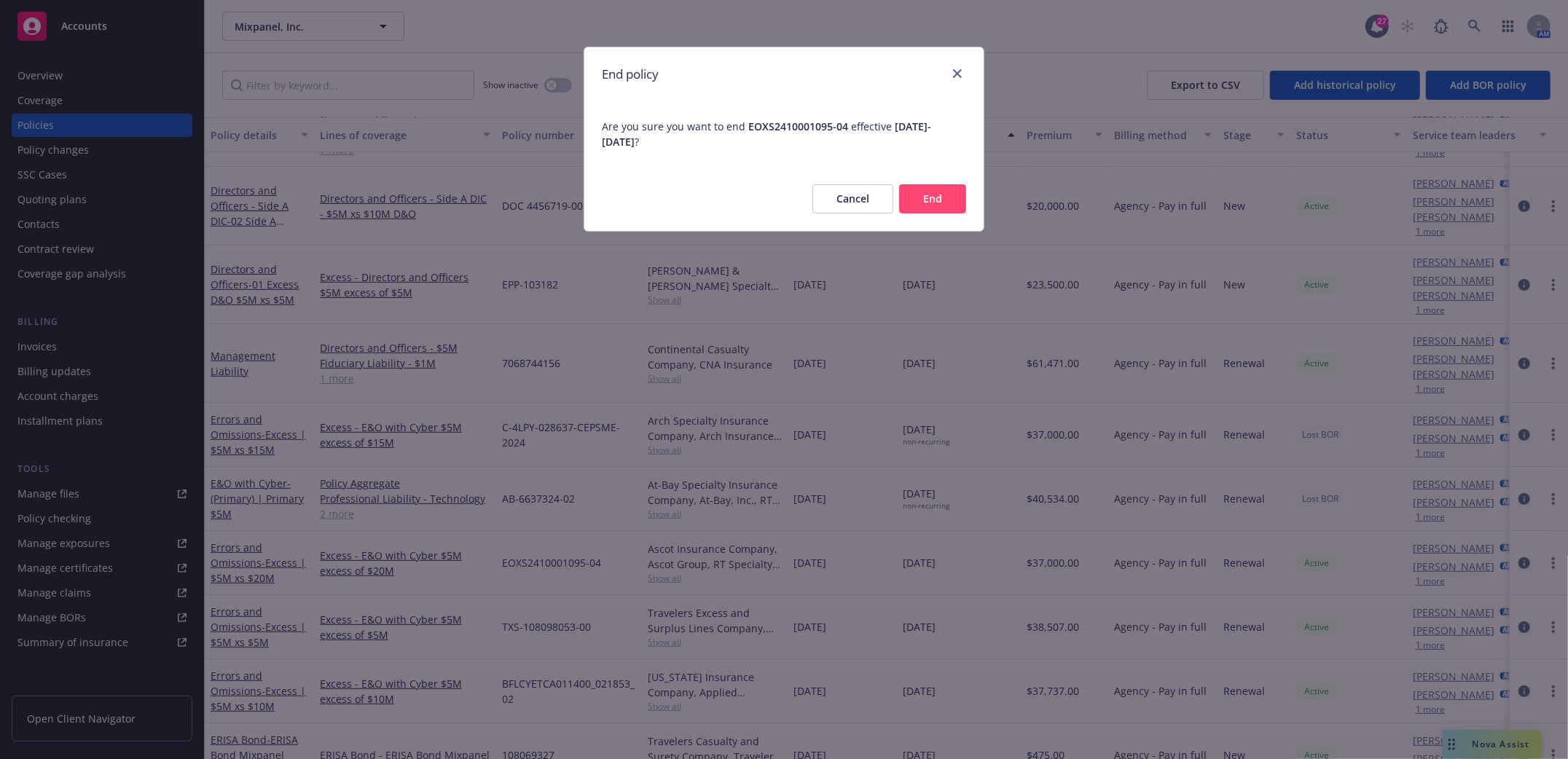
click at [931, 191] on button "End" at bounding box center [933, 199] width 67 height 29
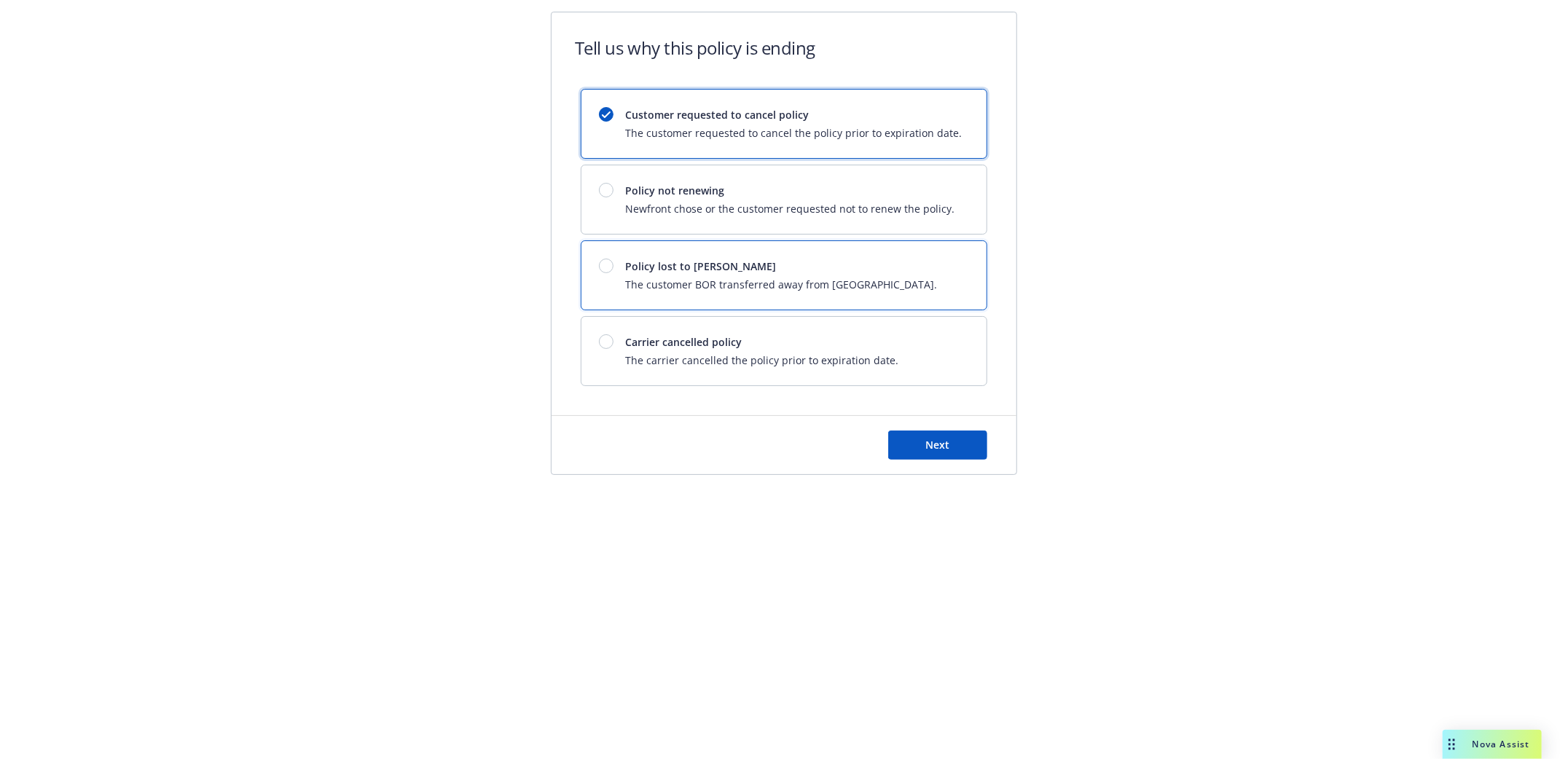
click at [635, 269] on span "Policy lost to [PERSON_NAME]" at bounding box center [781, 266] width 312 height 15
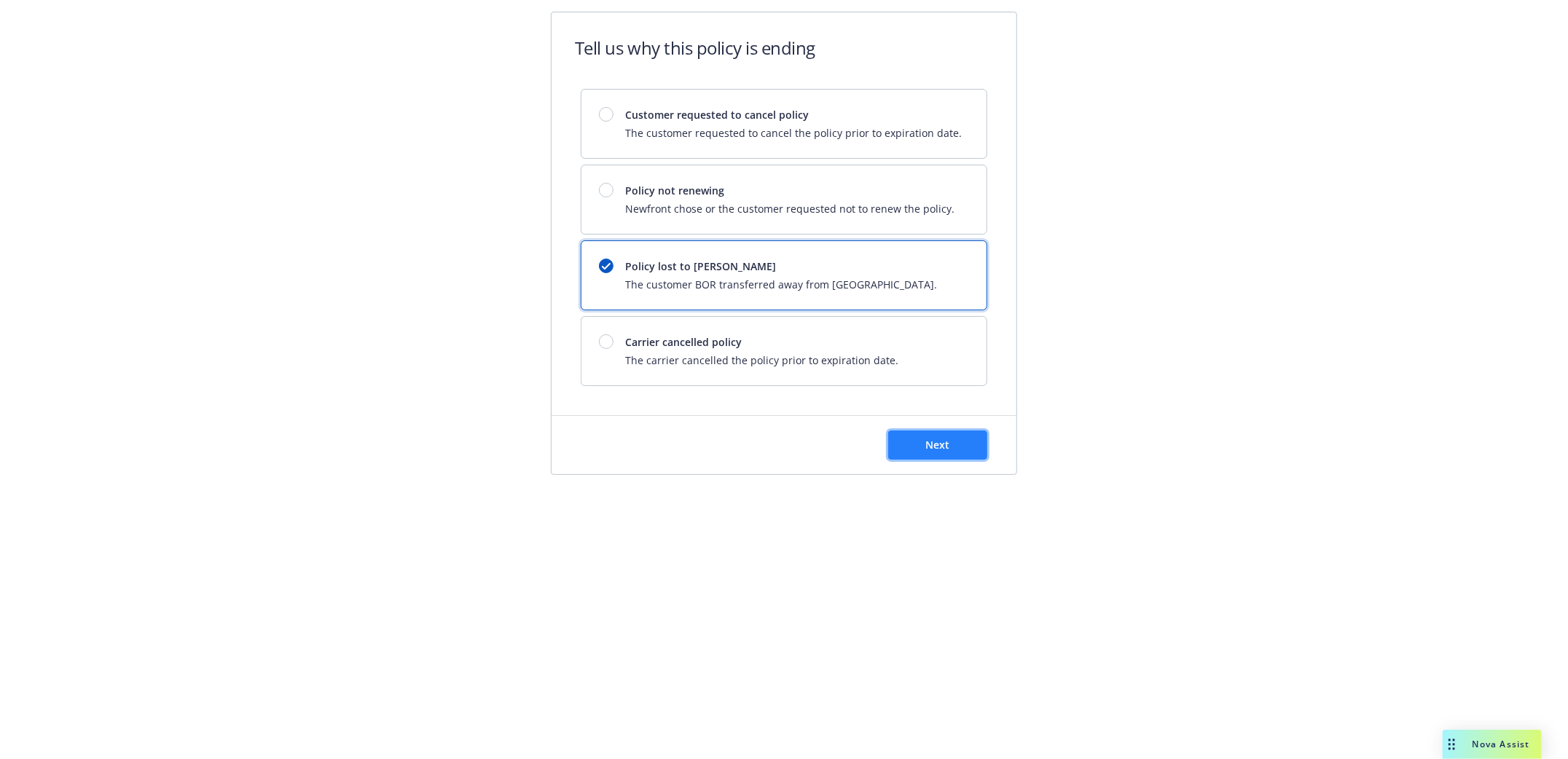
click at [979, 451] on button "Next" at bounding box center [938, 445] width 99 height 29
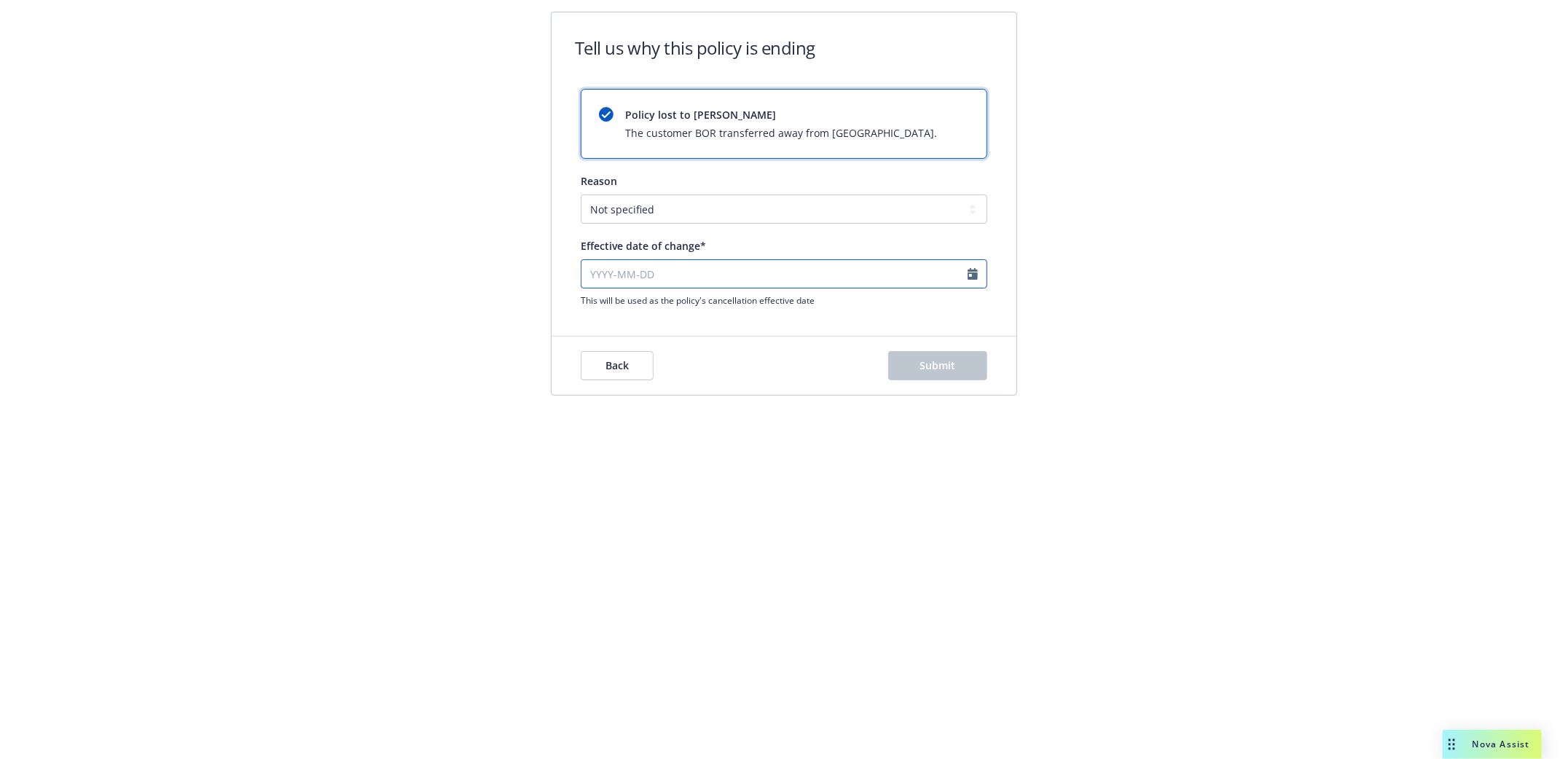
select select "September"
select select "2025"
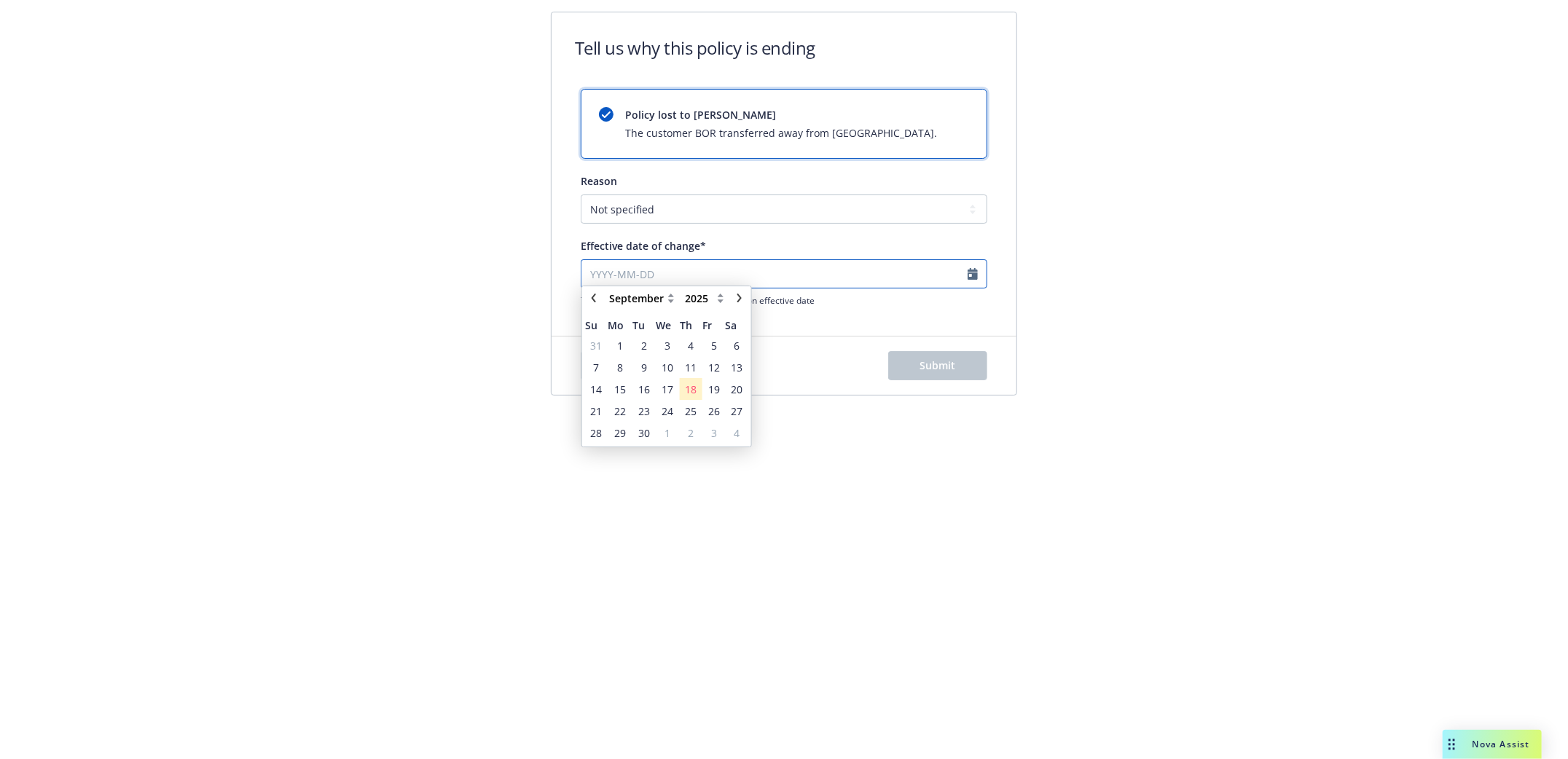
click at [608, 277] on input "Effective date of change*" at bounding box center [783, 274] width 406 height 29
type input "11012025"
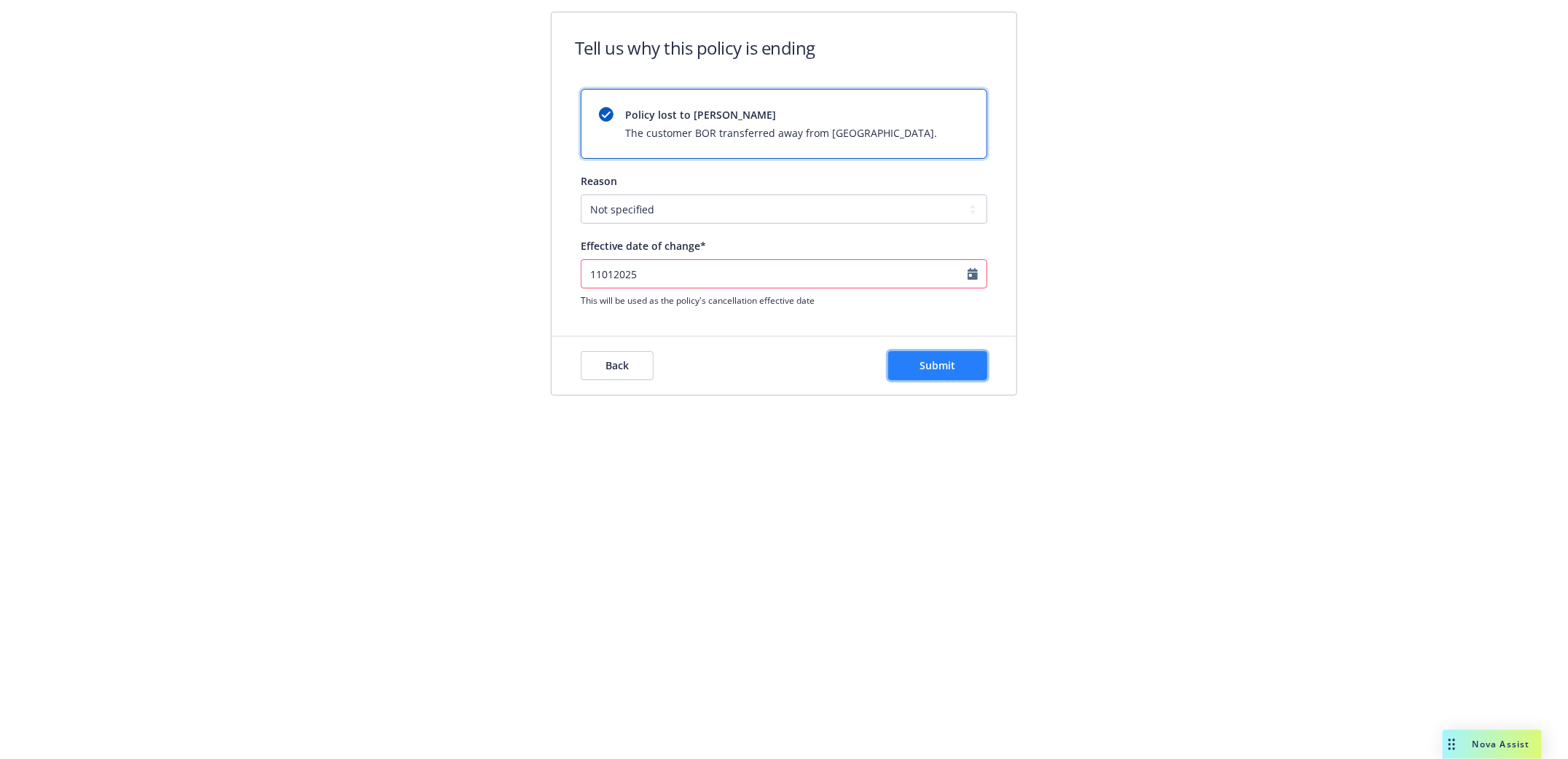
click at [926, 364] on span "Submit" at bounding box center [938, 365] width 36 height 14
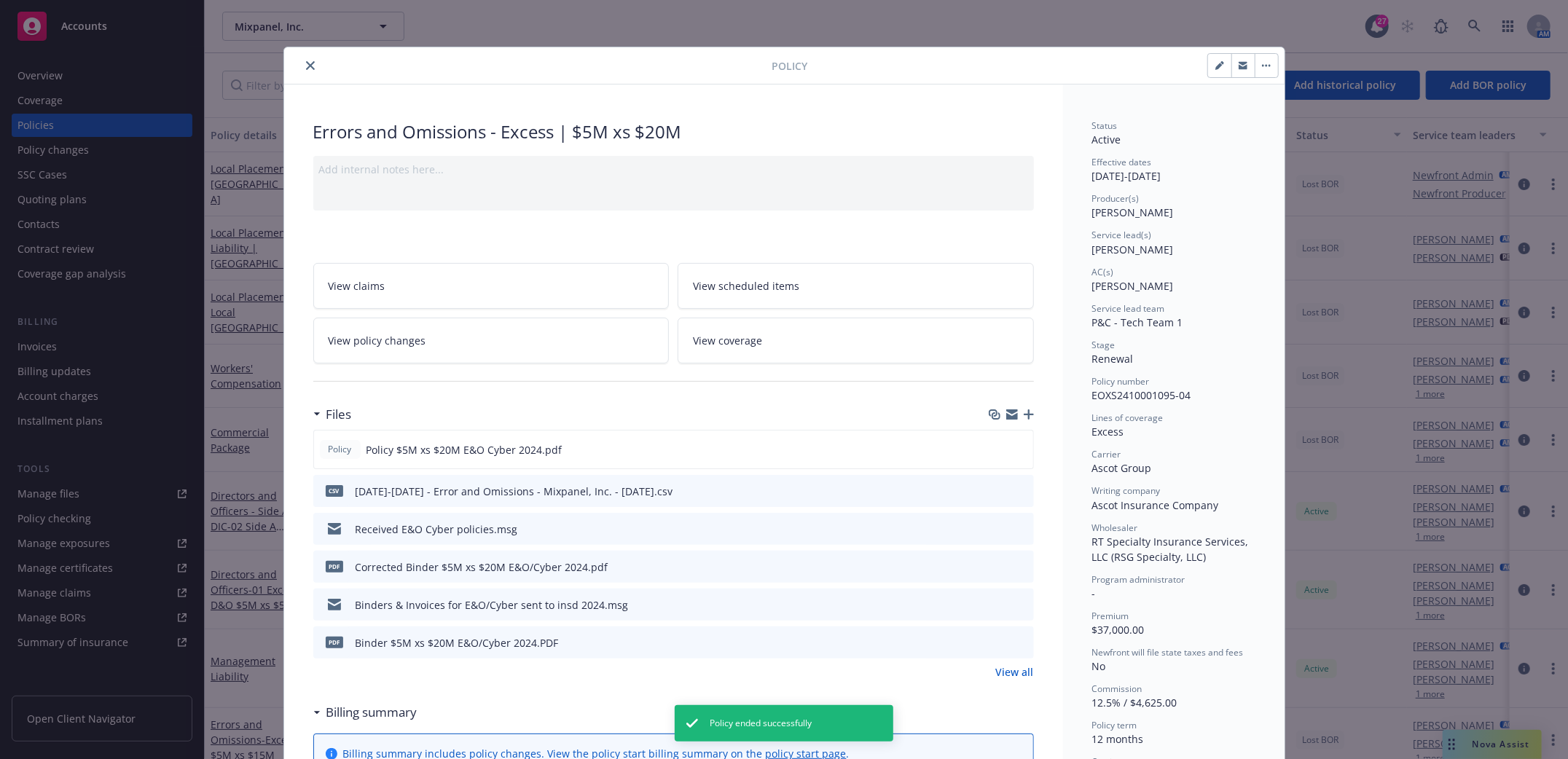
scroll to position [43, 0]
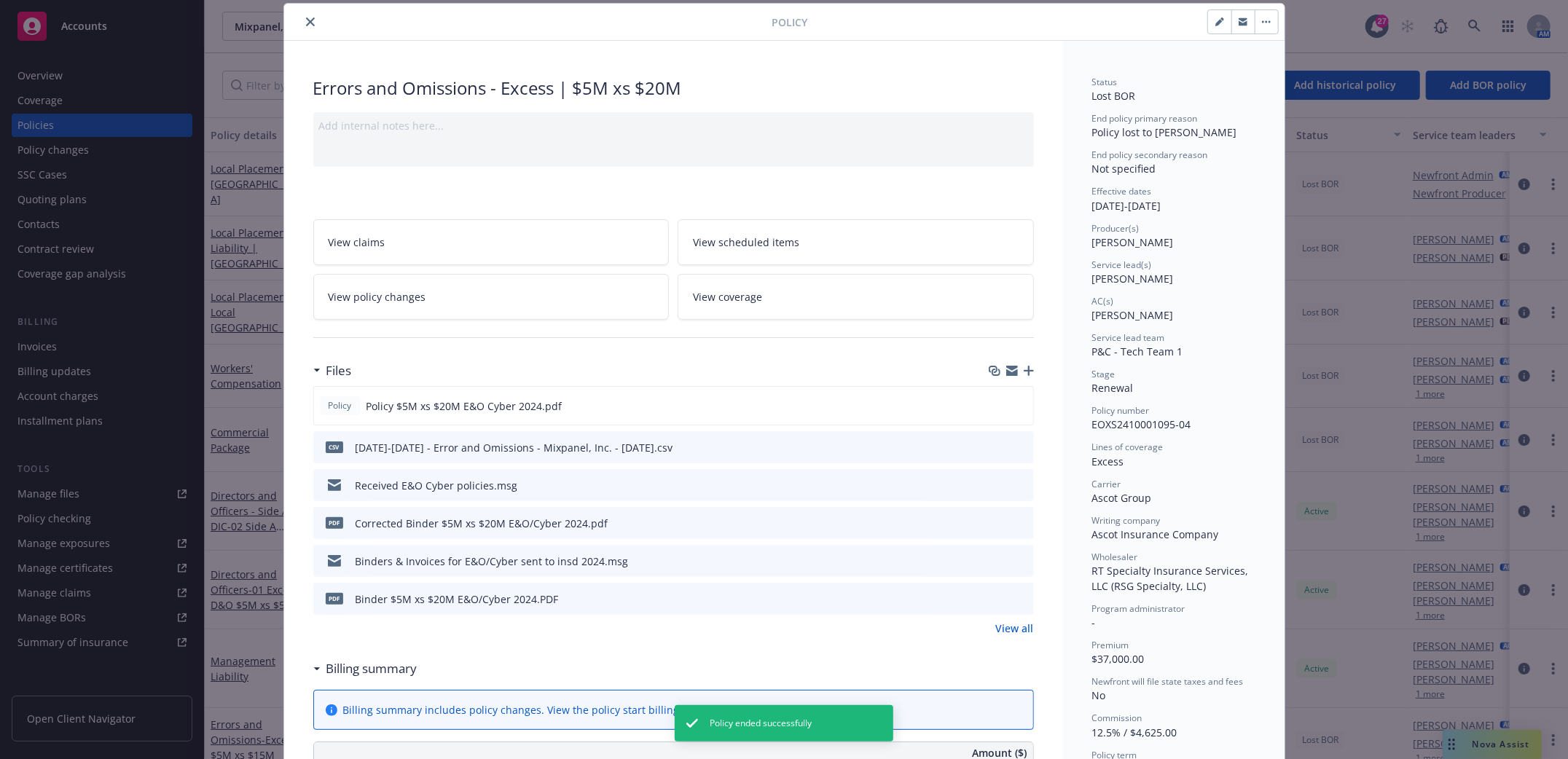
click at [306, 19] on icon "close" at bounding box center [310, 22] width 9 height 9
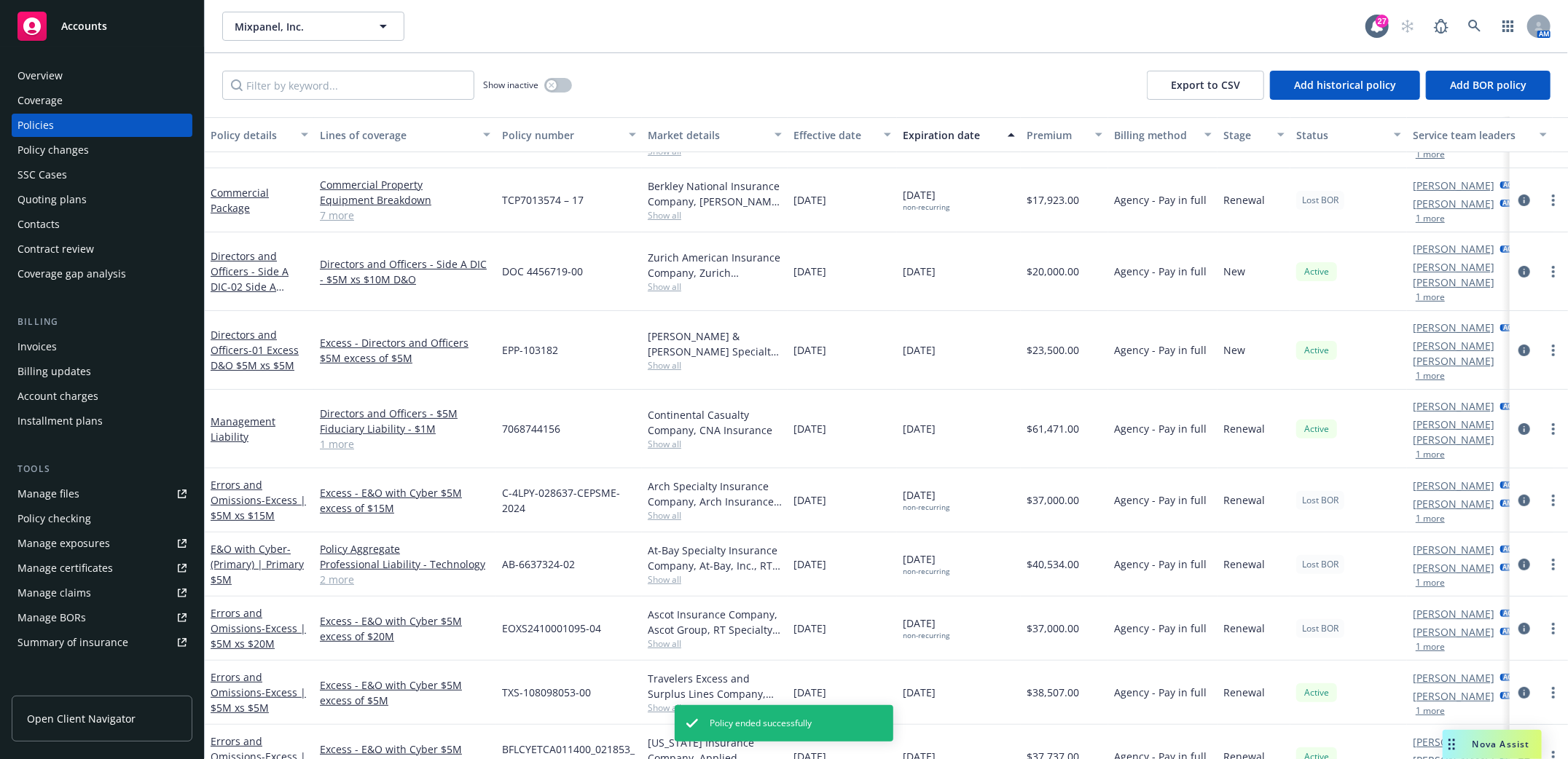
scroll to position [288, 0]
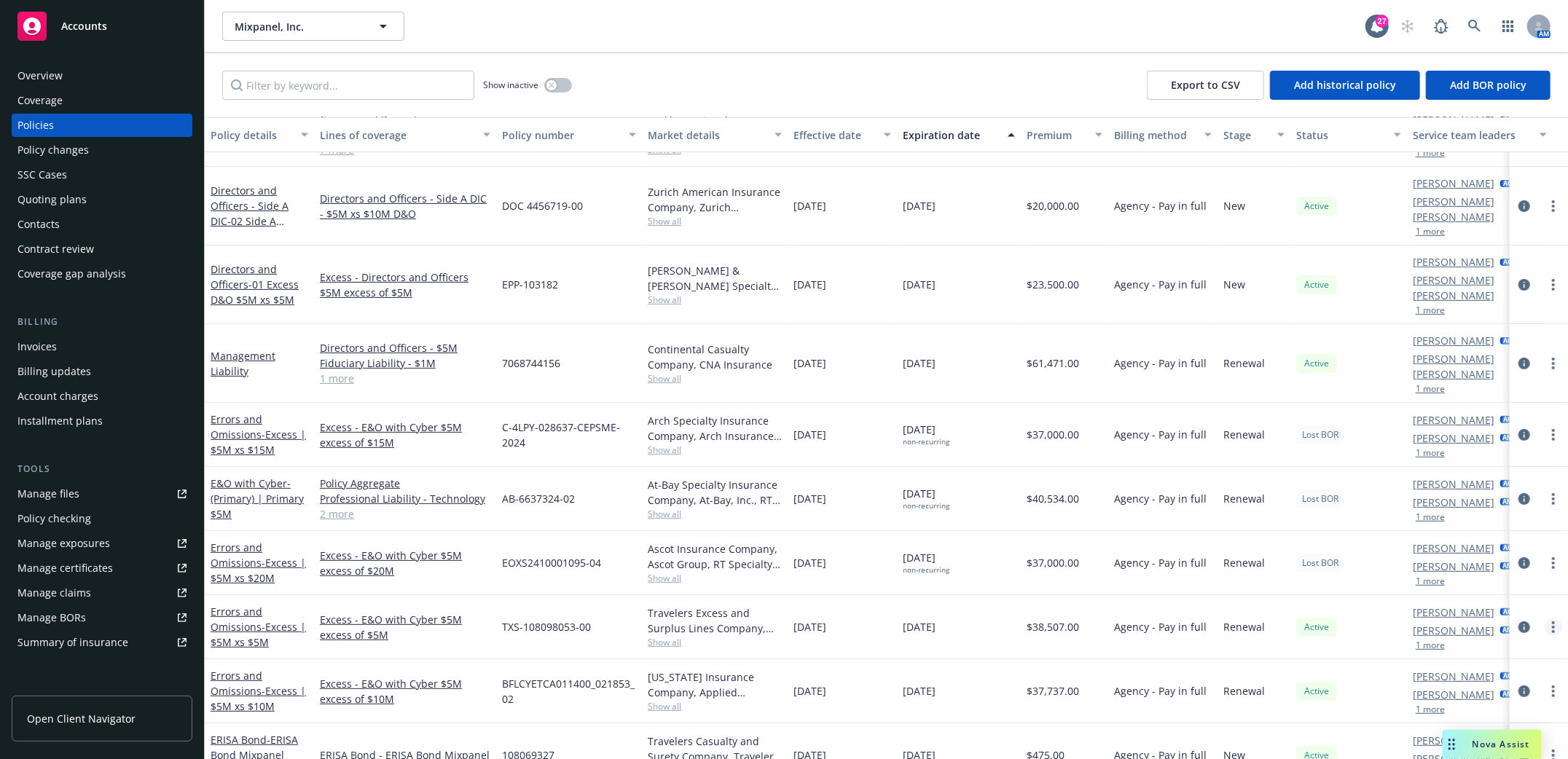
click at [1552, 630] on circle "more" at bounding box center [1553, 631] width 3 height 3
click at [1418, 426] on link "End policy" at bounding box center [1475, 423] width 171 height 29
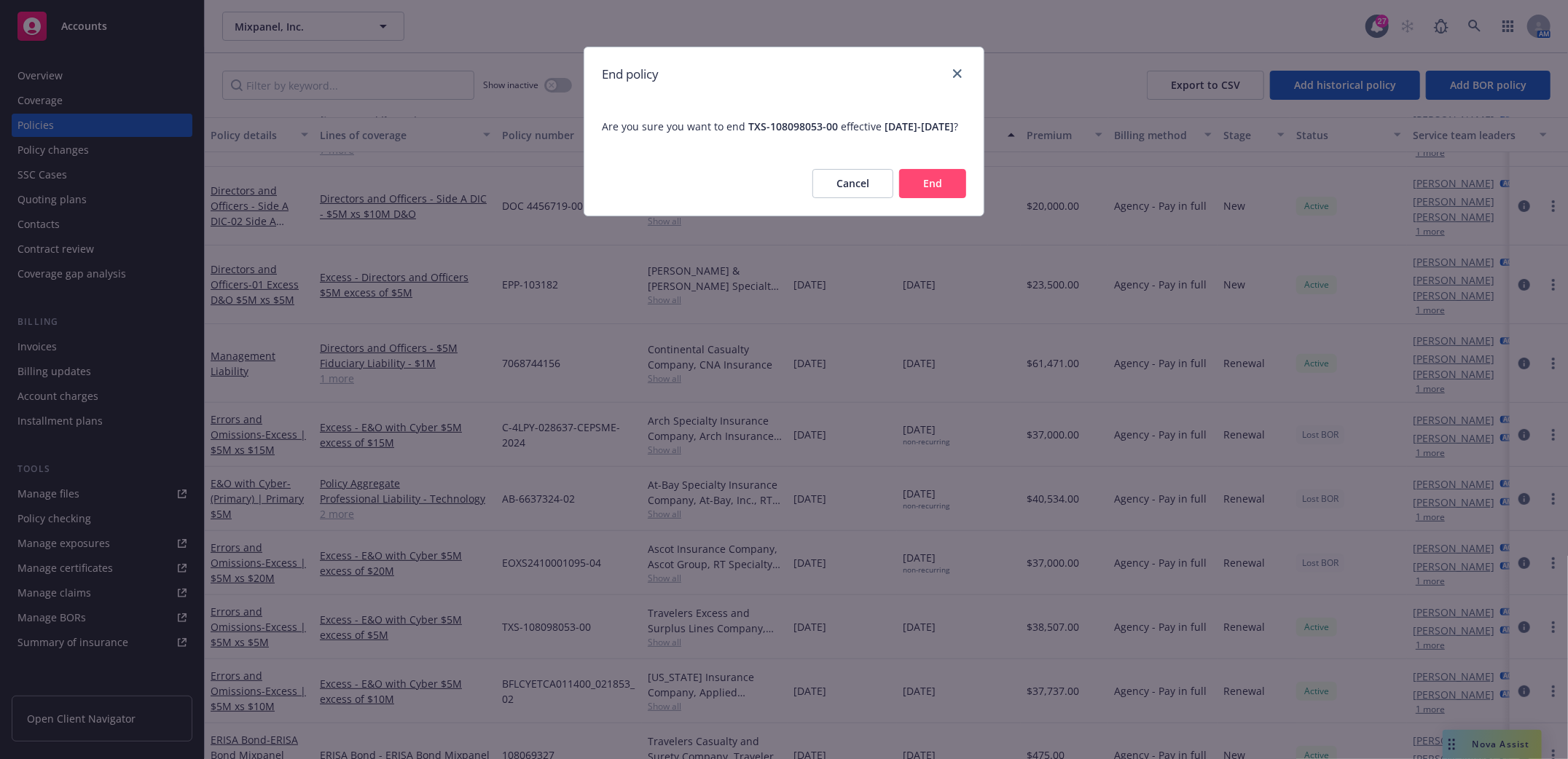
click at [933, 198] on button "End" at bounding box center [933, 183] width 67 height 29
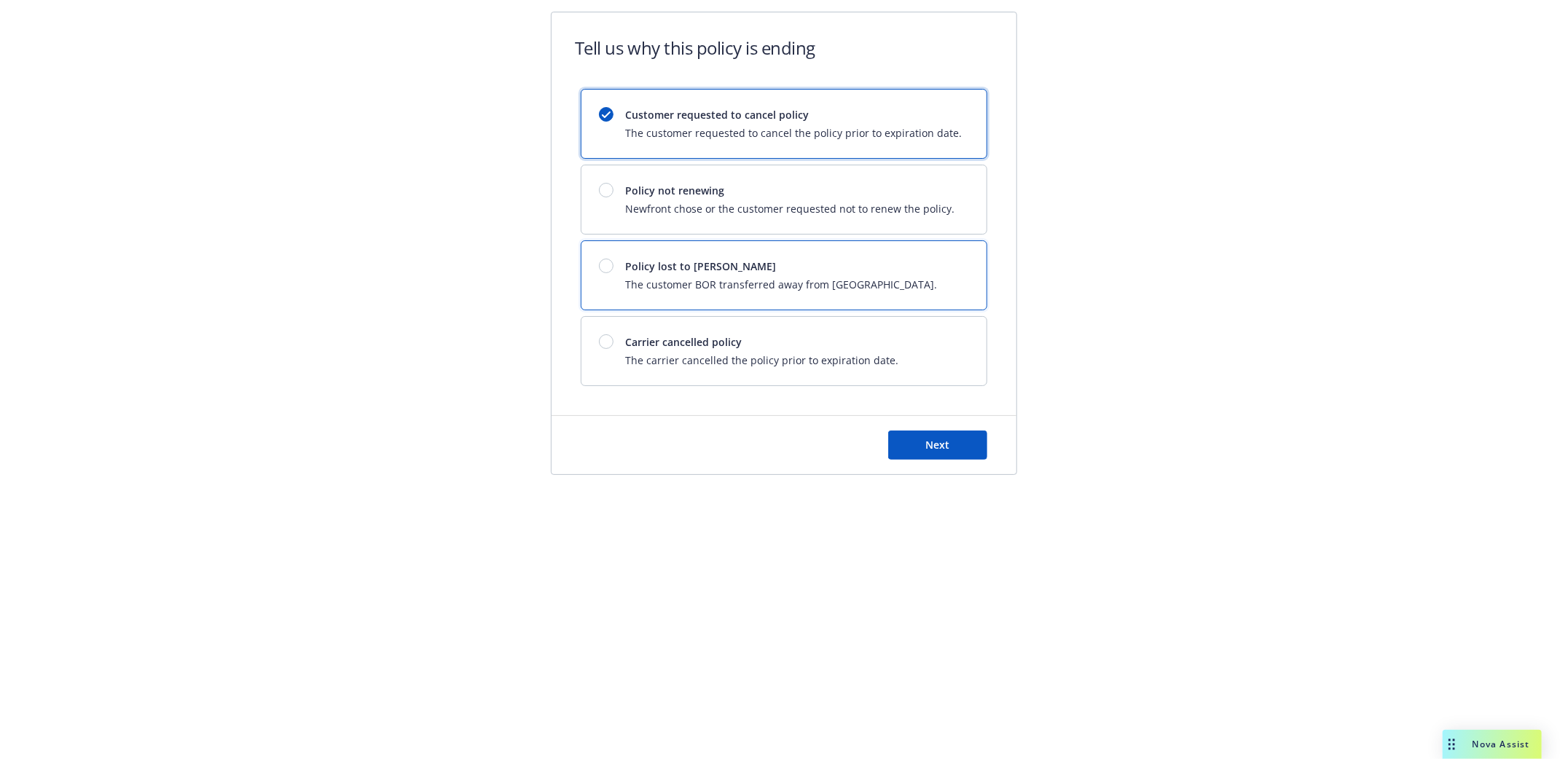
drag, startPoint x: 683, startPoint y: 262, endPoint x: 775, endPoint y: 313, distance: 105.2
click at [685, 262] on span "Policy lost to [PERSON_NAME]" at bounding box center [781, 266] width 312 height 15
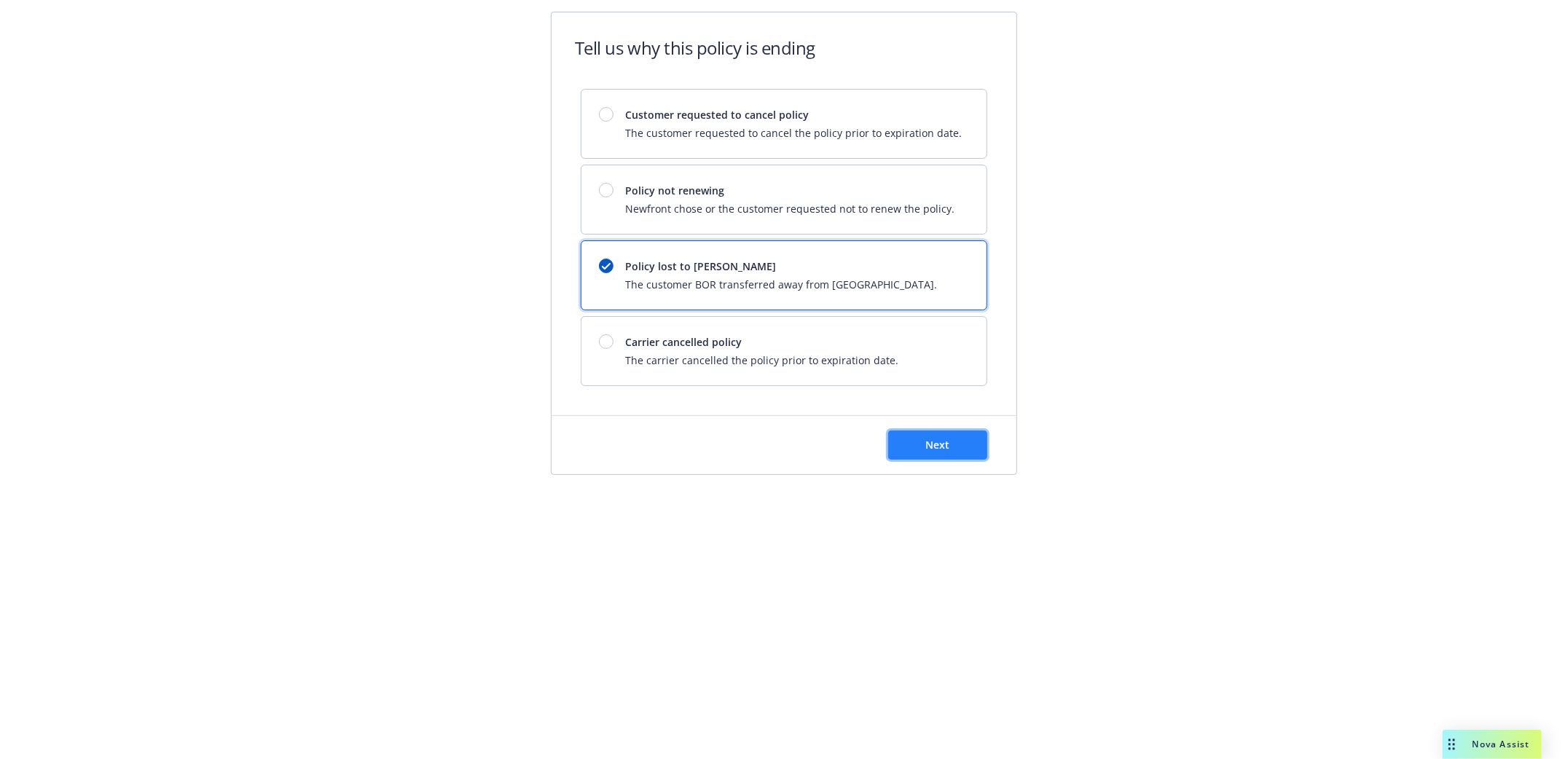
click at [951, 442] on button "Next" at bounding box center [938, 445] width 99 height 29
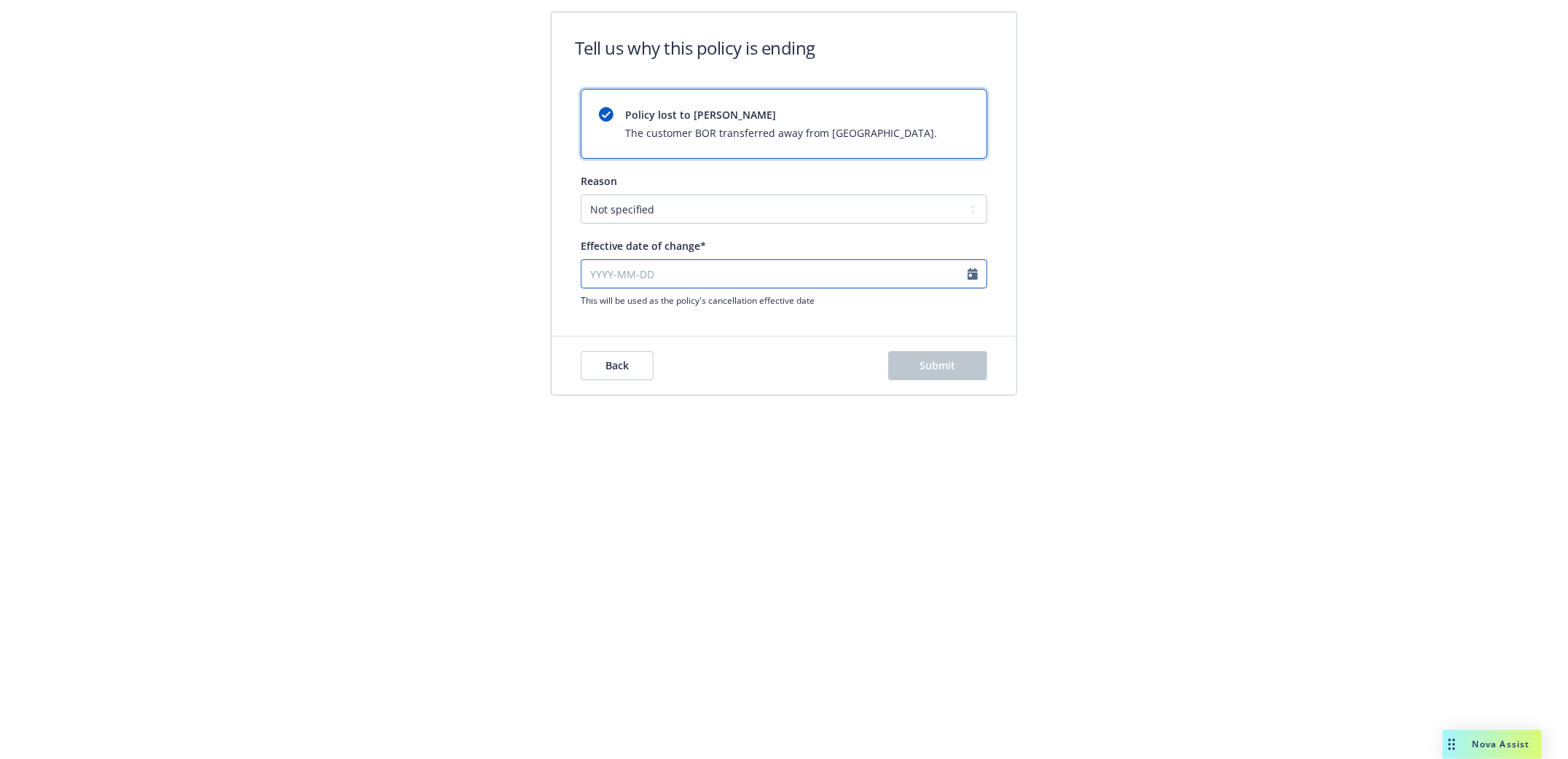
click at [600, 275] on input "Effective date of change*" at bounding box center [783, 274] width 406 height 29
select select "September"
select select "2025"
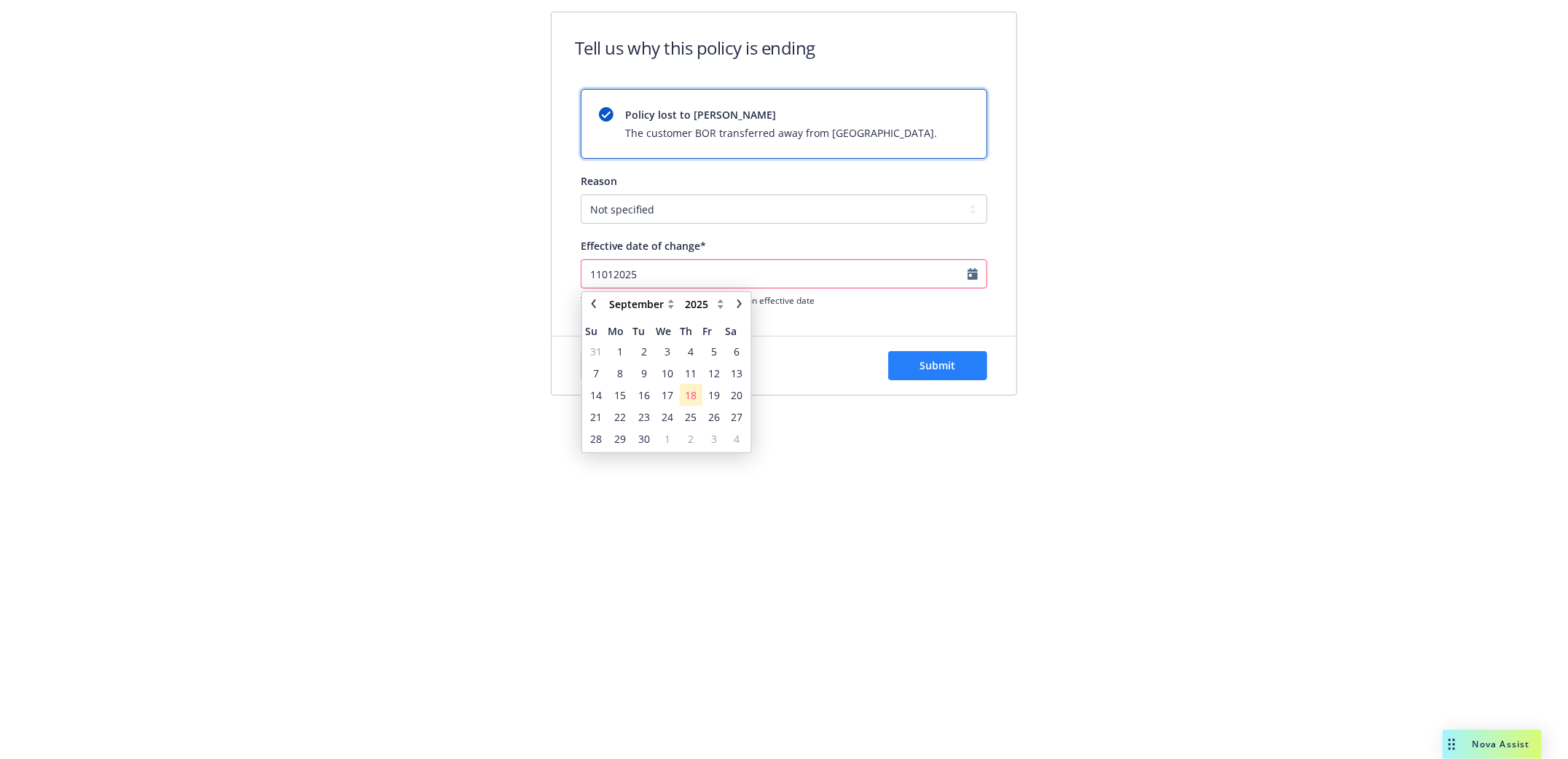
type input "11012025"
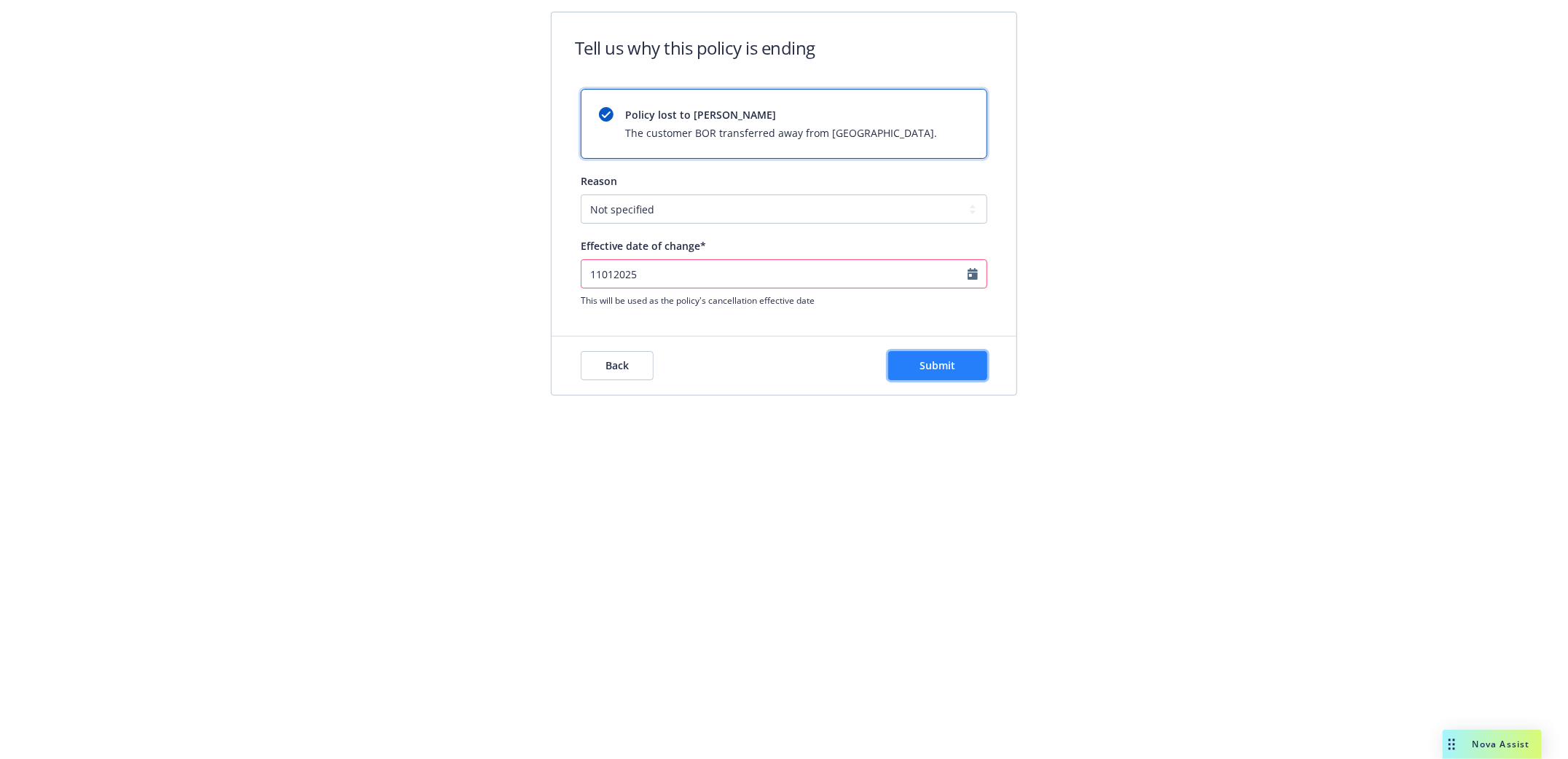
click at [921, 368] on span "Submit" at bounding box center [938, 365] width 36 height 14
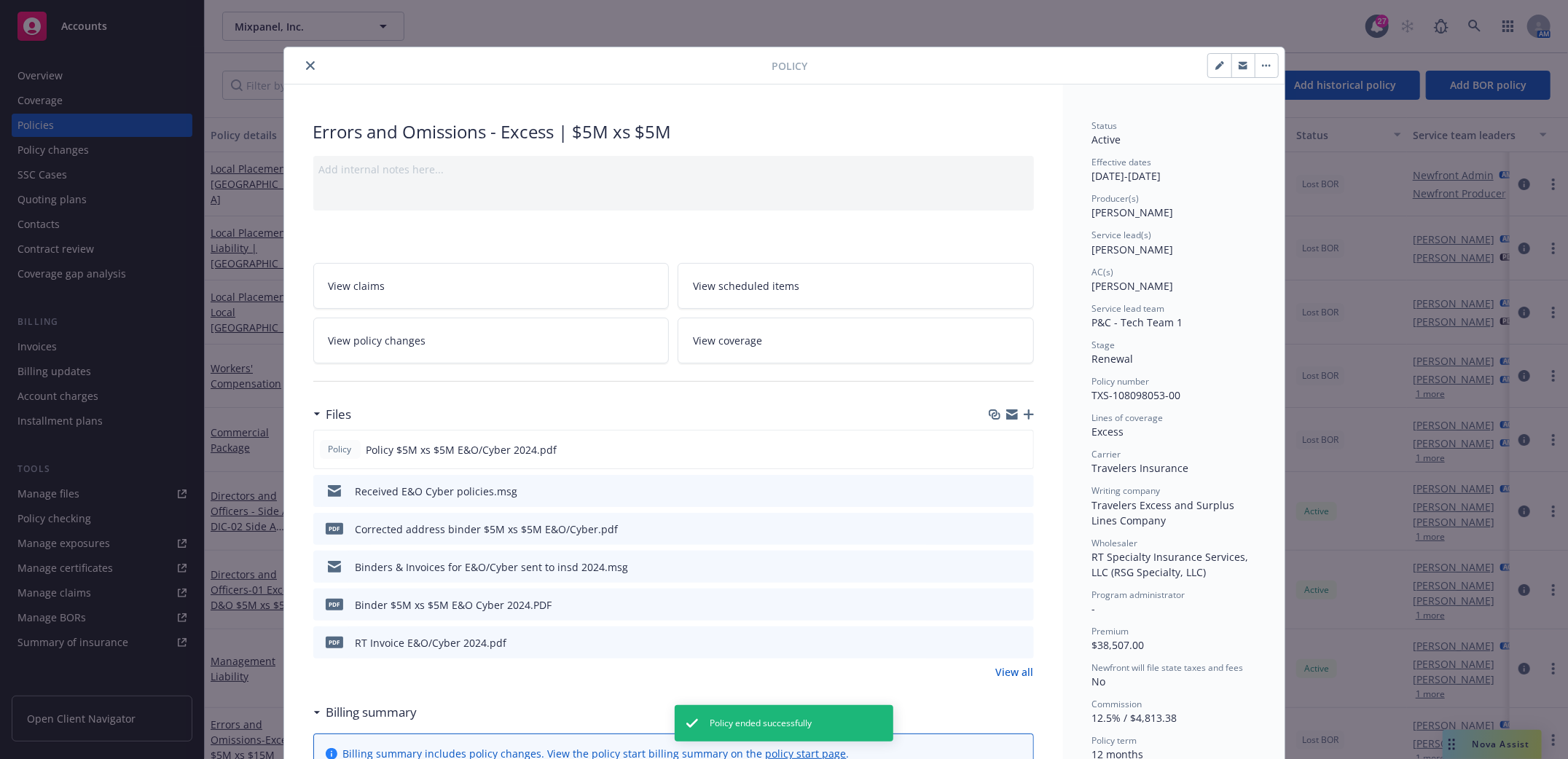
scroll to position [43, 0]
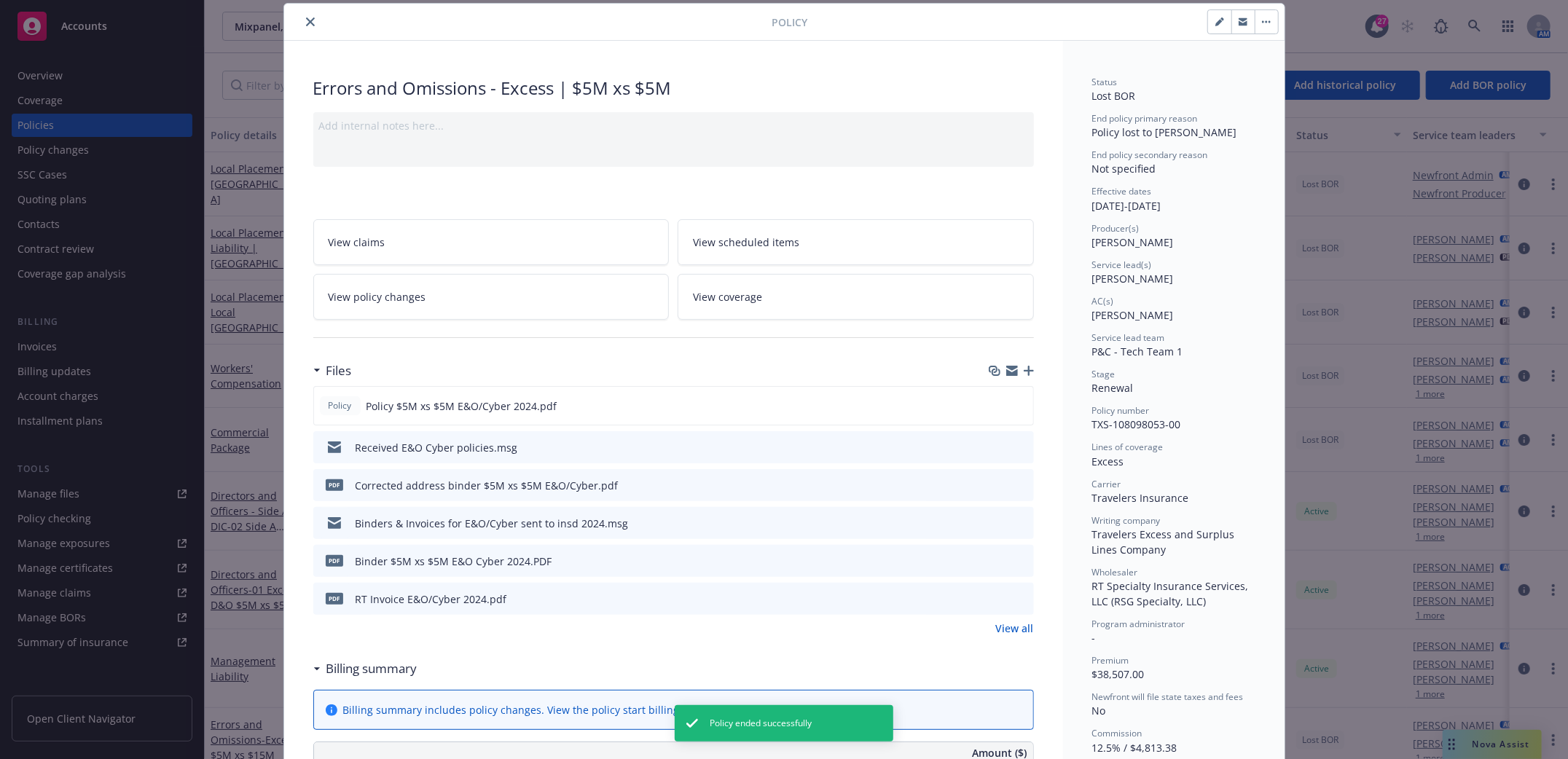
click at [306, 22] on icon "close" at bounding box center [310, 22] width 9 height 9
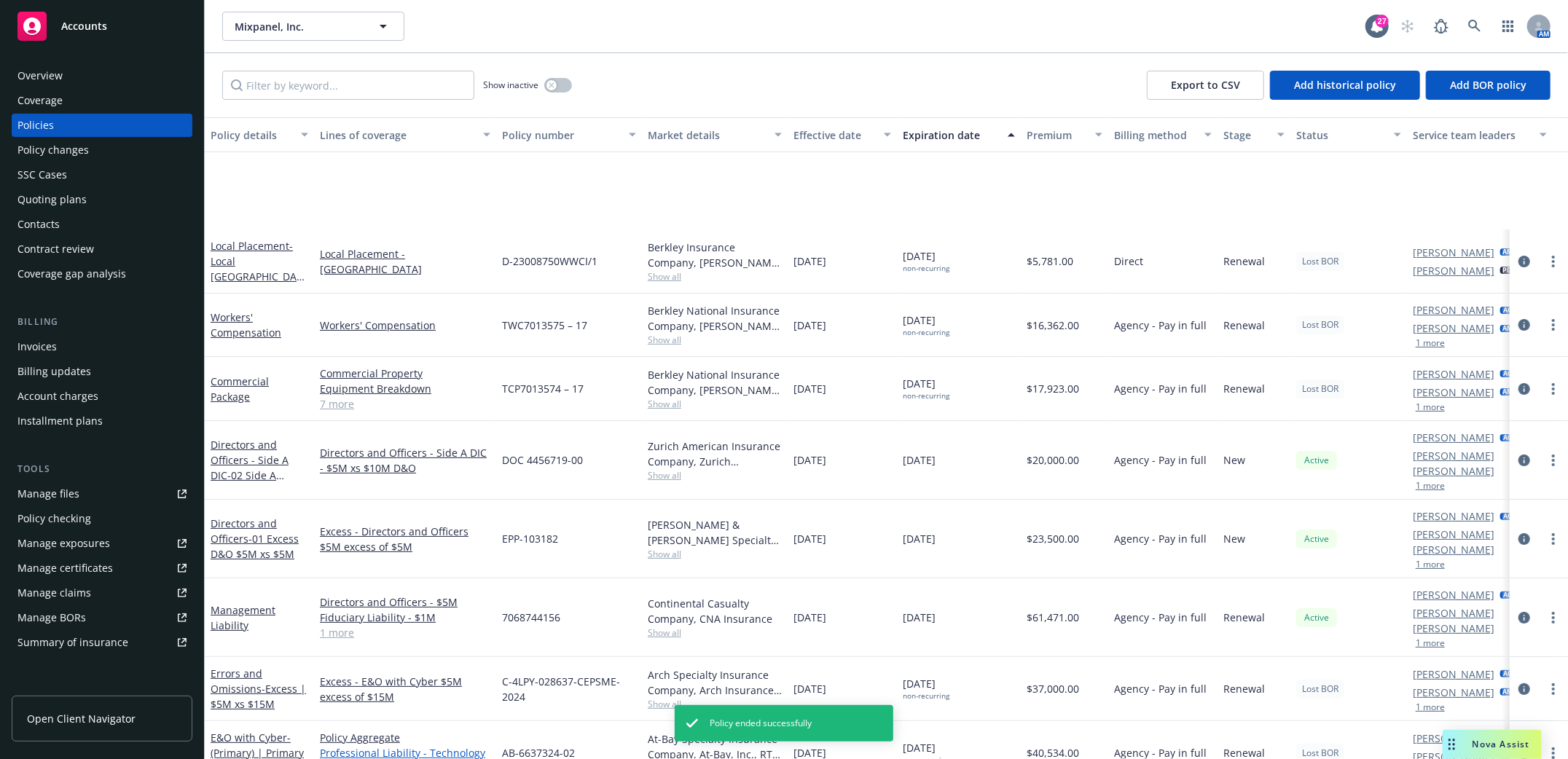
scroll to position [288, 0]
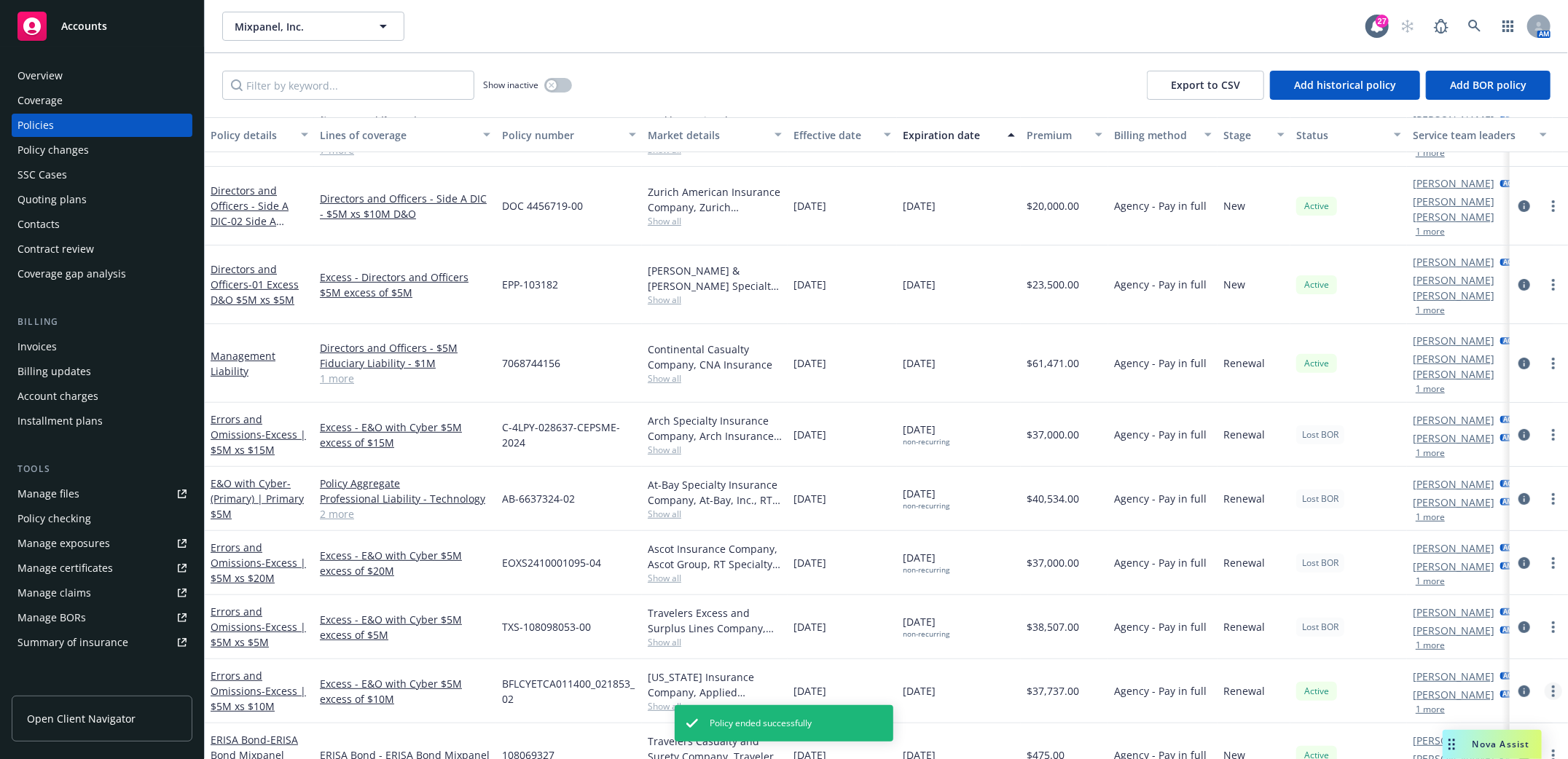
click at [1545, 682] on link "more" at bounding box center [1553, 691] width 18 height 18
click at [1428, 489] on link "End policy" at bounding box center [1475, 487] width 171 height 29
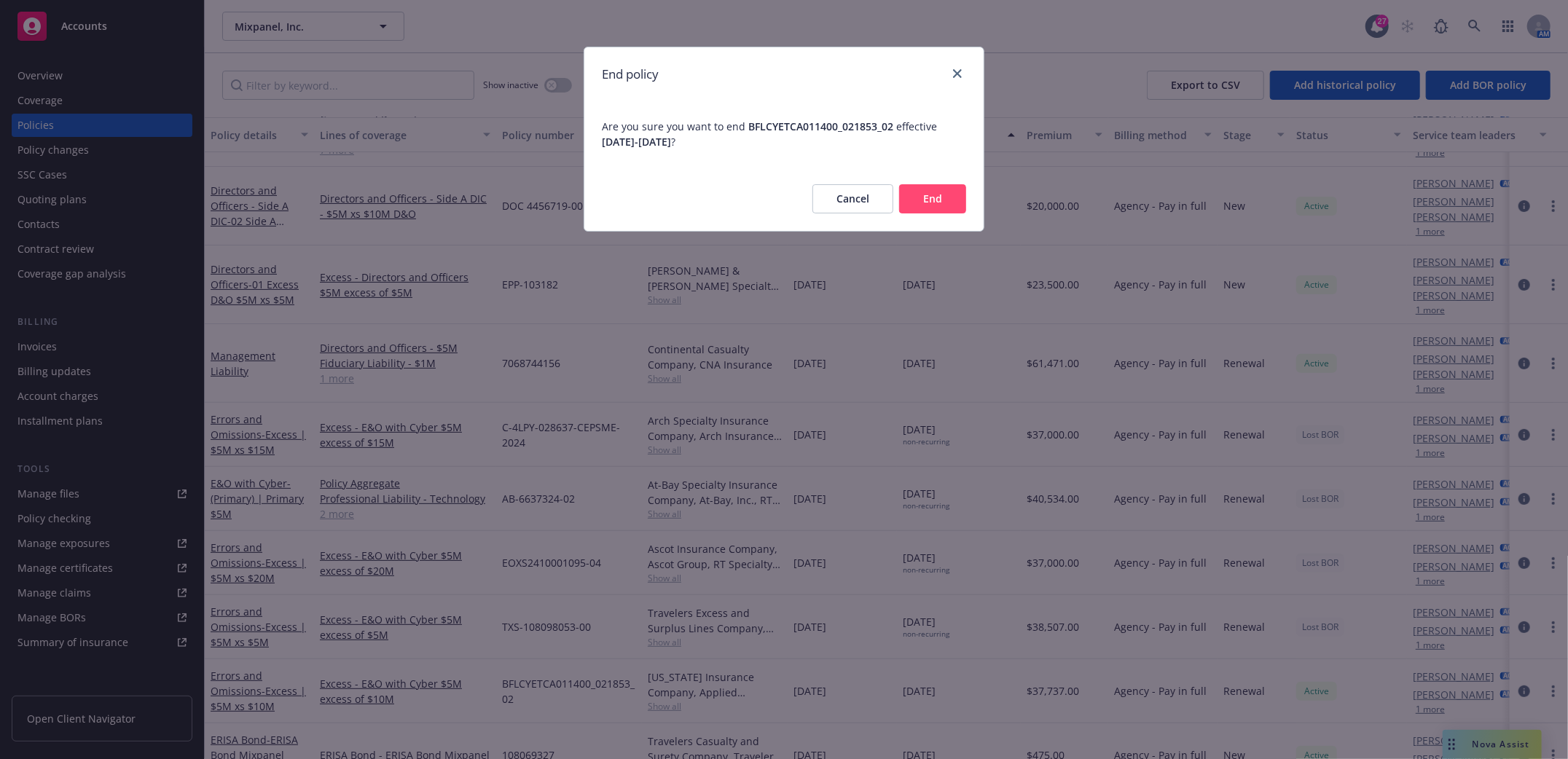
click at [947, 203] on button "End" at bounding box center [933, 199] width 67 height 29
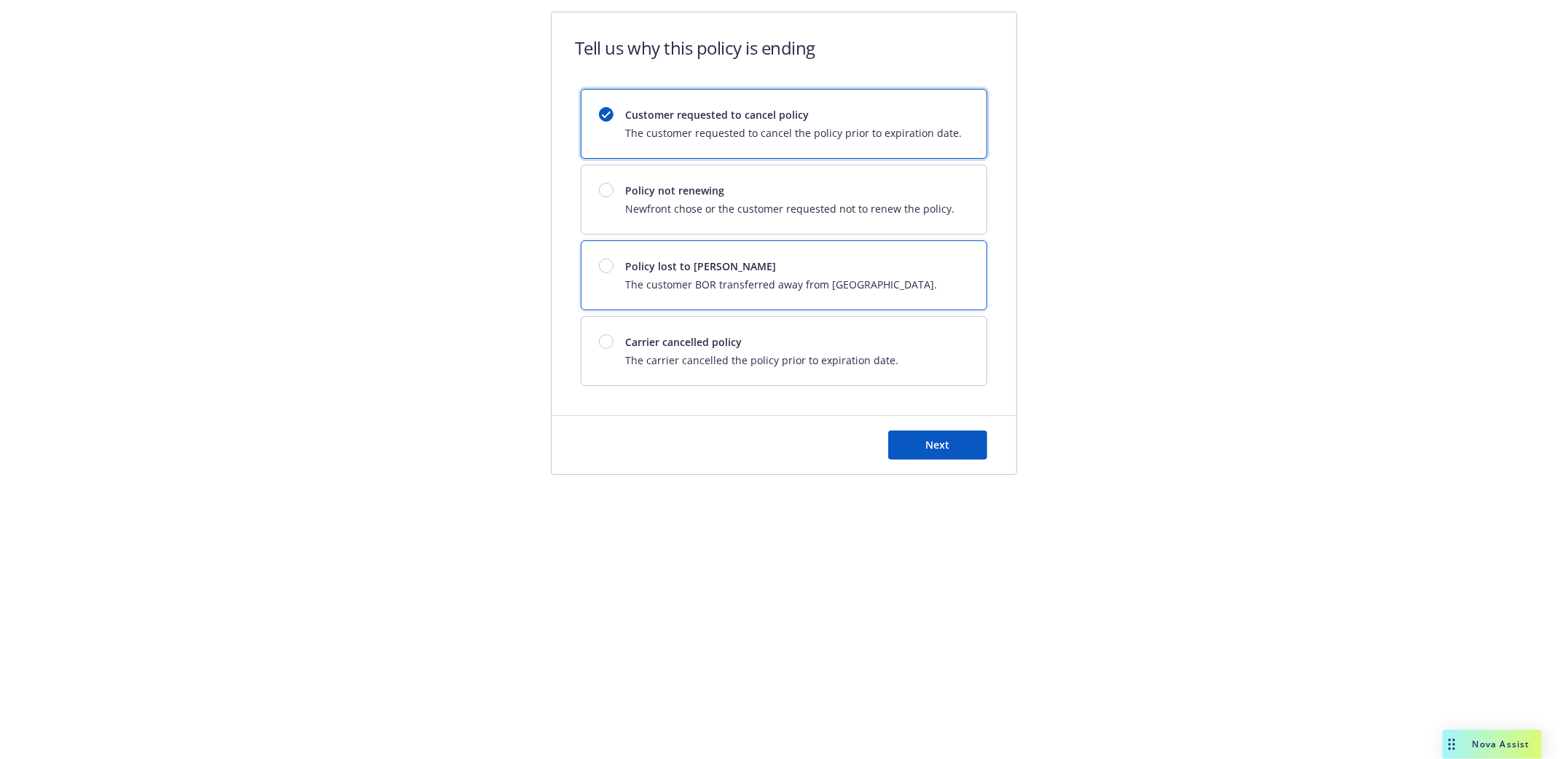
click at [707, 268] on span "Policy lost to [PERSON_NAME]" at bounding box center [781, 266] width 312 height 15
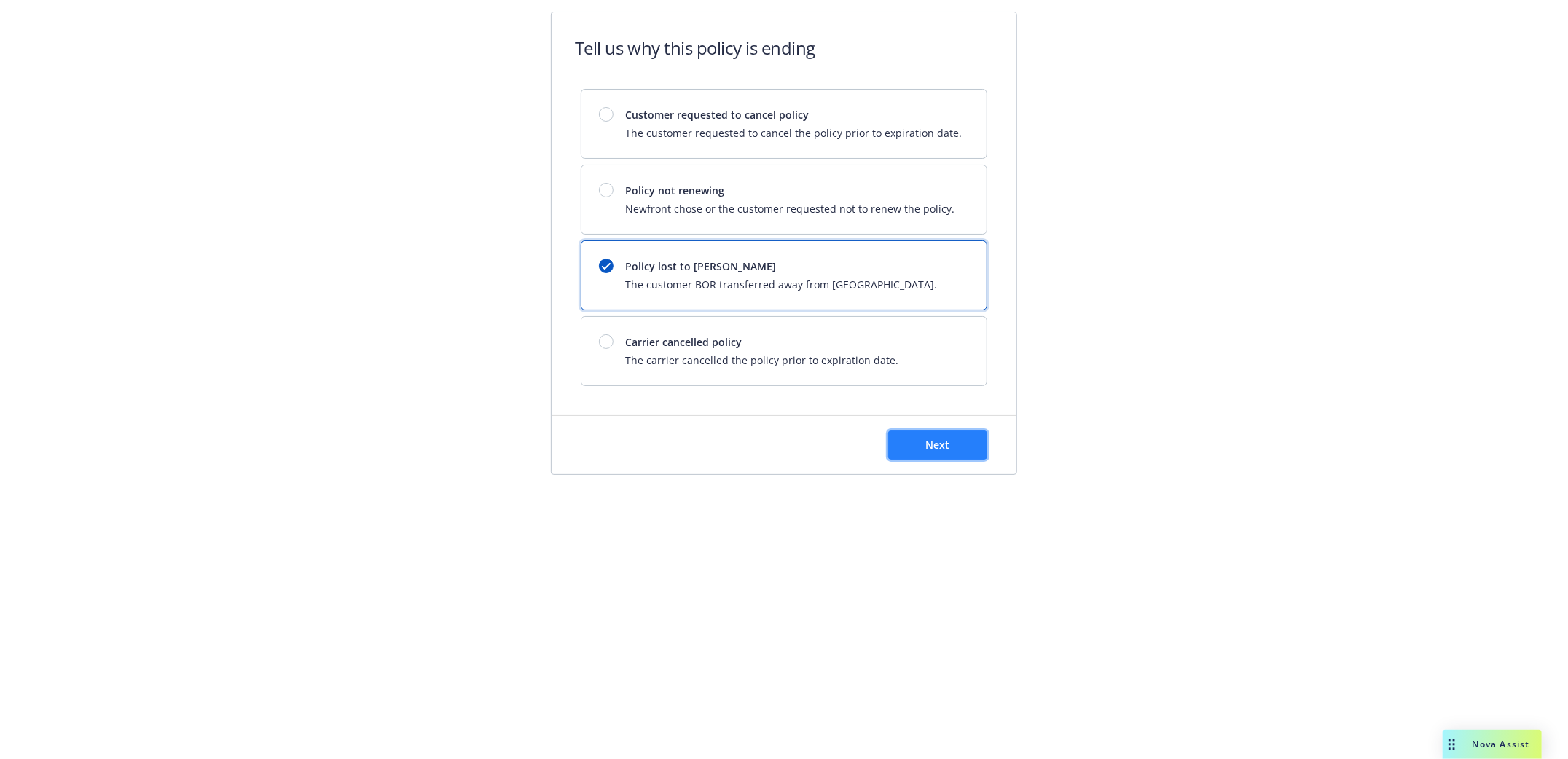
click at [948, 445] on span "Next" at bounding box center [937, 445] width 24 height 14
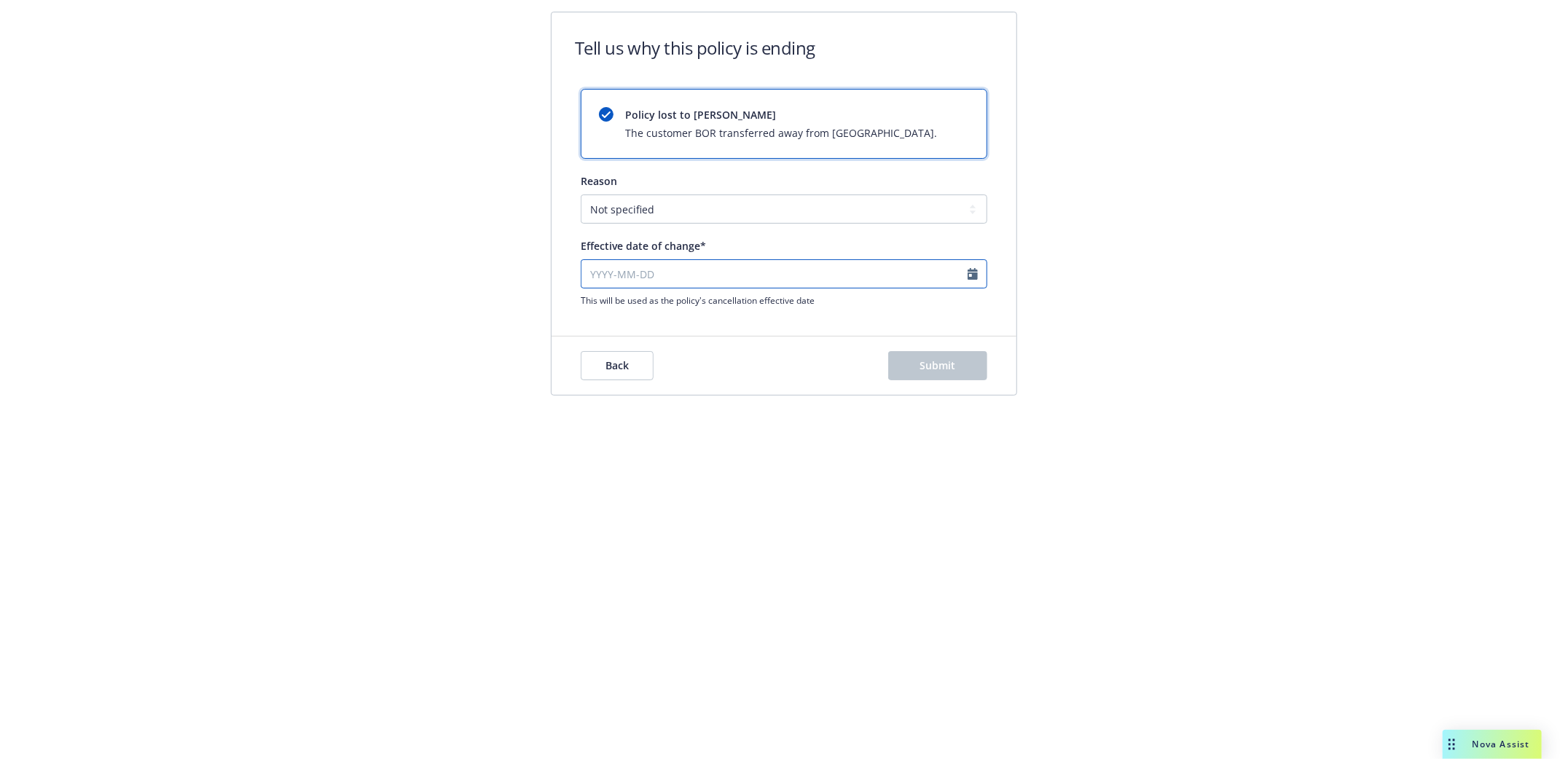
select select "September"
select select "2025"
click at [584, 282] on input "Effective date of change*" at bounding box center [783, 274] width 406 height 29
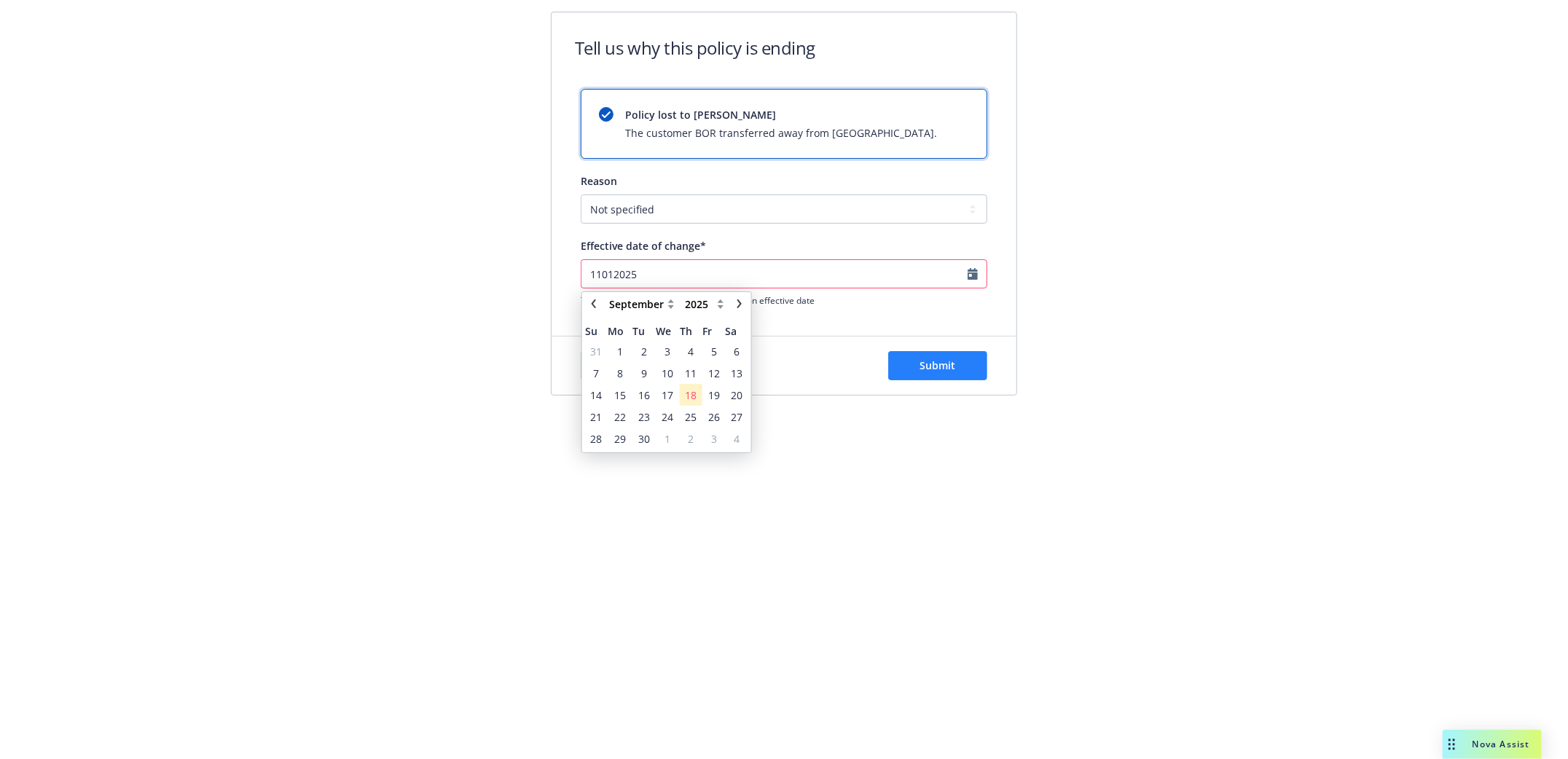
type input "11012025"
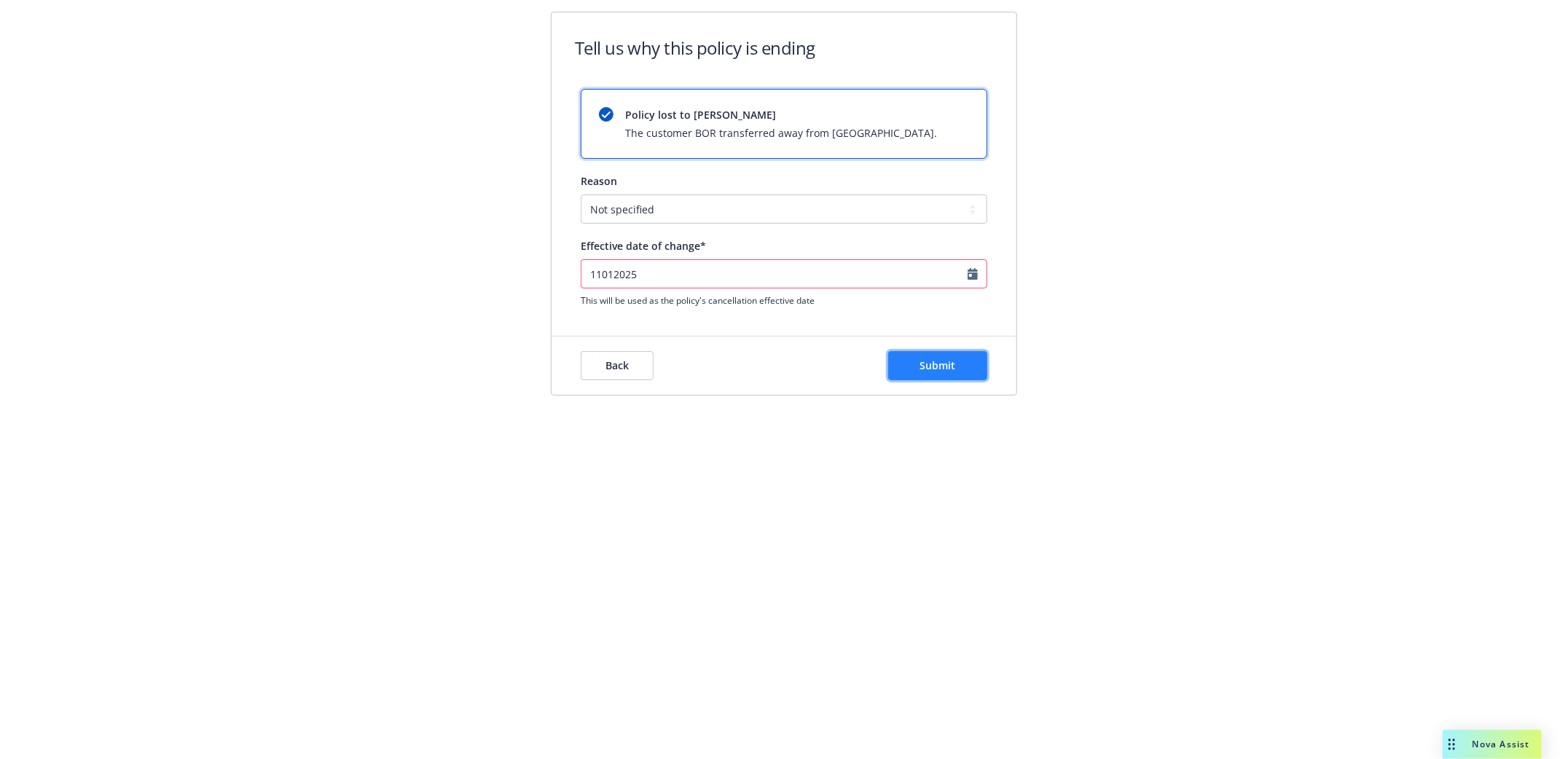
click at [963, 360] on button "Submit" at bounding box center [938, 366] width 99 height 29
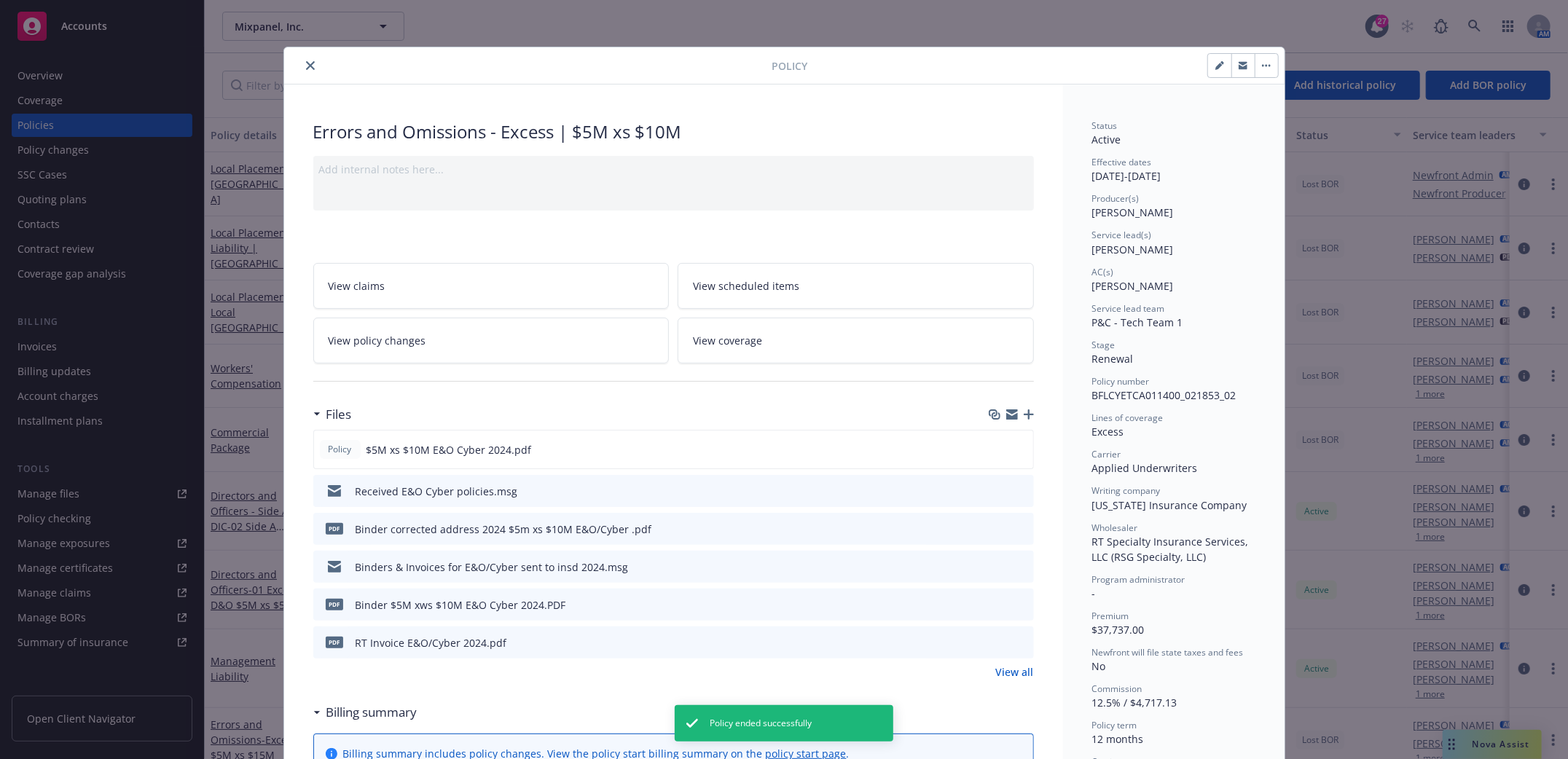
scroll to position [43, 0]
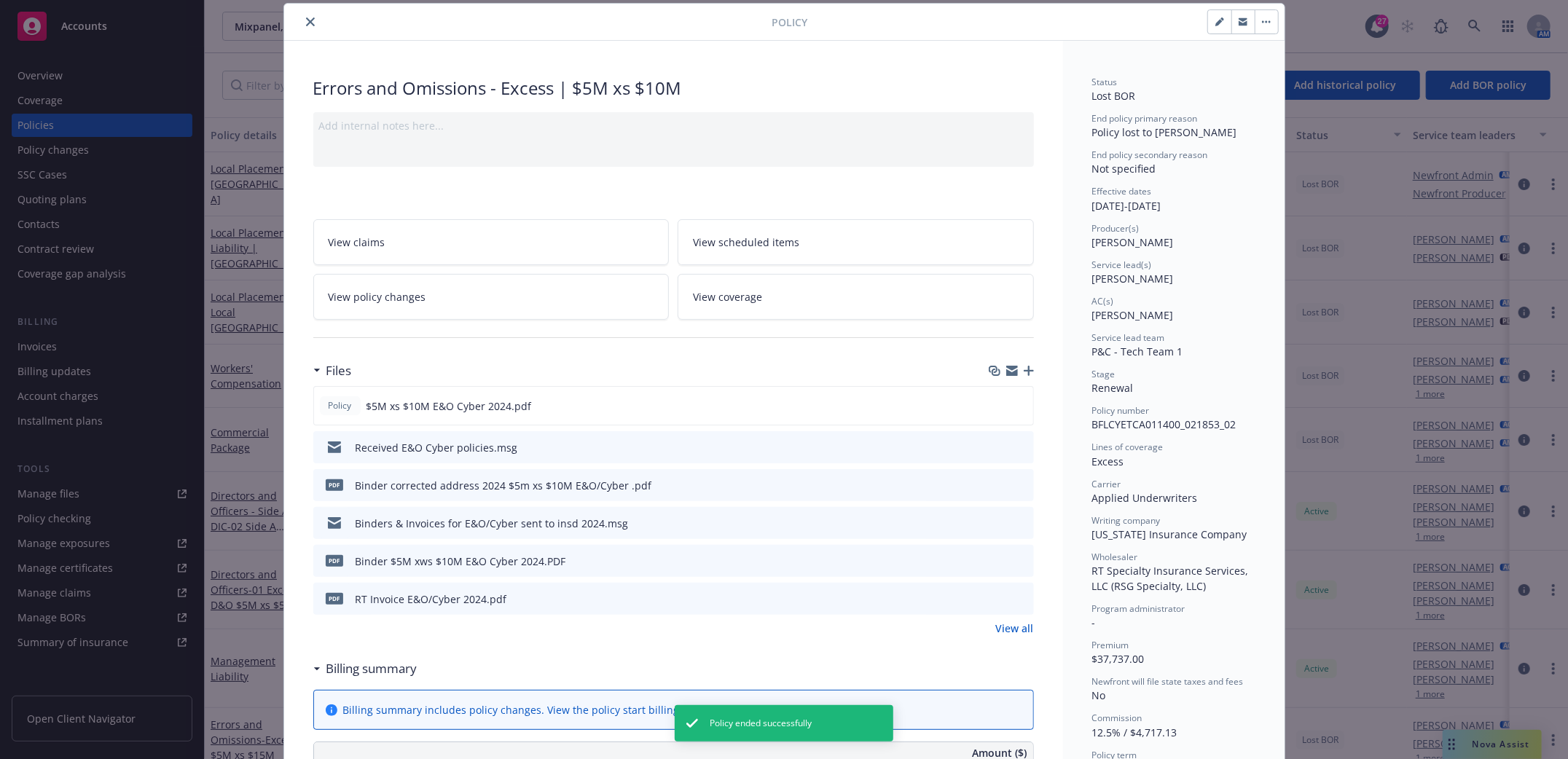
click at [306, 19] on icon "close" at bounding box center [310, 22] width 9 height 9
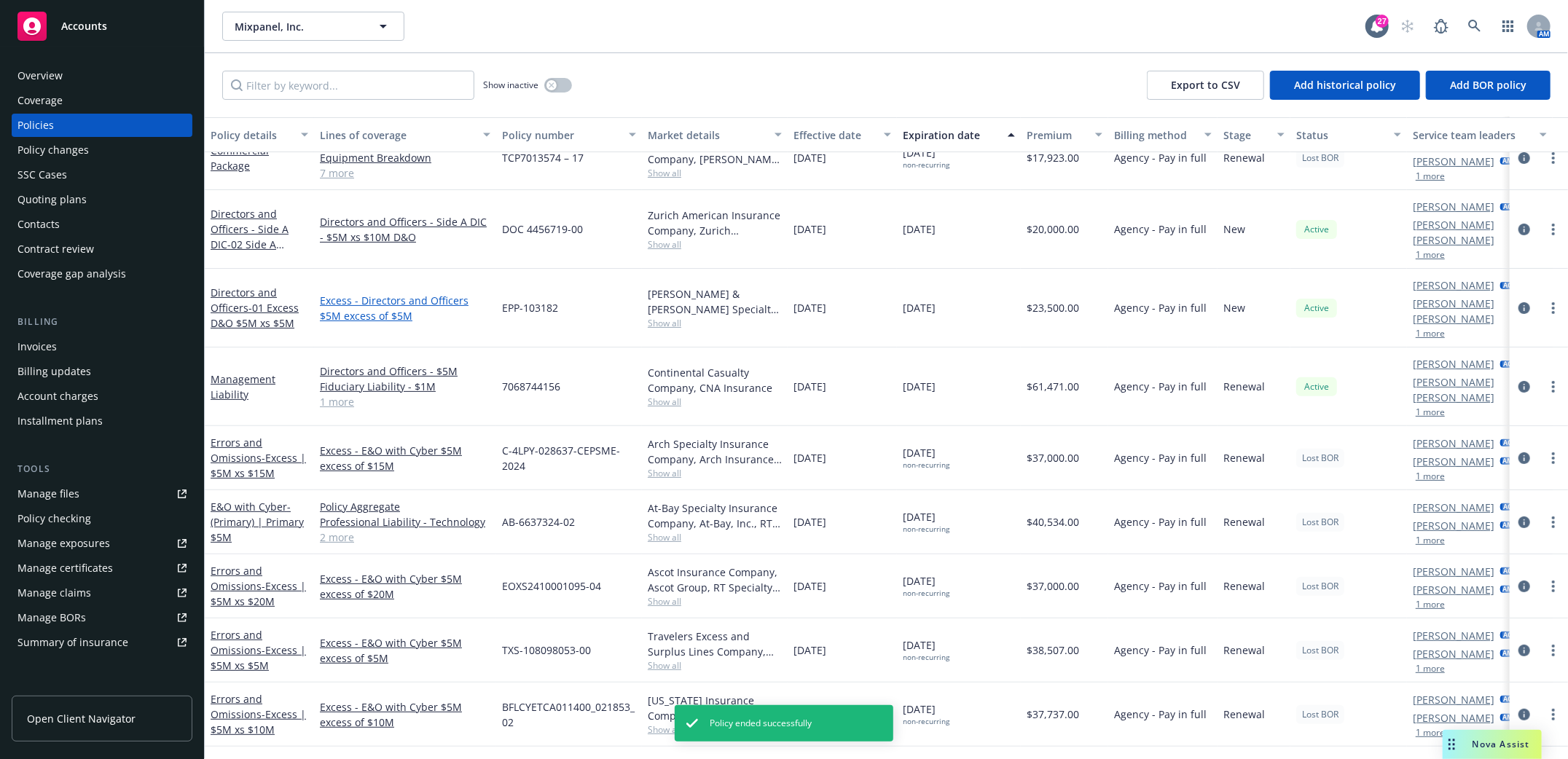
scroll to position [288, 0]
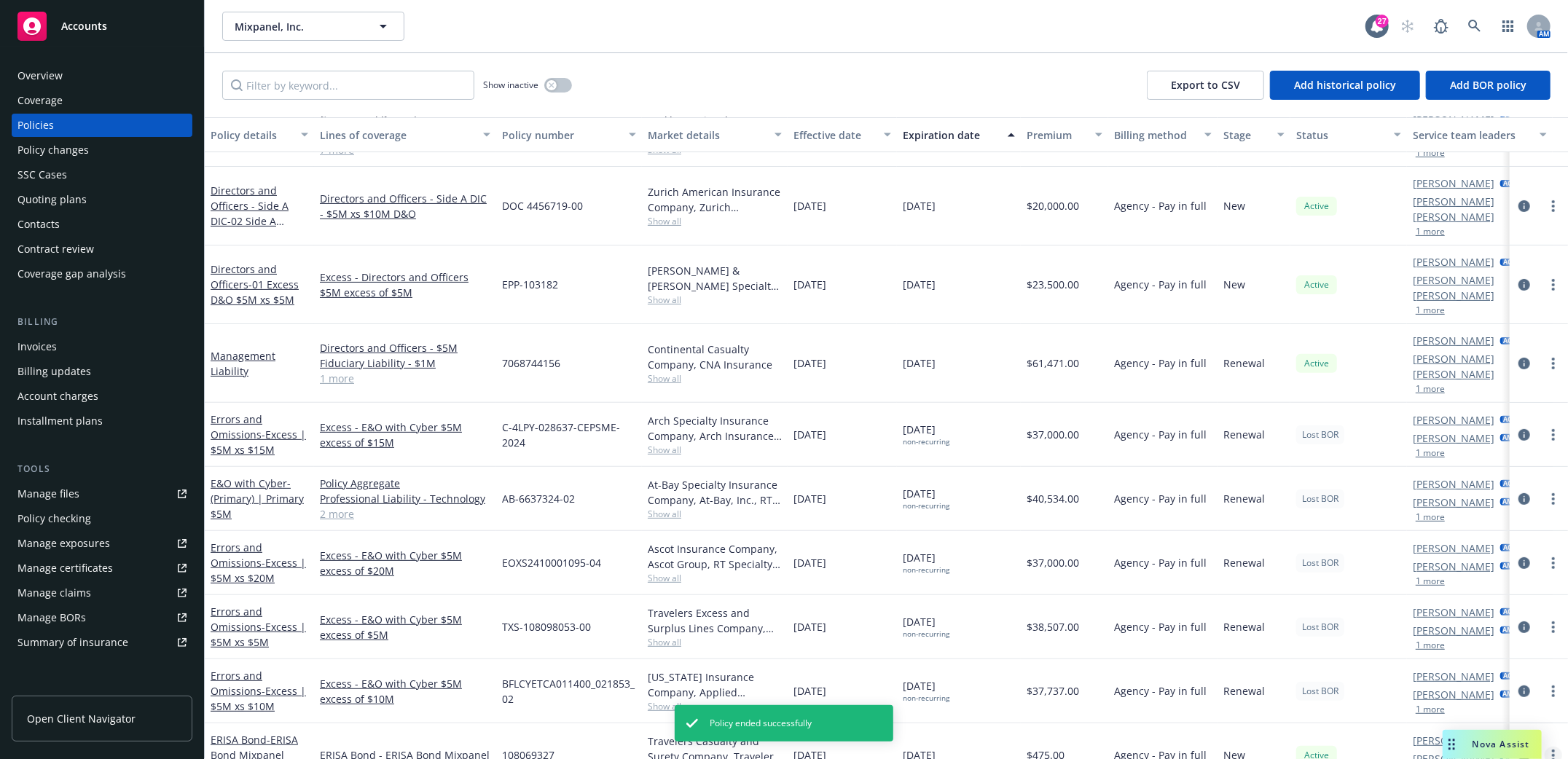
click at [1552, 750] on icon "more" at bounding box center [1553, 755] width 3 height 12
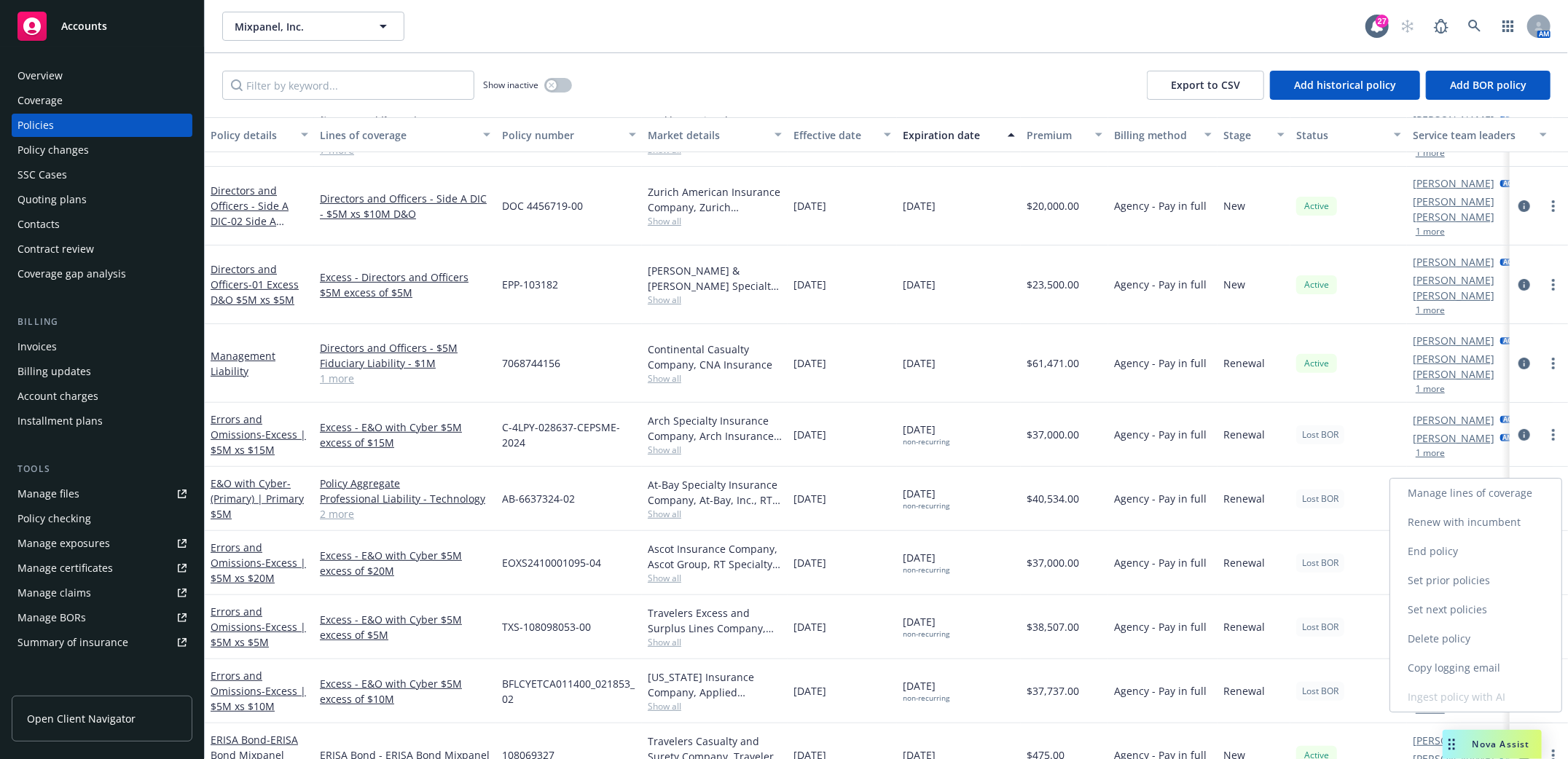
click at [1425, 551] on link "End policy" at bounding box center [1475, 552] width 171 height 29
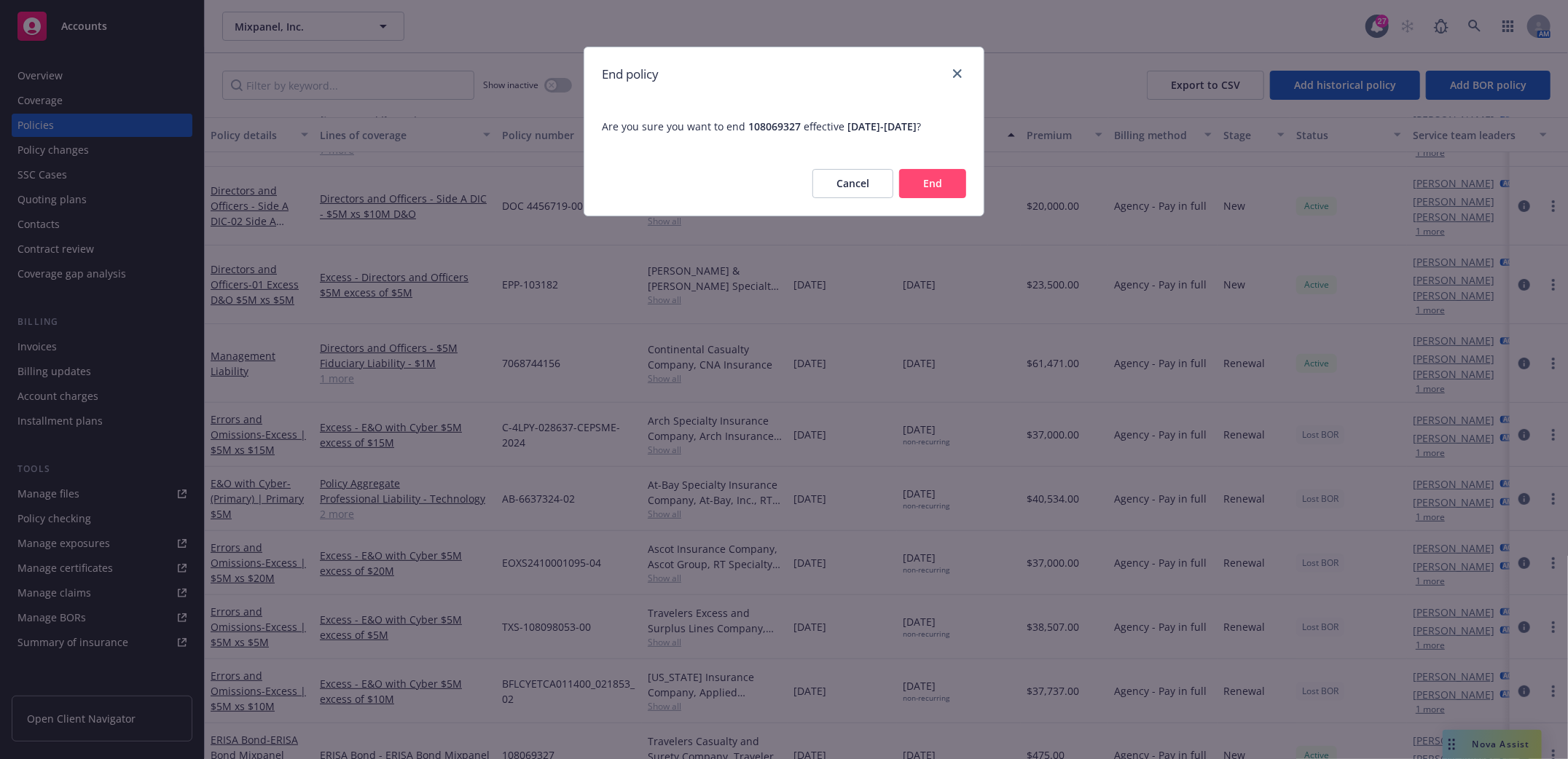
click at [929, 183] on button "End" at bounding box center [933, 183] width 67 height 29
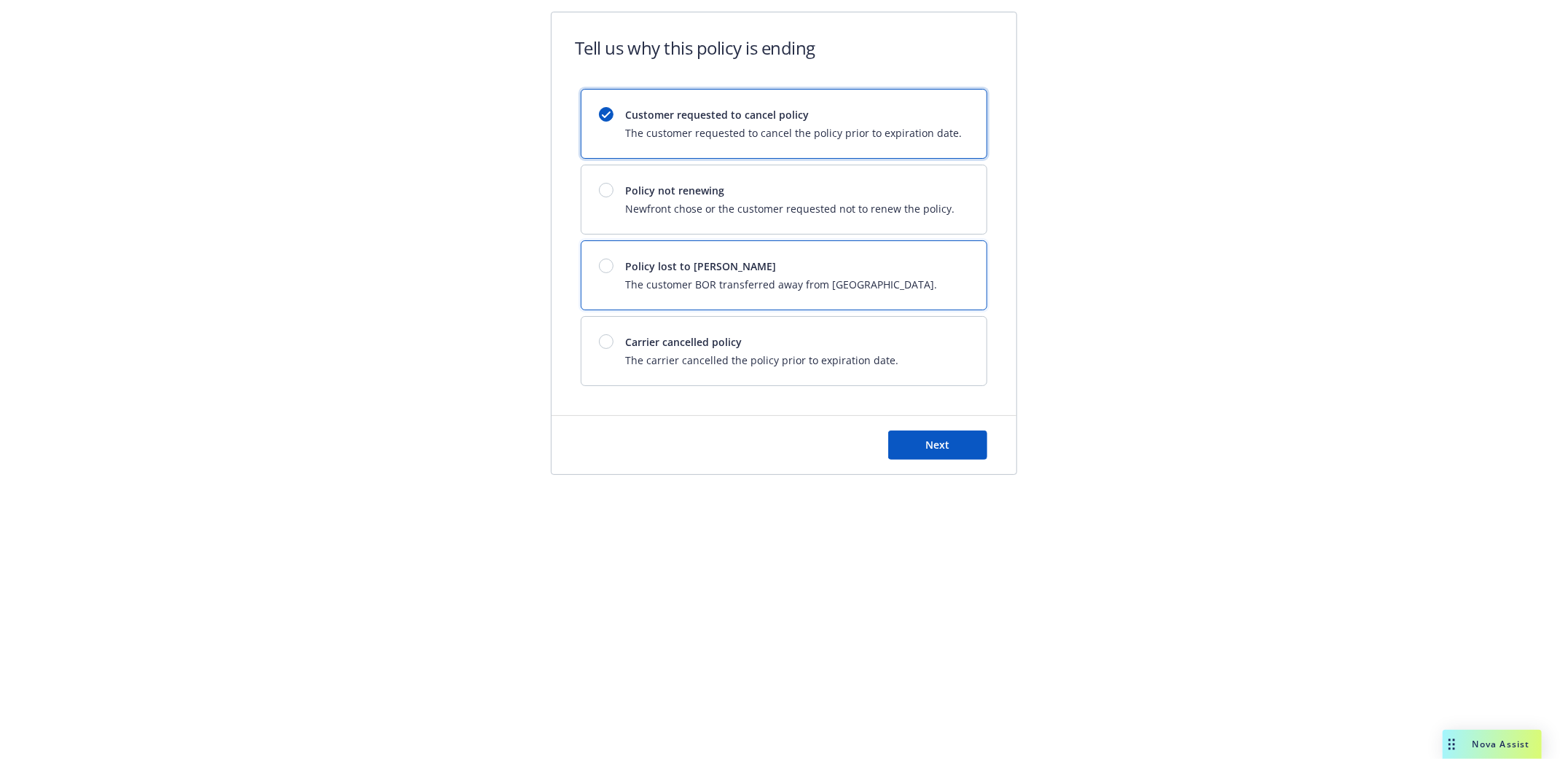
click at [677, 273] on span "Policy lost to [PERSON_NAME]" at bounding box center [781, 266] width 312 height 15
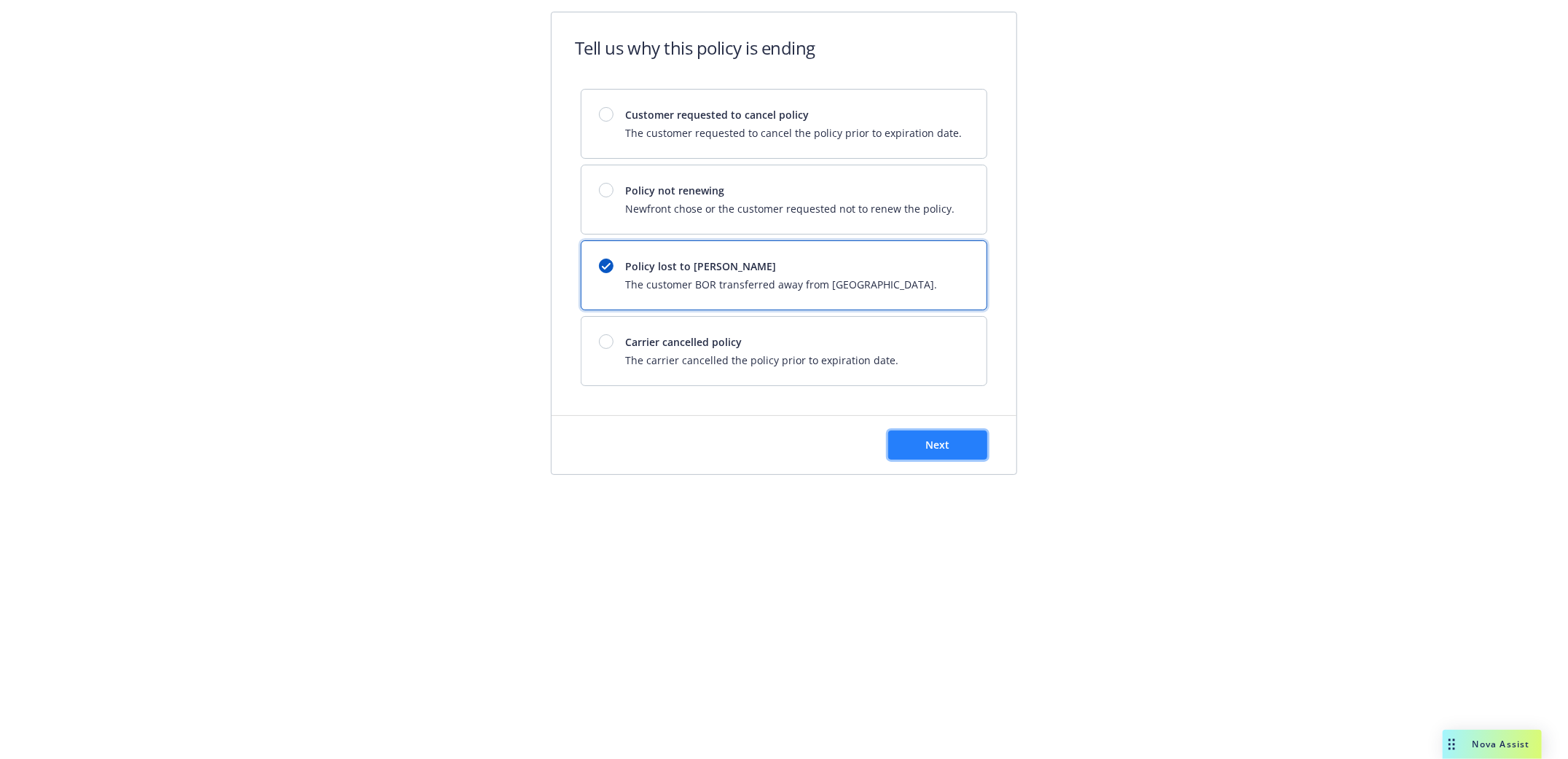
click at [960, 453] on button "Next" at bounding box center [938, 445] width 99 height 29
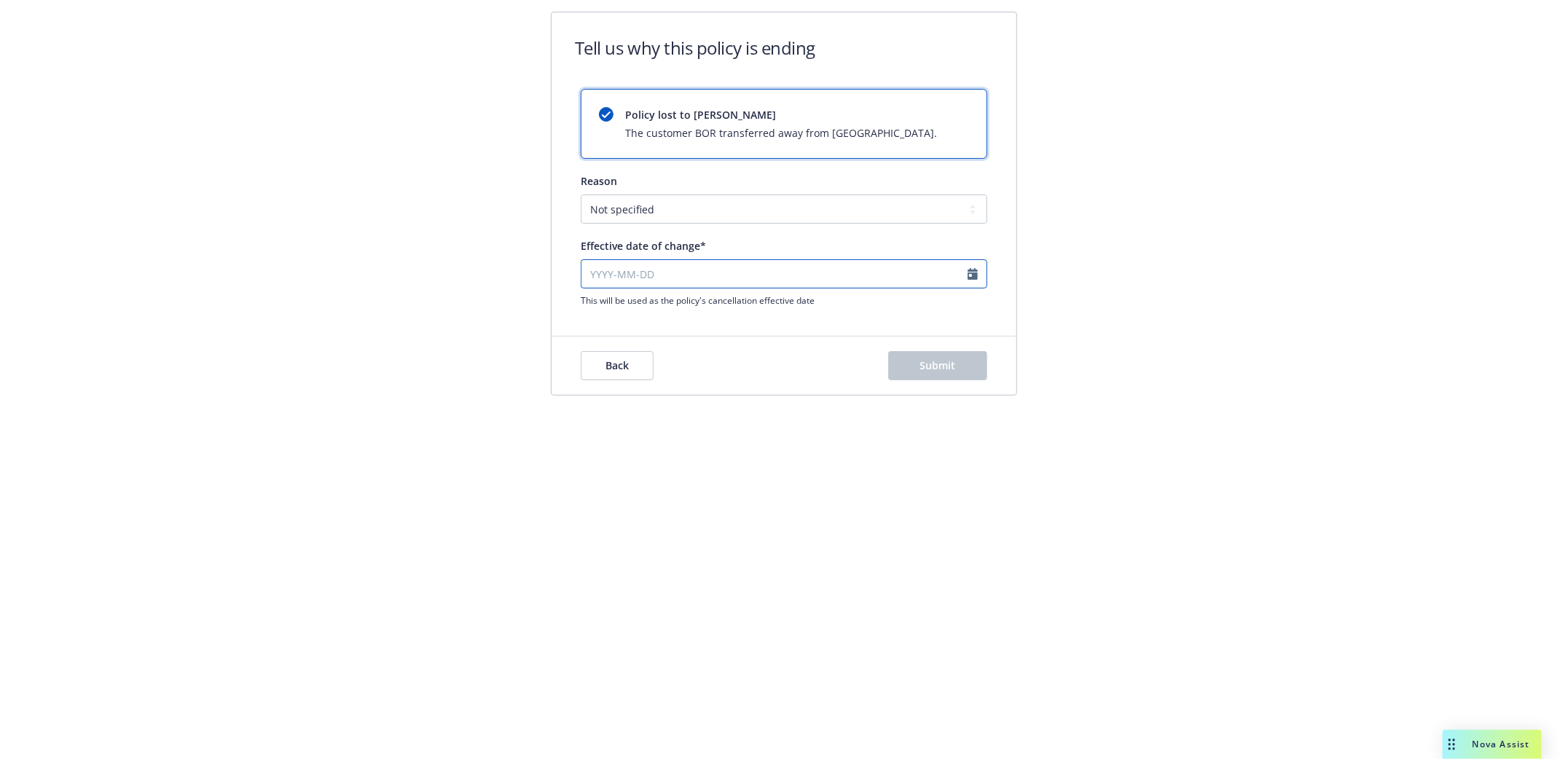
click at [589, 278] on input "Effective date of change*" at bounding box center [783, 274] width 406 height 29
select select "September"
select select "2025"
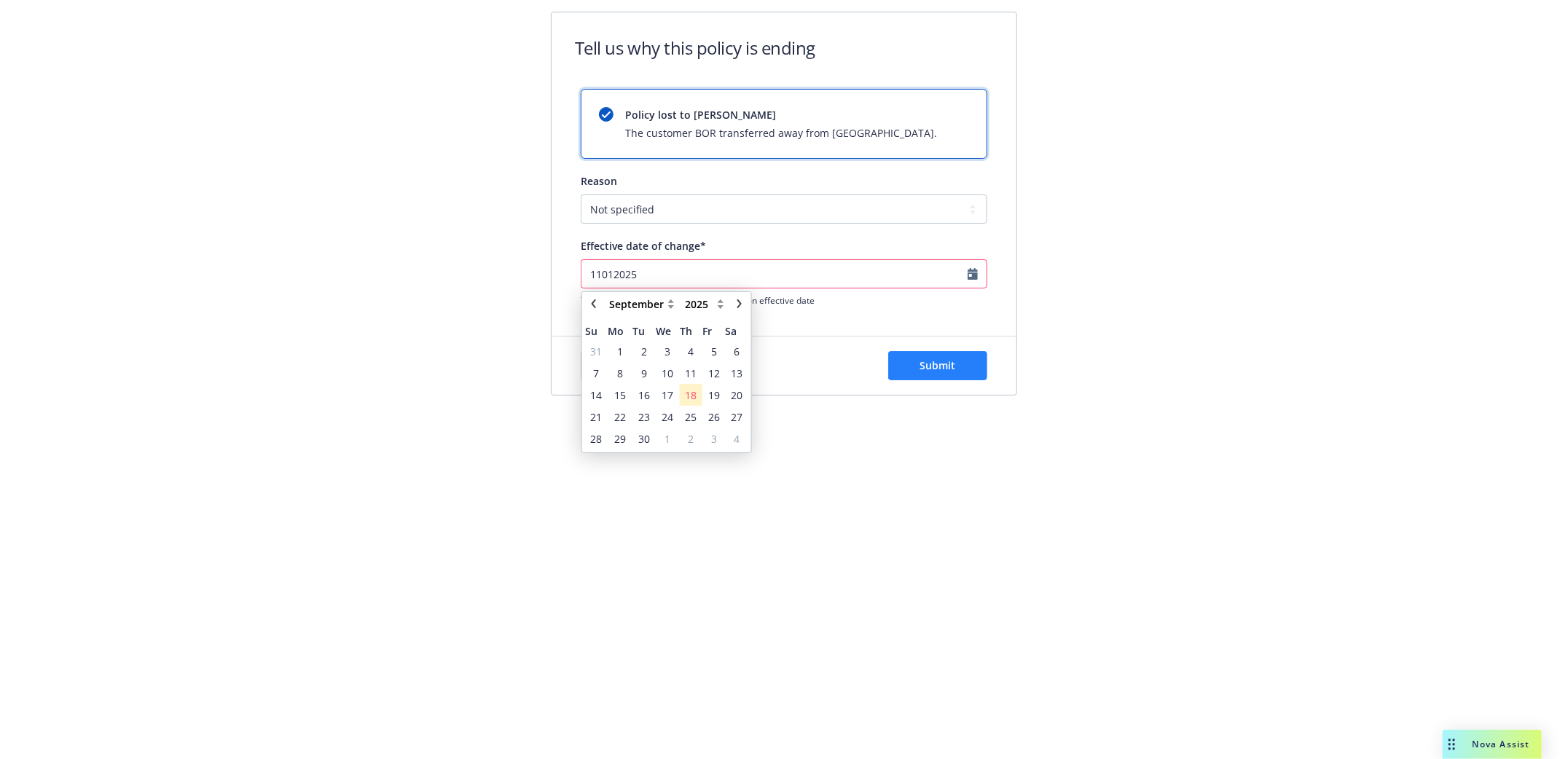
type input "11012025"
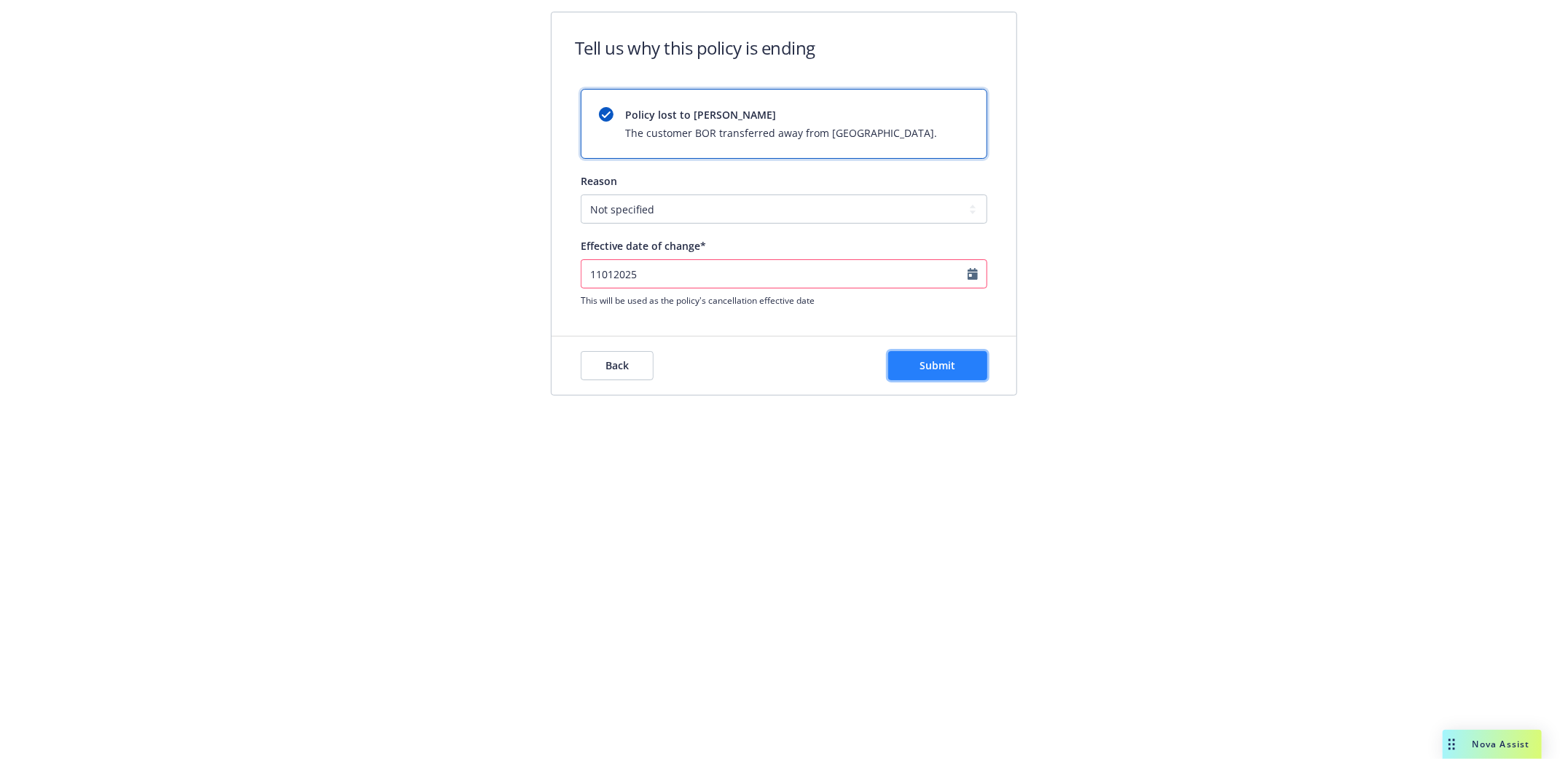
click at [929, 377] on button "Submit" at bounding box center [938, 366] width 99 height 29
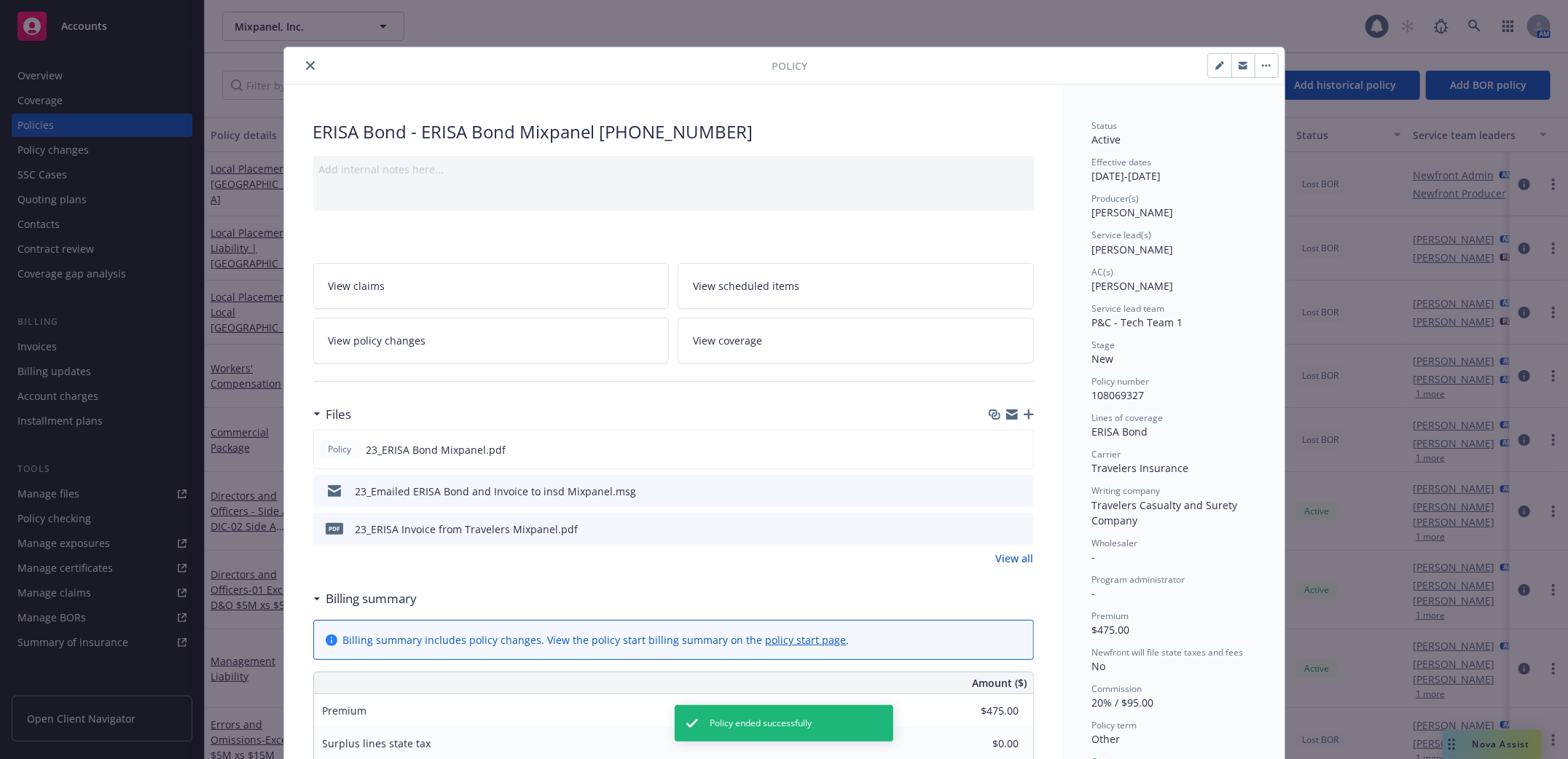
scroll to position [43, 0]
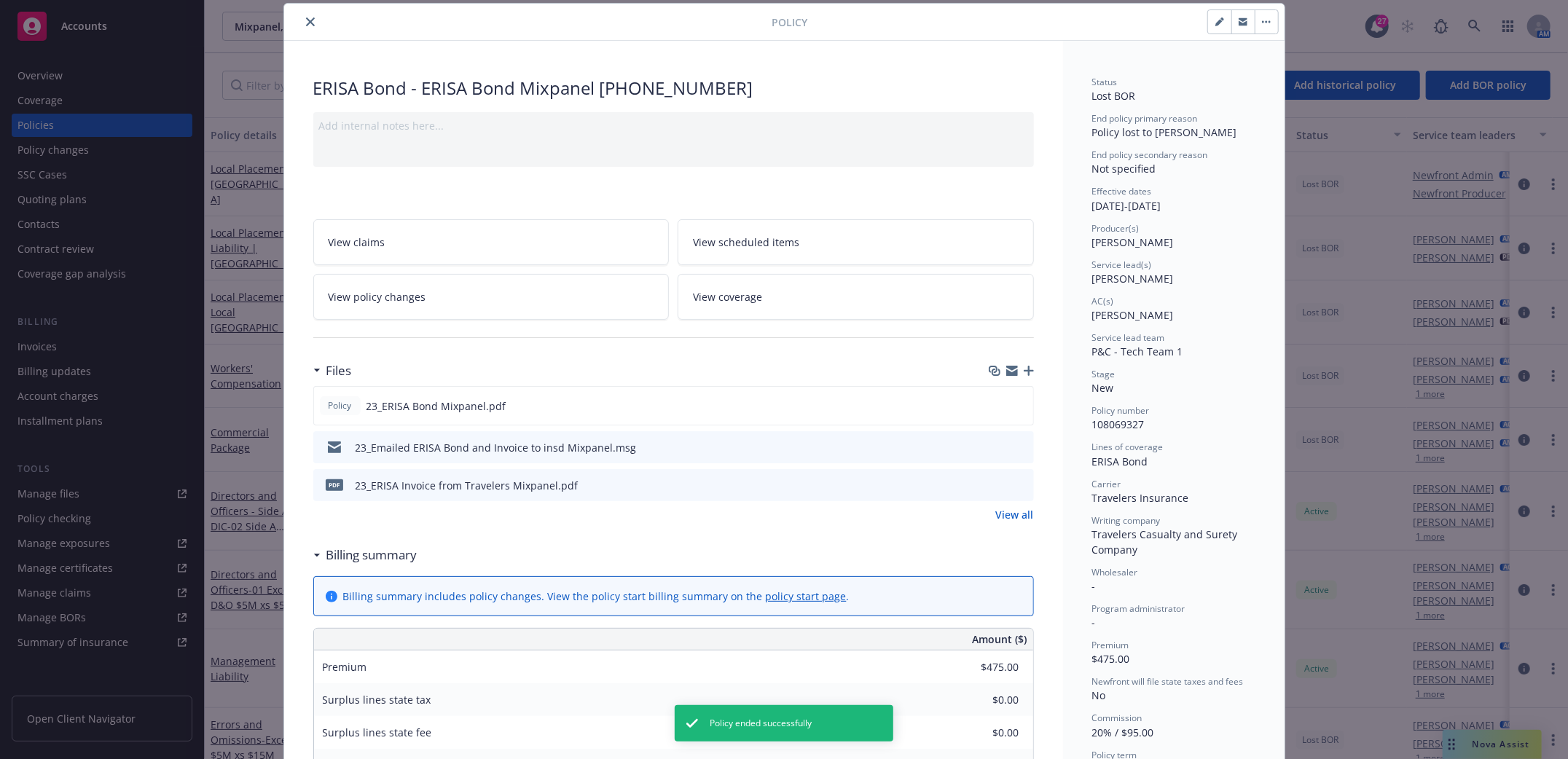
click at [306, 19] on icon "close" at bounding box center [310, 22] width 9 height 9
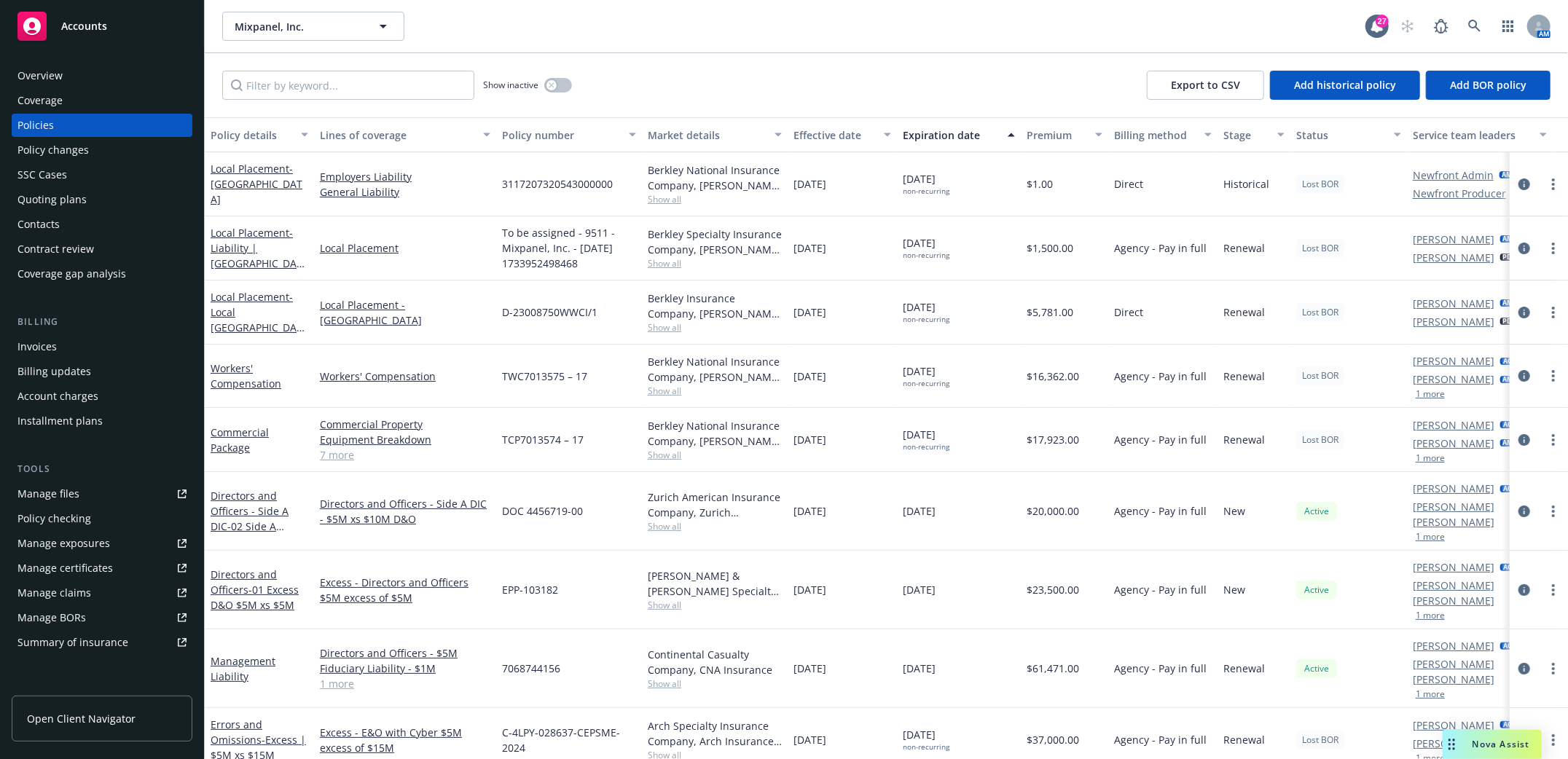
click at [26, 77] on div "Overview" at bounding box center [40, 76] width 45 height 23
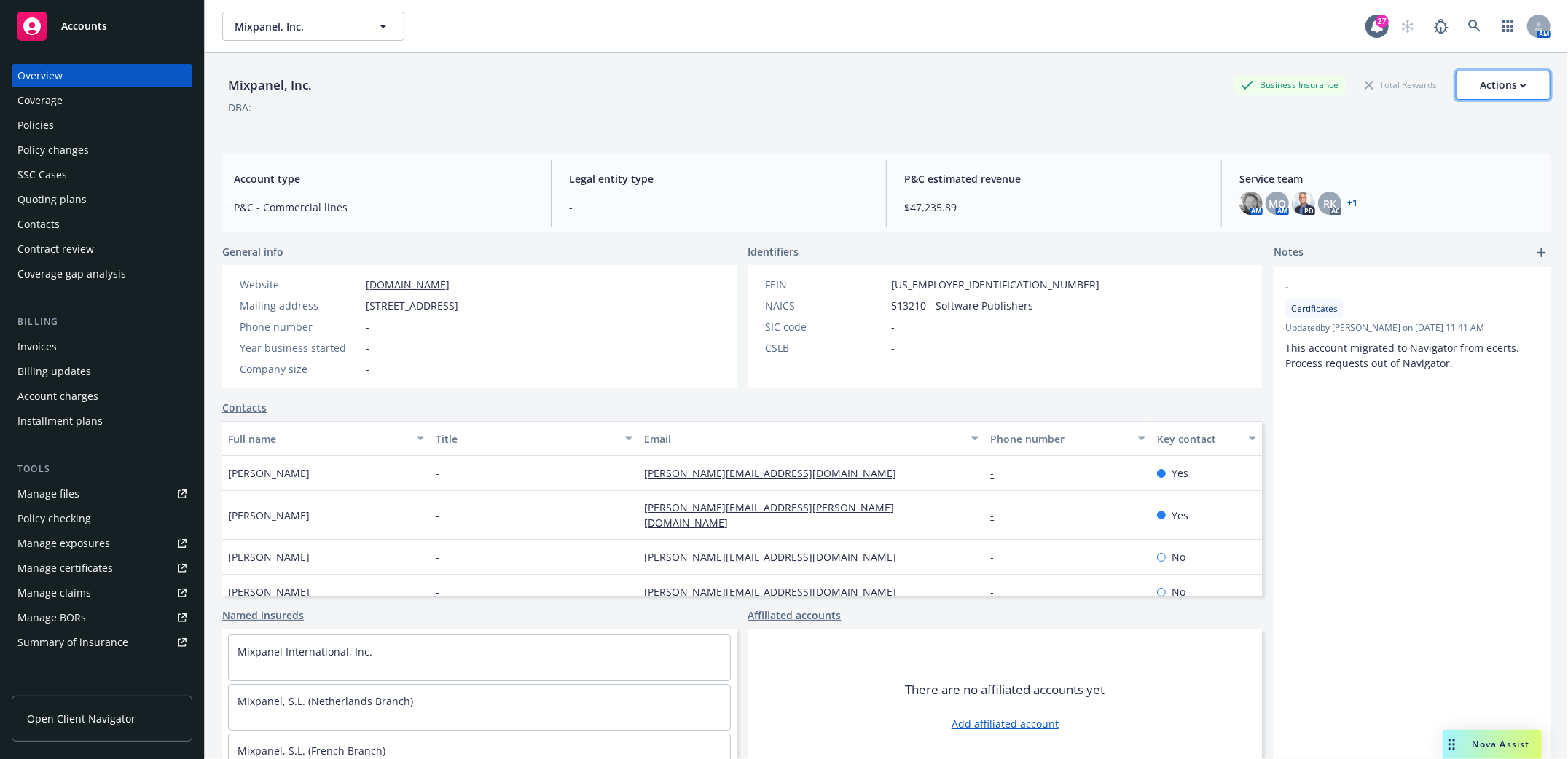
click at [1512, 88] on button "Actions" at bounding box center [1503, 85] width 94 height 29
click at [18, 124] on div "Policies" at bounding box center [36, 125] width 36 height 23
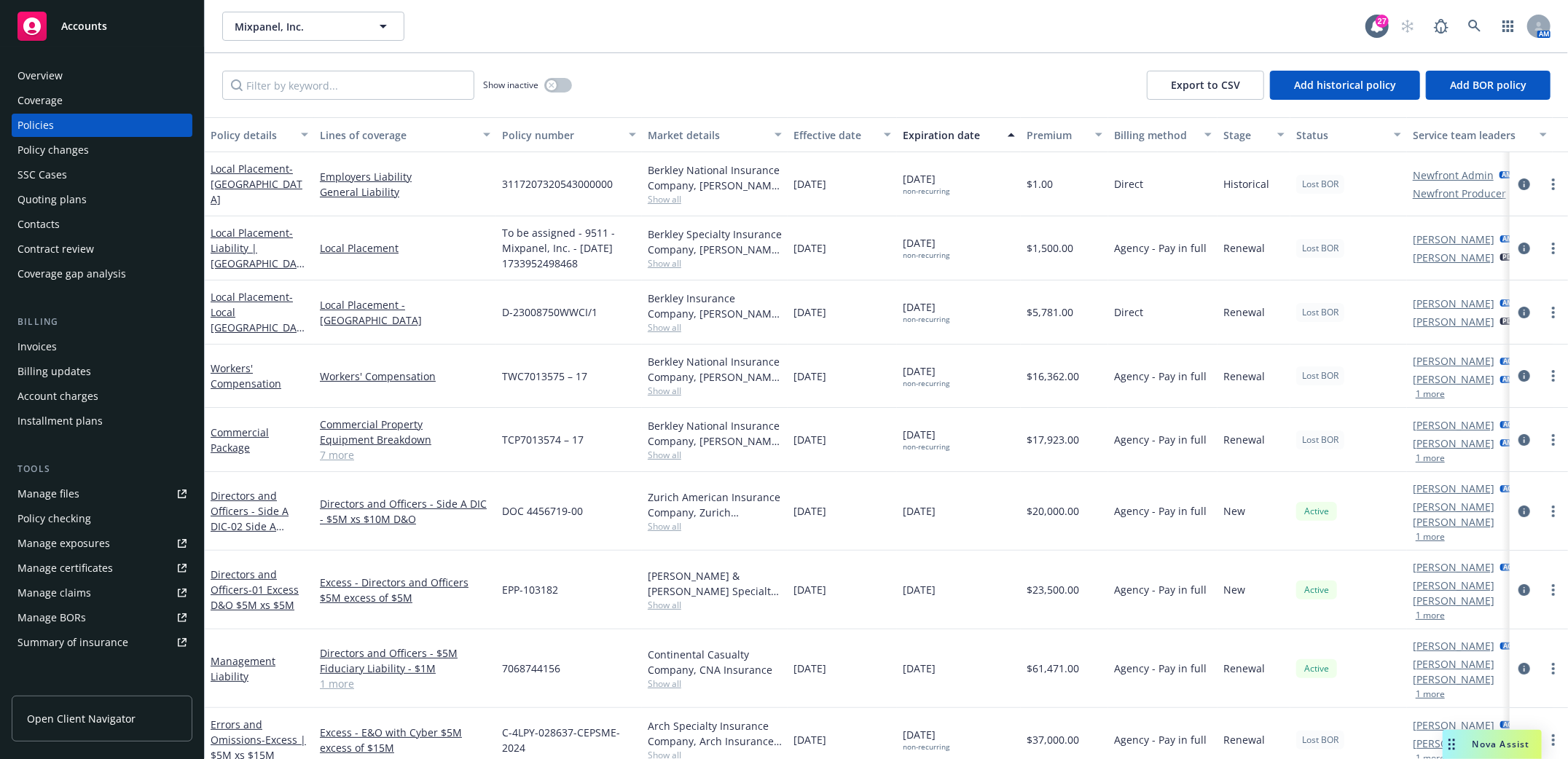
click at [32, 73] on div "Overview" at bounding box center [40, 76] width 45 height 23
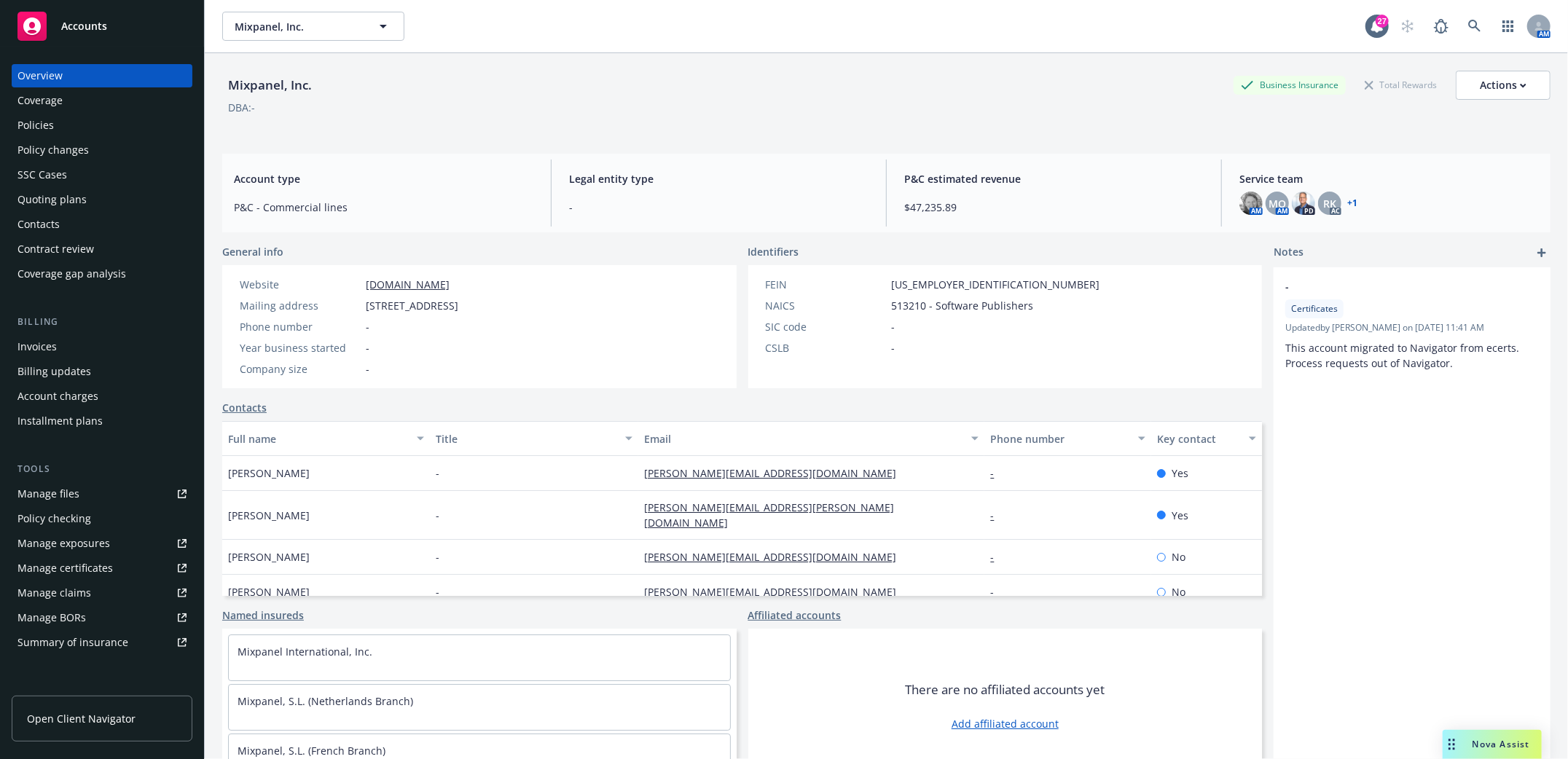
click at [36, 122] on div "Policies" at bounding box center [36, 125] width 36 height 23
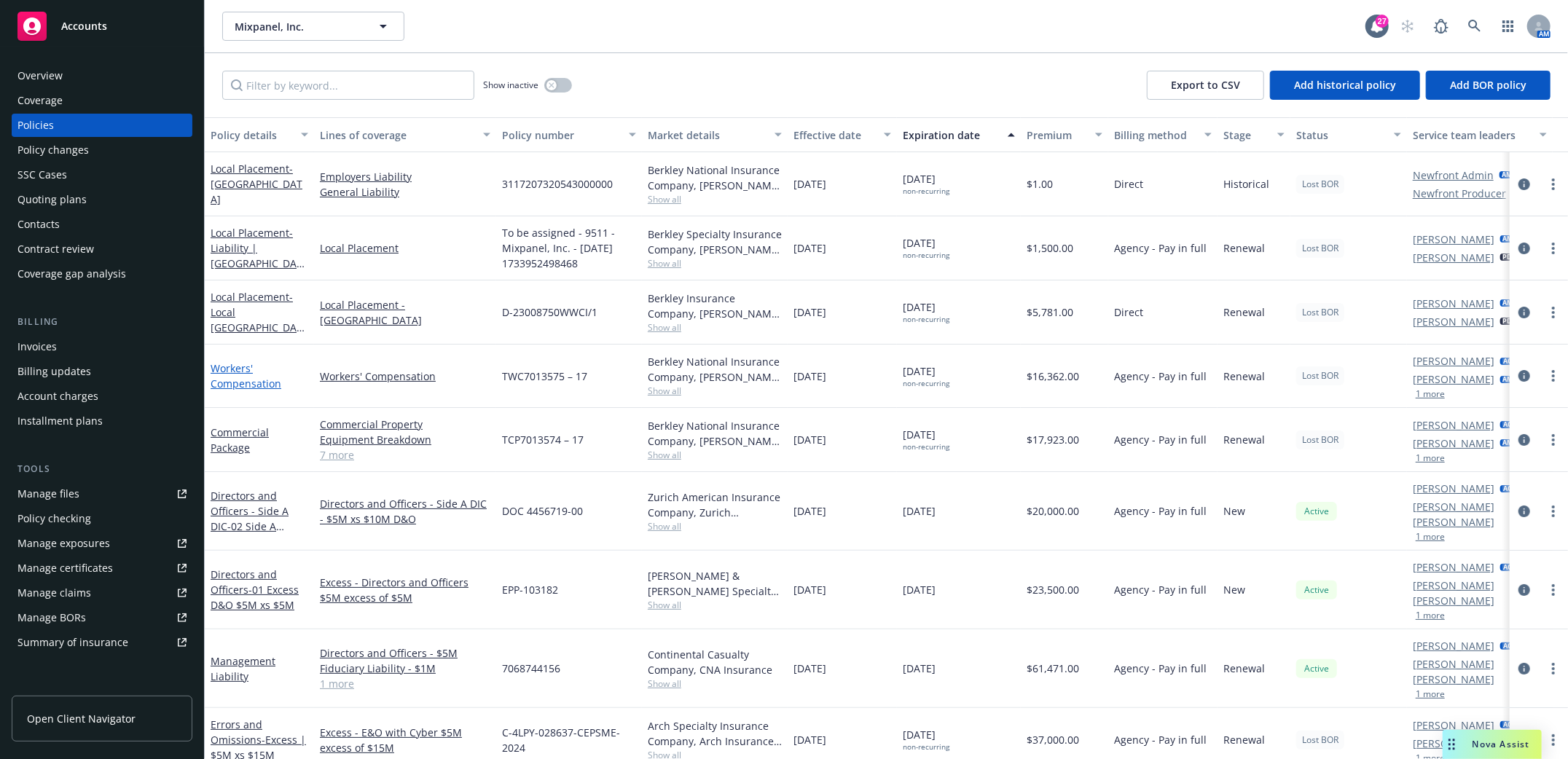
click at [225, 366] on link "Workers' Compensation" at bounding box center [245, 376] width 70 height 29
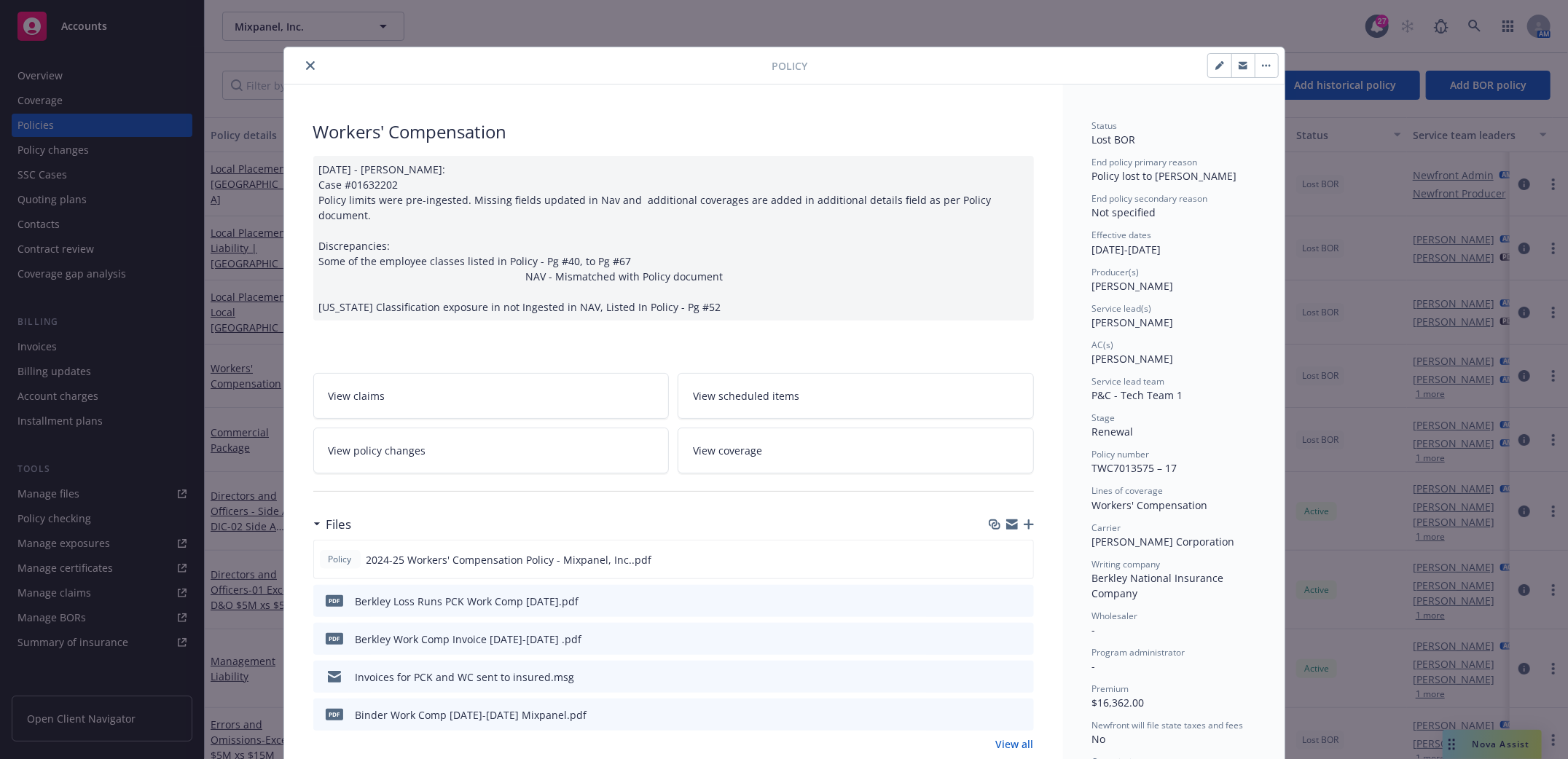
scroll to position [43, 0]
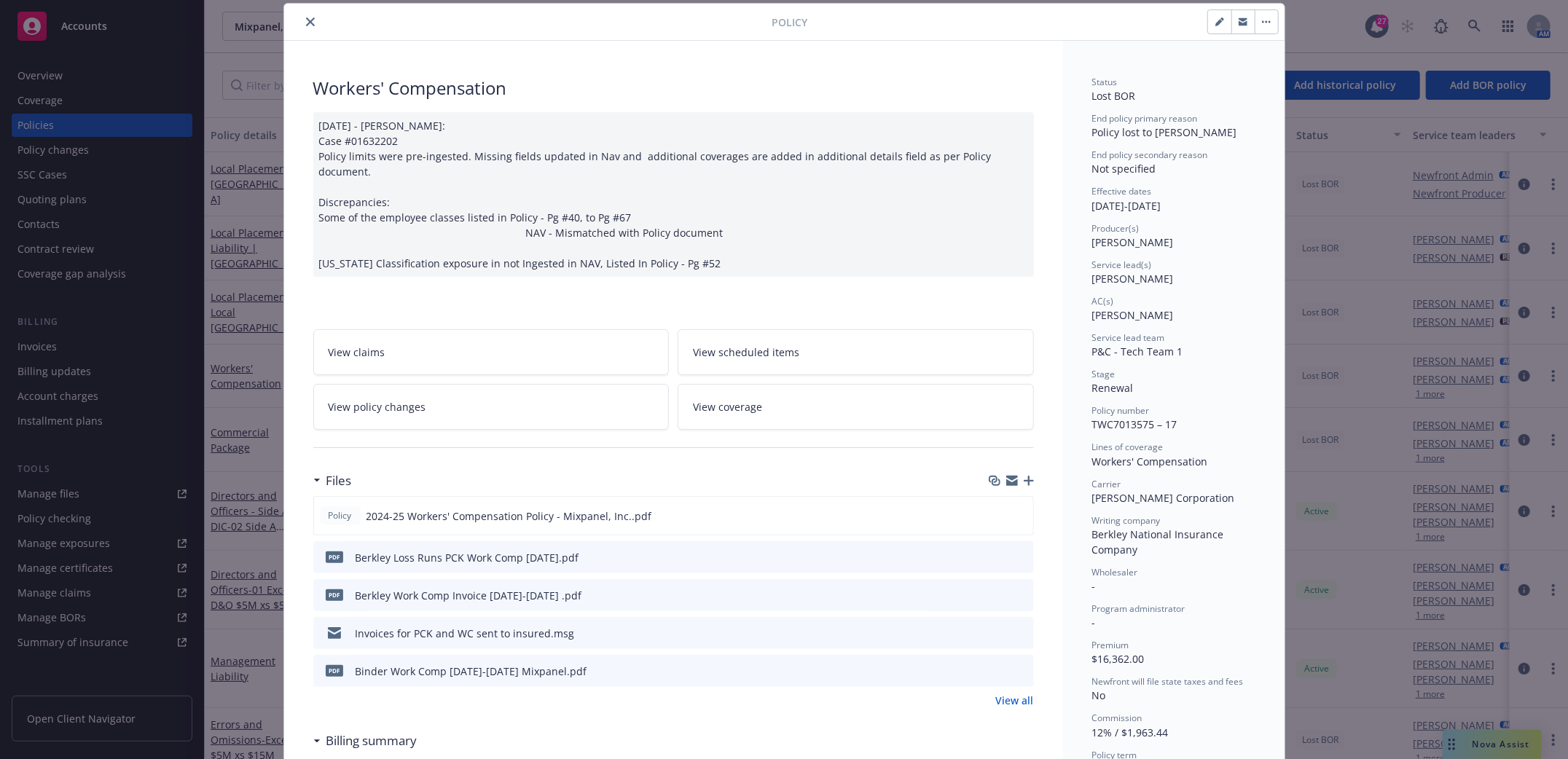
click at [306, 19] on icon "close" at bounding box center [310, 22] width 9 height 9
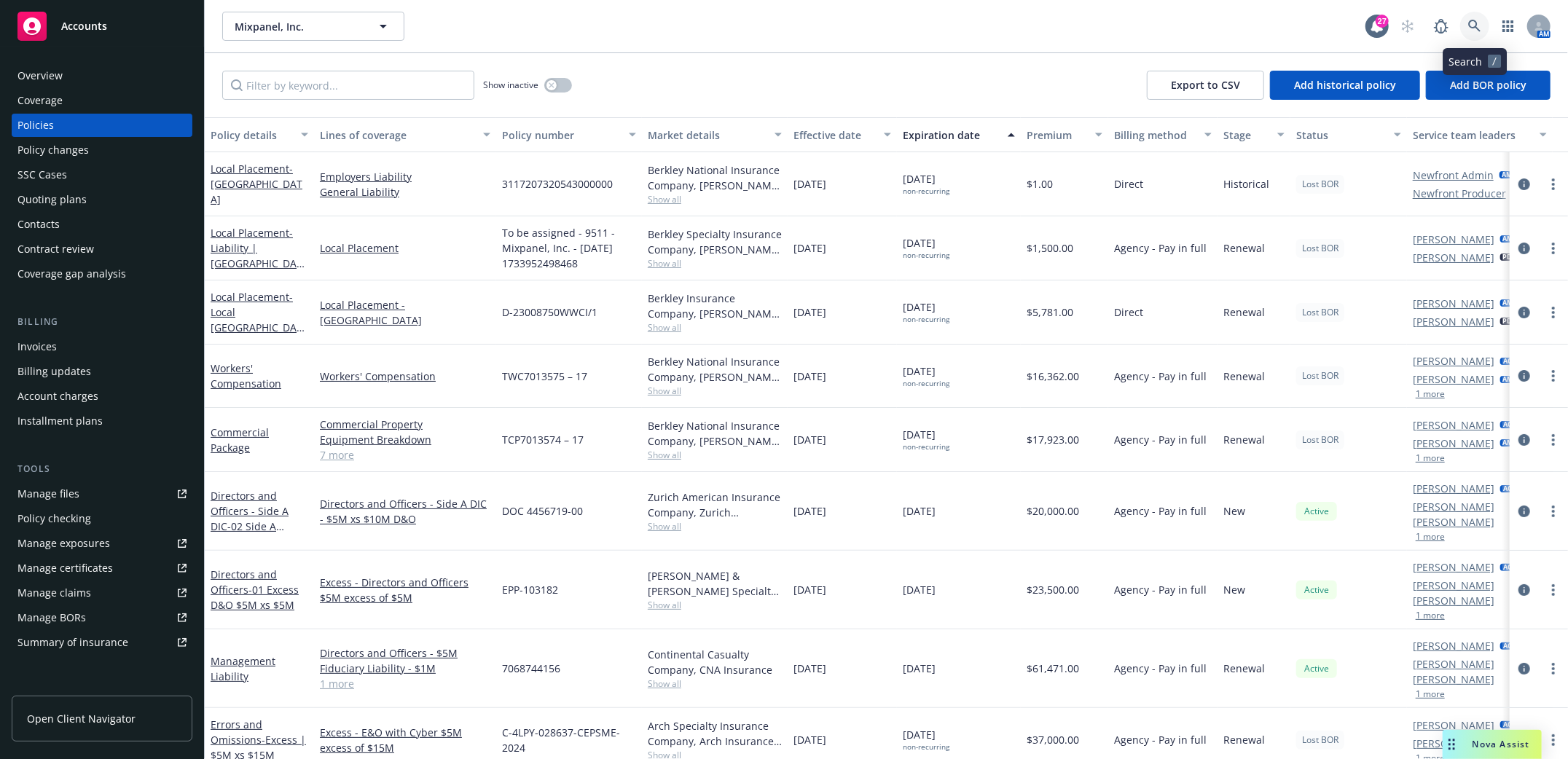
click at [1474, 22] on icon at bounding box center [1474, 26] width 13 height 13
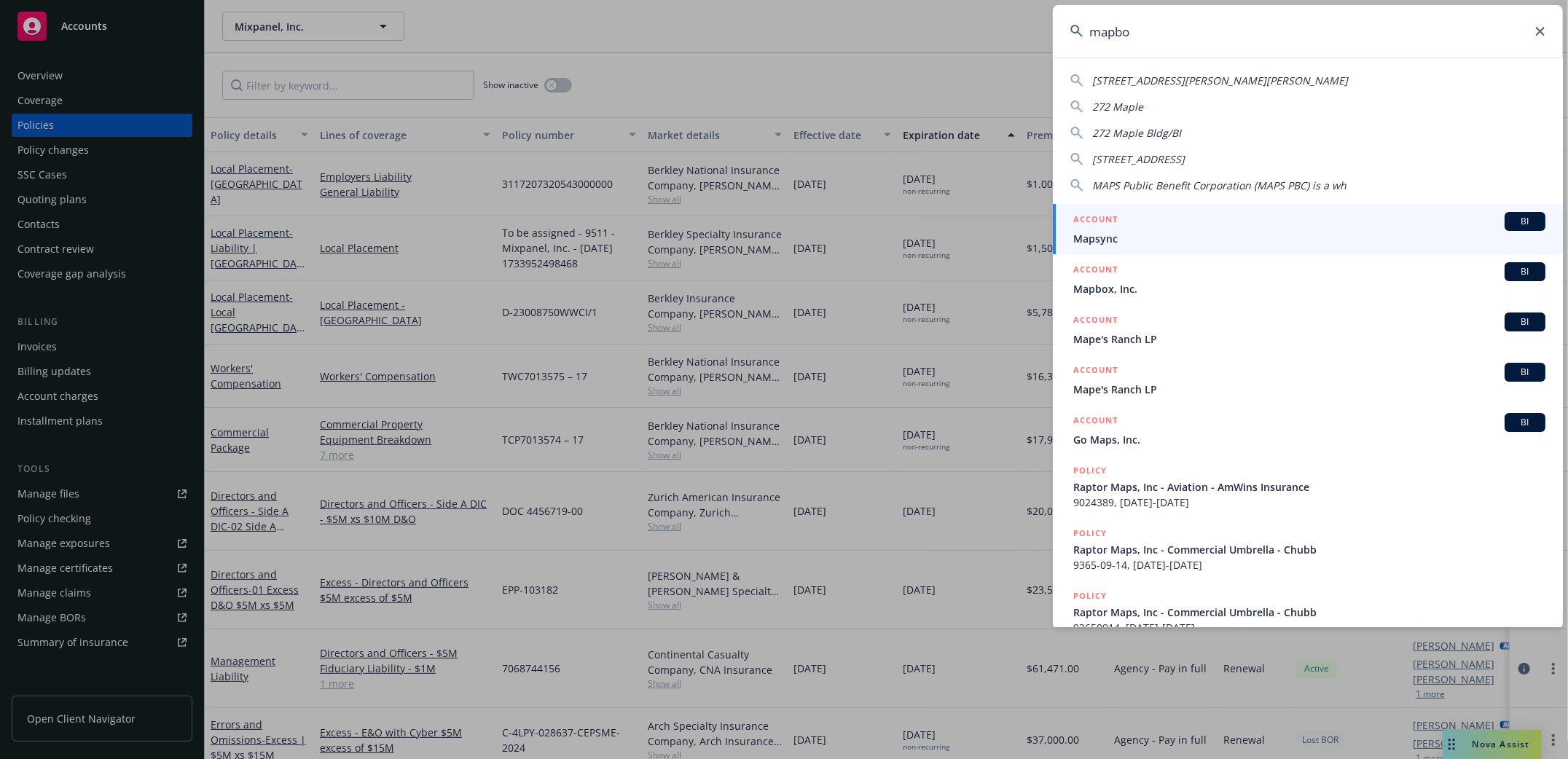
type input "mapbox"
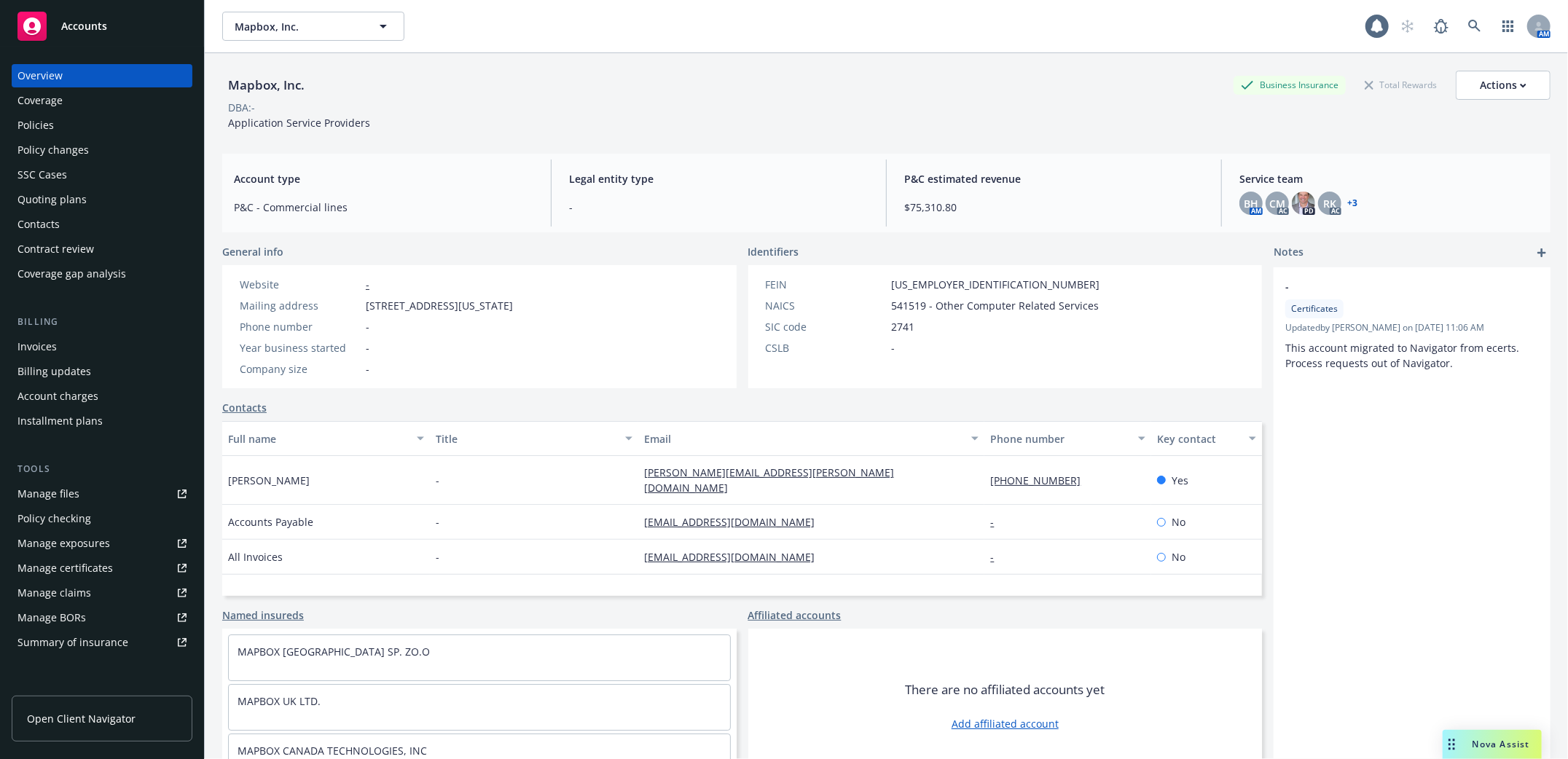
click at [21, 121] on div "Policies" at bounding box center [36, 125] width 36 height 23
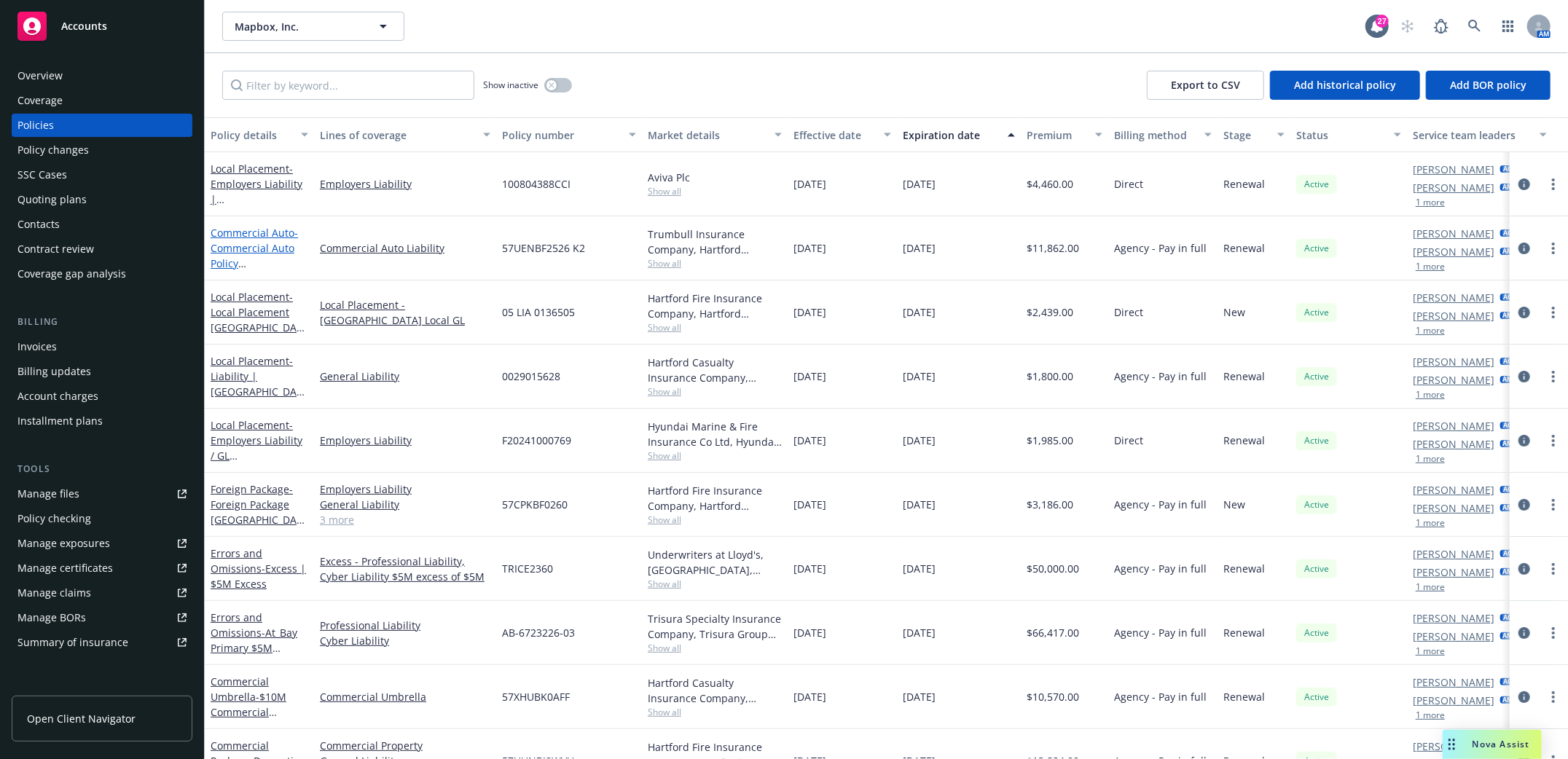
click at [259, 249] on span "- Commercial Auto Policy [GEOGRAPHIC_DATA] 2024" at bounding box center [256, 263] width 92 height 75
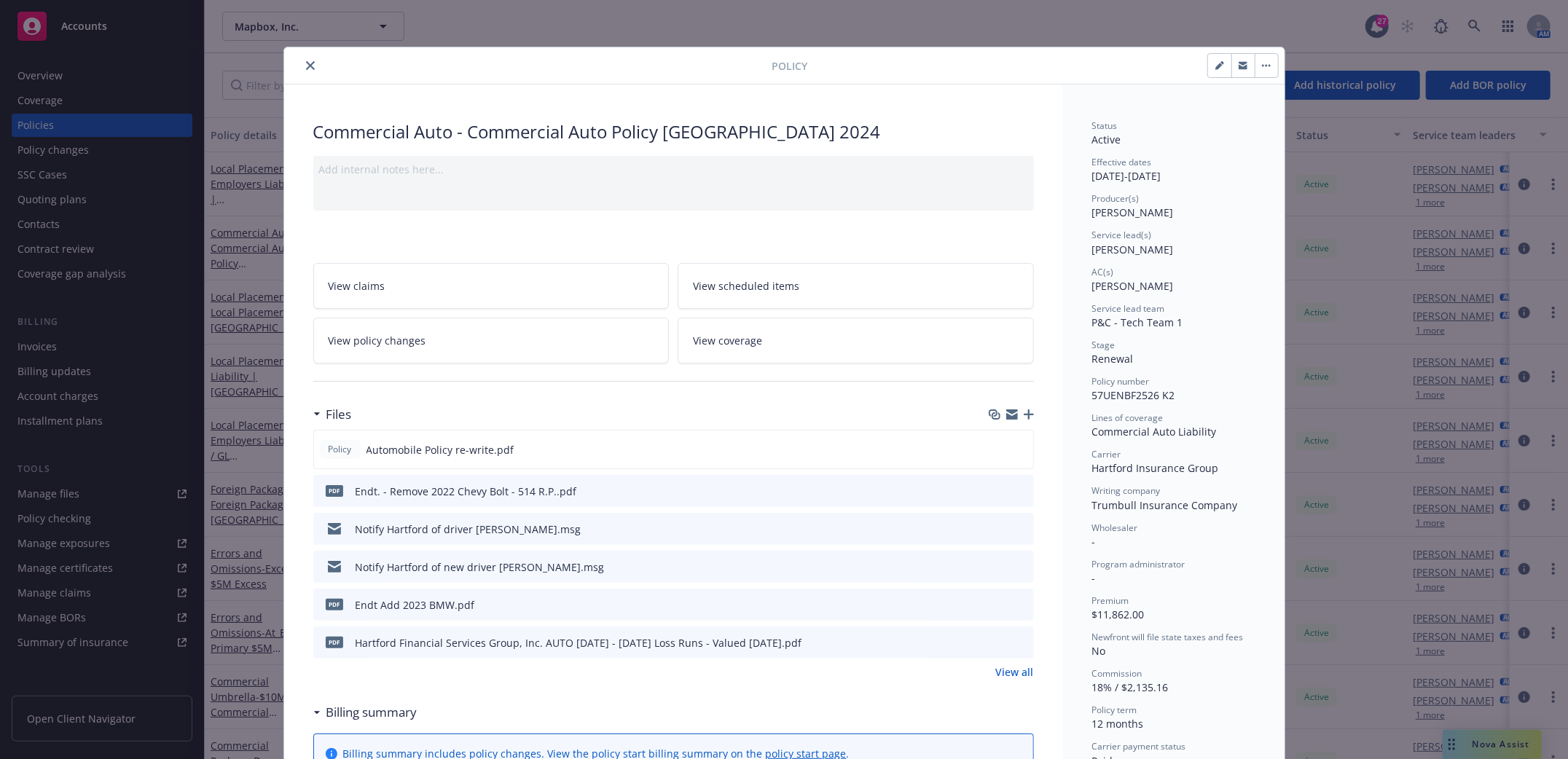
click at [306, 63] on icon "close" at bounding box center [310, 65] width 9 height 9
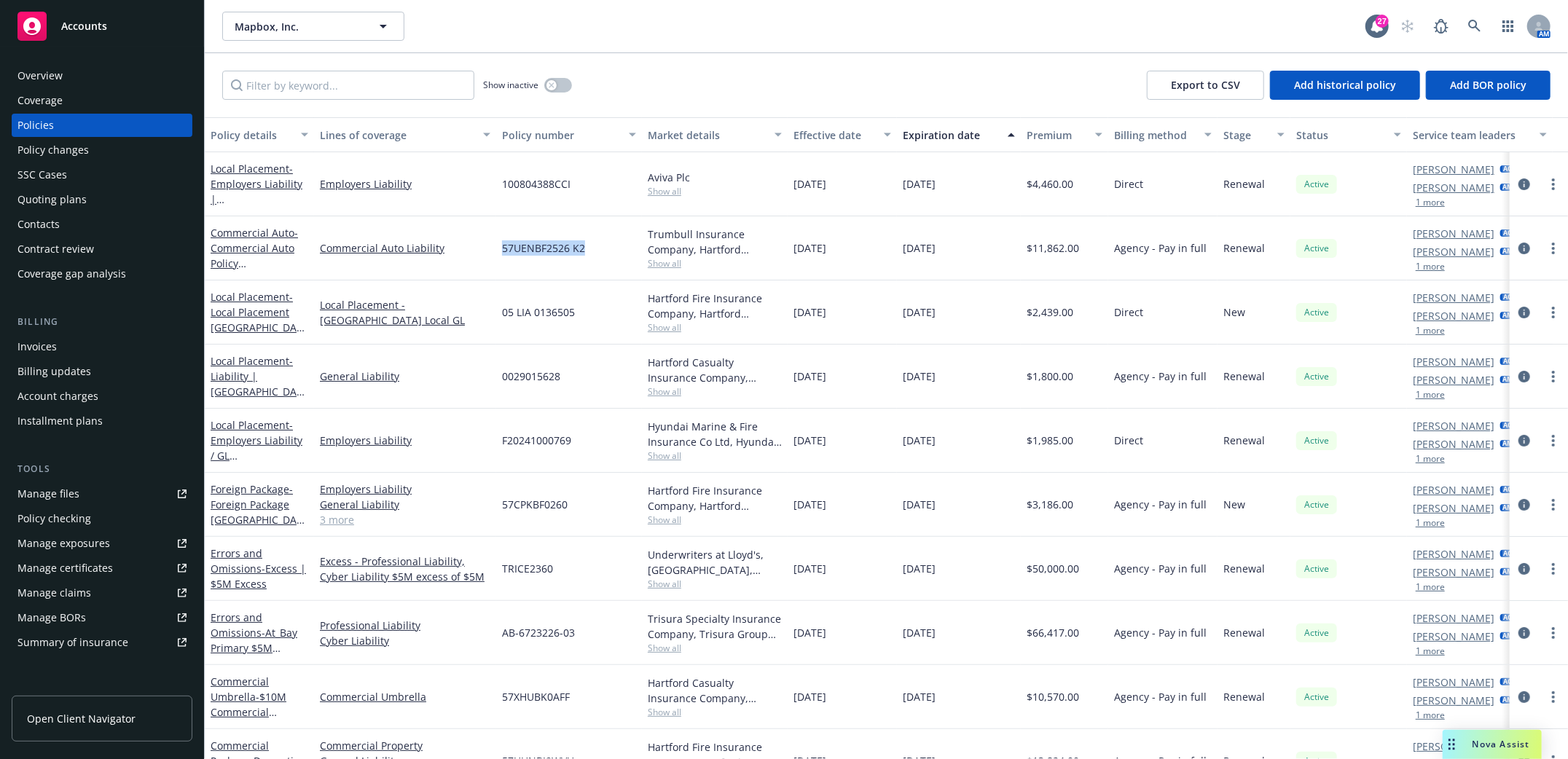
drag, startPoint x: 503, startPoint y: 244, endPoint x: 587, endPoint y: 253, distance: 84.5
click at [587, 253] on div "57UENBF2526 K2" at bounding box center [569, 248] width 146 height 64
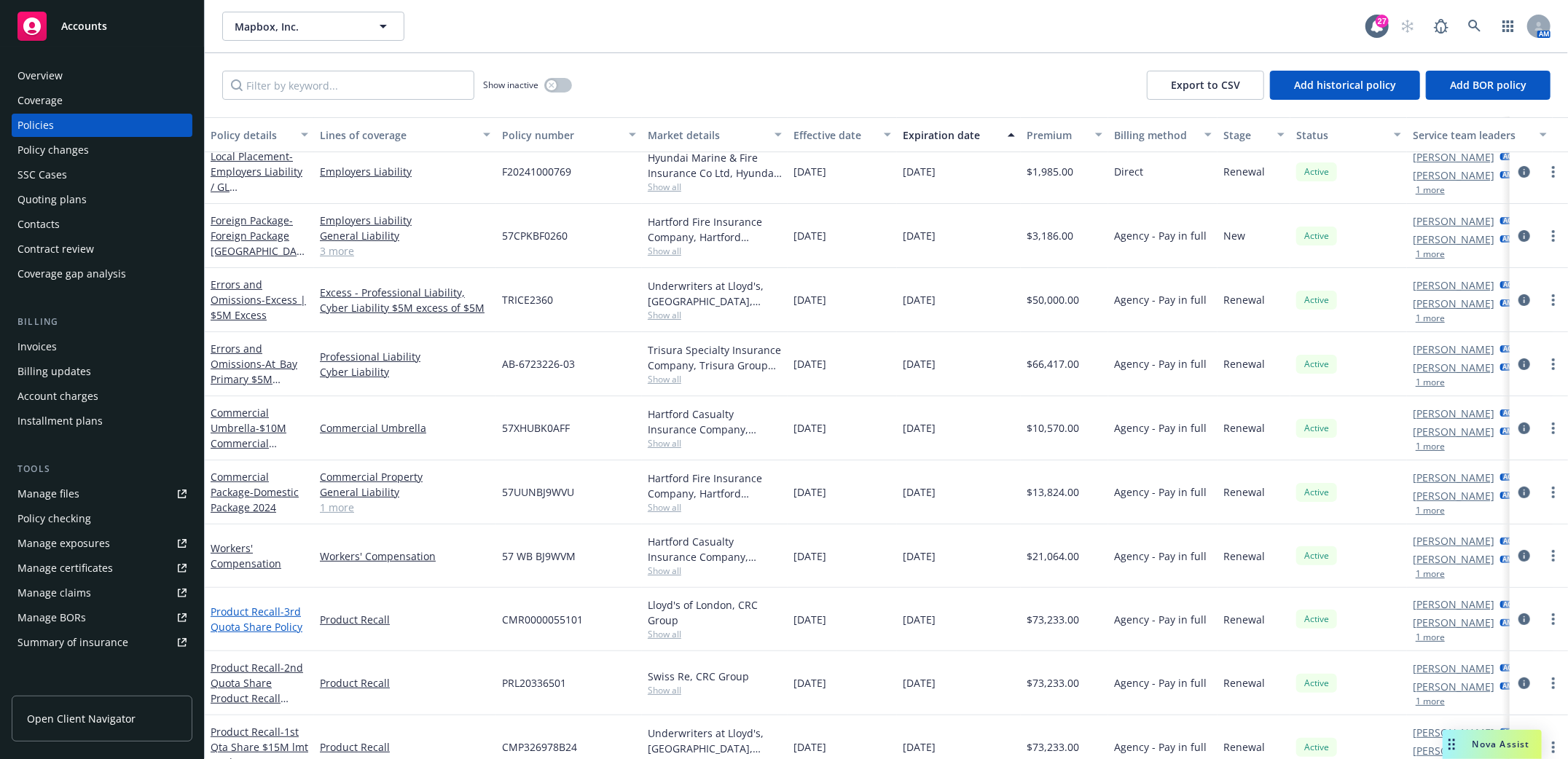
scroll to position [291, 0]
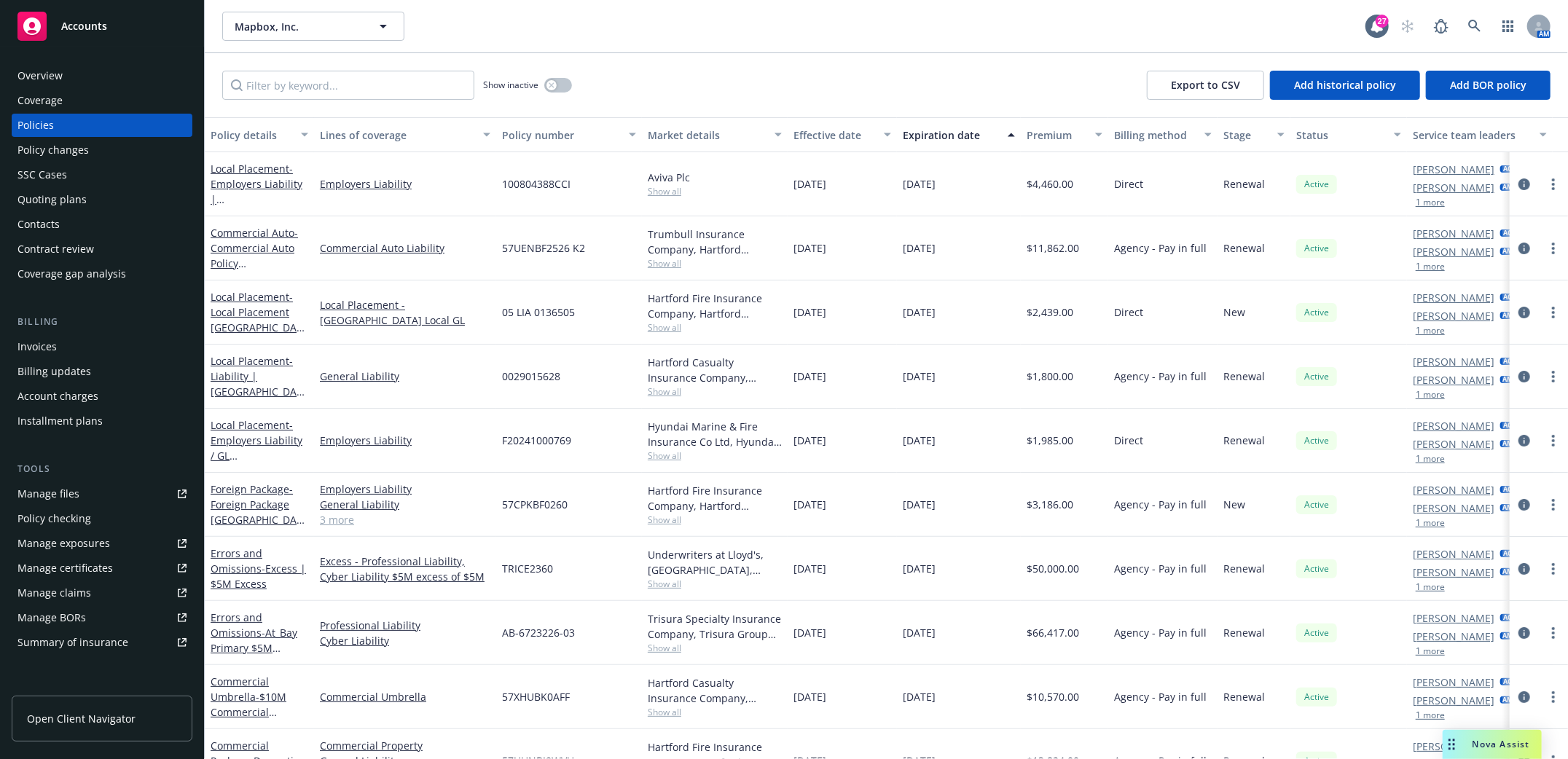
click at [35, 73] on div "Overview" at bounding box center [40, 76] width 45 height 23
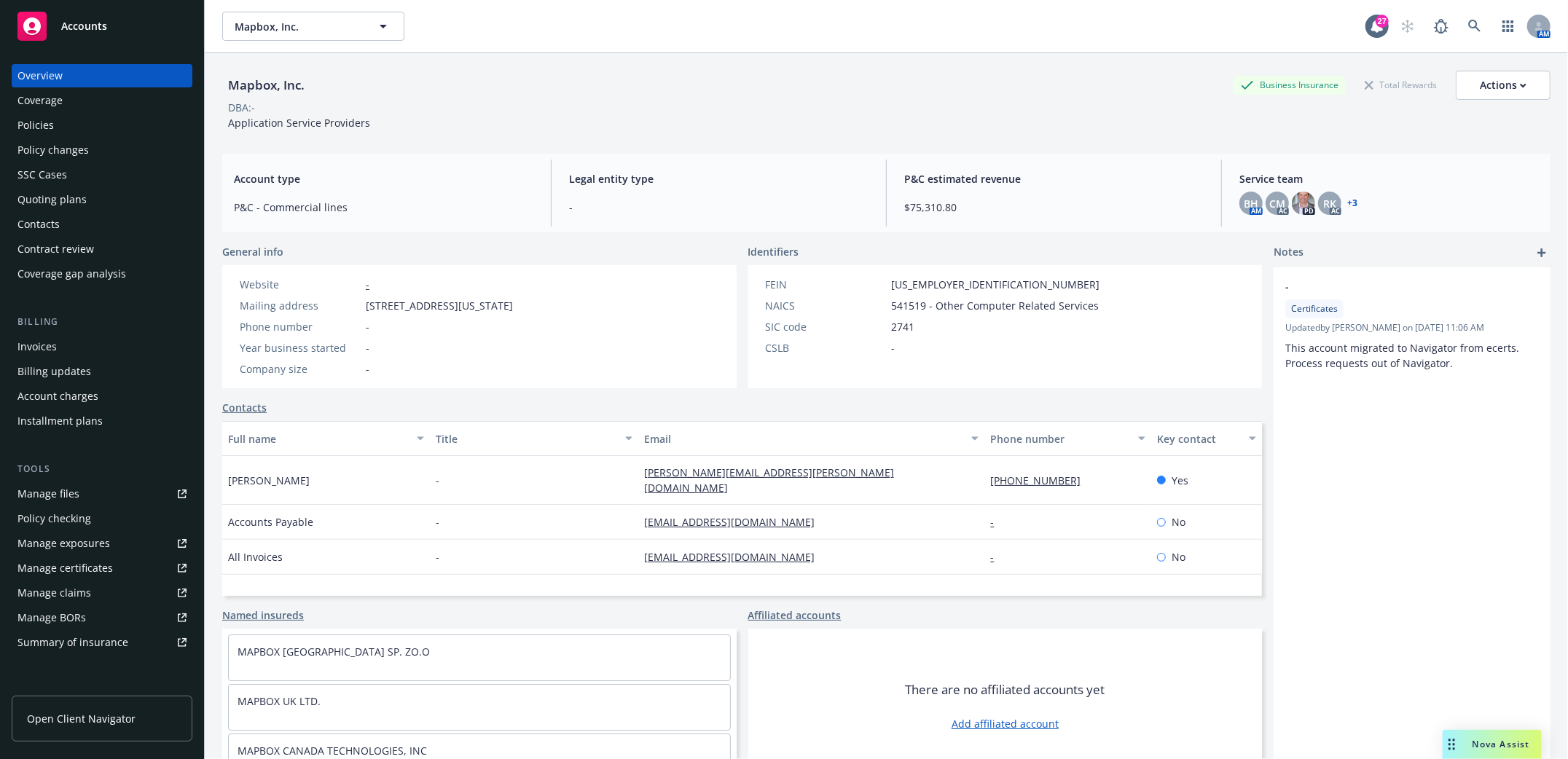
click at [25, 218] on div "Contacts" at bounding box center [39, 224] width 43 height 23
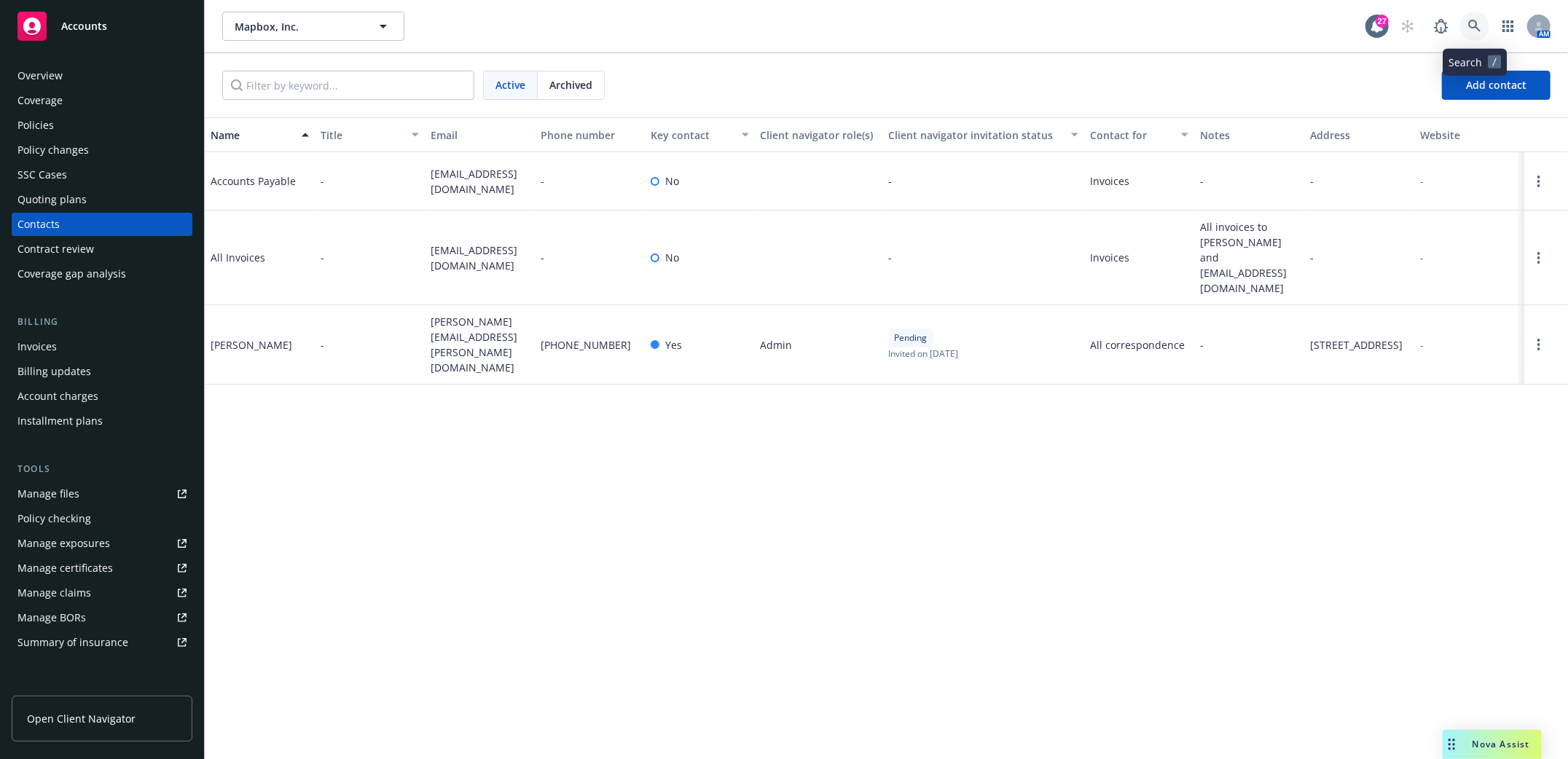
click at [1473, 29] on icon at bounding box center [1474, 26] width 13 height 13
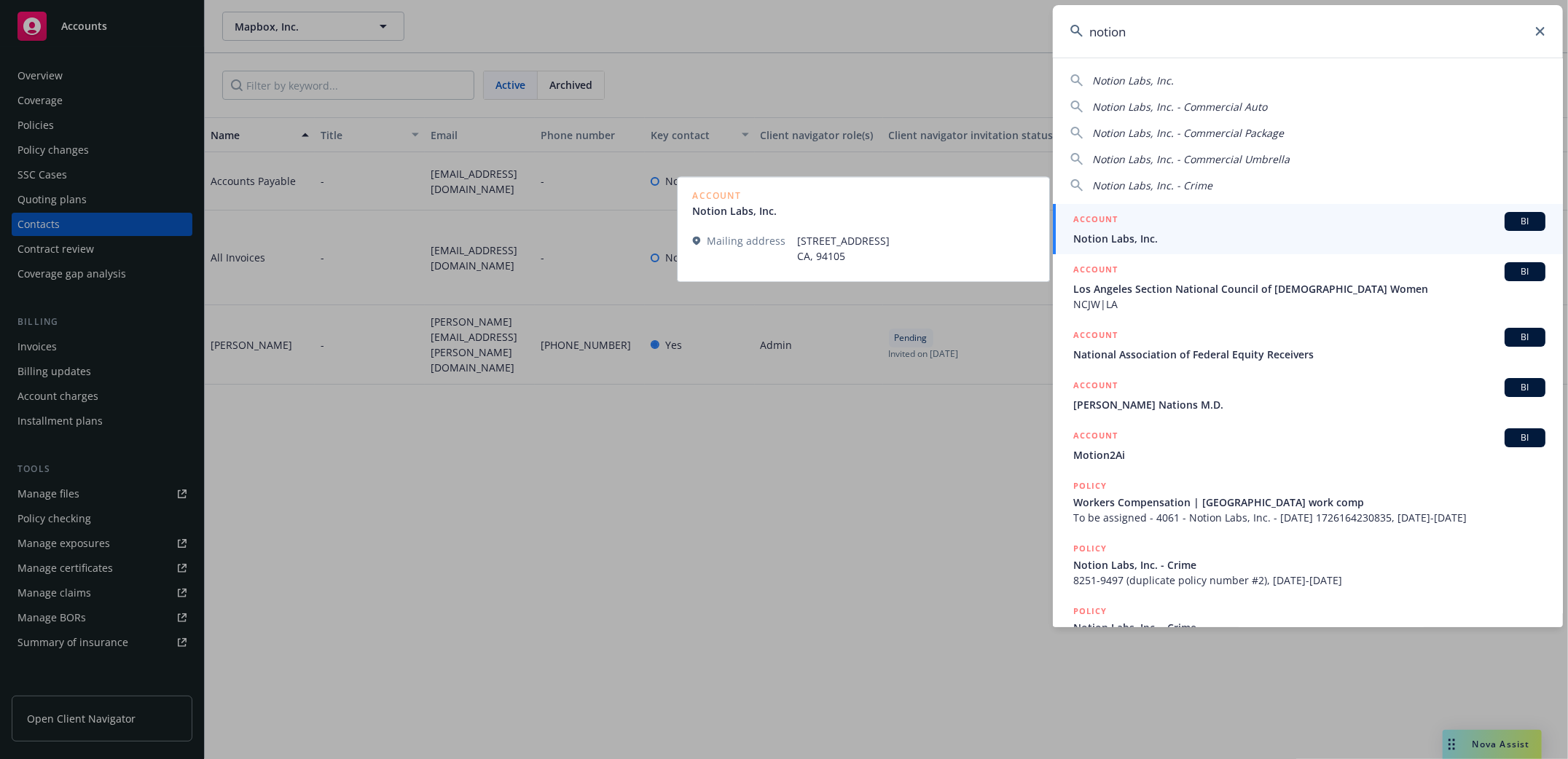
type input "notion"
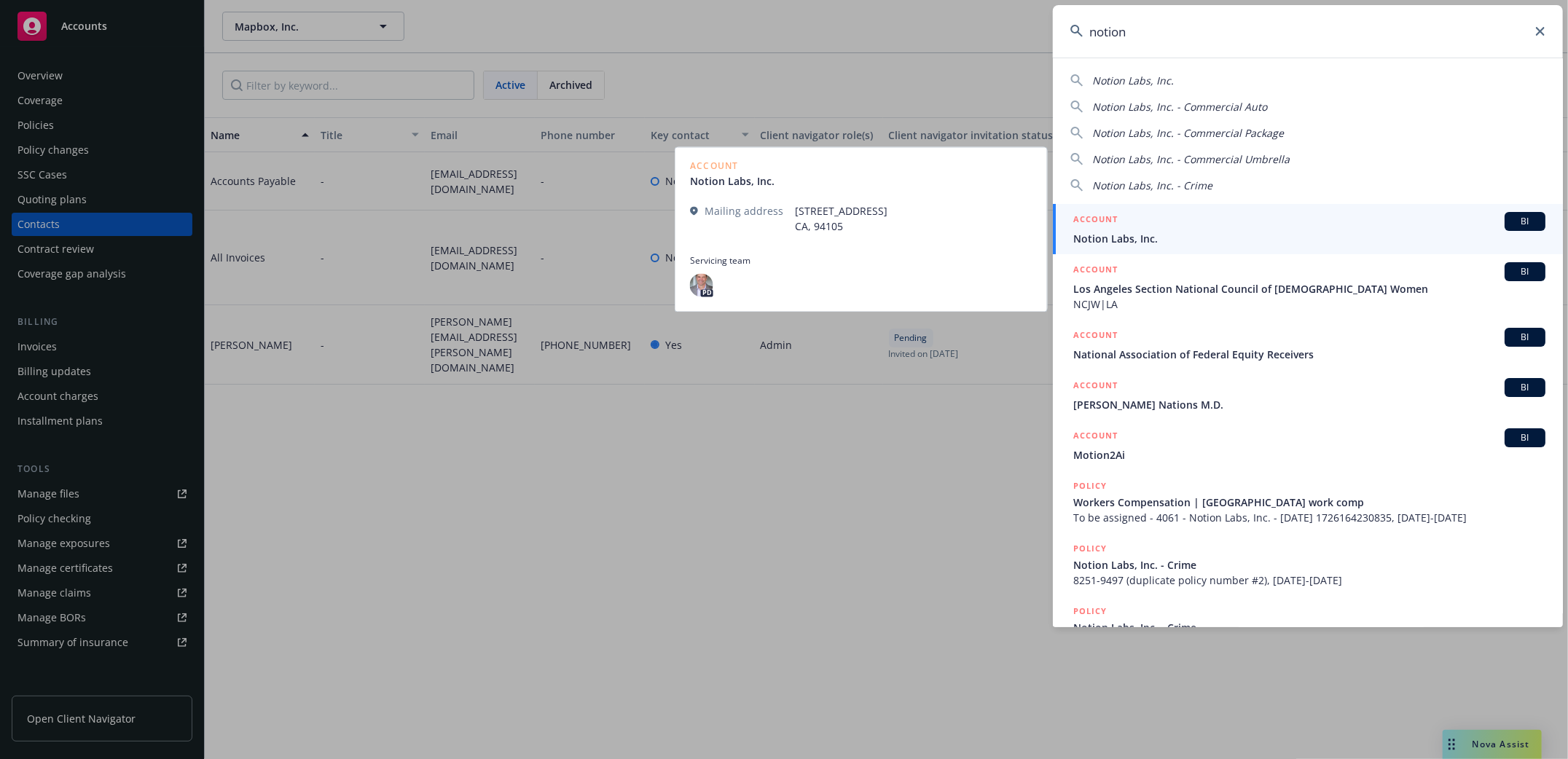
click at [1117, 243] on span "Notion Labs, Inc." at bounding box center [1310, 238] width 472 height 15
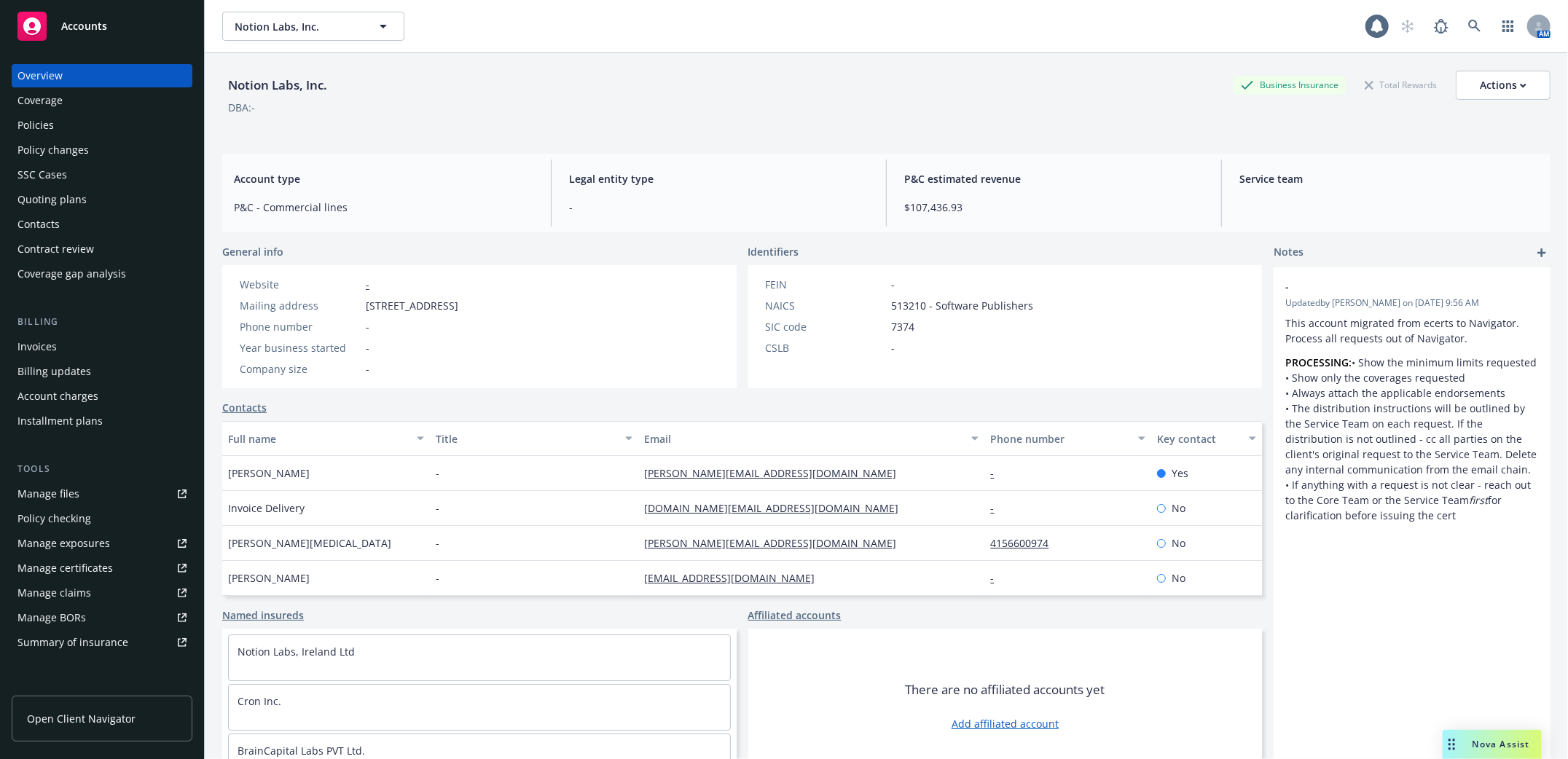
click at [31, 127] on div "Policies" at bounding box center [36, 125] width 36 height 23
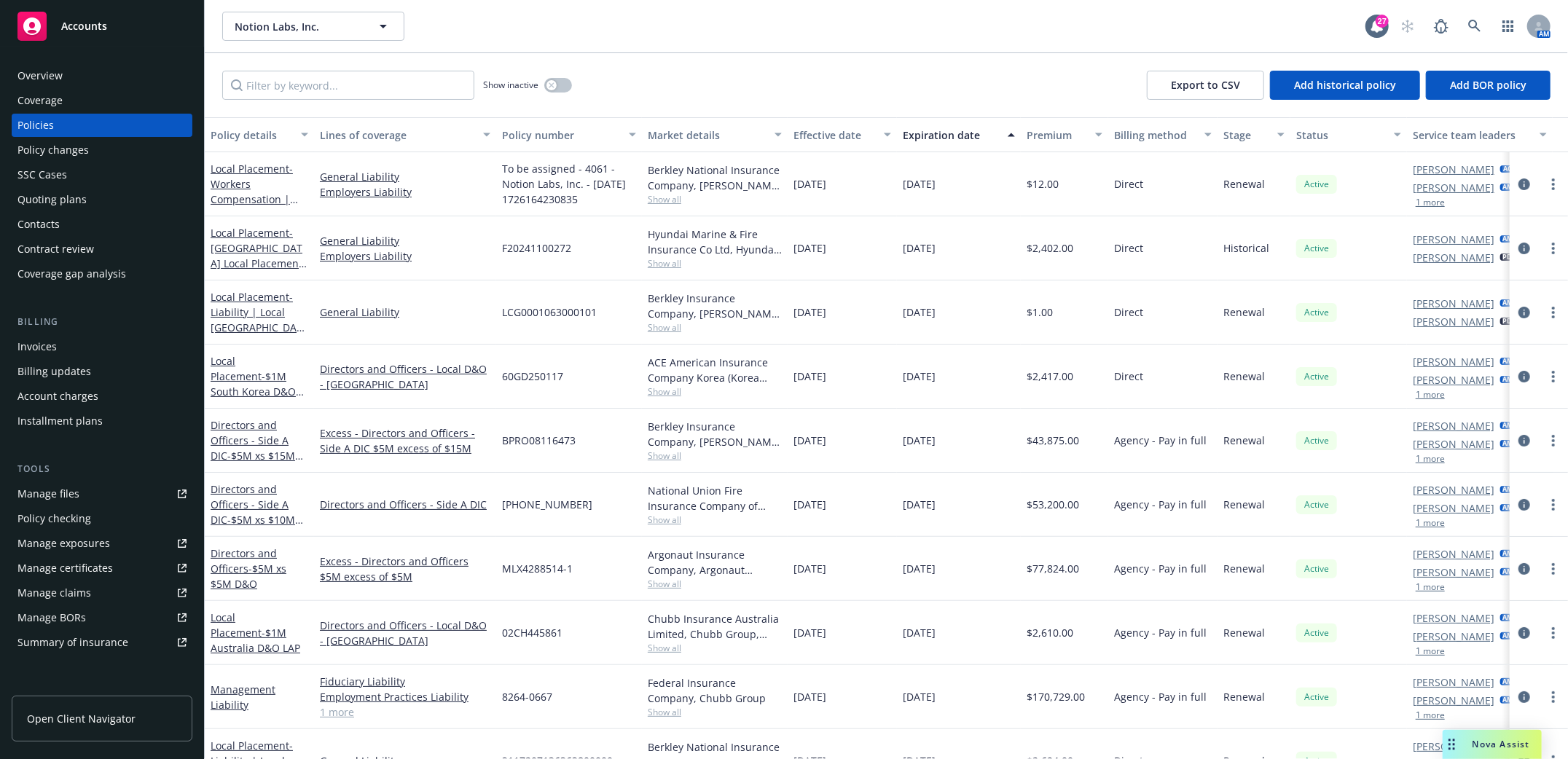
click at [45, 219] on div "Contacts" at bounding box center [39, 224] width 43 height 23
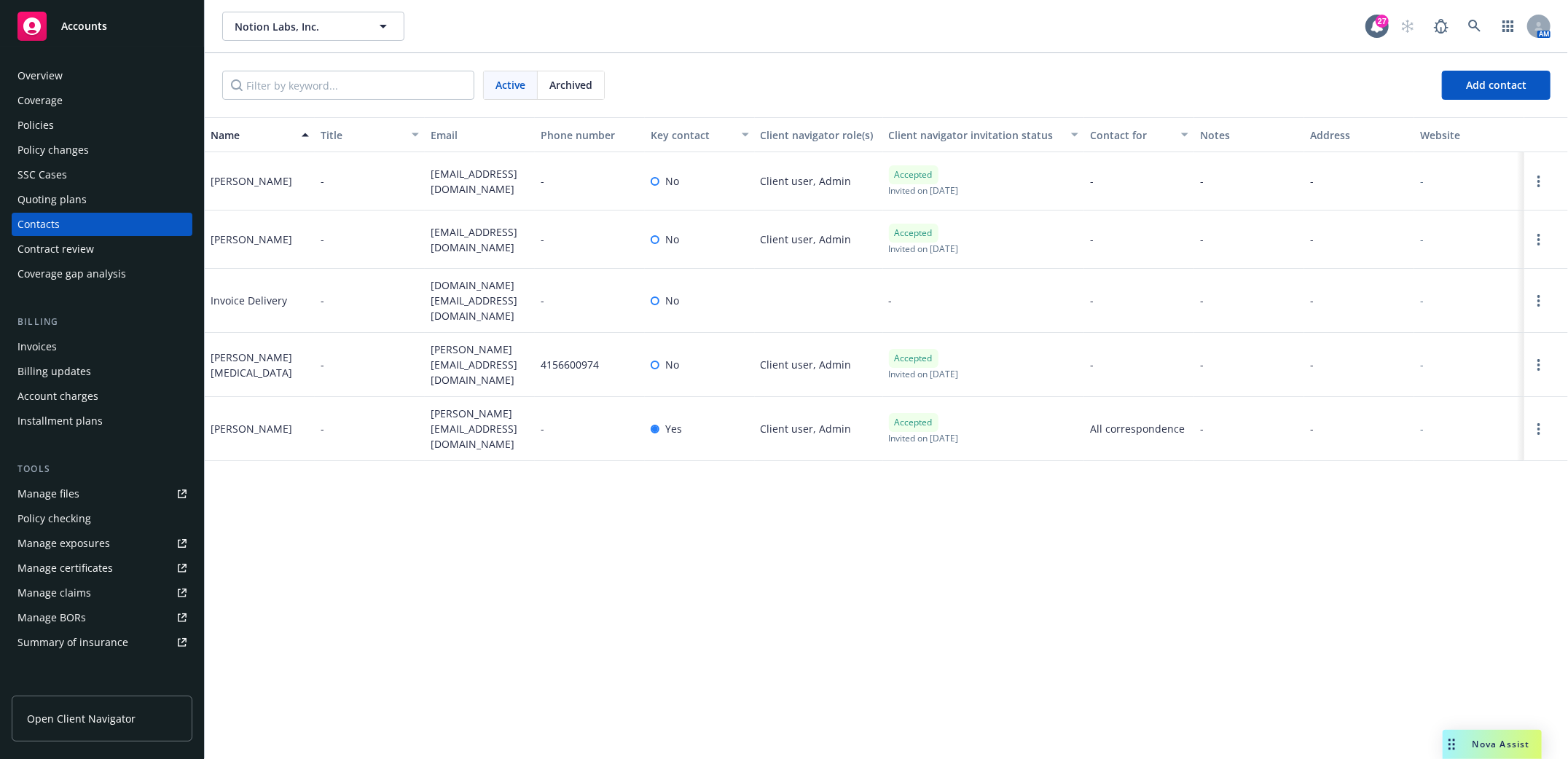
click at [46, 125] on div "Policies" at bounding box center [36, 125] width 36 height 23
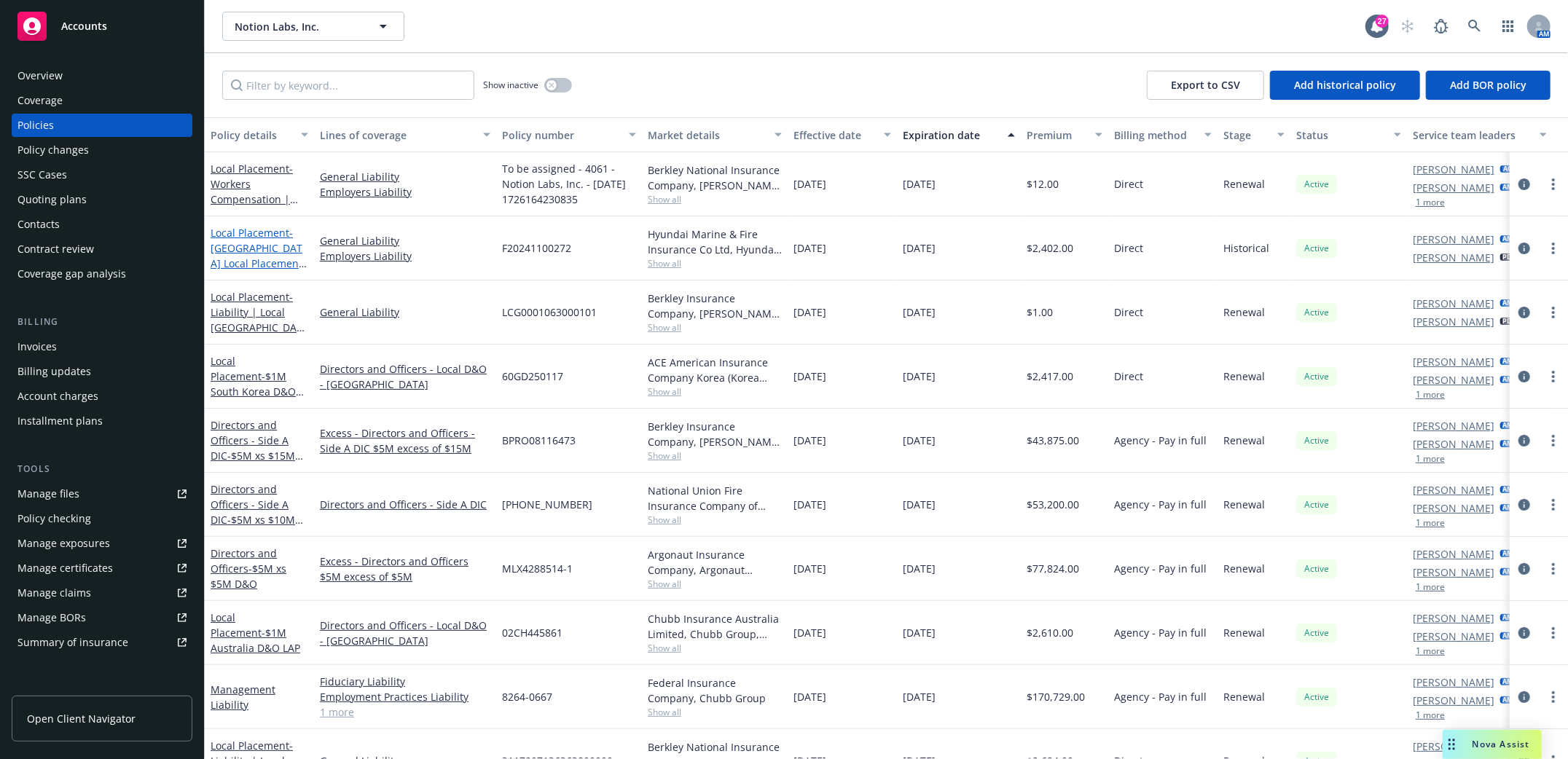
click at [238, 243] on span "- [GEOGRAPHIC_DATA] Local Placement GL/[GEOGRAPHIC_DATA]" at bounding box center [258, 263] width 96 height 75
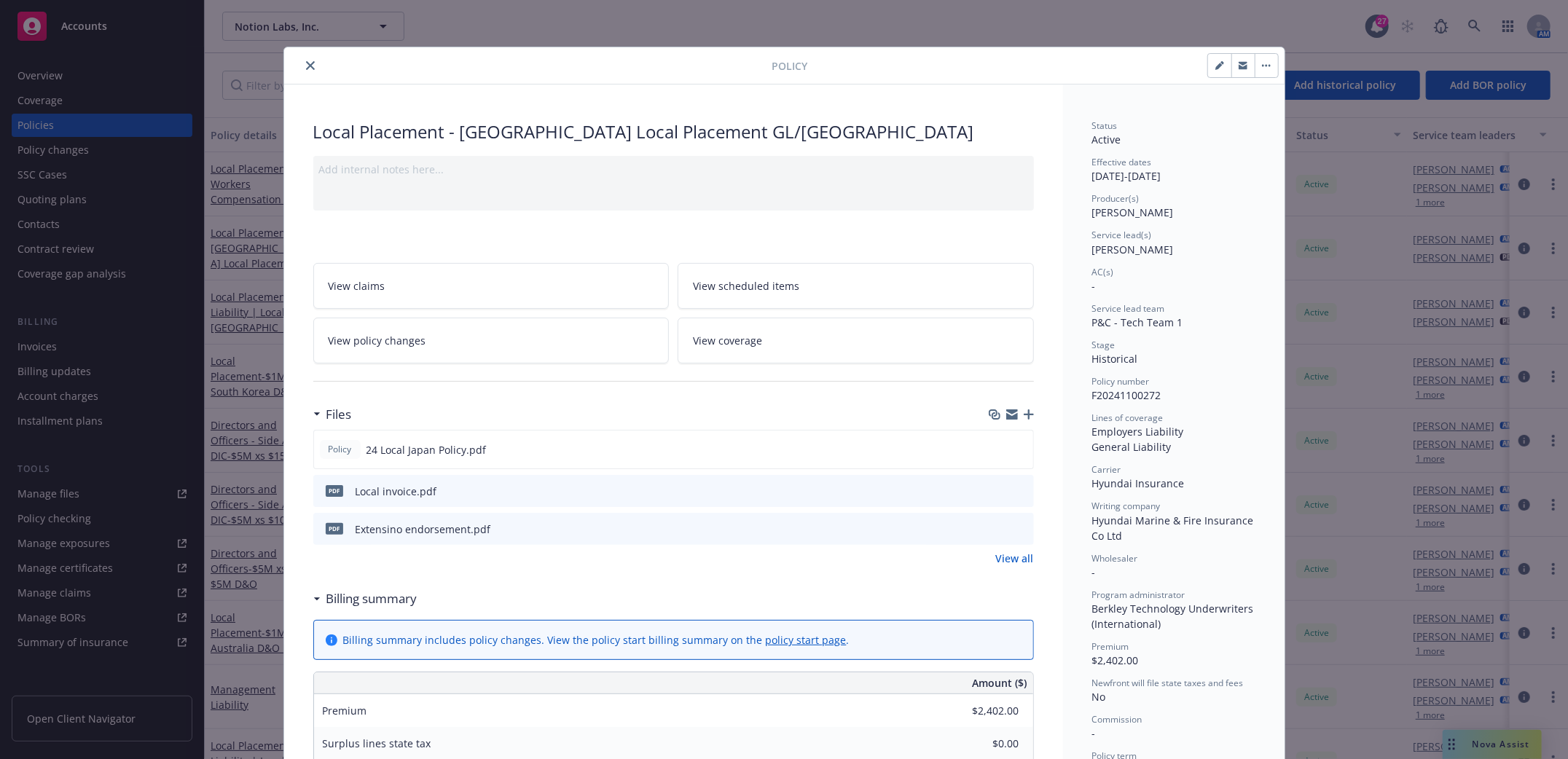
click at [1024, 416] on icon "button" at bounding box center [1029, 414] width 10 height 10
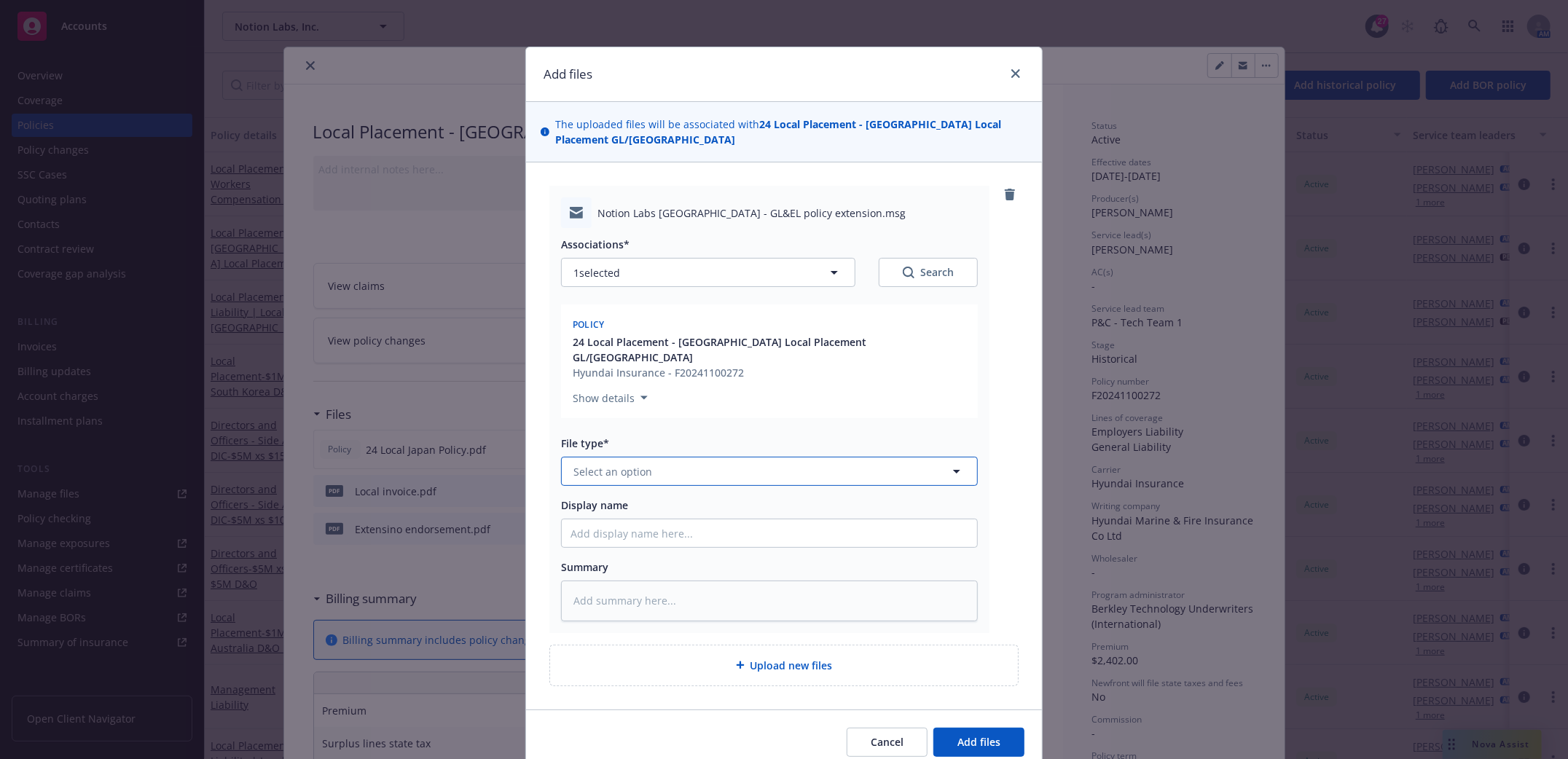
click at [771, 456] on button "Select an option" at bounding box center [769, 471] width 416 height 29
type input "email"
click at [687, 502] on div "Email" at bounding box center [769, 512] width 398 height 21
click at [667, 519] on input "Display name" at bounding box center [769, 533] width 416 height 28
type textarea "x"
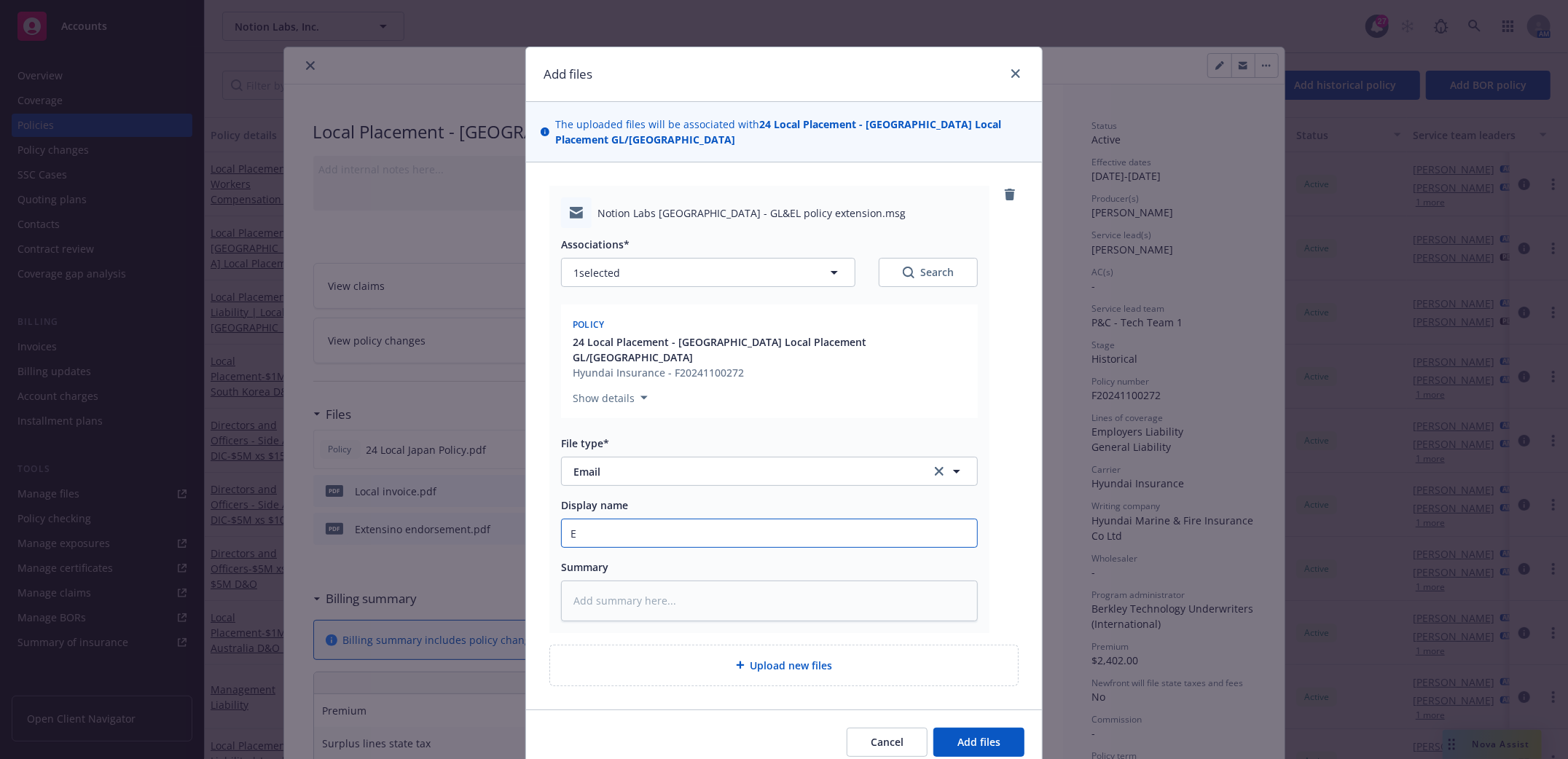
type input "Ex"
type textarea "x"
type input "Exd"
type textarea "x"
type input "Ex"
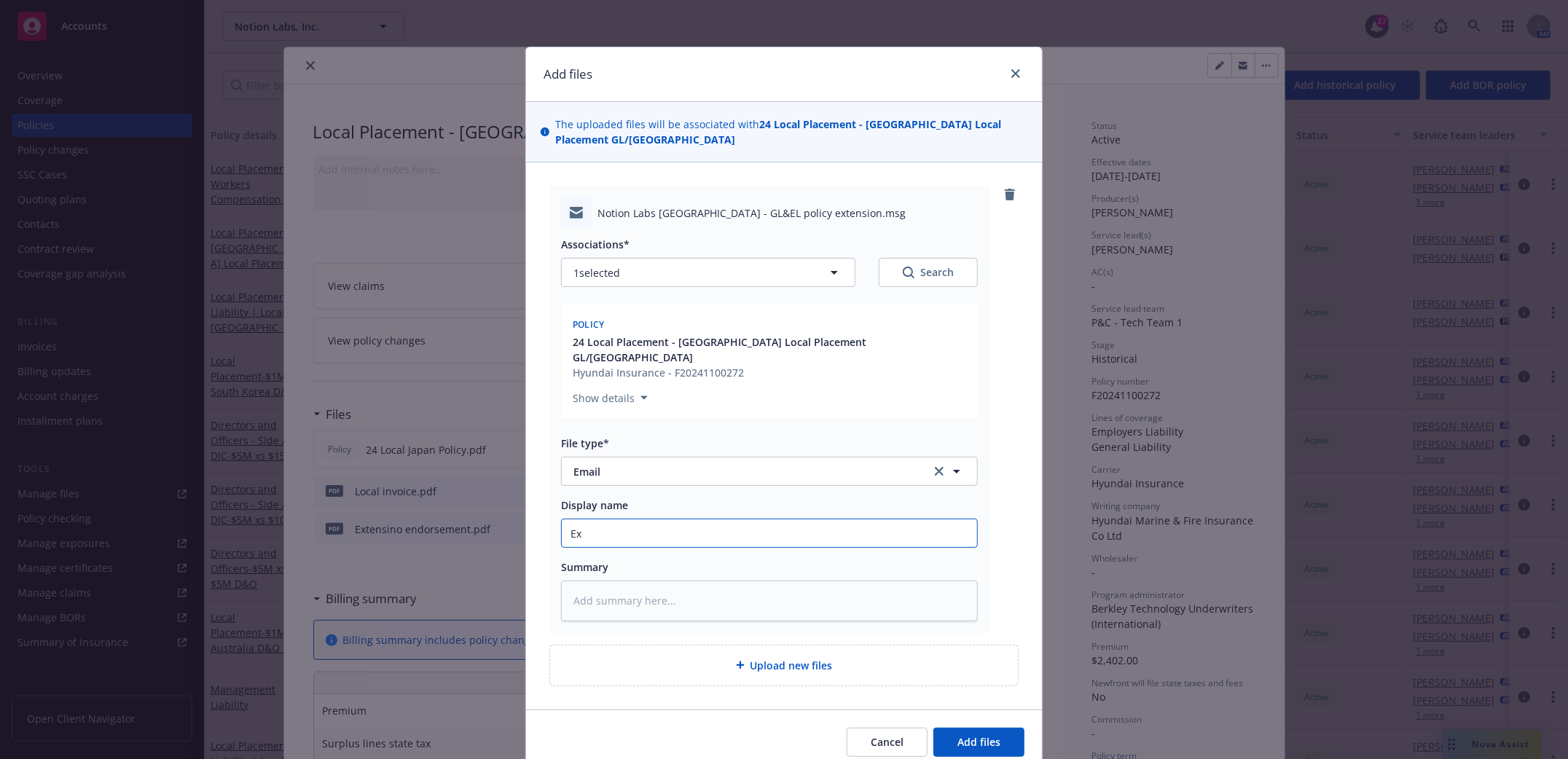
type textarea "x"
type input "Exte"
type textarea "x"
type input "Exten"
type textarea "x"
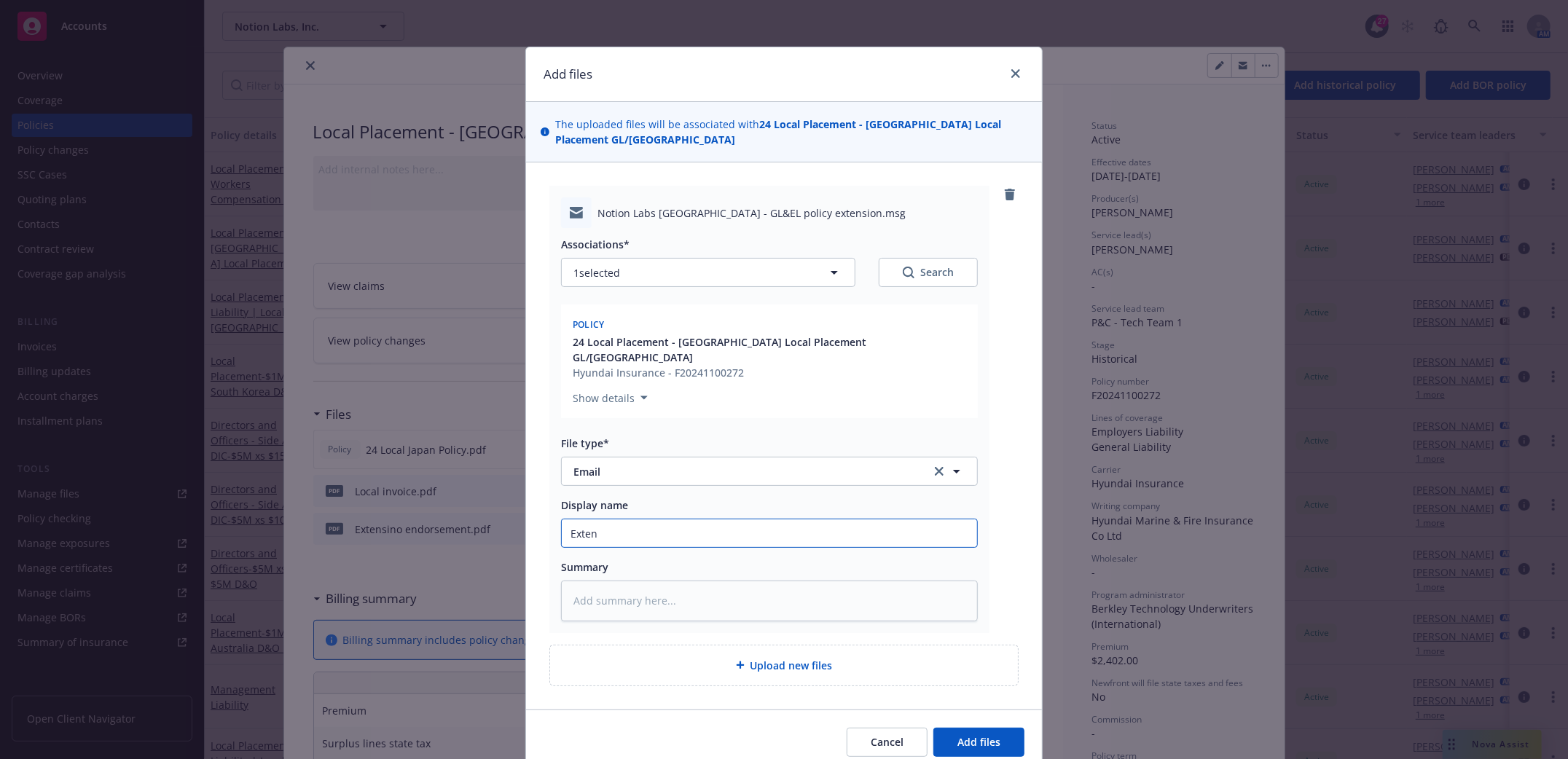
type input "Extens"
type textarea "x"
type input "Extensi"
type textarea "x"
type input "Extensio"
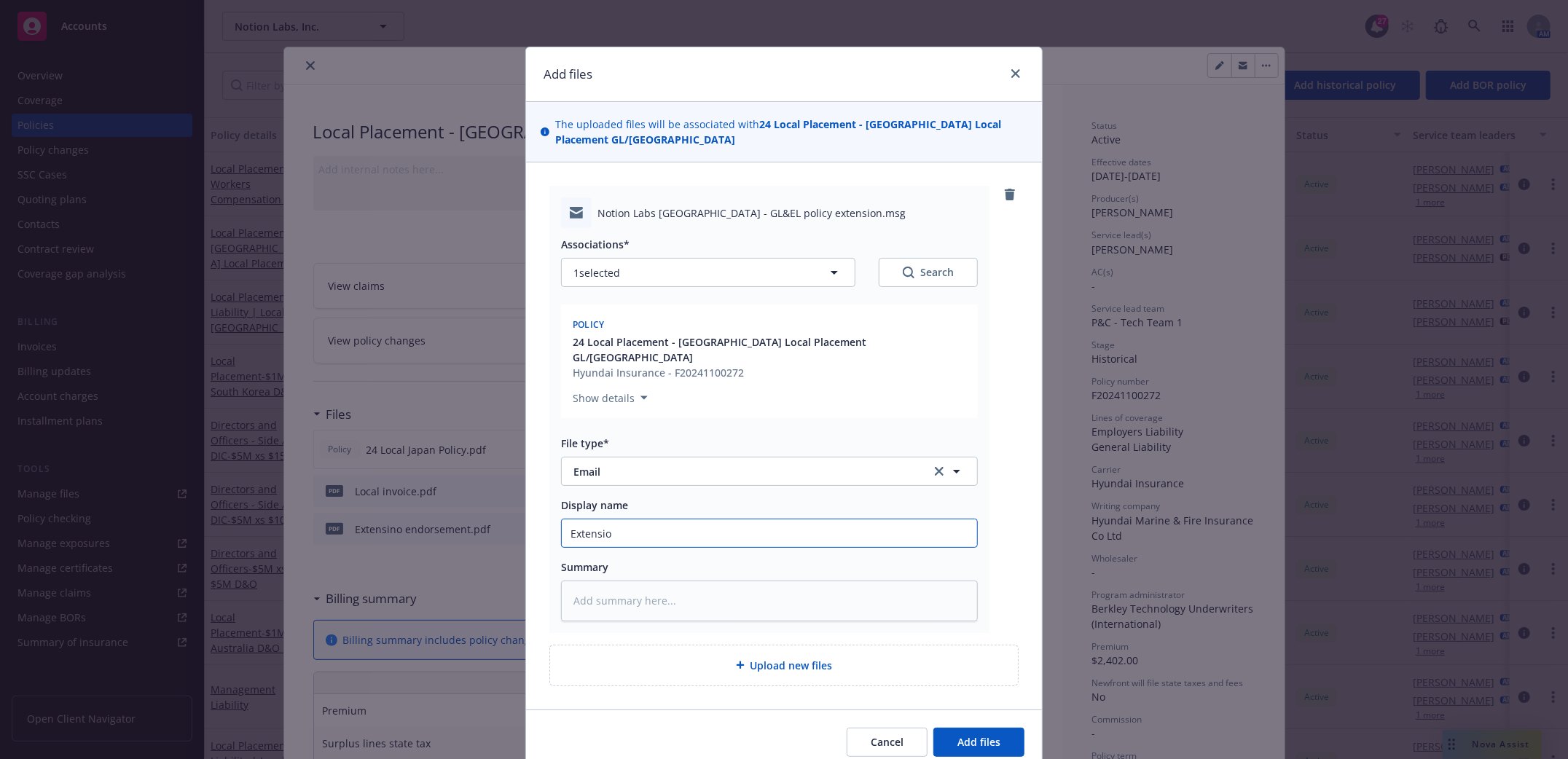
type textarea "x"
type input "Extension"
type textarea "x"
type input "Extension"
type textarea "x"
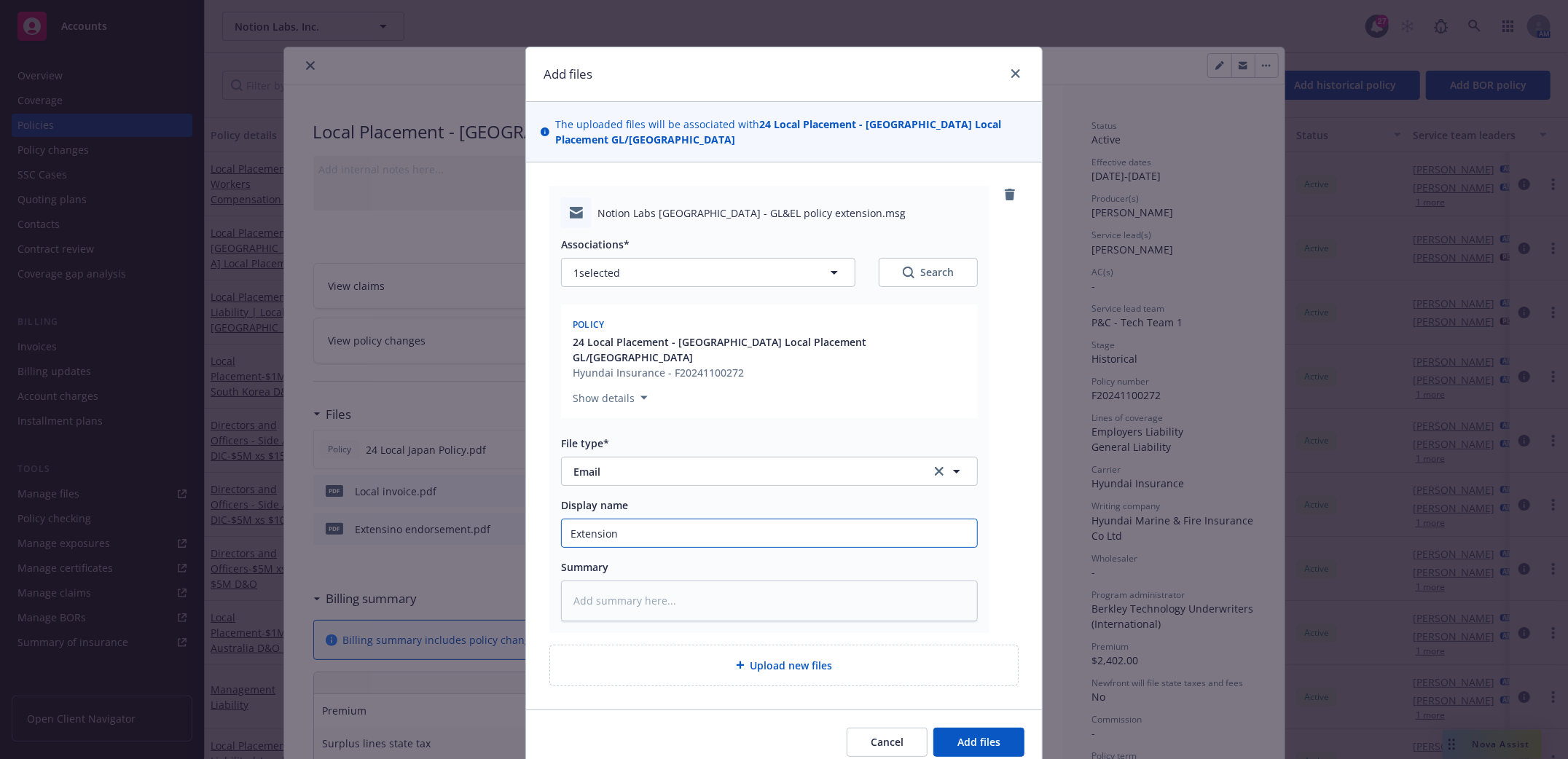
type input "Extension i"
type textarea "x"
type input "Extension in"
type textarea "x"
type input "Extension invo"
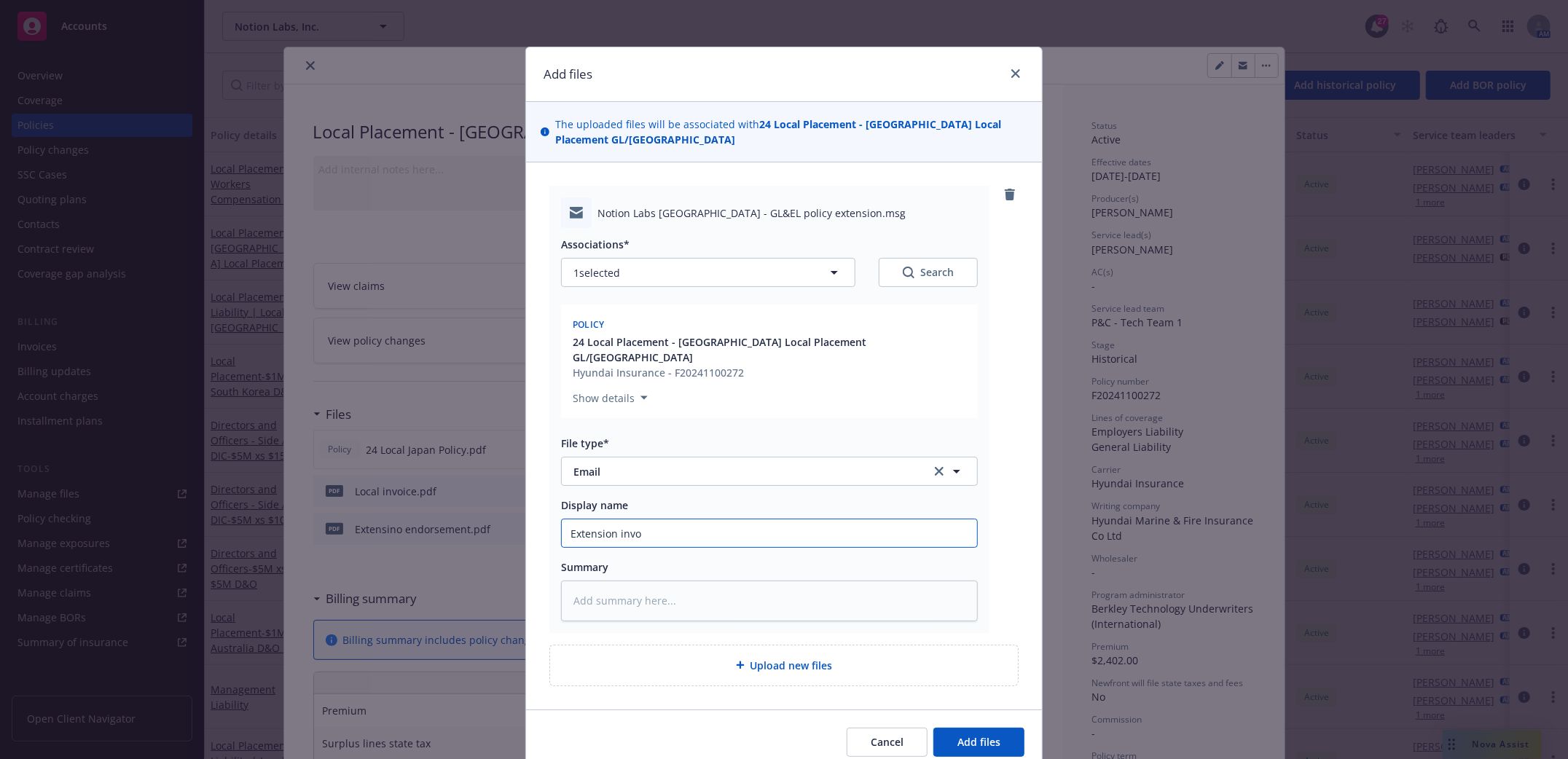
type textarea "x"
type input "Extension invoi"
type textarea "x"
type input "Extension invoic"
type textarea "x"
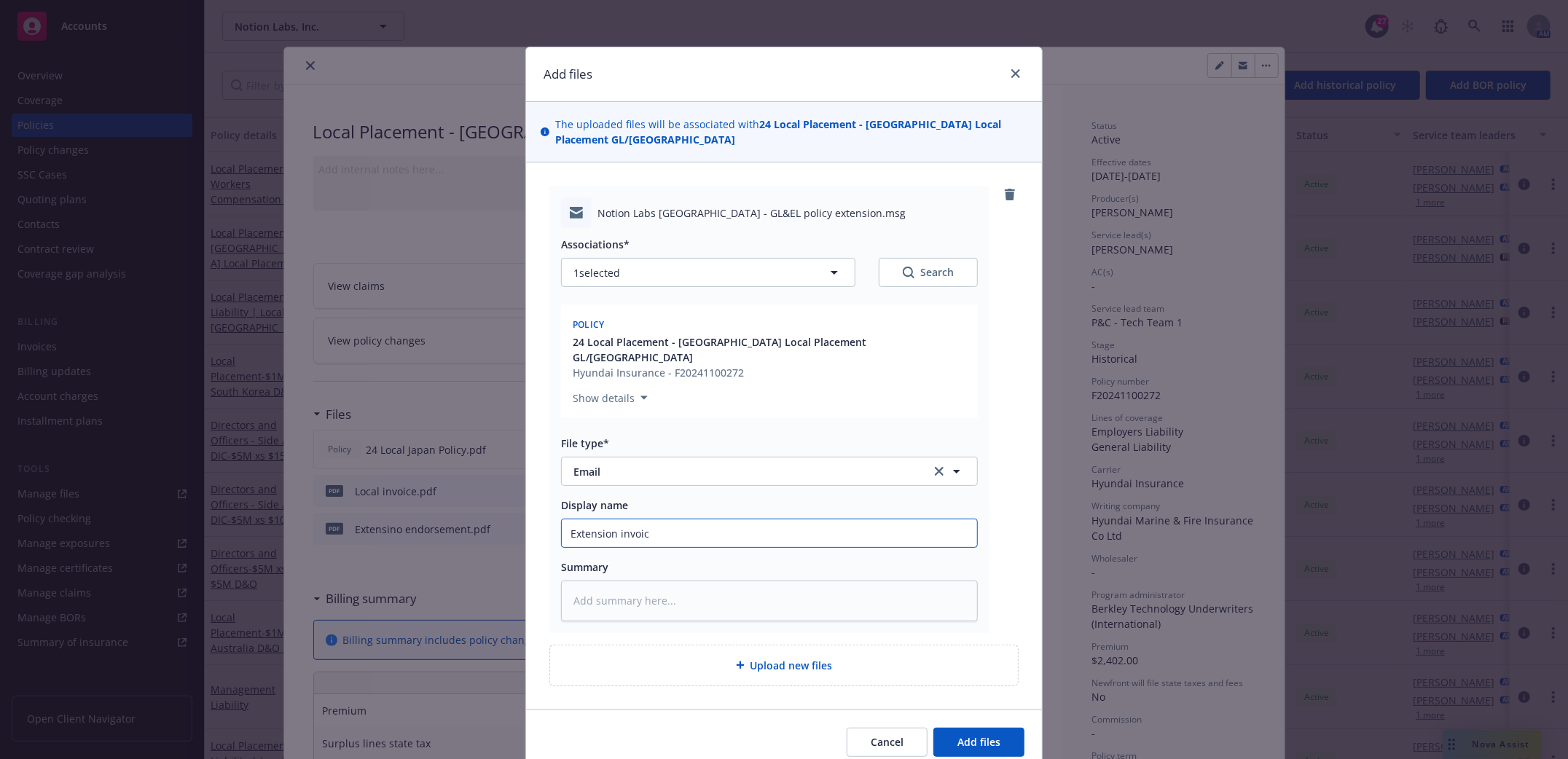
type input "Extension invoice"
type textarea "x"
type input "Extension invoice"
type textarea "x"
type input "Extension invoice s"
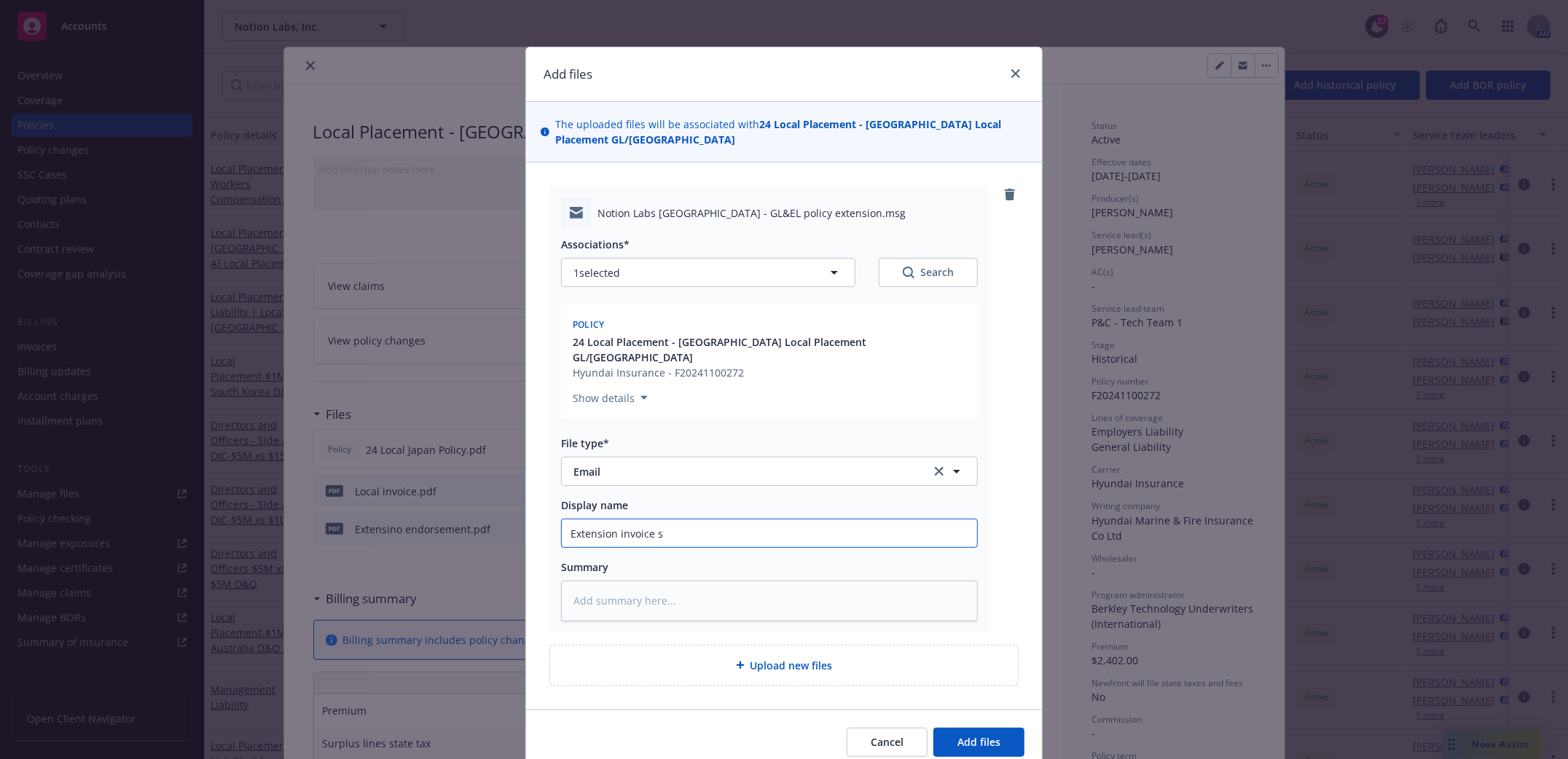
type textarea "x"
type input "Extension invoice se"
type textarea "x"
type input "Extension invoice sen"
type textarea "x"
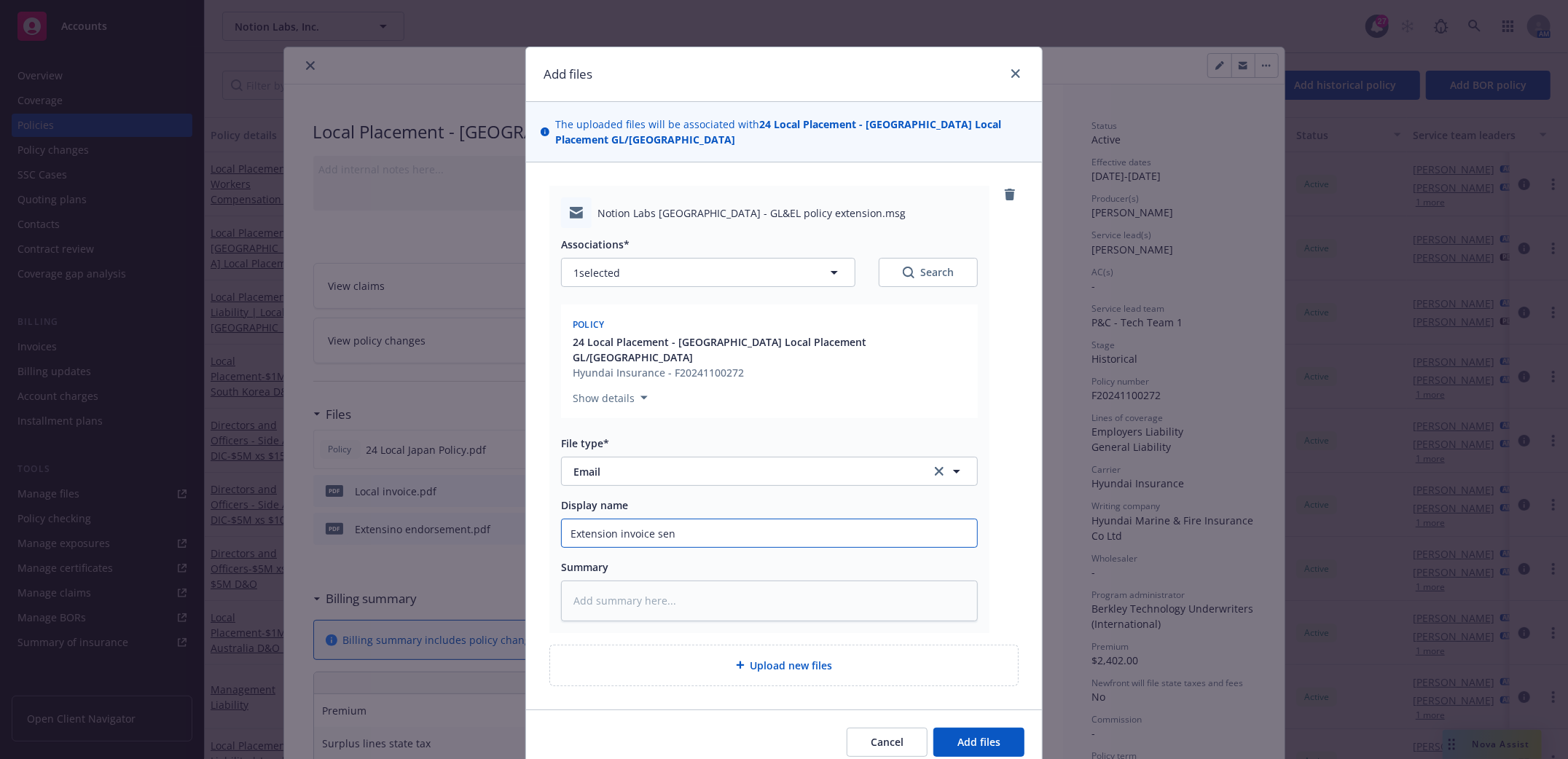
type input "Extension invoice sent"
type textarea "x"
type input "Extension invoice sent"
type textarea "x"
type input "Extension invoice sent t"
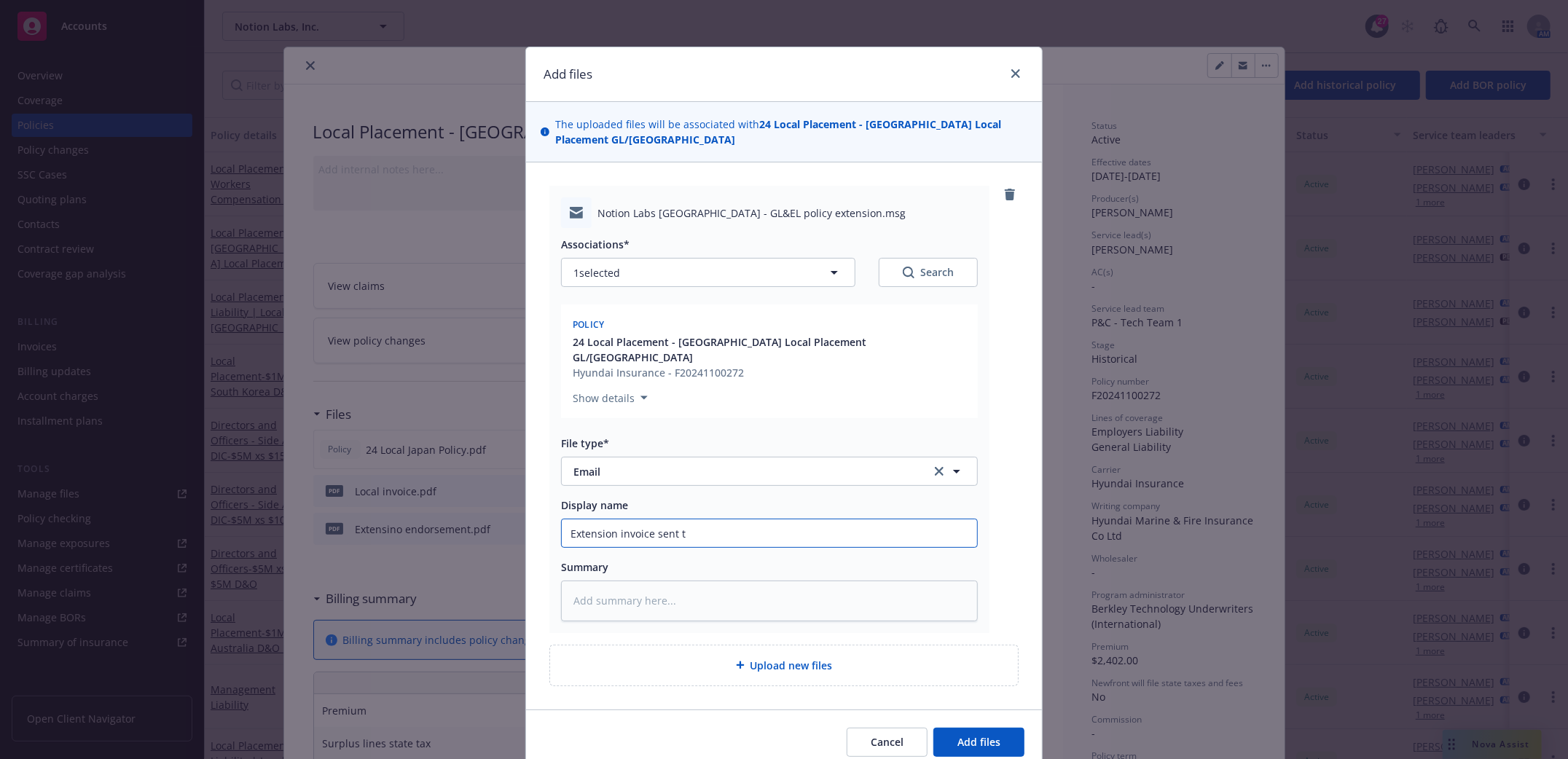
type textarea "x"
type input "Extension invoice sent to"
type textarea "x"
type input "Extension invoice sent to"
type textarea "x"
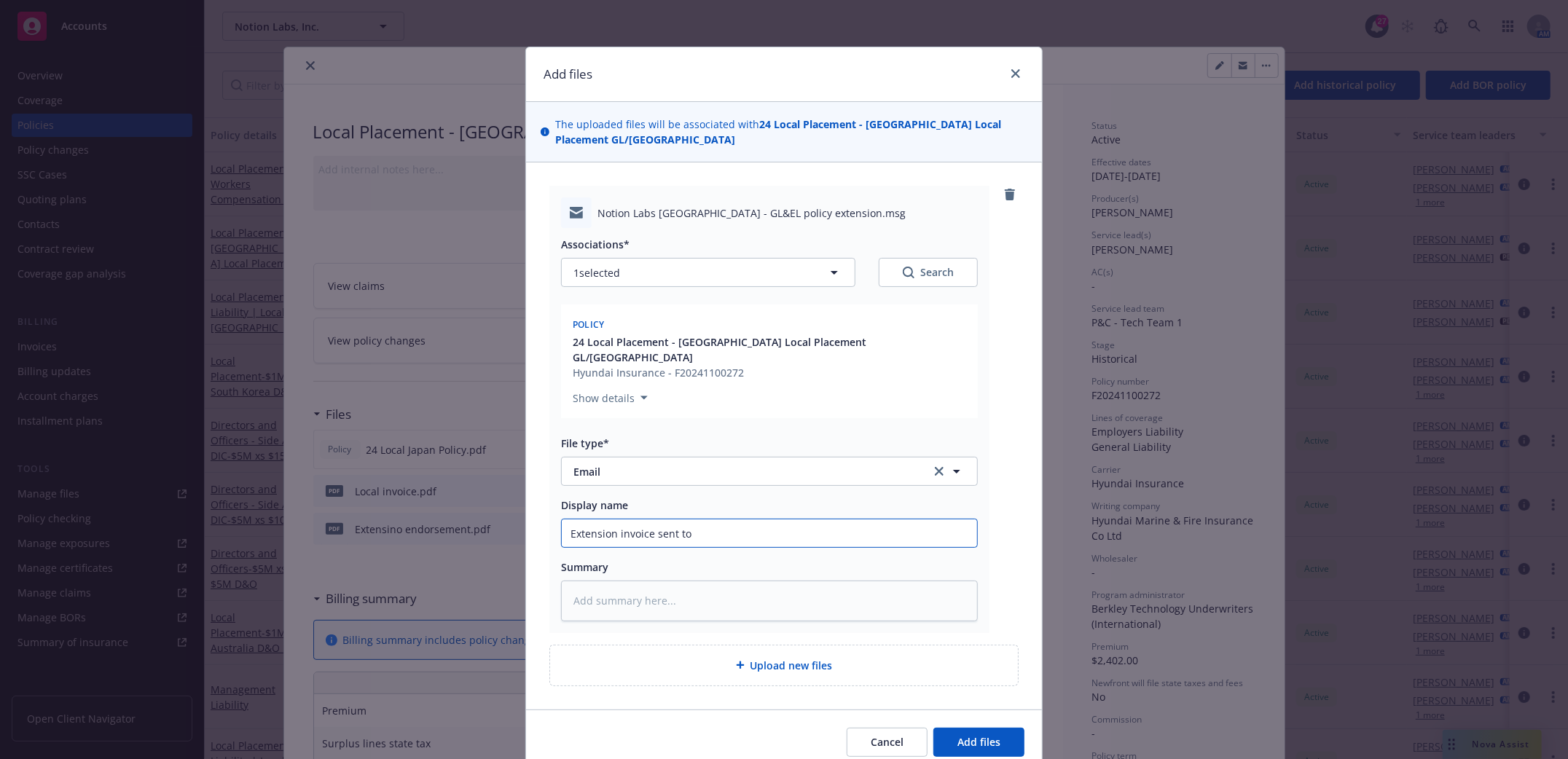
type input "Extension invoice sent to i"
type textarea "x"
type input "Extension invoice sent to in"
type textarea "x"
type input "Extension invoice sent to ins"
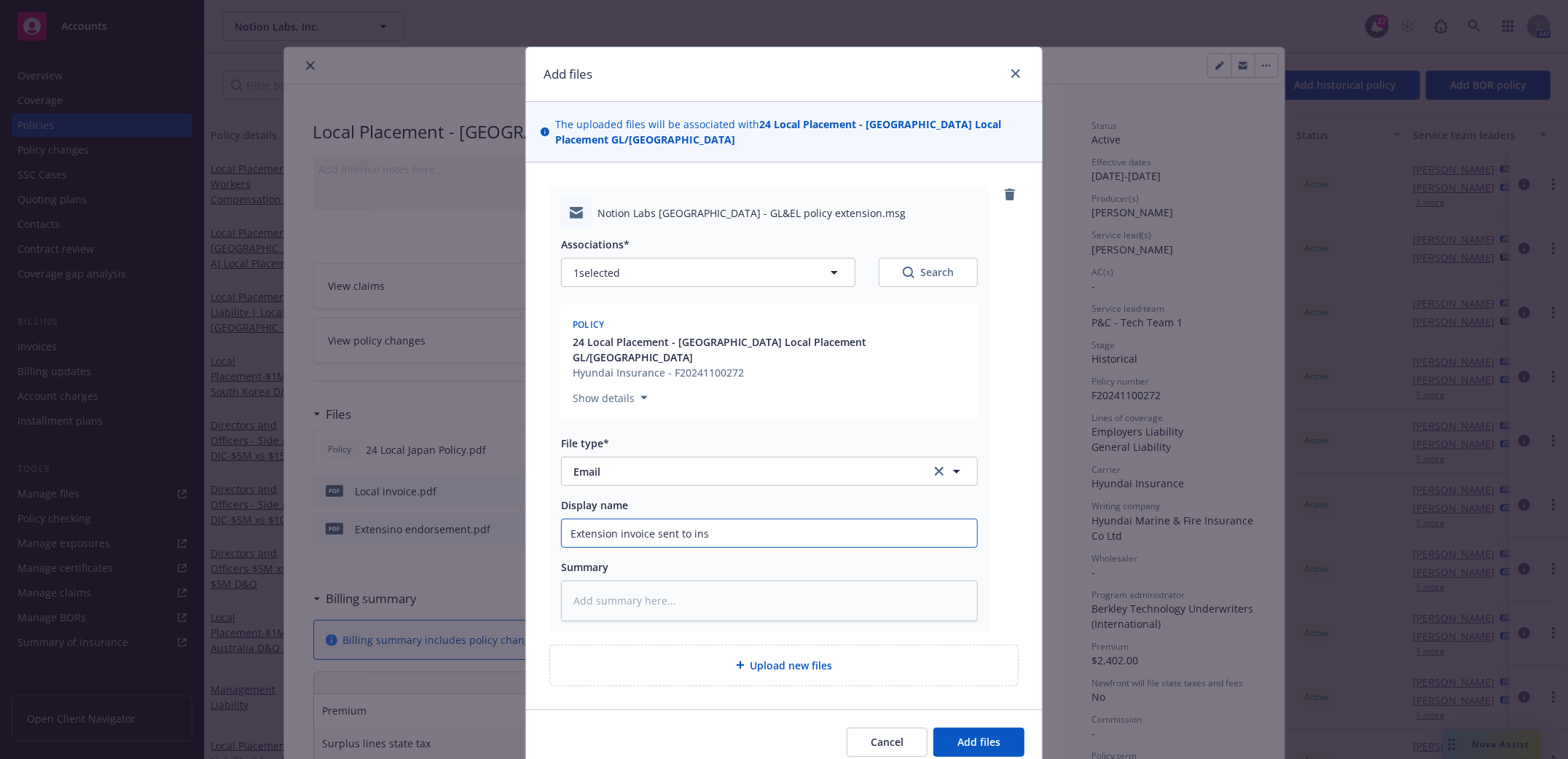
type textarea "x"
type input "Extension invoice sent to insd"
click at [983, 735] on span "Add files" at bounding box center [979, 742] width 43 height 14
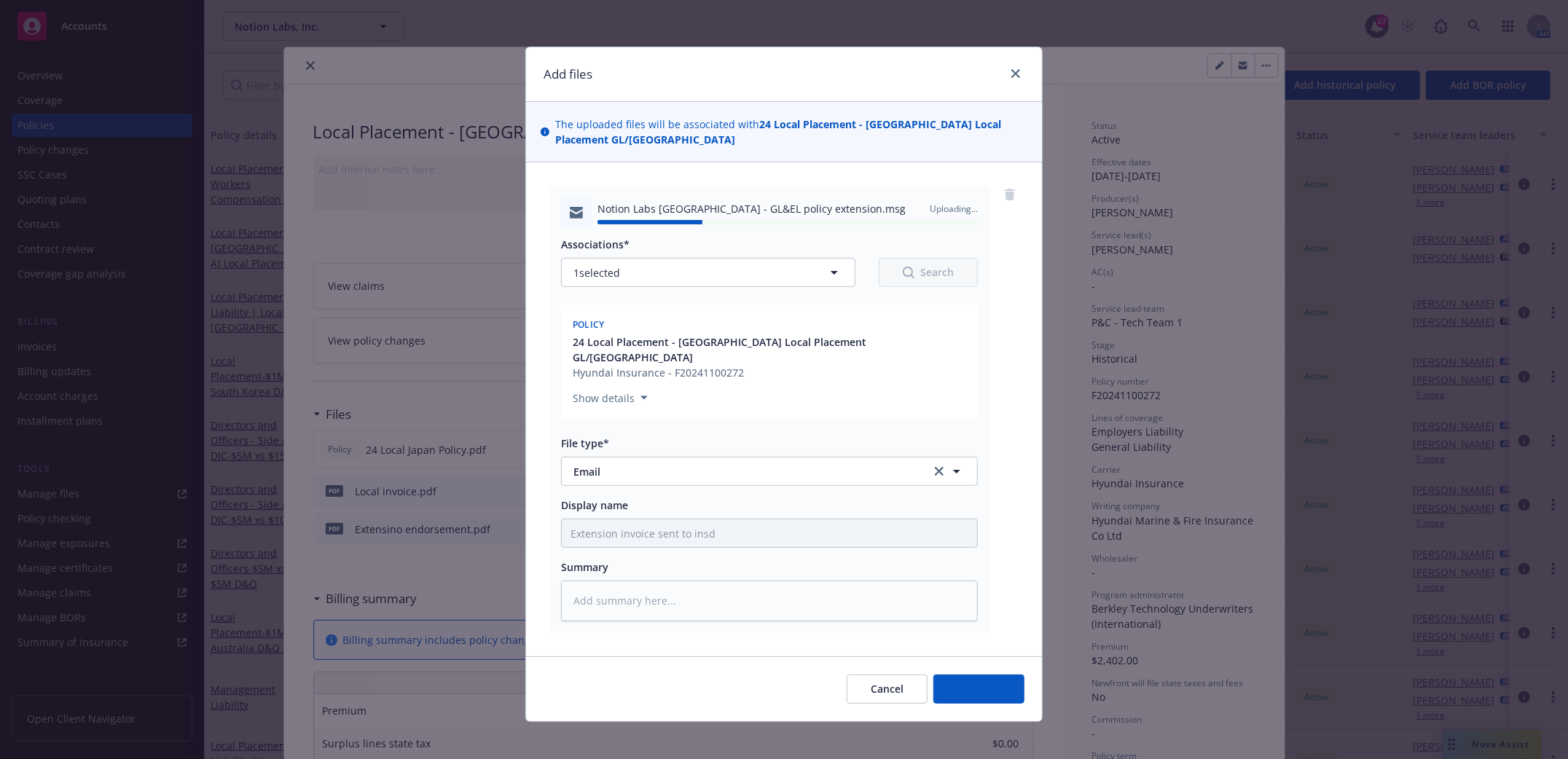
type textarea "x"
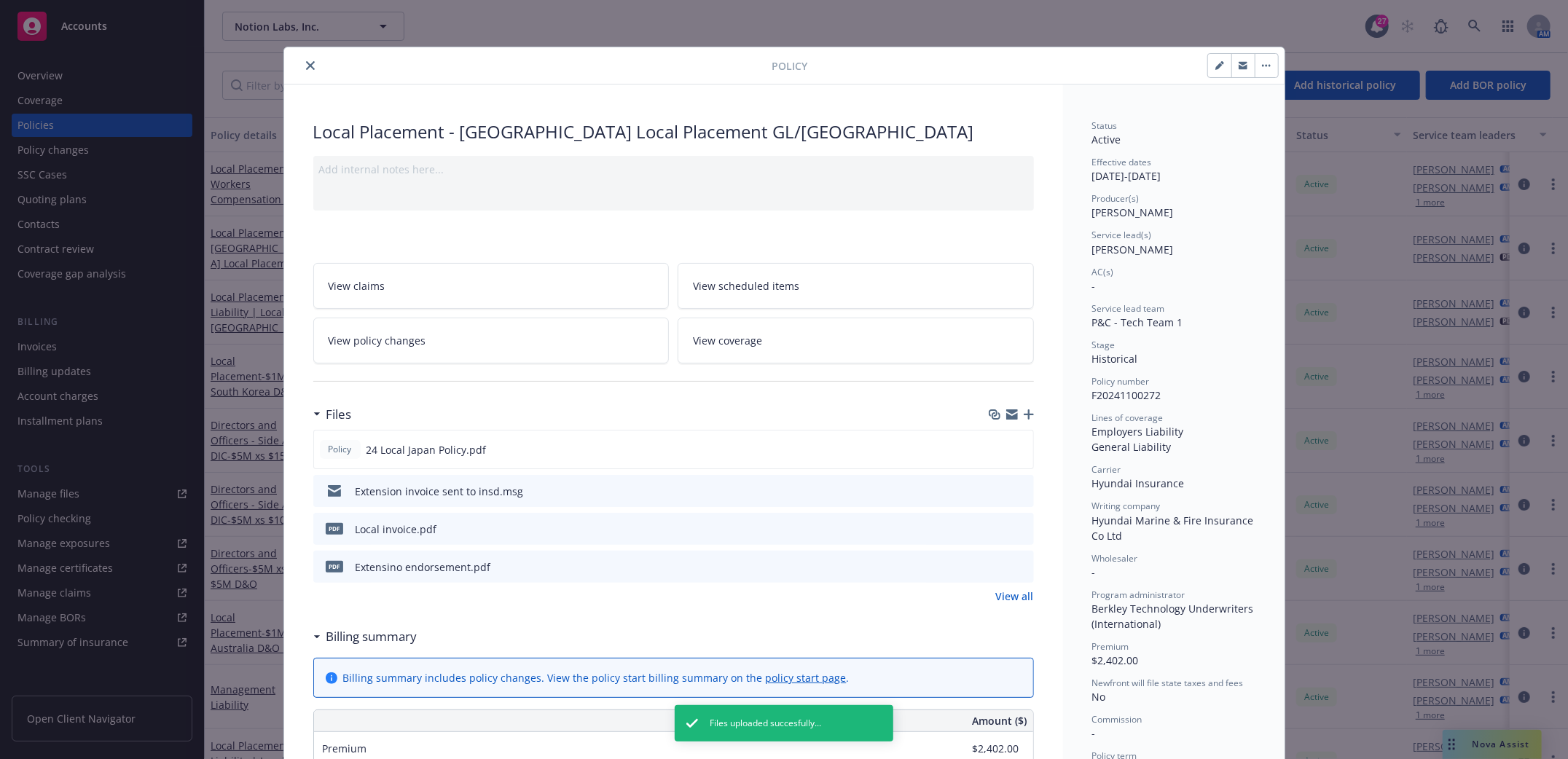
click at [306, 67] on icon "close" at bounding box center [310, 65] width 9 height 9
